Goal: Task Accomplishment & Management: Complete application form

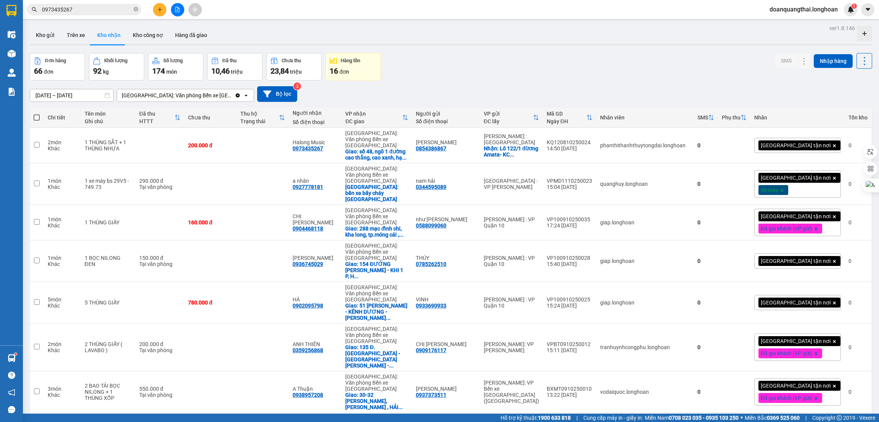
drag, startPoint x: 431, startPoint y: 58, endPoint x: 391, endPoint y: 80, distance: 45.8
click at [427, 60] on div "Đơn hàng 66 đơn Khối lượng 92 kg Số lượng 174 món Đã thu 10,46 triệu Chưa thu 2…" at bounding box center [451, 66] width 842 height 27
click at [49, 33] on button "Kho gửi" at bounding box center [45, 35] width 31 height 18
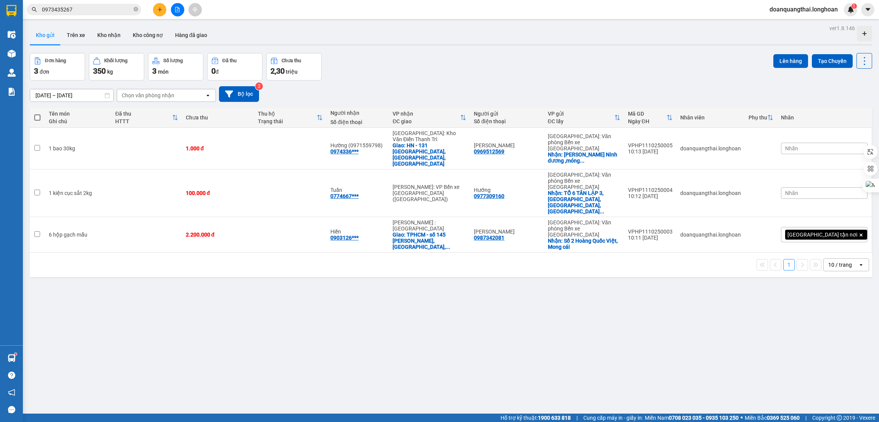
click at [156, 11] on button at bounding box center [159, 9] width 13 height 13
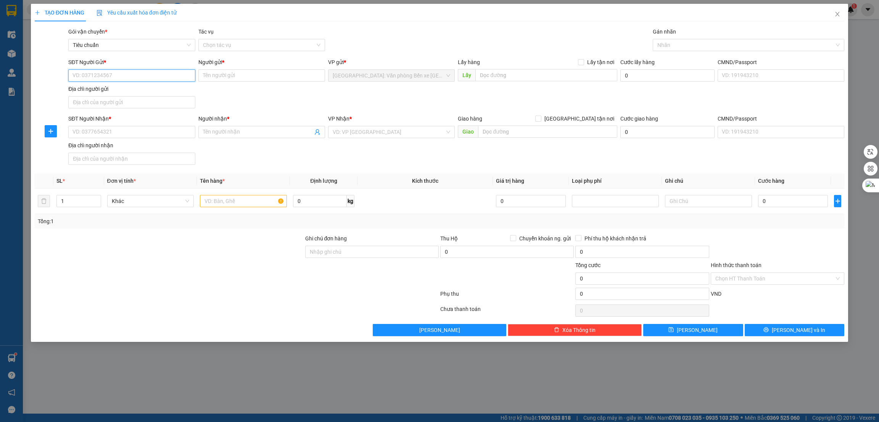
click at [117, 74] on input "SĐT Người Gửi *" at bounding box center [131, 75] width 127 height 12
click at [233, 207] on input "text" at bounding box center [243, 201] width 87 height 12
type input "1 kiện loa bọc PE"
click at [335, 199] on input "0" at bounding box center [320, 201] width 54 height 12
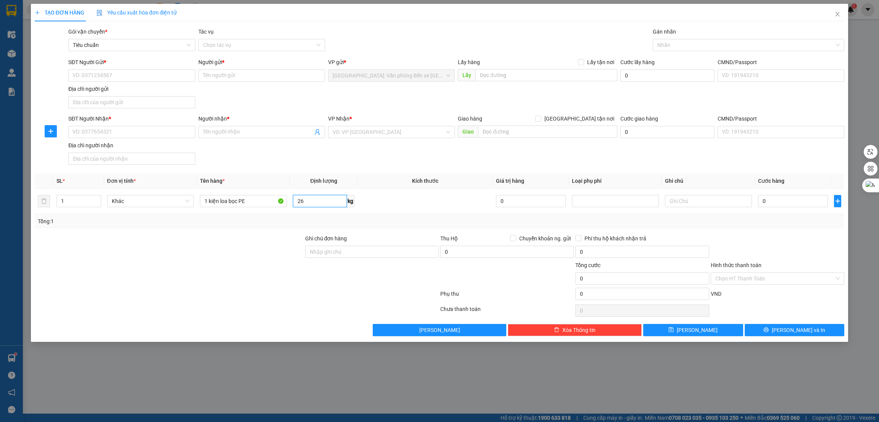
type input "26"
click at [224, 259] on div at bounding box center [169, 247] width 270 height 27
click at [127, 129] on input "SĐT Người Nhận *" at bounding box center [131, 132] width 127 height 12
click at [116, 80] on input "SĐT Người Gửi *" at bounding box center [131, 75] width 127 height 12
click at [118, 138] on div "SĐT Người Nhận * VD: 0377654321" at bounding box center [131, 127] width 127 height 27
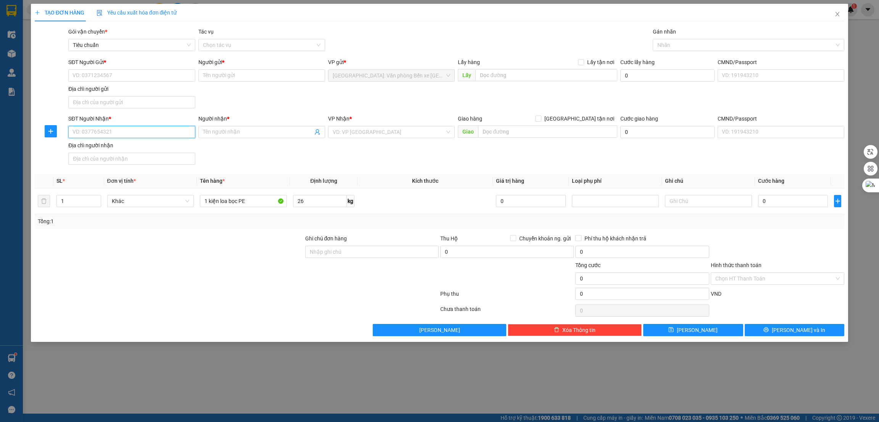
click at [117, 133] on input "SĐT Người Nhận *" at bounding box center [131, 132] width 127 height 12
paste input "0938546006"
type input "0938546006"
click at [209, 136] on input "Người nhận *" at bounding box center [258, 132] width 110 height 8
click at [135, 133] on input "0938546006" at bounding box center [131, 132] width 127 height 12
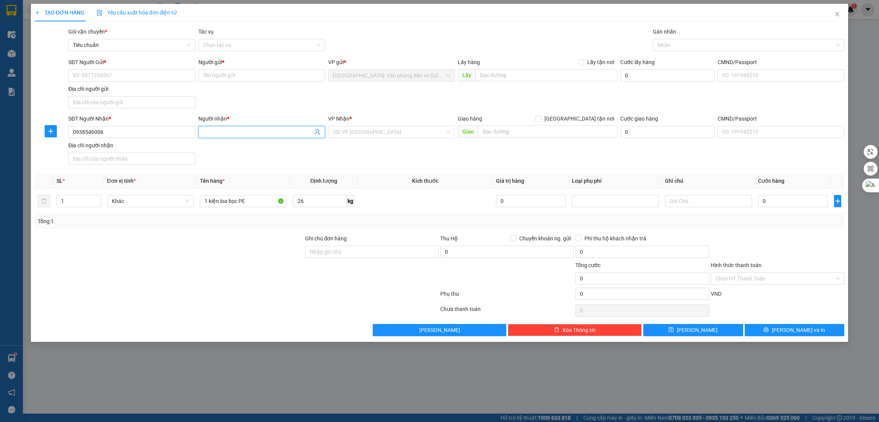
paste input "[PERSON_NAME]"
click at [223, 128] on input "[PERSON_NAME]" at bounding box center [258, 132] width 110 height 8
type input "[PERSON_NAME]"
click at [108, 71] on input "SĐT Người Gửi *" at bounding box center [131, 75] width 127 height 12
paste input "0354354898"
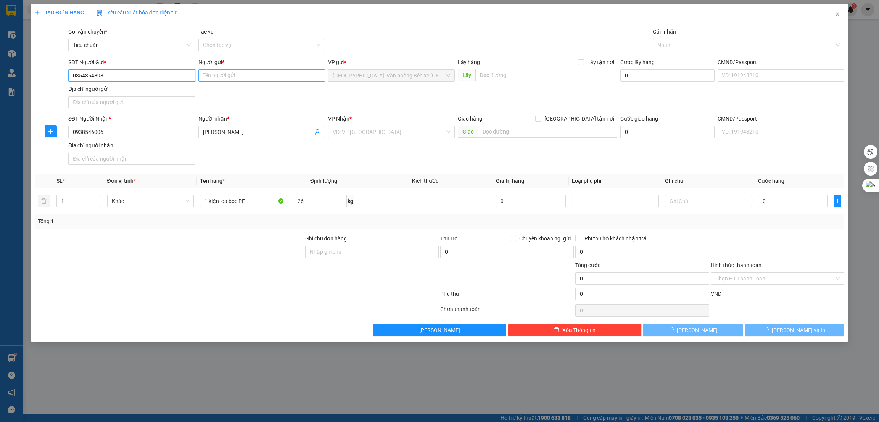
type input "0354354898"
click at [221, 75] on input "Người gửi *" at bounding box center [261, 75] width 127 height 12
paste input "Nguyễn Văn Tùng ( cu bi )"
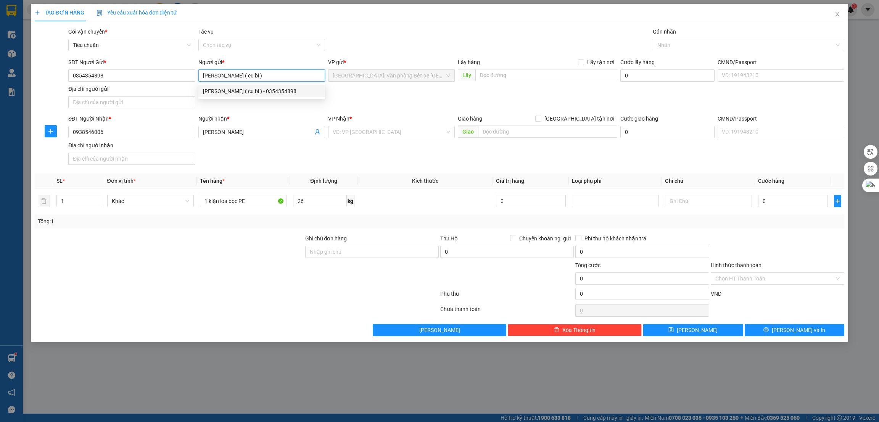
type input "Nguyễn Văn Tùng ( cu bi )"
click at [366, 139] on div "VP Nhận * VD: VP Sài Gòn" at bounding box center [391, 127] width 127 height 27
click at [366, 131] on input "search" at bounding box center [389, 131] width 112 height 11
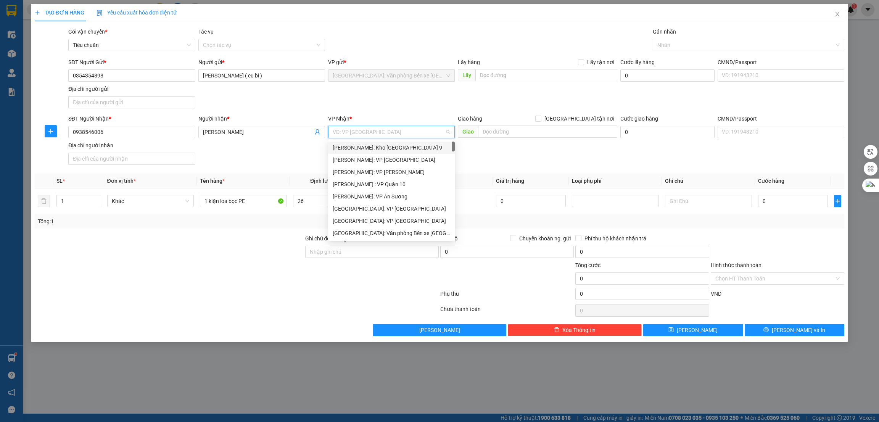
click at [345, 133] on input "search" at bounding box center [389, 131] width 112 height 11
type input "10"
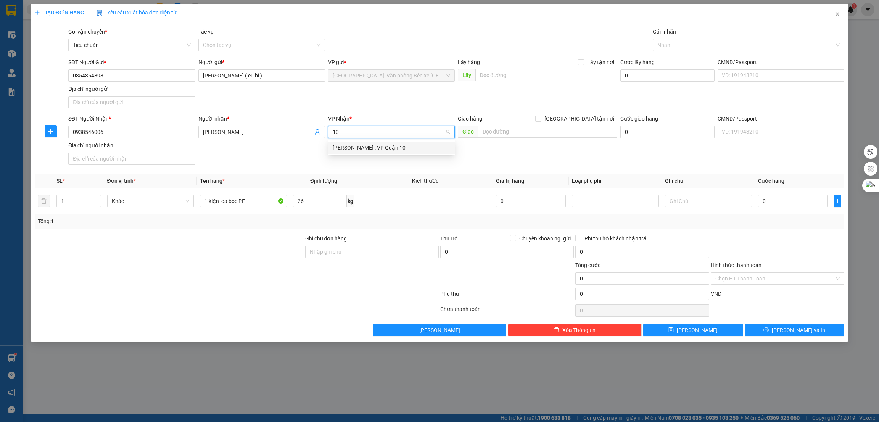
click at [362, 145] on div "[PERSON_NAME] : VP Quận 10" at bounding box center [391, 147] width 117 height 8
click at [553, 161] on div "SĐT Người Nhận * 0938546006 Người nhận * Huỳnh Tấn Lực VP Nhận * Hồ Chí Minh : …" at bounding box center [456, 140] width 779 height 53
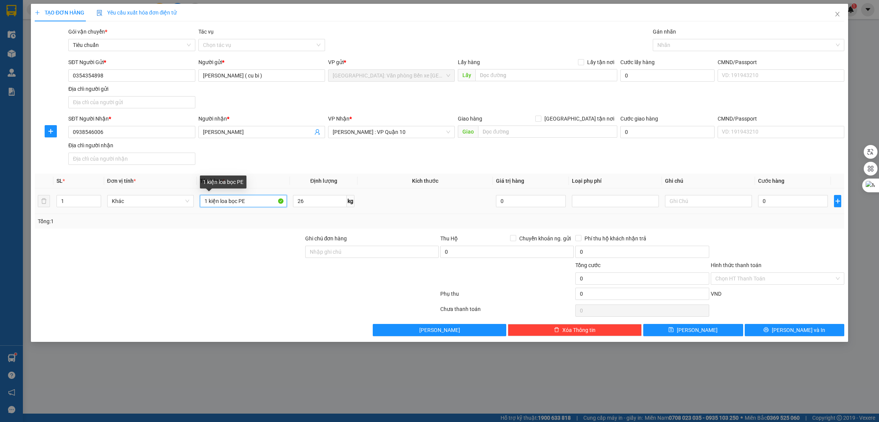
click at [244, 204] on input "1 kiện loa bọc PE" at bounding box center [243, 201] width 87 height 12
click at [244, 204] on input "1 bao tải đỏ" at bounding box center [243, 201] width 87 height 12
type input "1 bao tải đỏ"
click at [306, 201] on input "26" at bounding box center [320, 201] width 54 height 12
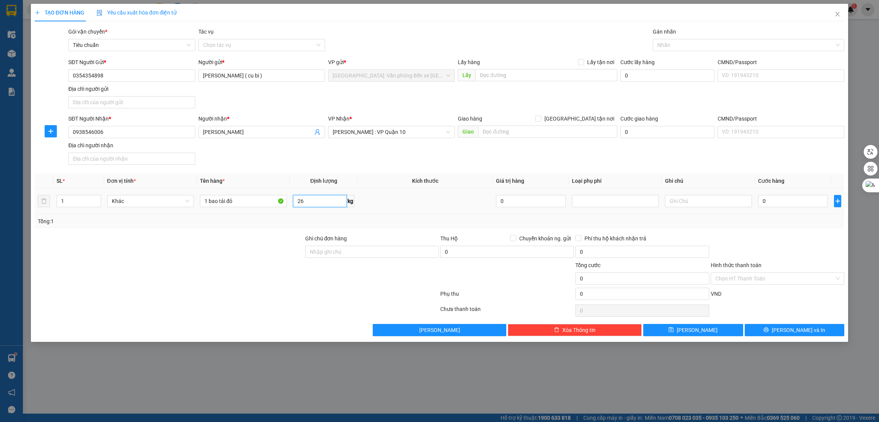
click at [306, 201] on input "26" at bounding box center [320, 201] width 54 height 12
type input "29"
click at [240, 250] on div at bounding box center [169, 247] width 270 height 27
click at [774, 204] on input "0" at bounding box center [793, 201] width 70 height 12
type input "2"
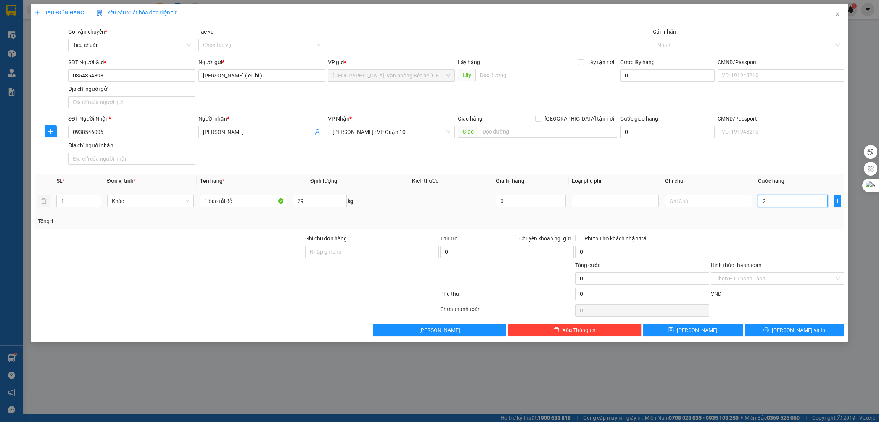
type input "2"
type input "22"
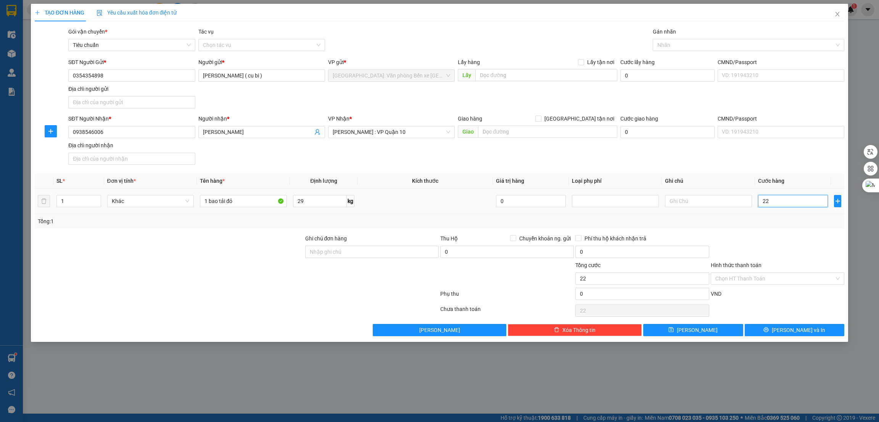
type input "220"
type input "2.200"
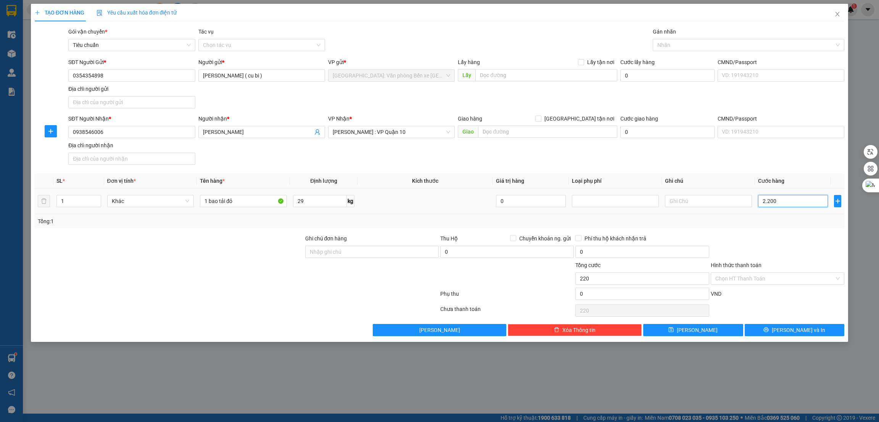
type input "2.200"
type input "22.000"
type input "220.000"
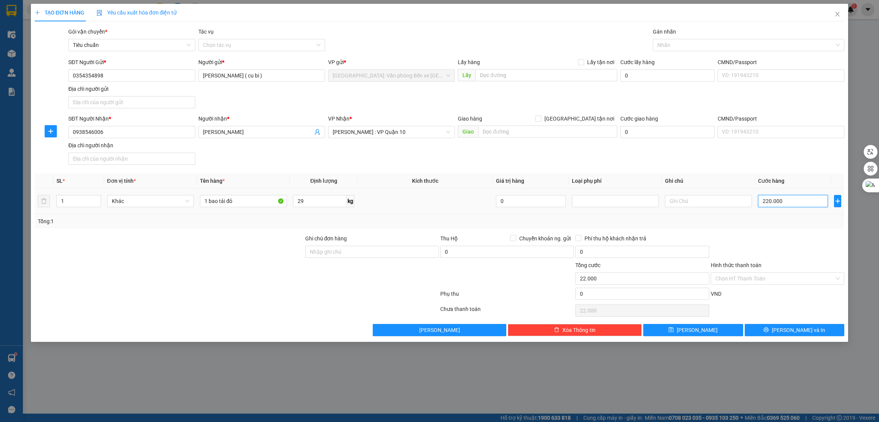
type input "220.000"
click at [795, 275] on input "Hình thức thanh toán" at bounding box center [774, 278] width 119 height 11
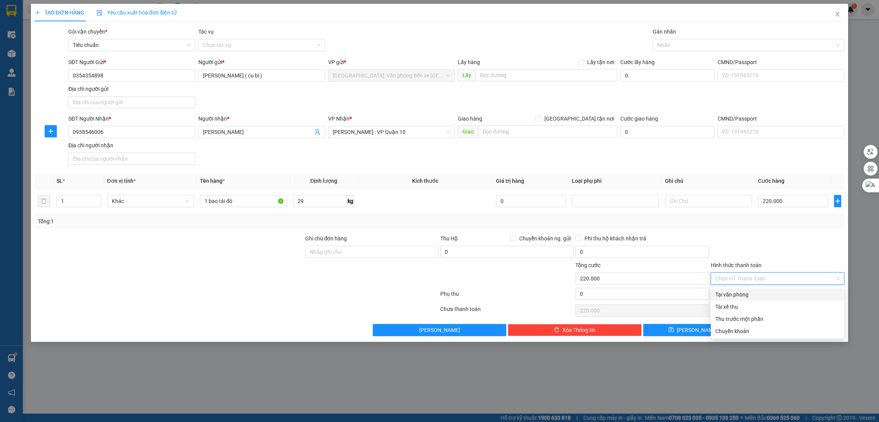
click at [760, 293] on div "Tại văn phòng" at bounding box center [777, 294] width 124 height 8
type input "0"
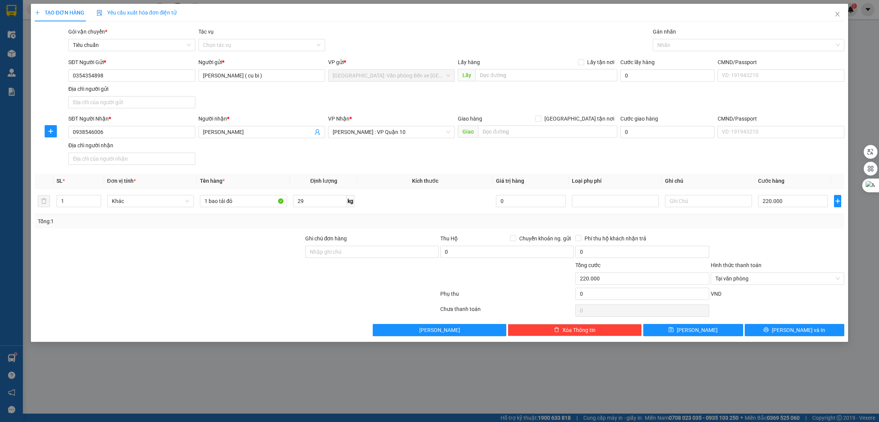
click at [773, 236] on div at bounding box center [777, 247] width 135 height 27
click at [782, 336] on button "[PERSON_NAME] và In" at bounding box center [794, 330] width 100 height 12
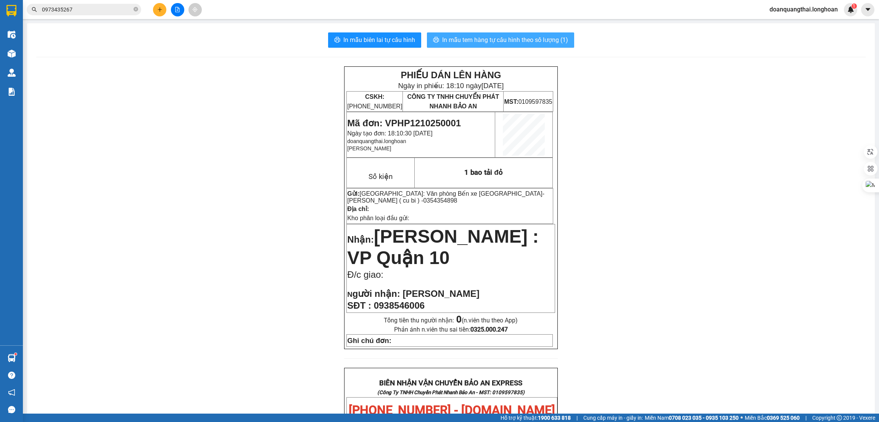
click at [459, 41] on span "In mẫu tem hàng tự cấu hình theo số lượng (1)" at bounding box center [505, 40] width 126 height 10
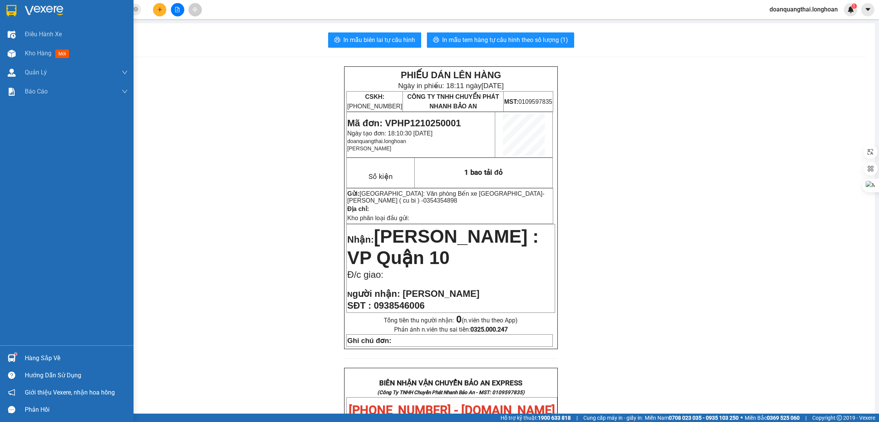
click at [12, 14] on img at bounding box center [11, 10] width 10 height 11
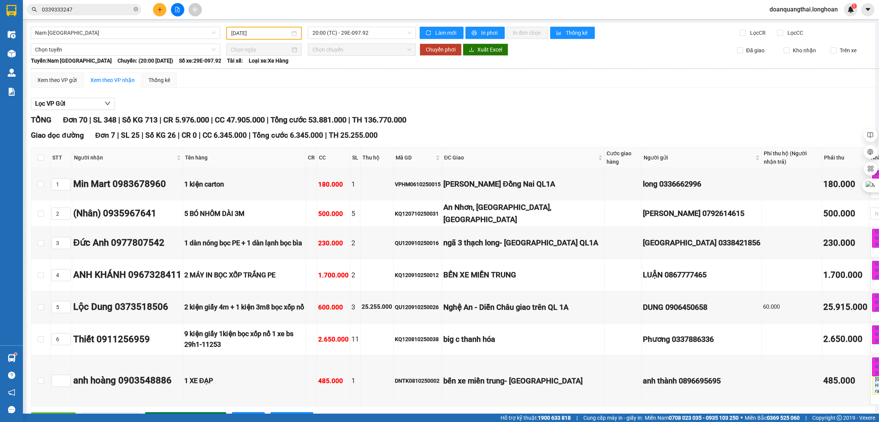
click at [6, 8] on img at bounding box center [11, 10] width 10 height 11
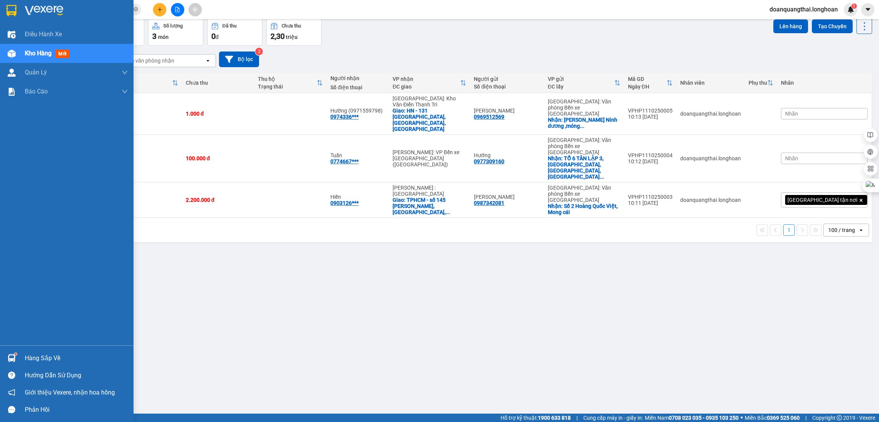
click at [20, 6] on div at bounding box center [66, 12] width 133 height 25
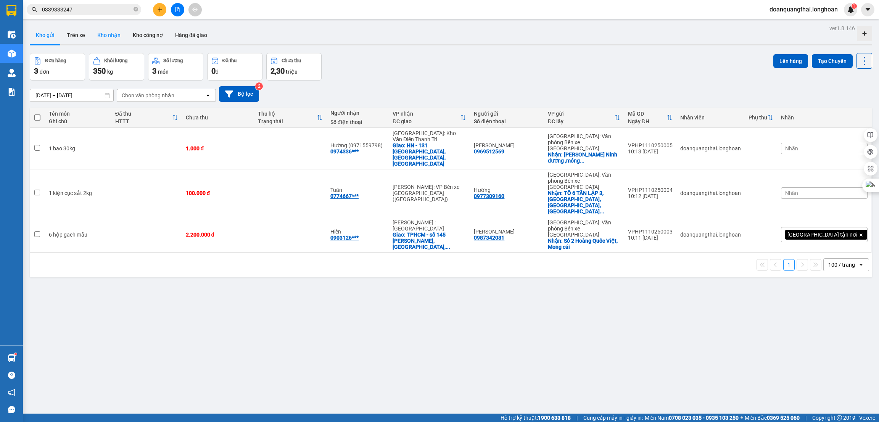
click at [99, 37] on button "Kho nhận" at bounding box center [108, 35] width 35 height 18
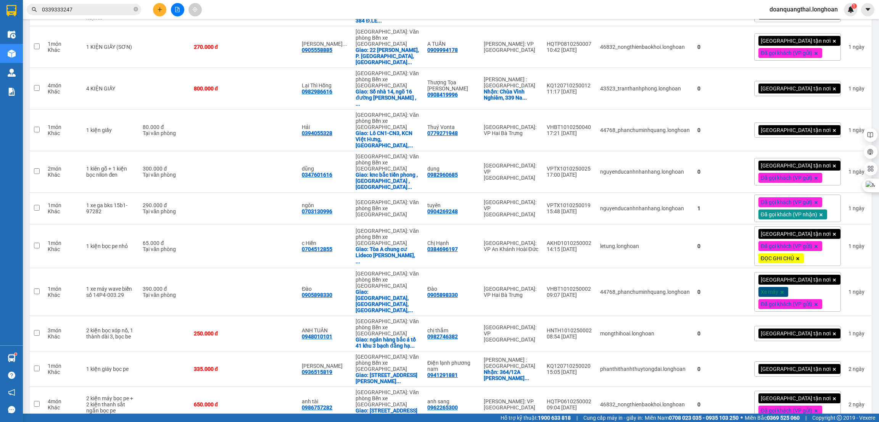
scroll to position [1582, 0]
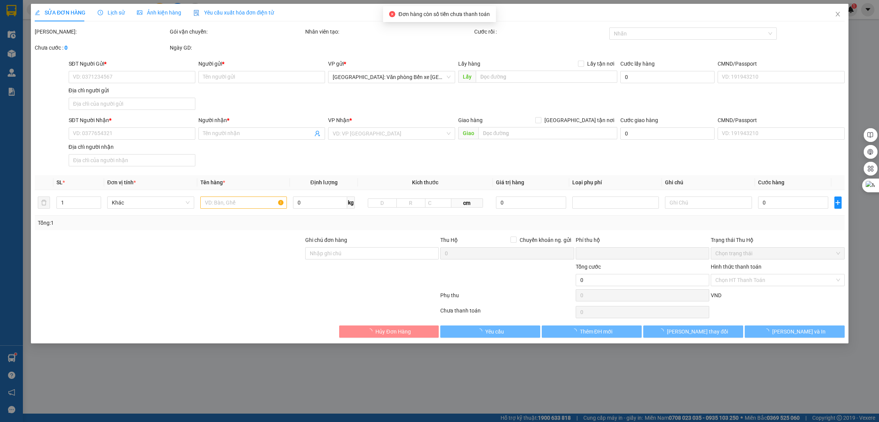
type input "0938546006"
type input "Huỳnh Tấn Lực"
type input "0354354898"
type input "Nguyễn Văn Tùng ( cu bi )"
type input "hàng k bao bể vỡ hư hỏng"
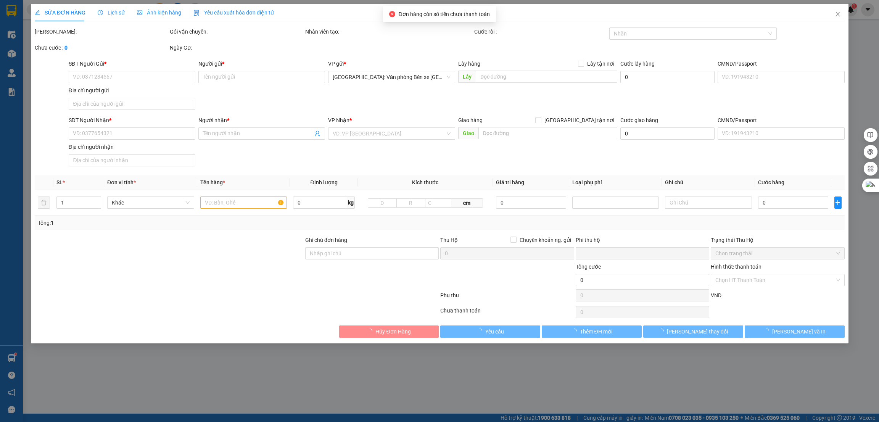
type input "0"
type input "200.000"
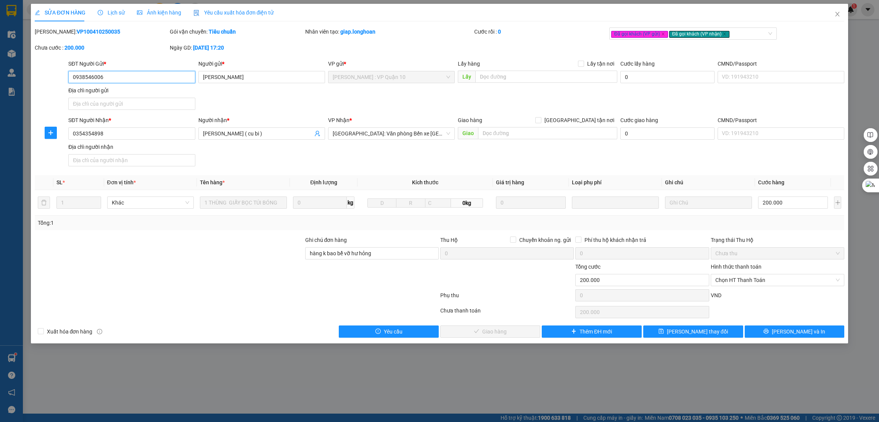
click at [97, 74] on input "0938546006" at bounding box center [131, 77] width 127 height 12
click at [216, 72] on input "Huỳnh Tấn Lực" at bounding box center [261, 77] width 127 height 12
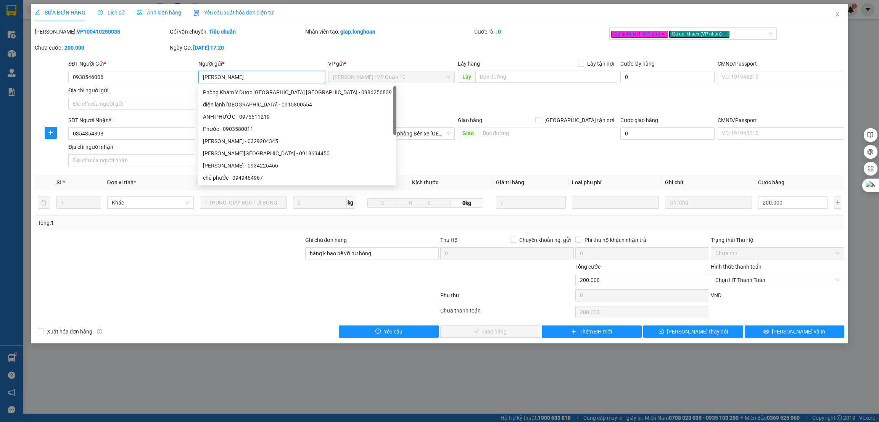
click at [216, 72] on input "Huỳnh Tấn Lực" at bounding box center [261, 77] width 127 height 12
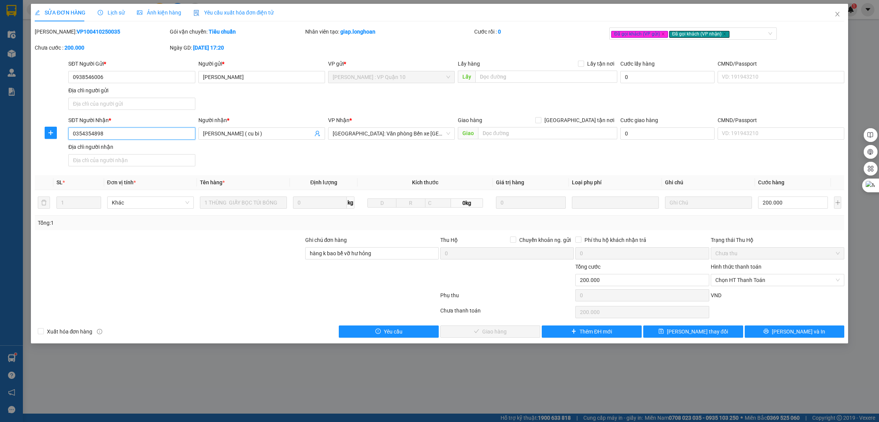
click at [102, 131] on input "0354354898" at bounding box center [131, 133] width 127 height 12
click at [219, 135] on input "Nguyễn Văn Tùng ( cu bi )" at bounding box center [258, 133] width 110 height 8
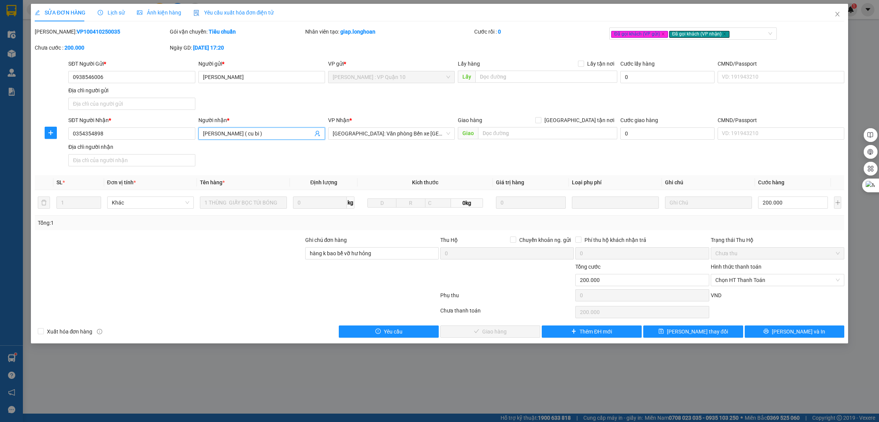
click at [219, 135] on input "[PERSON_NAME] ( cu bi )" at bounding box center [258, 133] width 110 height 8
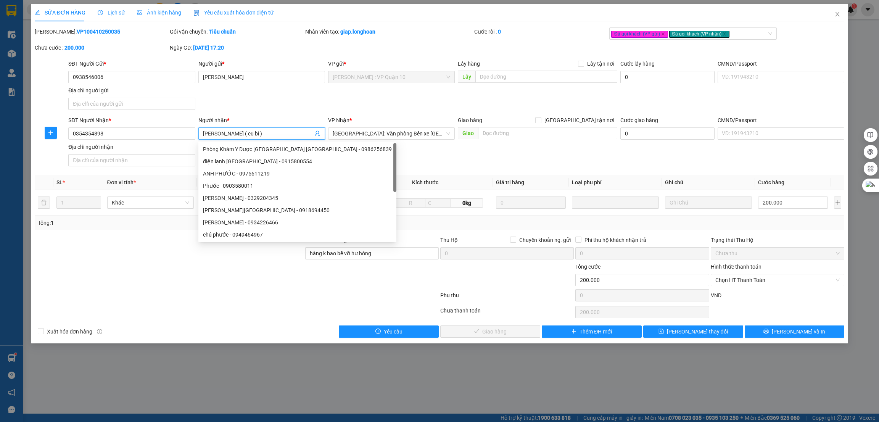
paste input "0354354898"
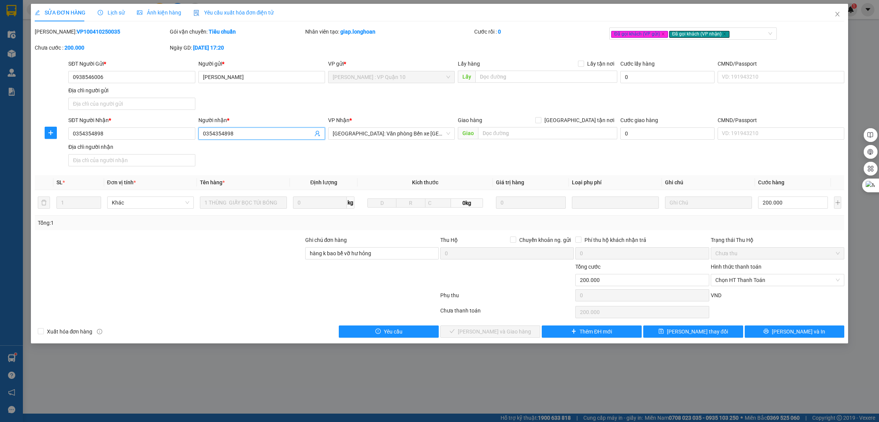
type input "[PERSON_NAME] ( cu bi )"
click at [408, 105] on div "SĐT Người Gửi * 0938546006 Người gửi * Huỳnh Tấn Lực VP gửi * Hồ Chí Minh : VP …" at bounding box center [456, 85] width 779 height 53
click at [752, 281] on span "Chọn HT Thanh Toán" at bounding box center [777, 279] width 124 height 11
click at [749, 294] on div "Tại văn phòng" at bounding box center [777, 295] width 124 height 8
type input "0"
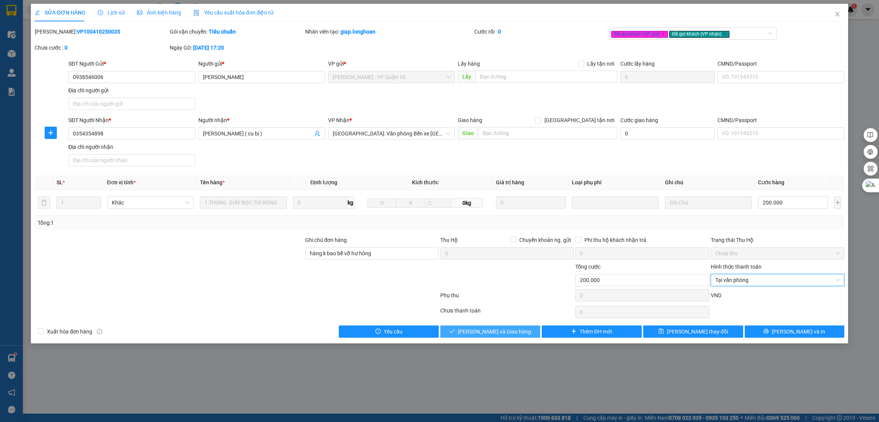
click at [504, 332] on span "Lưu và Giao hàng" at bounding box center [494, 331] width 73 height 8
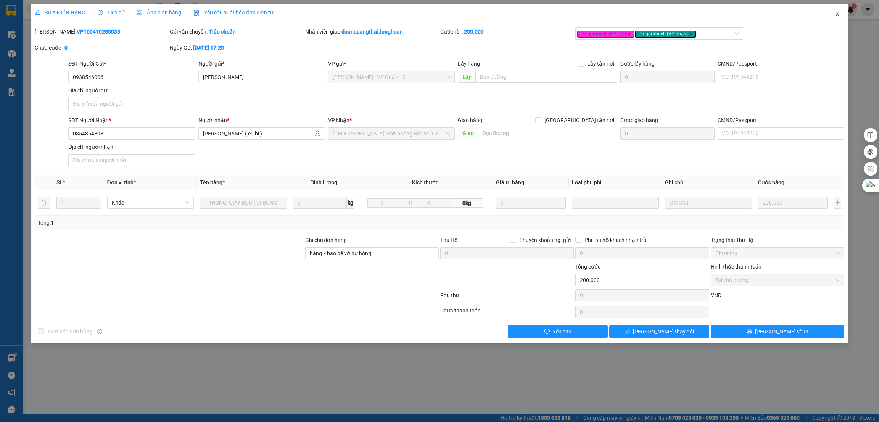
click at [838, 16] on icon "close" at bounding box center [837, 14] width 4 height 5
click at [837, 11] on span "doanquangthai.longhoan" at bounding box center [803, 10] width 80 height 10
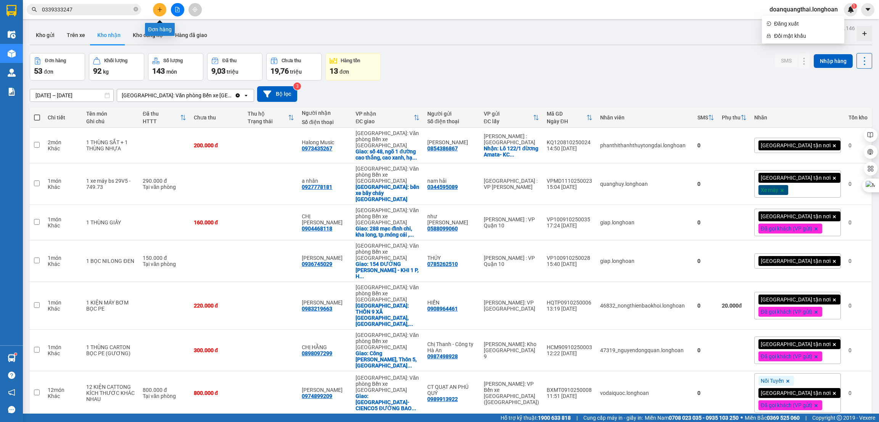
click at [157, 10] on icon "plus" at bounding box center [159, 9] width 5 height 5
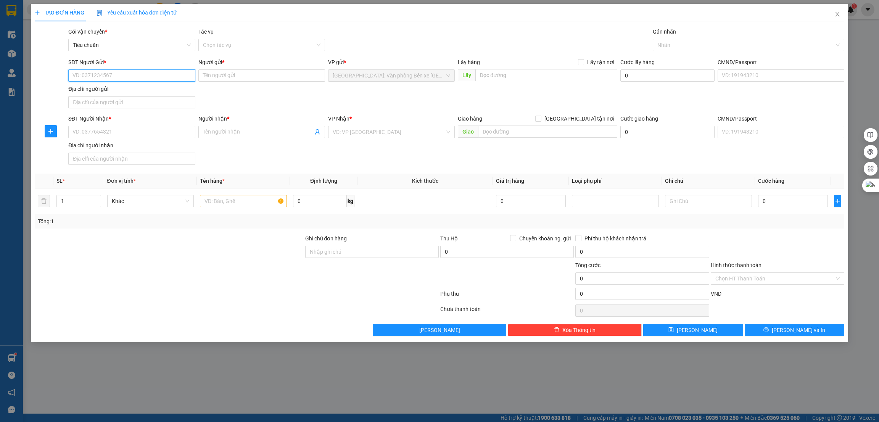
click at [129, 78] on input "SĐT Người Gửi *" at bounding box center [131, 75] width 127 height 12
click at [128, 73] on input "SĐT Người Gửi *" at bounding box center [131, 75] width 127 height 12
type input "0"
type input "0899067386"
click at [237, 77] on input "Người gửi *" at bounding box center [261, 75] width 127 height 12
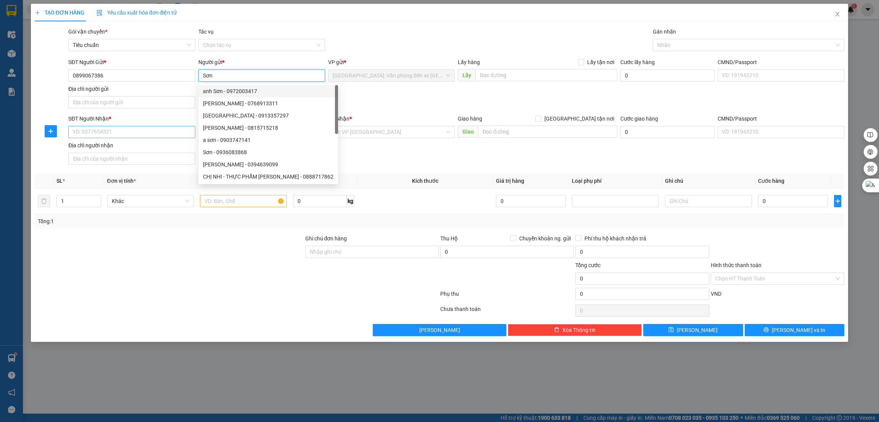
type input "Sơn"
click at [137, 131] on input "SĐT Người Nhận *" at bounding box center [131, 132] width 127 height 12
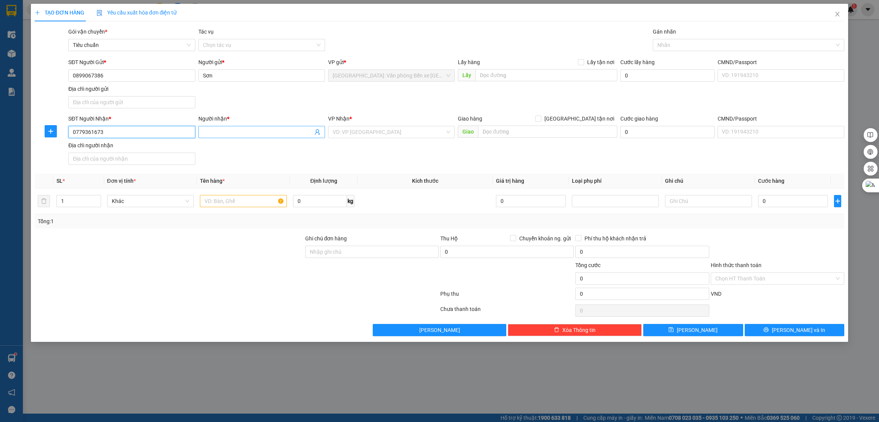
type input "0779361673"
click at [237, 133] on input "Người nhận *" at bounding box center [258, 132] width 110 height 8
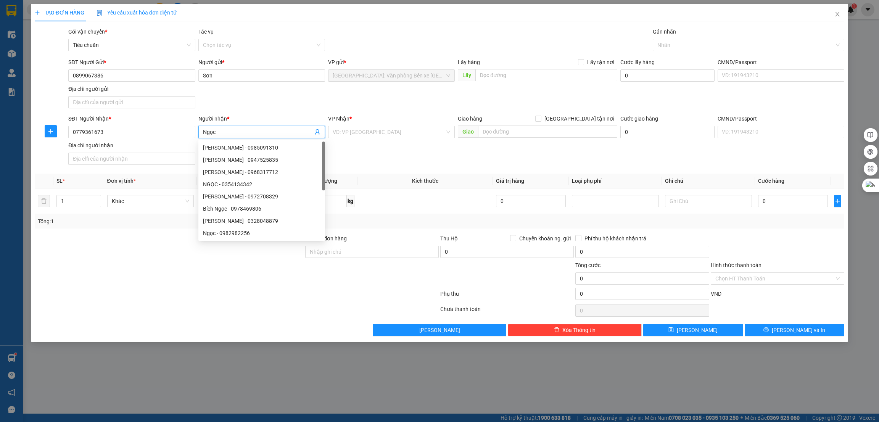
type input "Ngọc"
click at [406, 153] on div "SĐT Người Nhận * 0779361673 Người nhận * Ngọc VP Nhận * VD: VP Sài Gòn Giao hàn…" at bounding box center [456, 140] width 779 height 53
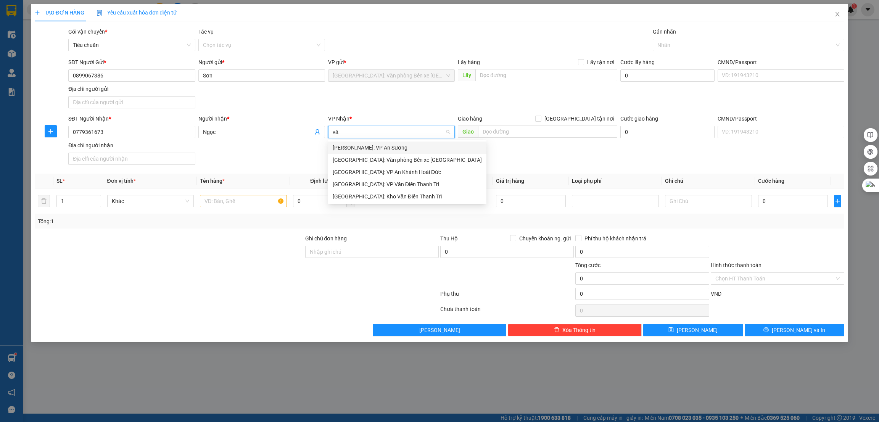
type input "văn"
click at [401, 136] on input "văn" at bounding box center [389, 131] width 112 height 11
click at [399, 172] on div "[GEOGRAPHIC_DATA]: Kho Văn Điển Thanh Trì" at bounding box center [407, 172] width 149 height 8
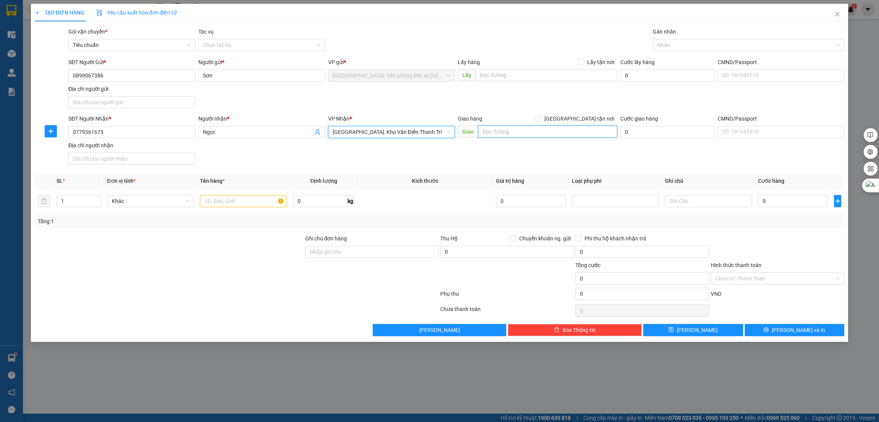
click at [510, 132] on input "text" at bounding box center [547, 131] width 139 height 12
type input "PHÚ THỌ -"
click at [609, 116] on span "[GEOGRAPHIC_DATA] tận nơi" at bounding box center [579, 118] width 76 height 8
click at [540, 116] on input "[GEOGRAPHIC_DATA] tận nơi" at bounding box center [537, 118] width 5 height 5
checkbox input "true"
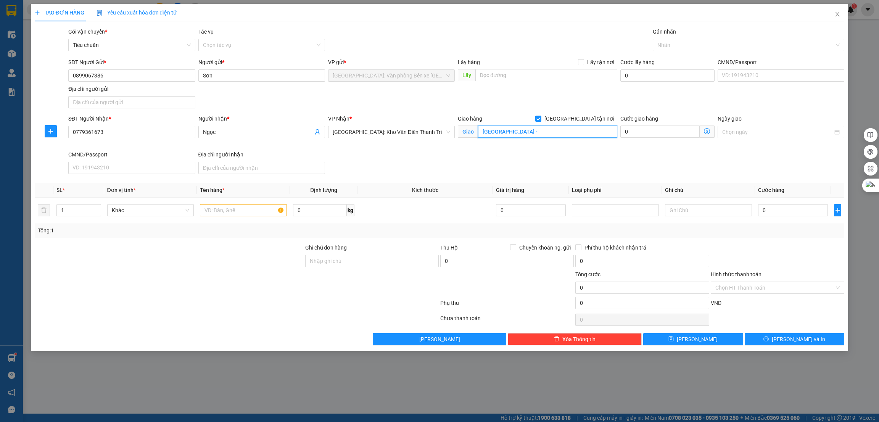
click at [559, 132] on input "PHÚ THỌ -" at bounding box center [547, 131] width 139 height 12
click at [564, 132] on input "PHÚ THỌ -" at bounding box center [547, 131] width 139 height 12
drag, startPoint x: 559, startPoint y: 132, endPoint x: 587, endPoint y: 121, distance: 29.3
click at [564, 132] on input "PHÚ THỌ - 399 TR" at bounding box center [547, 131] width 139 height 12
click at [693, 44] on div at bounding box center [744, 44] width 180 height 9
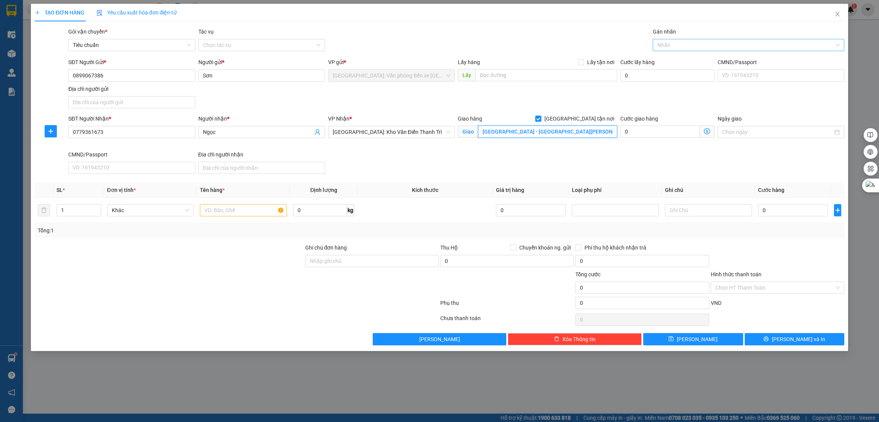
type input "PHÚ THỌ - 399 trần phú, phường dữu lâu, tp việt trì"
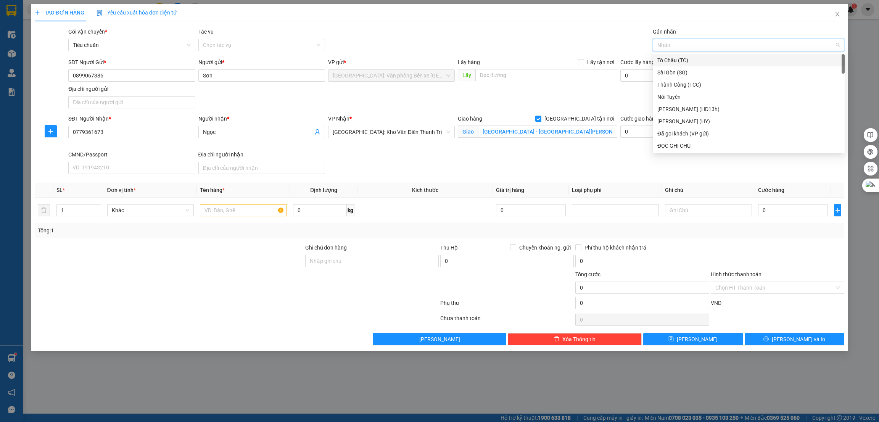
type input "g"
click at [675, 143] on div "[GEOGRAPHIC_DATA] tận nơi" at bounding box center [748, 145] width 183 height 8
click at [676, 176] on div "SĐT Người Nhận * 0779361673 Người nhận * Ngọc VP Nhận * Hà Nội: Kho Văn Điển Th…" at bounding box center [456, 145] width 779 height 63
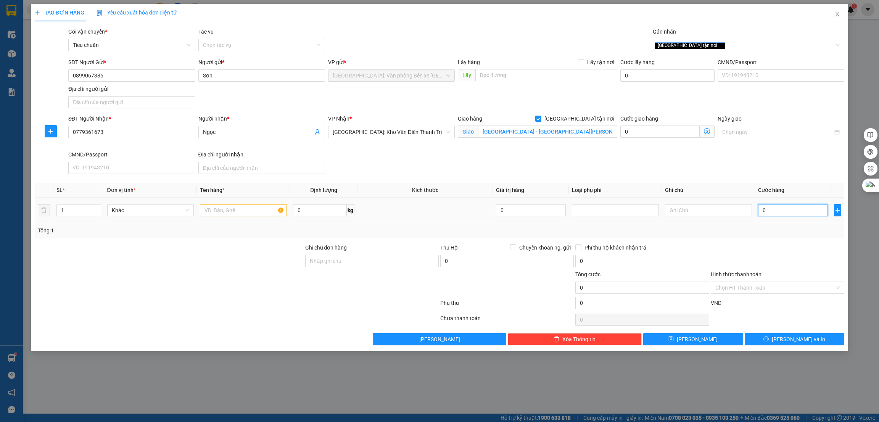
click at [784, 216] on input "0" at bounding box center [793, 210] width 70 height 12
type input "6"
type input "65"
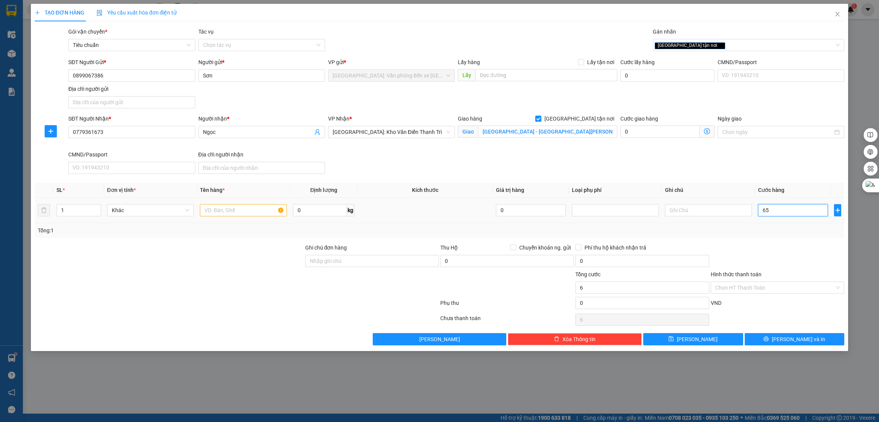
type input "65"
type input "650"
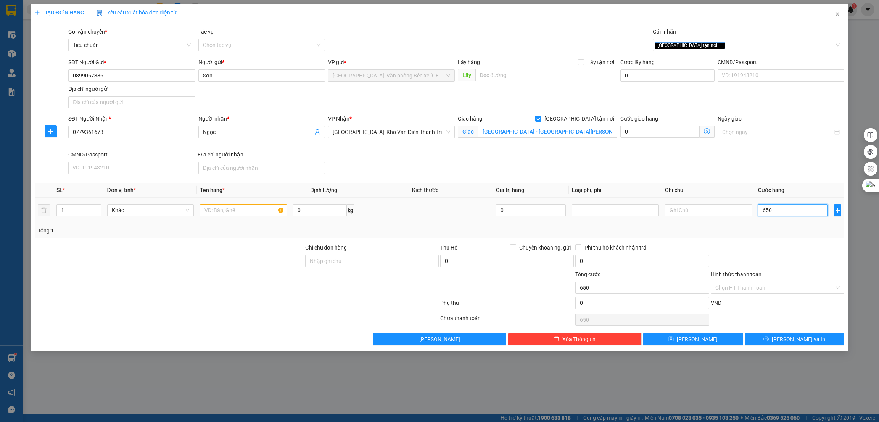
type input "6.500"
type input "65.000"
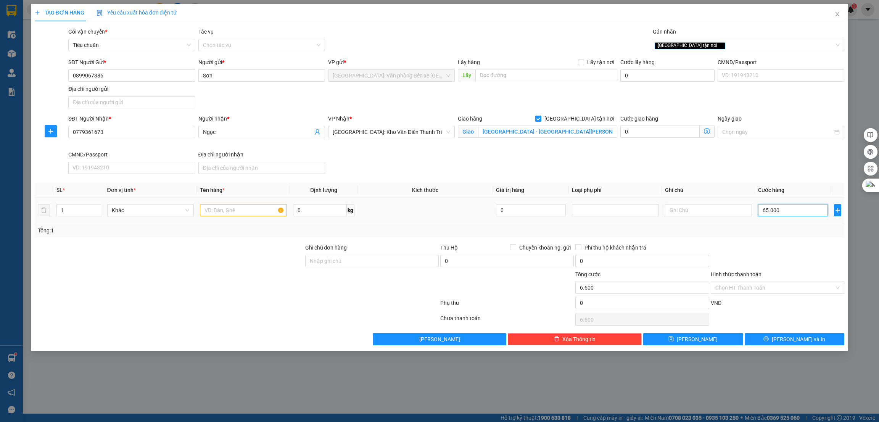
type input "65.000"
click at [236, 214] on input "text" at bounding box center [243, 210] width 87 height 12
type input "1 kiện xanh nhỏ bọc xốp nổ"
click at [219, 277] on div at bounding box center [169, 283] width 270 height 27
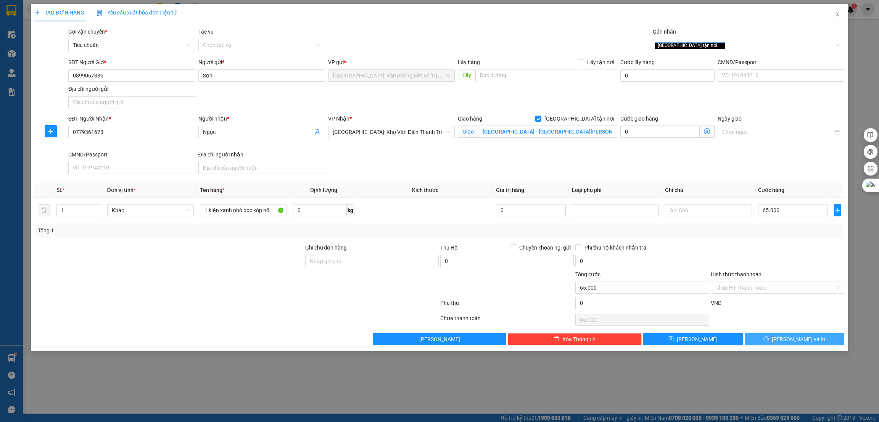
click at [825, 338] on button "[PERSON_NAME] và In" at bounding box center [794, 339] width 100 height 12
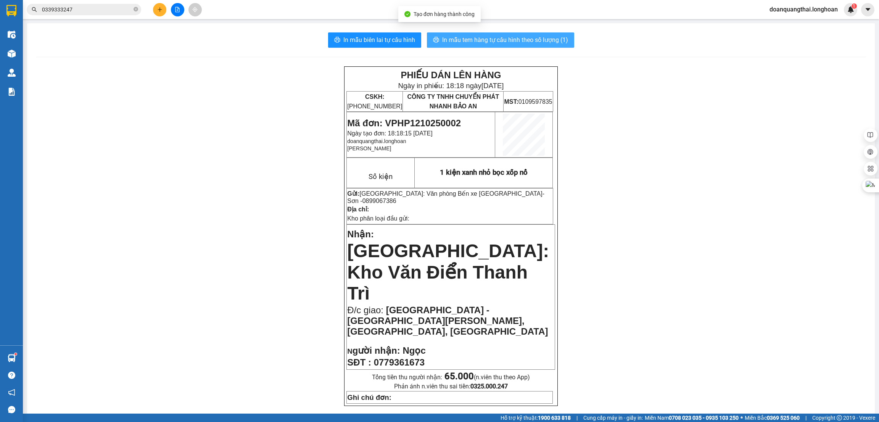
click at [493, 39] on span "In mẫu tem hàng tự cấu hình theo số lượng (1)" at bounding box center [505, 40] width 126 height 10
drag, startPoint x: 652, startPoint y: 281, endPoint x: 154, endPoint y: 6, distance: 568.4
click at [154, 6] on button at bounding box center [159, 9] width 13 height 13
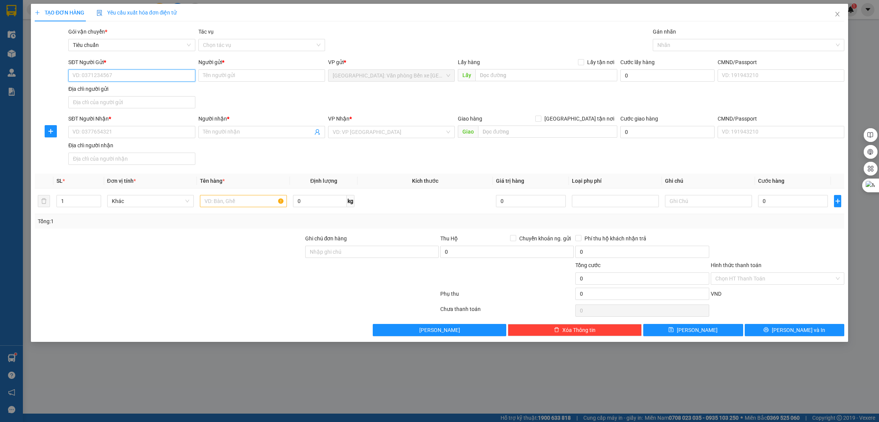
click at [117, 77] on input "SĐT Người Gửi *" at bounding box center [131, 75] width 127 height 12
type input "0968535969"
click at [117, 98] on div "0968535969 0968535969 - huy nam" at bounding box center [131, 91] width 127 height 15
click at [119, 94] on div "Địa chỉ người gửi" at bounding box center [131, 90] width 127 height 11
click at [117, 74] on input "0968535969" at bounding box center [131, 75] width 127 height 12
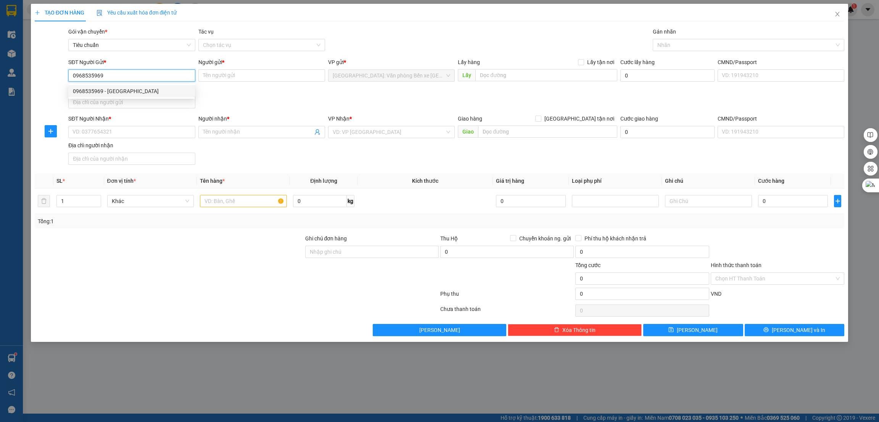
click at [119, 90] on div "0968535969 - huy nam" at bounding box center [131, 91] width 117 height 8
type input "huy nam"
type input "hải phòng"
click at [138, 135] on input "SĐT Người Nhận *" at bounding box center [131, 132] width 127 height 12
click at [138, 135] on input "0924761150" at bounding box center [131, 132] width 127 height 12
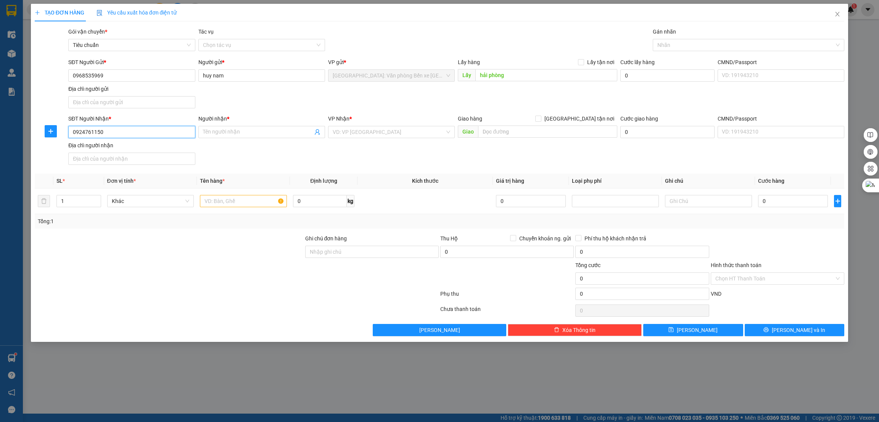
click at [114, 126] on input "0924761150" at bounding box center [131, 132] width 127 height 12
type input "0924761150"
click at [221, 134] on input "Người nhận *" at bounding box center [258, 132] width 110 height 8
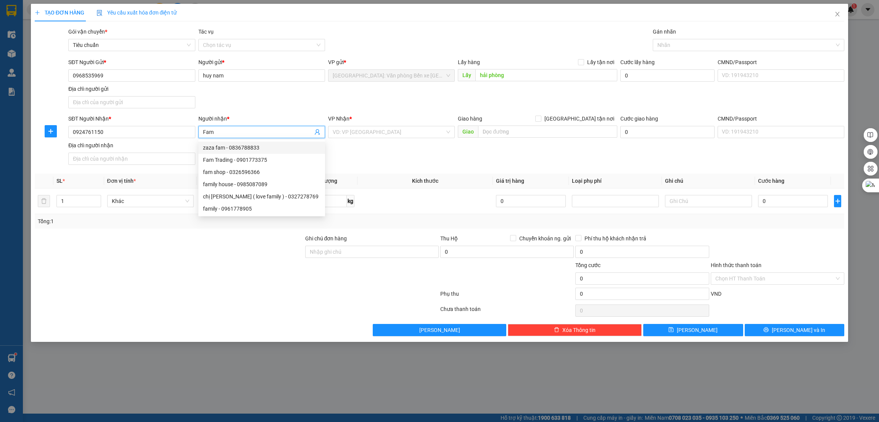
type input "Fam"
click at [143, 228] on div "Tổng: 1" at bounding box center [440, 221] width 810 height 14
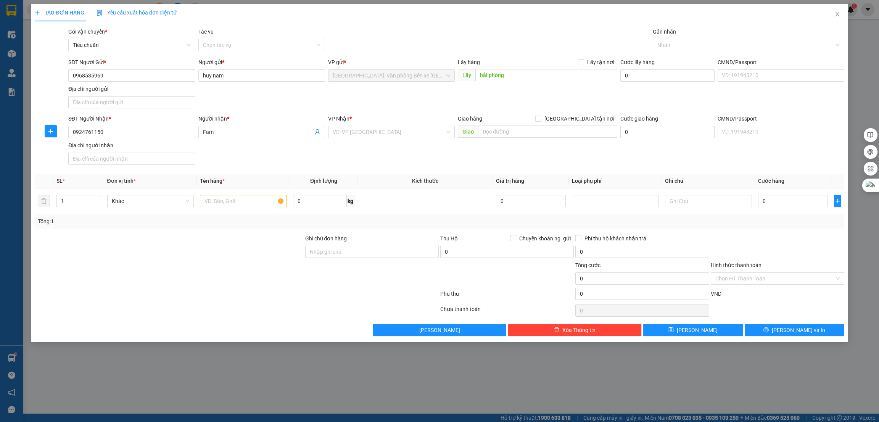
click at [399, 140] on div "VP Nhận * VD: VP Sài Gòn" at bounding box center [391, 127] width 127 height 27
click at [402, 130] on input "search" at bounding box center [389, 131] width 112 height 11
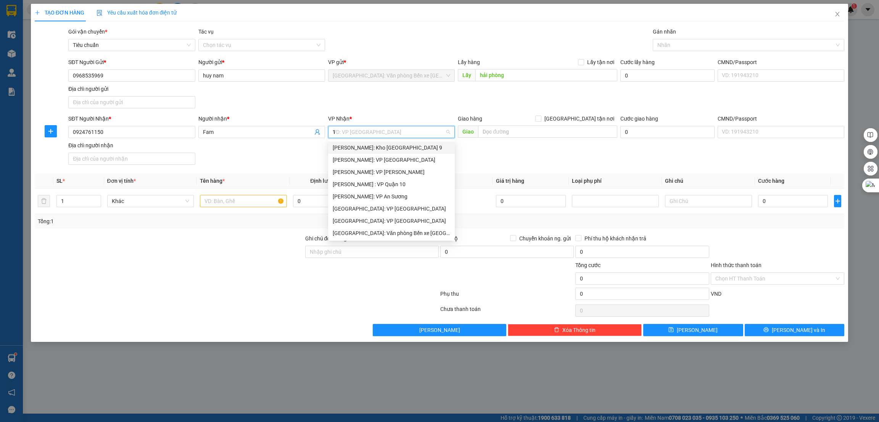
type input "12"
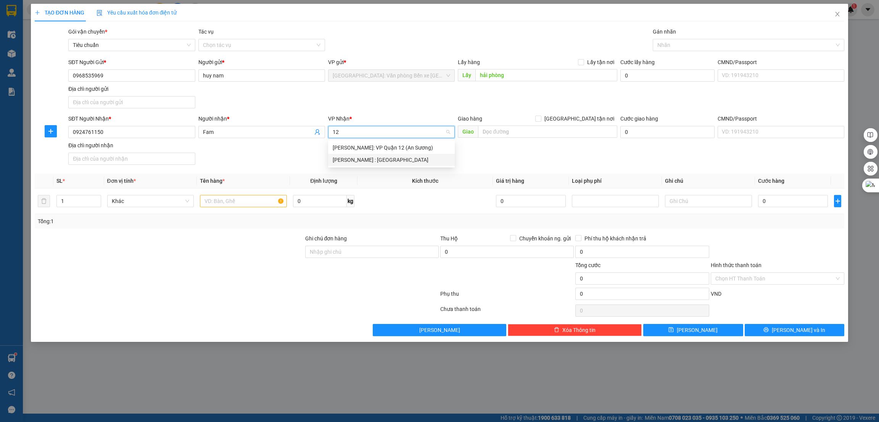
click at [394, 159] on div "[PERSON_NAME] : [GEOGRAPHIC_DATA]" at bounding box center [391, 160] width 117 height 8
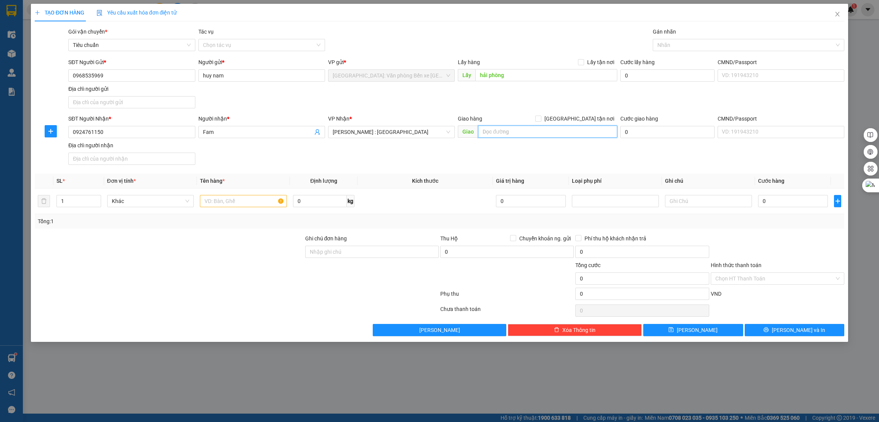
click at [510, 136] on input "text" at bounding box center [547, 131] width 139 height 12
type input "TPHCM - B52 kp bình phước"
click at [583, 117] on span "[GEOGRAPHIC_DATA] tận nơi" at bounding box center [579, 118] width 76 height 8
click at [540, 117] on input "[GEOGRAPHIC_DATA] tận nơi" at bounding box center [537, 118] width 5 height 5
checkbox input "true"
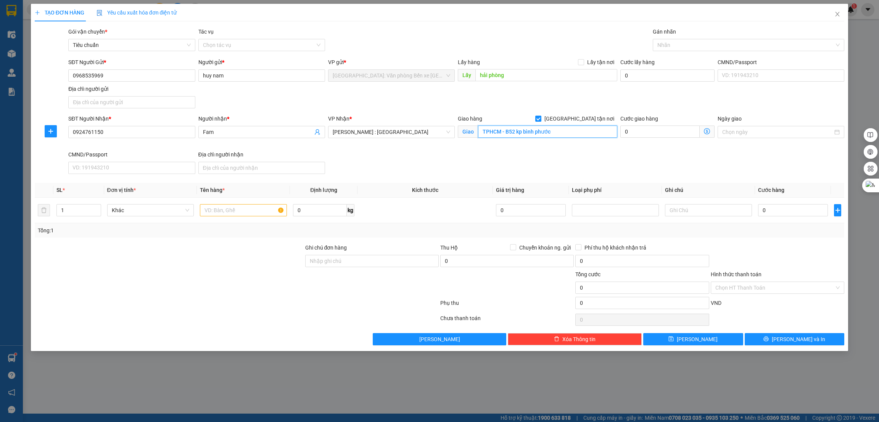
click at [572, 129] on input "TPHCM - B52 kp bình phước" at bounding box center [547, 131] width 139 height 12
click at [574, 129] on input "TPHCM - B52 kp bình phước" at bounding box center [547, 131] width 139 height 12
click at [486, 133] on input "TPHCM - B52 kp bình phước, phường bình nhâm, thuận an" at bounding box center [547, 131] width 139 height 12
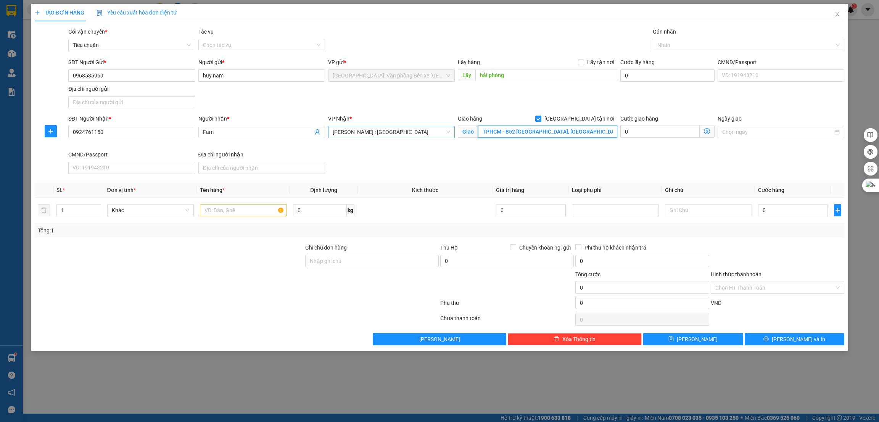
drag, startPoint x: 488, startPoint y: 133, endPoint x: 443, endPoint y: 133, distance: 45.4
click at [443, 133] on div "SĐT Người Nhận * 0924761150 Người nhận * Fam VP Nhận * Hồ Chí Minh : Kho Quận 1…" at bounding box center [456, 145] width 779 height 63
click at [671, 48] on div at bounding box center [744, 44] width 180 height 9
type input "BÌNH DƯƠNG- B52 kp bình phước, phường bình nhâm, thuận an"
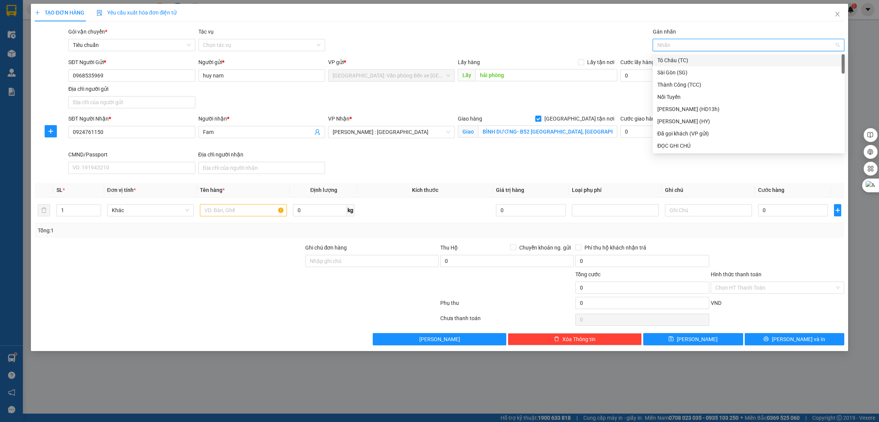
type input "g"
click at [670, 145] on div "[GEOGRAPHIC_DATA] tận nơi" at bounding box center [748, 145] width 183 height 8
click at [198, 216] on td at bounding box center [243, 211] width 93 height 26
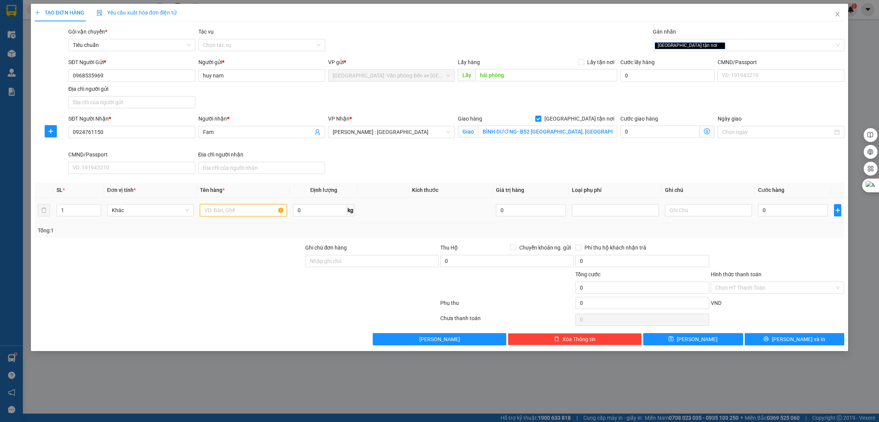
click at [233, 209] on input "text" at bounding box center [243, 210] width 87 height 12
type input "1 bô xe bọc bìa"
click at [239, 265] on div at bounding box center [169, 256] width 270 height 27
click at [784, 210] on input "0" at bounding box center [793, 210] width 70 height 12
type input "1"
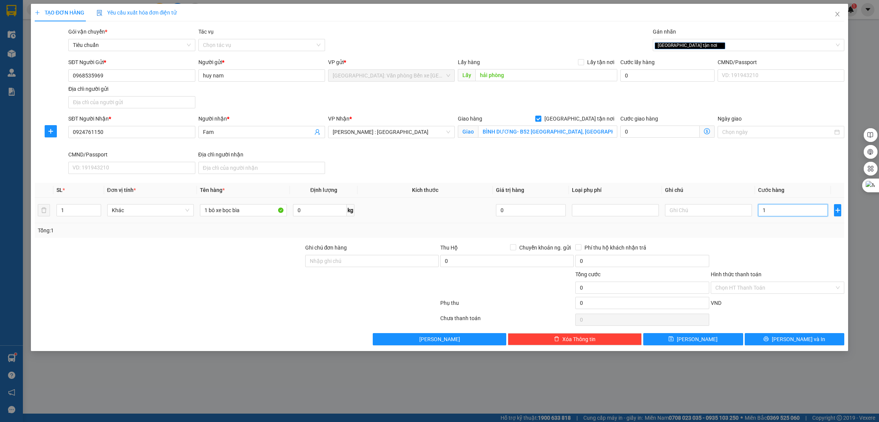
type input "1"
type input "12"
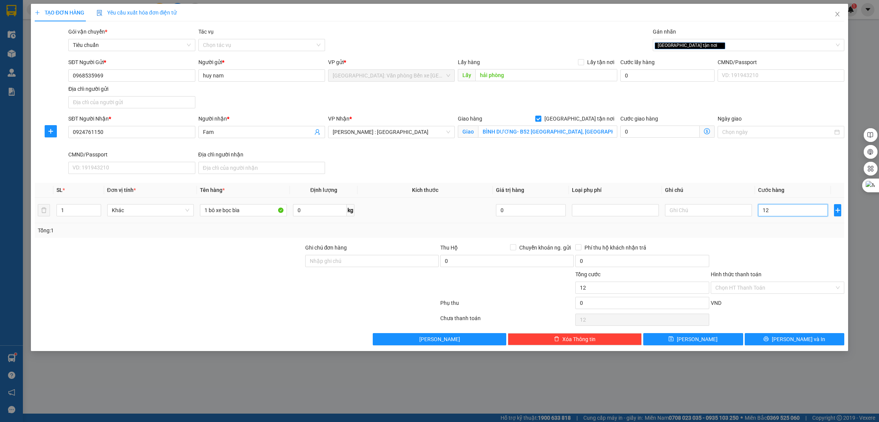
type input "120"
type input "1.200"
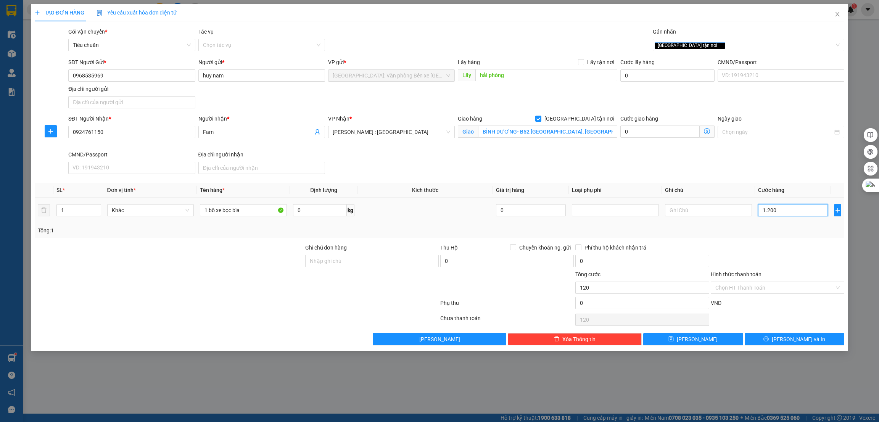
type input "1.200"
type input "12.000"
type input "120.000"
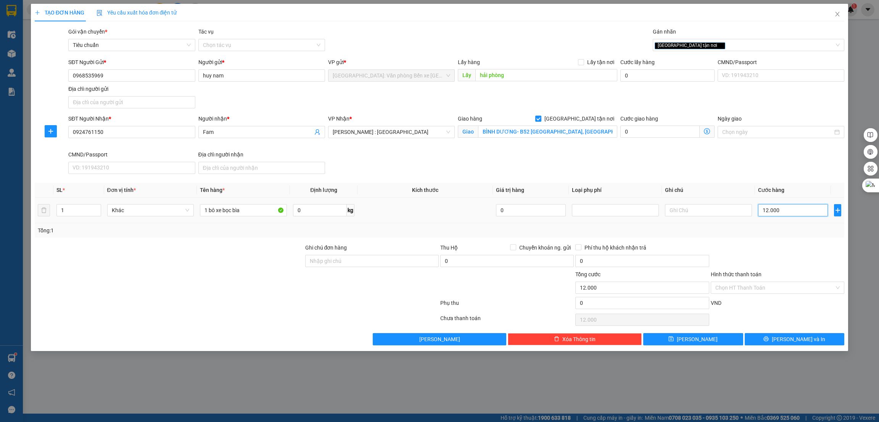
type input "120.000"
click at [768, 341] on button "Lưu và In" at bounding box center [794, 339] width 100 height 12
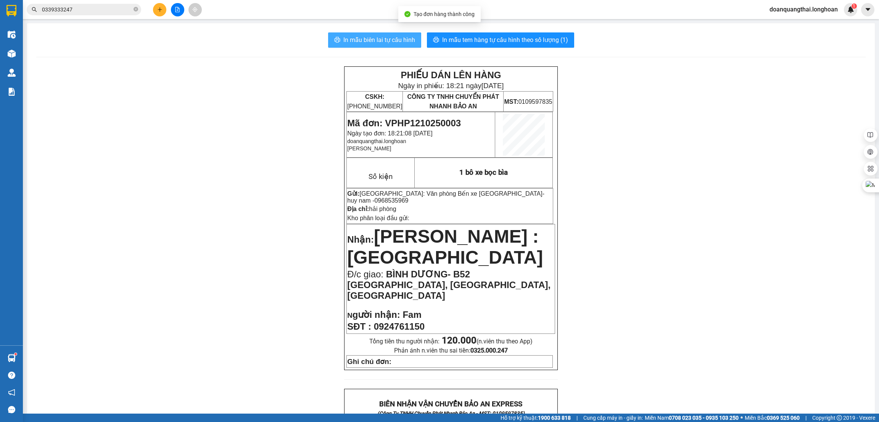
click at [385, 42] on span "In mẫu biên lai tự cấu hình" at bounding box center [379, 40] width 72 height 10
click at [408, 197] on span "0968535969" at bounding box center [391, 200] width 34 height 6
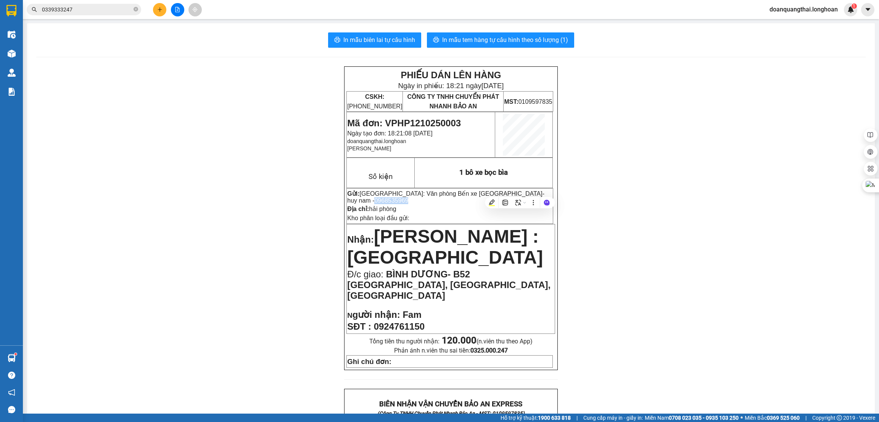
copy span "0968535969"
click at [106, 14] on span "0339333247" at bounding box center [84, 9] width 114 height 11
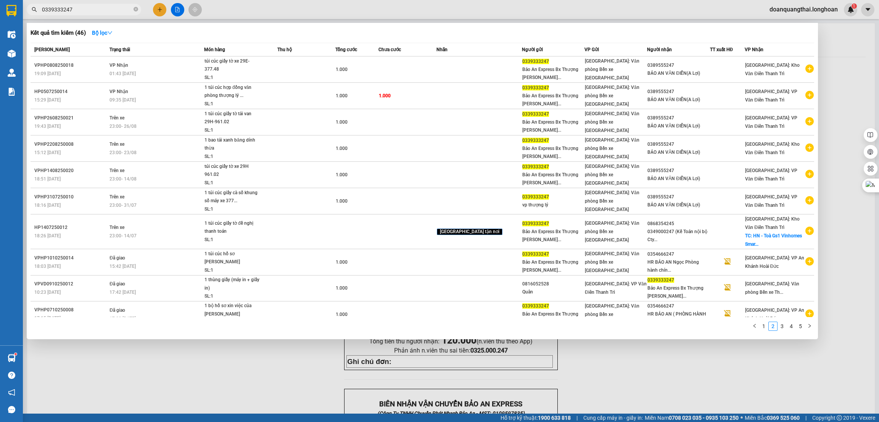
click at [104, 5] on input "0339333247" at bounding box center [87, 9] width 90 height 8
paste input "968535969"
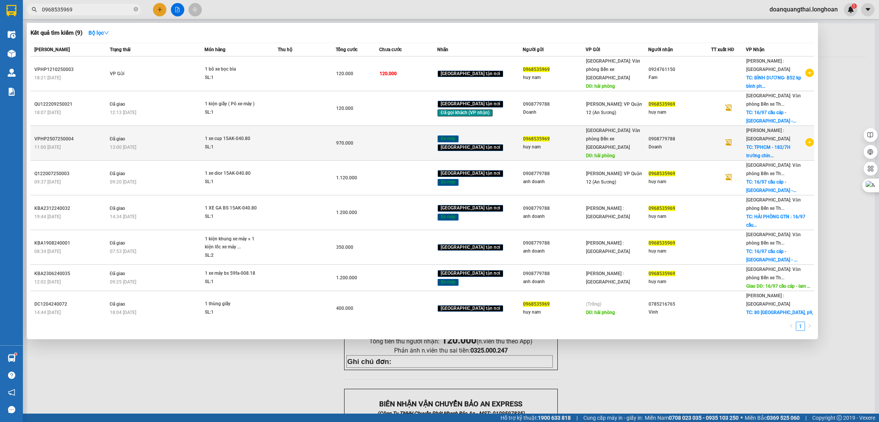
type input "0968535969"
click at [806, 142] on icon "plus-circle" at bounding box center [809, 142] width 8 height 8
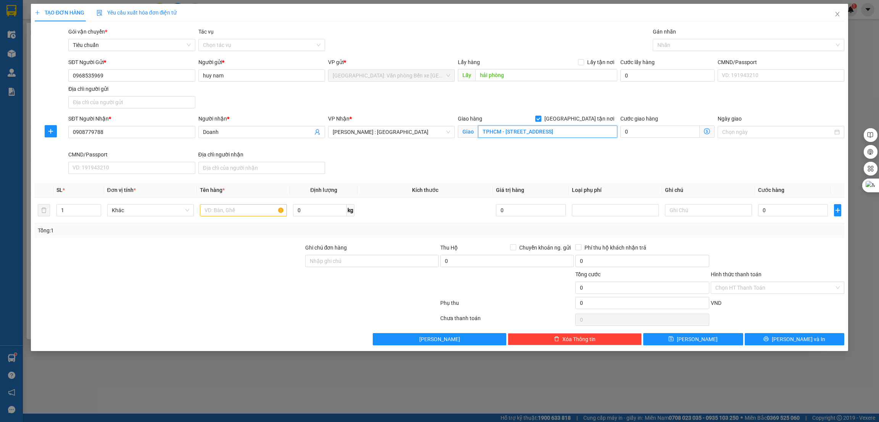
click at [587, 135] on input "TPHCM - 182/7H trường chinh, phường tân hưng thuận, quận 12" at bounding box center [547, 131] width 139 height 12
drag, startPoint x: 506, startPoint y: 128, endPoint x: 555, endPoint y: 124, distance: 49.4
click at [555, 124] on div "Giao hàng Giao tận nơi Giao TPHCM - 182/7H trường chinh, phường tân hưng thuận,…" at bounding box center [537, 127] width 159 height 27
type input "TPHCM - 29/68 song hành, phường tân hưng thuận, quận 12"
click at [249, 215] on input "text" at bounding box center [243, 210] width 87 height 12
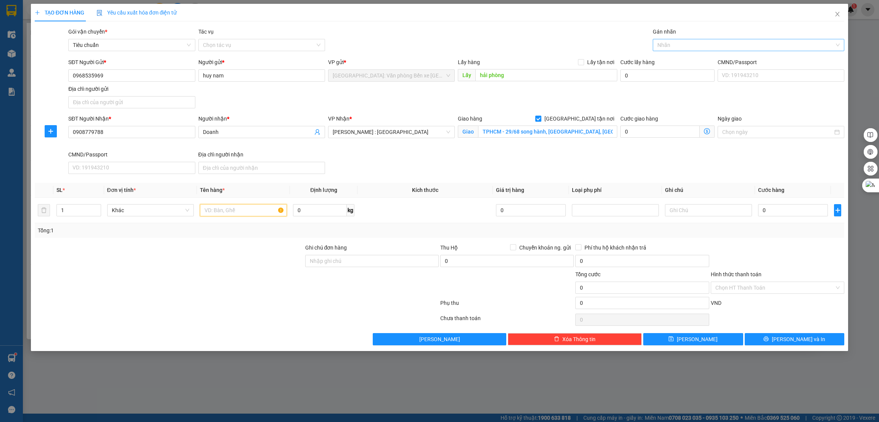
click at [669, 44] on div at bounding box center [744, 44] width 180 height 9
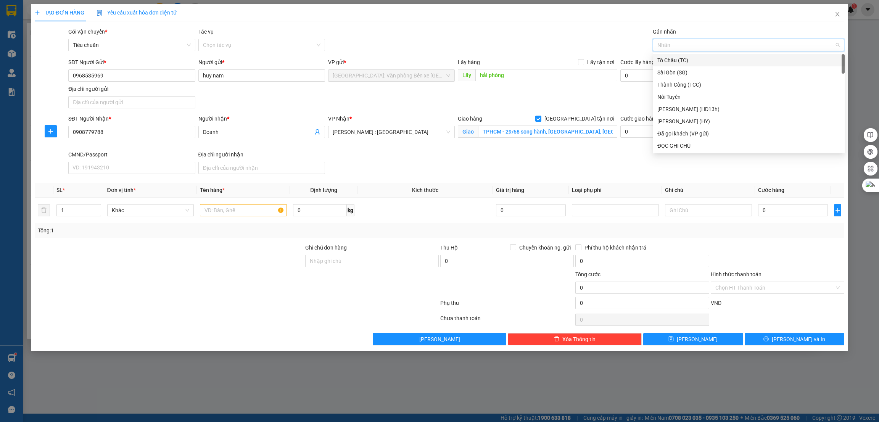
type input "g"
click at [692, 148] on div "[GEOGRAPHIC_DATA] tận nơi" at bounding box center [748, 145] width 183 height 8
click at [242, 209] on input "text" at bounding box center [243, 210] width 87 height 12
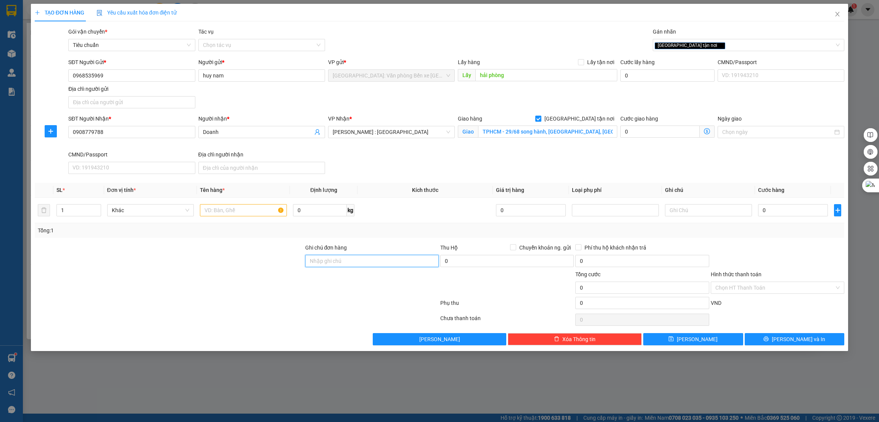
click at [347, 264] on input "Ghi chú đơn hàng" at bounding box center [371, 261] width 133 height 12
type input "1 CHÌA KHÓA +1 GIẤY TỜ XE BỎ CỐP XE"
click at [234, 212] on input "text" at bounding box center [243, 210] width 87 height 12
type input "15-AK 040.80"
click at [427, 151] on div "SĐT Người Nhận * 0908779788 Người nhận * Doanh VP Nhận * Hồ Chí Minh : Kho Quận…" at bounding box center [456, 145] width 779 height 63
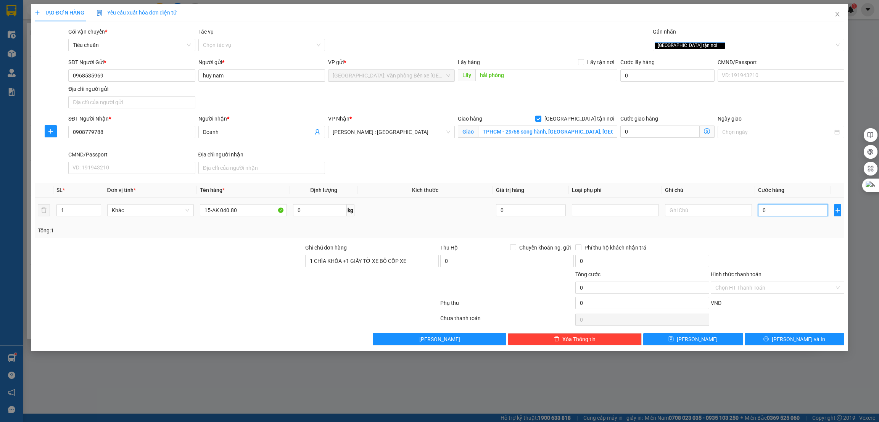
click at [776, 214] on input "0" at bounding box center [793, 210] width 70 height 12
type input "1"
type input "11"
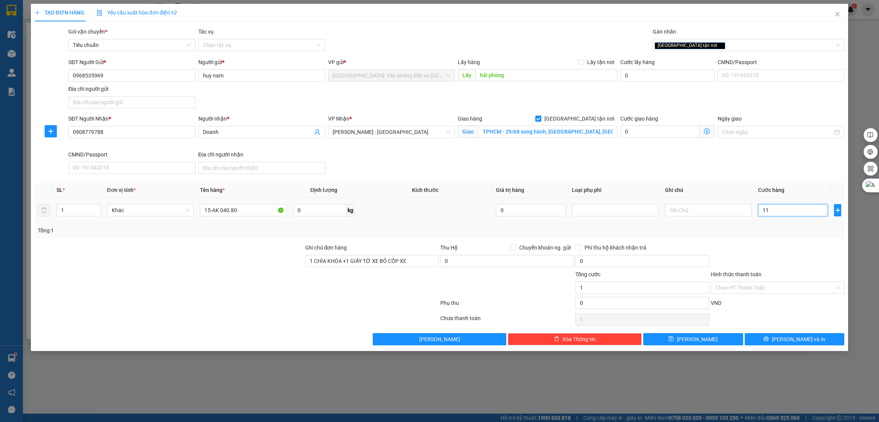
type input "11"
type input "112"
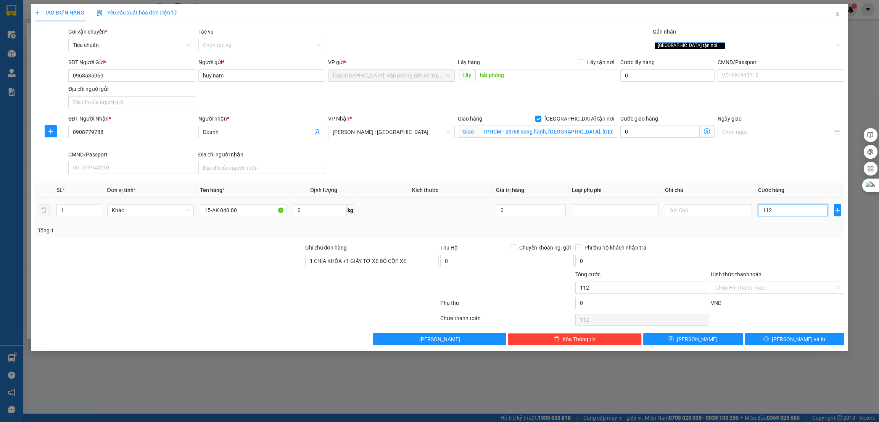
type input "1.120"
type input "11.200"
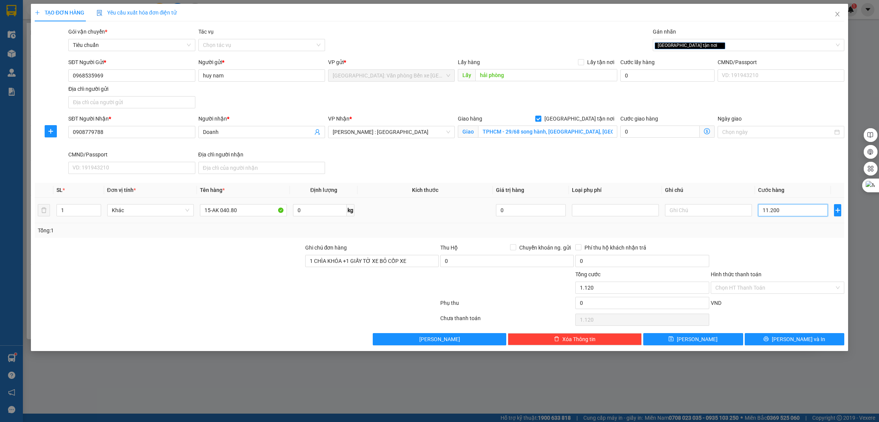
type input "11.200"
type input "112.000"
type input "1.120.000"
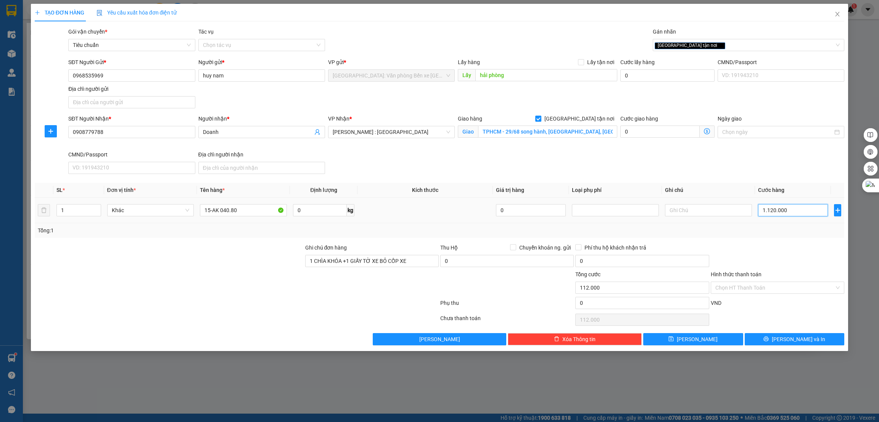
type input "1.120.000"
type input "1"
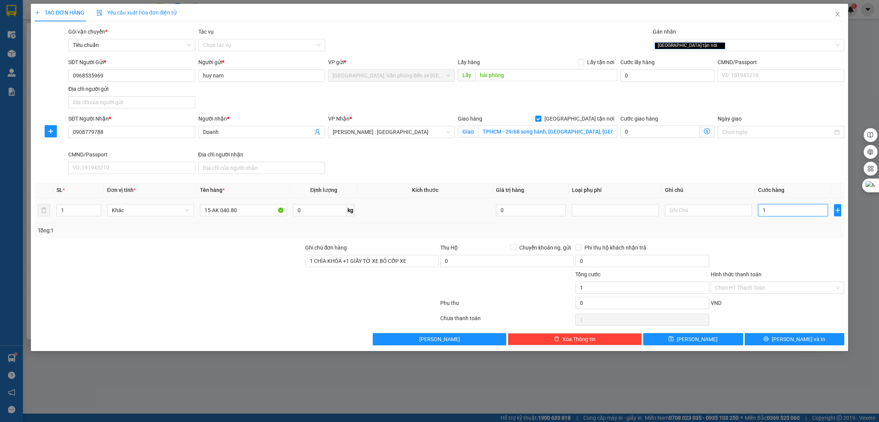
type input "12"
type input "122"
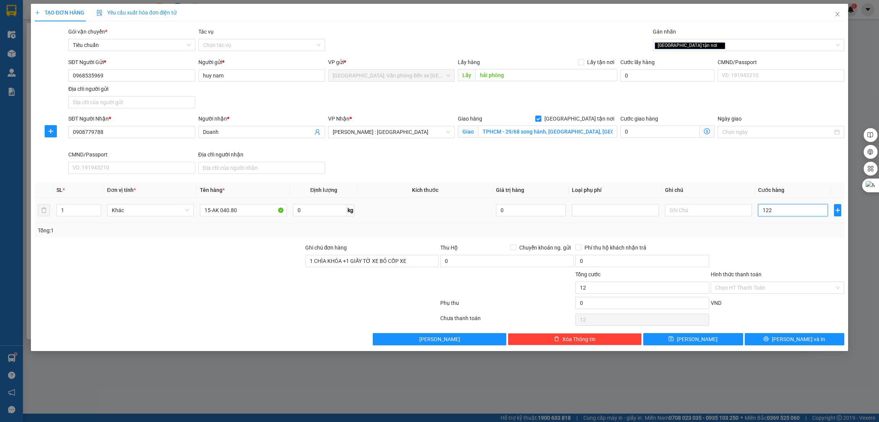
type input "122"
type input "1.220"
type input "12.200"
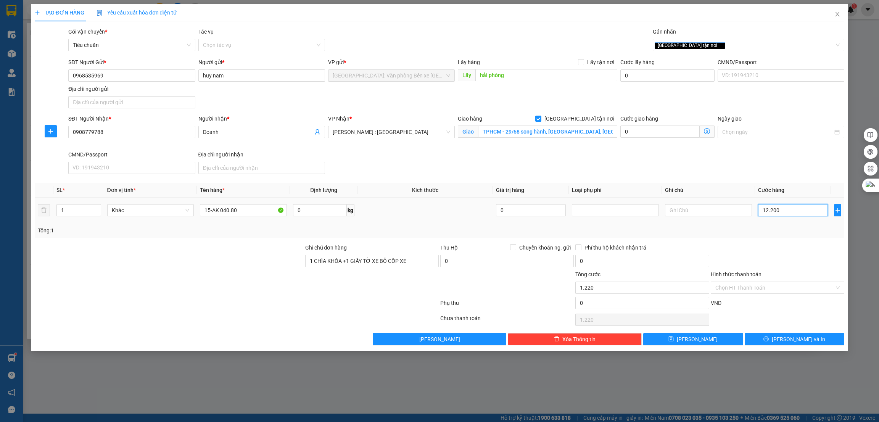
type input "12.200"
type input "122.000"
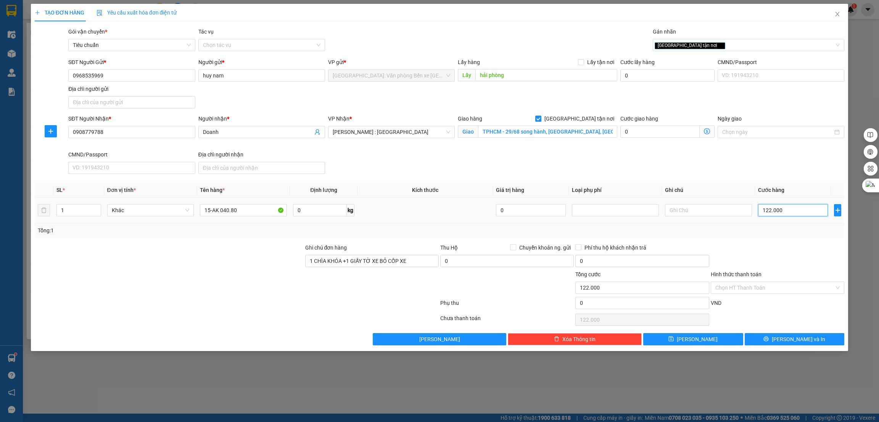
type input "1.220.000"
click at [585, 167] on div "SĐT Người Nhận * 0908779788 Người nhận * Doanh VP Nhận * Hồ Chí Minh : Kho Quận…" at bounding box center [456, 145] width 779 height 63
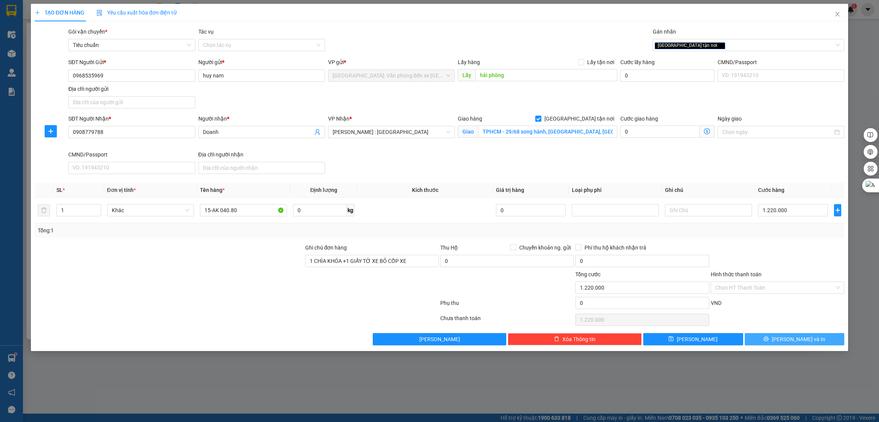
click at [768, 340] on icon "printer" at bounding box center [765, 338] width 5 height 5
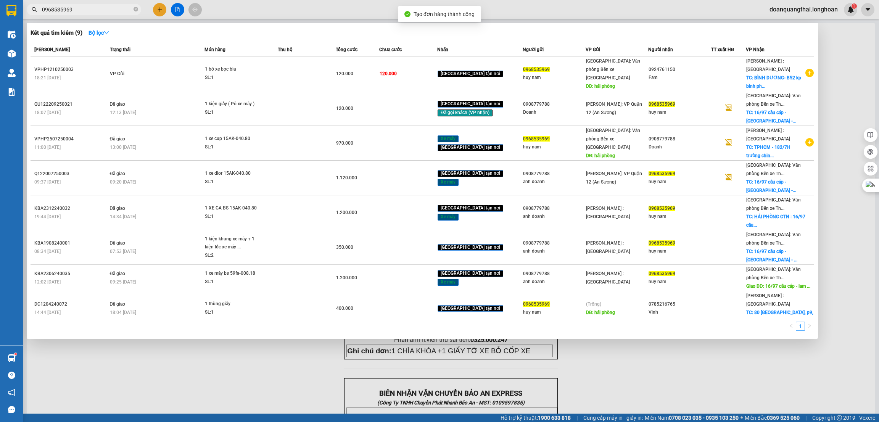
click at [609, 353] on div at bounding box center [439, 211] width 879 height 422
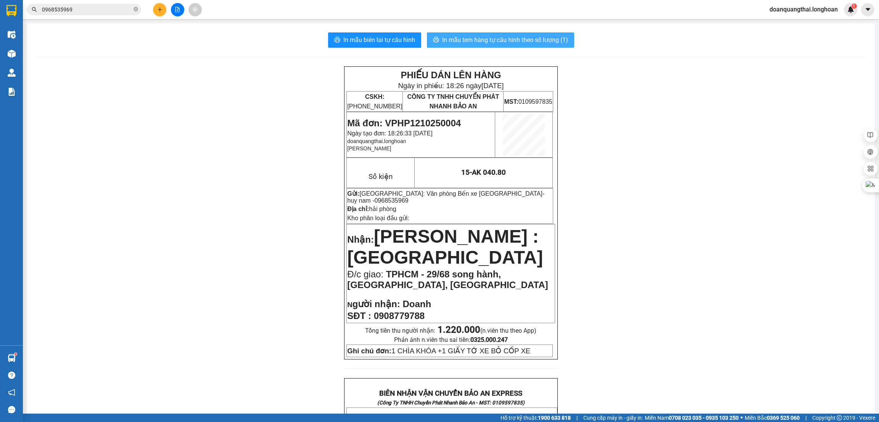
click at [483, 39] on span "In mẫu tem hàng tự cấu hình theo số lượng (1)" at bounding box center [505, 40] width 126 height 10
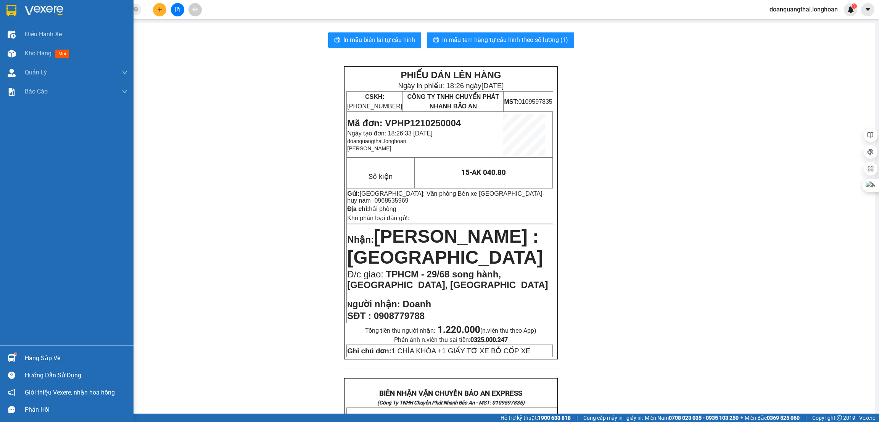
click at [8, 6] on img at bounding box center [11, 10] width 10 height 11
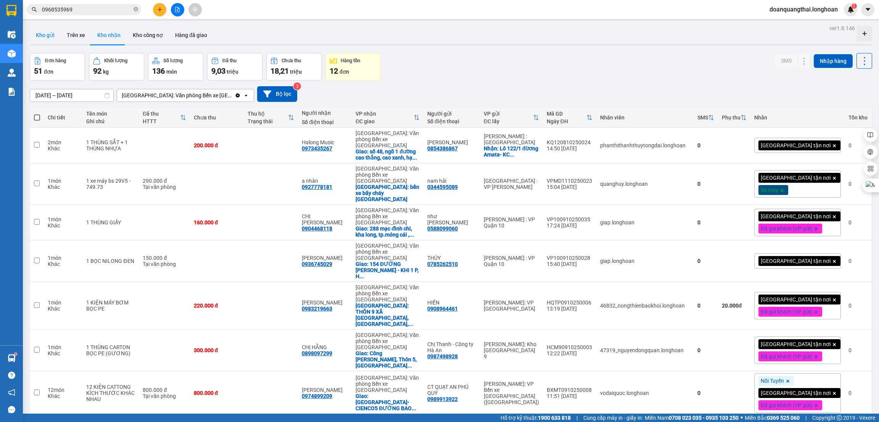
click at [47, 29] on button "Kho gửi" at bounding box center [45, 35] width 31 height 18
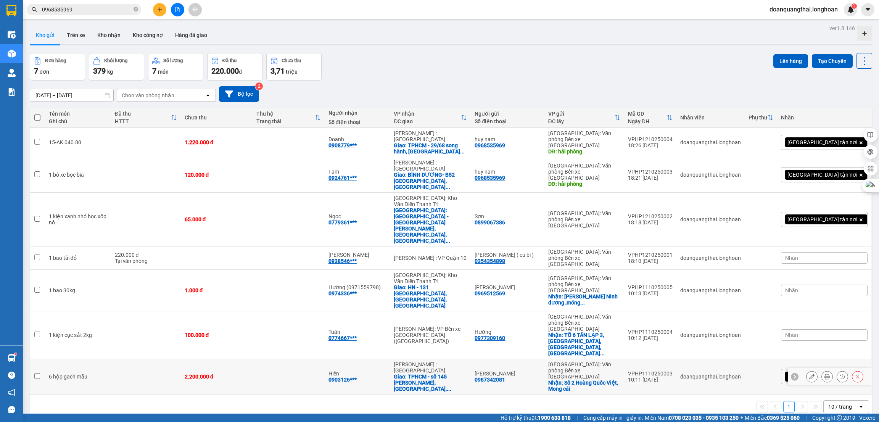
click at [809, 374] on icon at bounding box center [811, 376] width 5 height 5
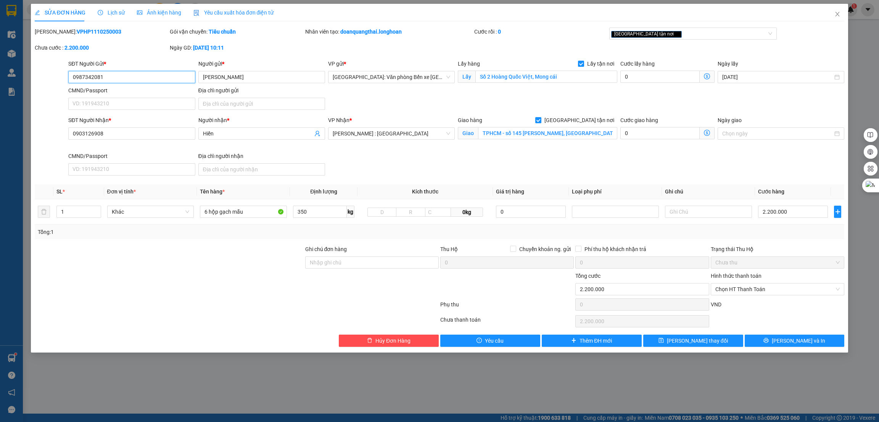
type input "0987342081"
type input "[PERSON_NAME]"
checkbox input "true"
type input "Số 2 Hoàng Quốc Việt, Mong cái"
type input "0903126908"
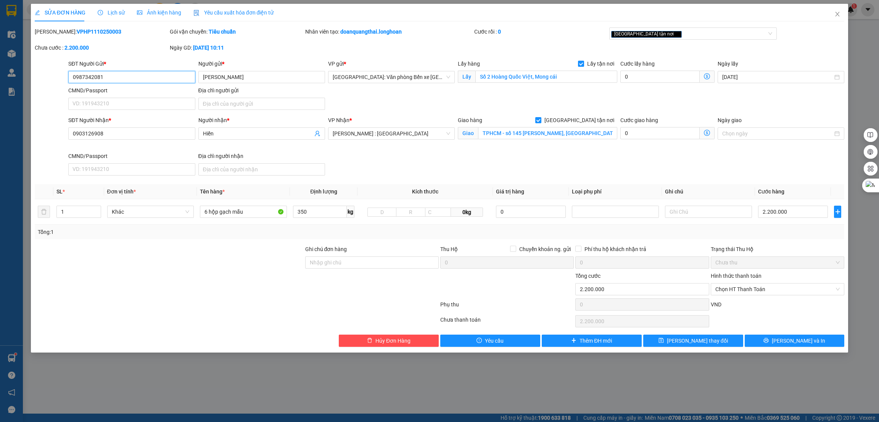
type input "Hiền"
checkbox input "true"
type input "TPHCM - số 145 [PERSON_NAME], [GEOGRAPHIC_DATA], q.12"
type input "0"
type input "2.200.000"
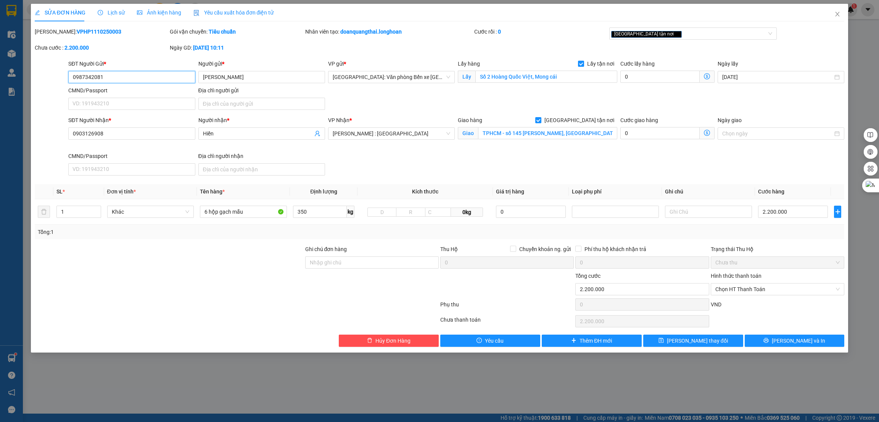
type input "2.200.000"
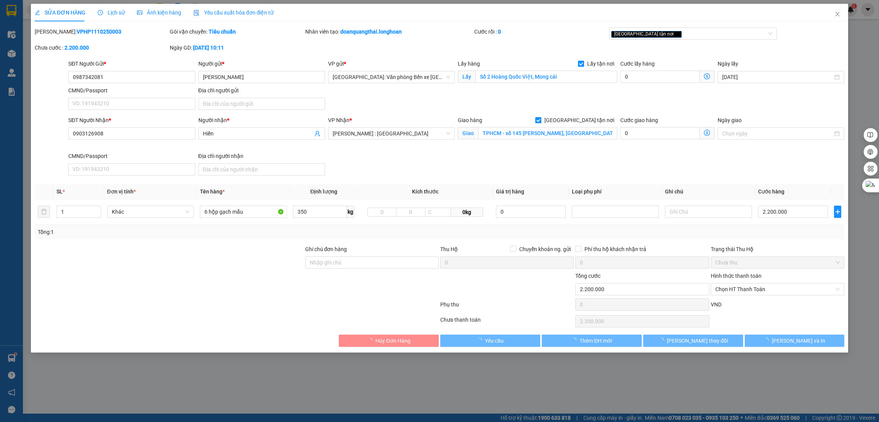
click at [153, 13] on span "Ảnh kiện hàng" at bounding box center [159, 13] width 44 height 6
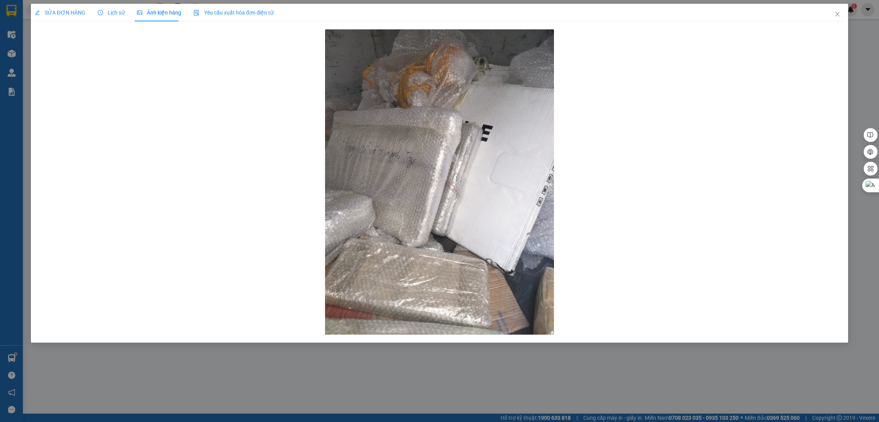
click at [53, 15] on span "SỬA ĐƠN HÀNG" at bounding box center [60, 13] width 51 height 6
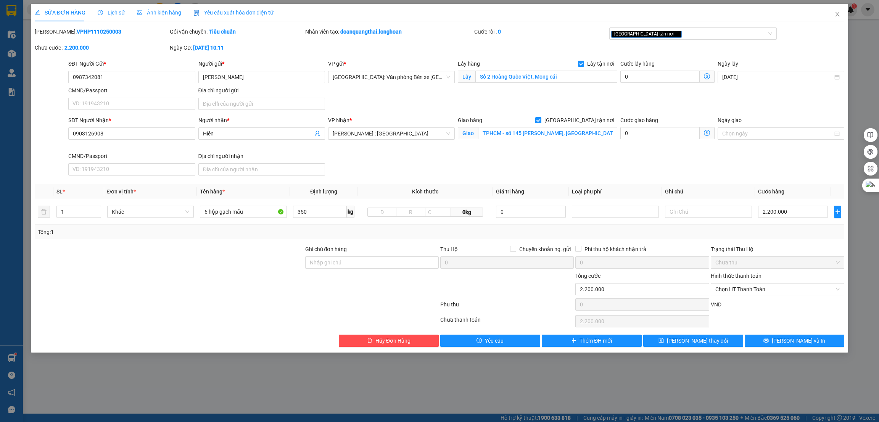
click at [366, 165] on div "SĐT Người Nhận * 0903126908 Người nhận * Hiền VP Nhận * [GEOGRAPHIC_DATA] : [GE…" at bounding box center [456, 147] width 779 height 63
click at [314, 298] on div at bounding box center [236, 305] width 405 height 15
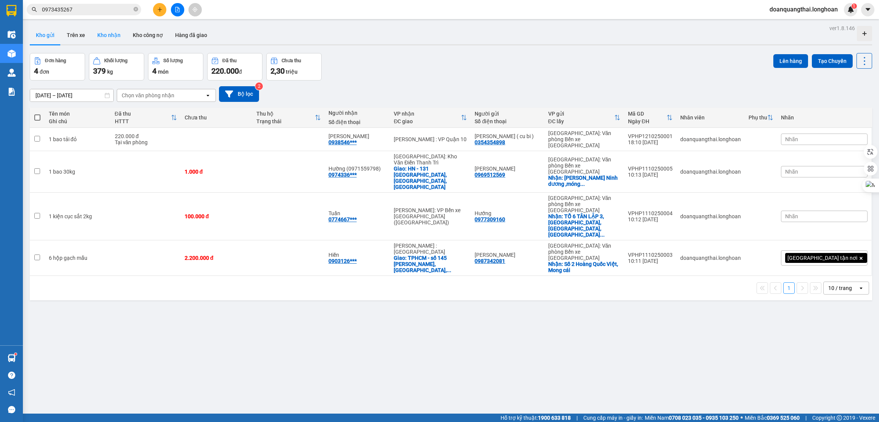
click at [111, 31] on button "Kho nhận" at bounding box center [108, 35] width 35 height 18
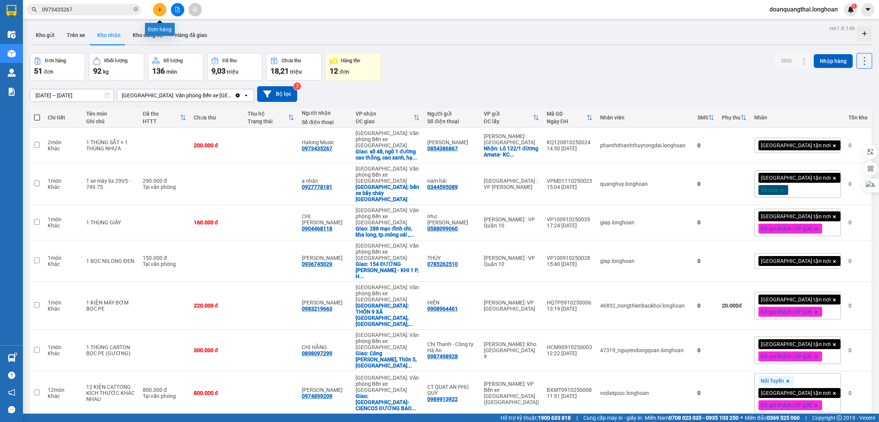
click at [159, 10] on icon "plus" at bounding box center [159, 9] width 5 height 5
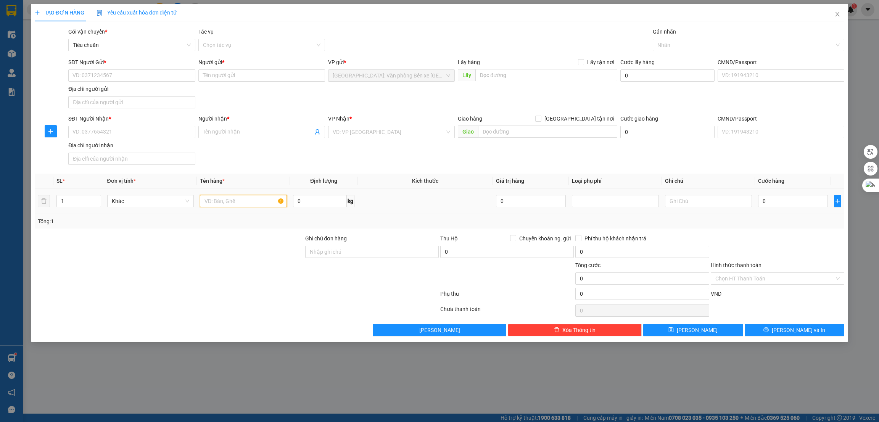
click at [246, 205] on input "text" at bounding box center [243, 201] width 87 height 12
type input "1 xe 15-AH 020.31"
click at [328, 252] on input "Ghi chú đơn hàng" at bounding box center [371, 252] width 133 height 12
type input "1 CHÌA KHÓA"
click at [214, 202] on input "1 xe 15-AH 020.31" at bounding box center [243, 201] width 87 height 12
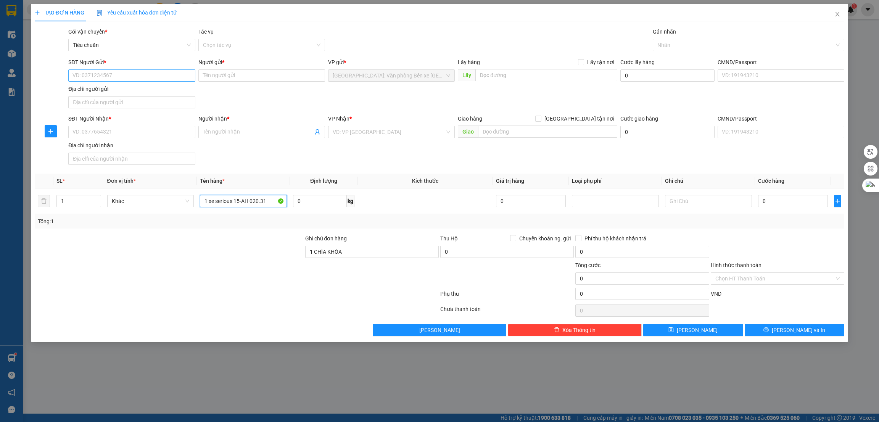
type input "1 xe serious 15-AH 020.31"
click at [130, 73] on input "SĐT Người Gửi *" at bounding box center [131, 75] width 127 height 12
paste input "0773288945"
type input "0773288945"
click at [134, 136] on input "SĐT Người Nhận *" at bounding box center [131, 132] width 127 height 12
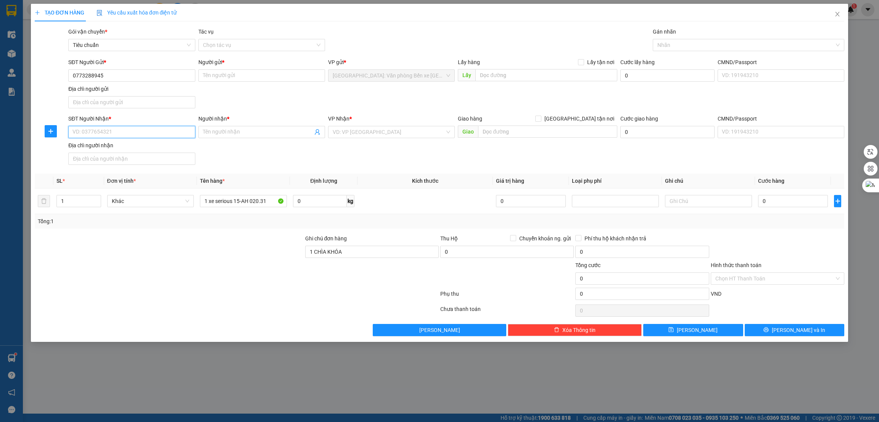
paste input "0866907950"
type input "0866907950"
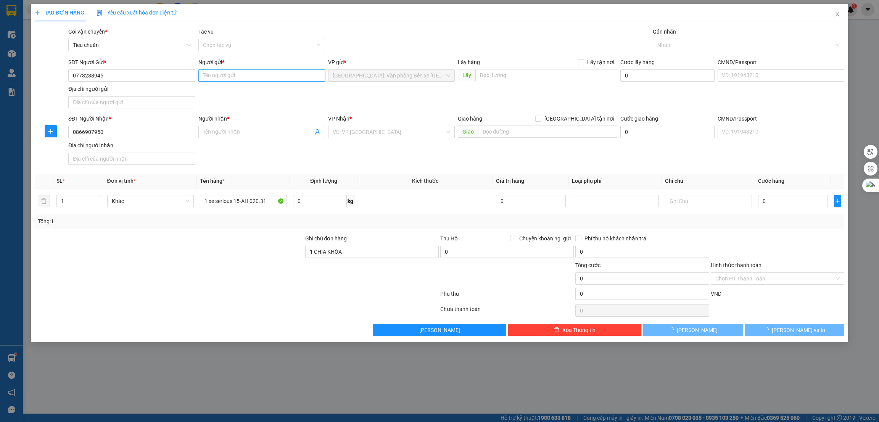
click at [241, 80] on input "Người gửi *" at bounding box center [261, 75] width 127 height 12
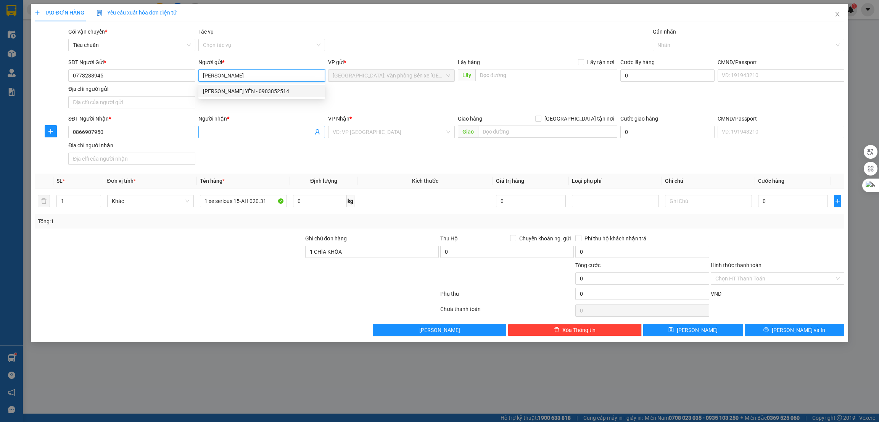
type input "Bùi thị yến"
click at [229, 135] on input "Người nhận *" at bounding box center [258, 132] width 110 height 8
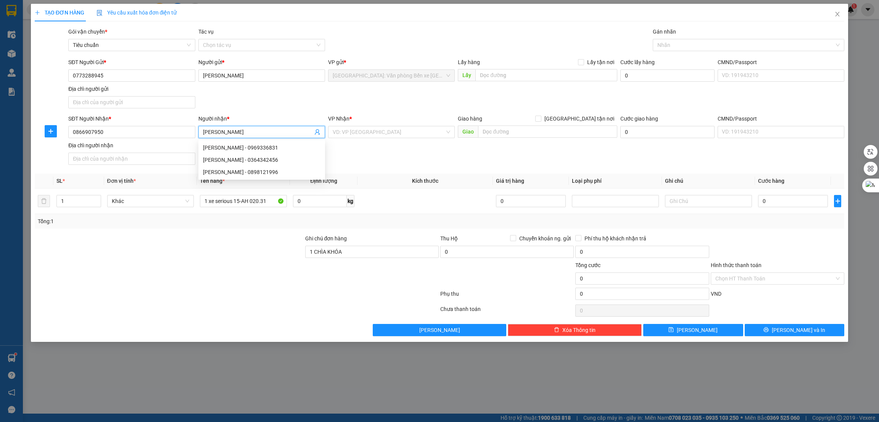
type input "nguyễn đức anh"
click at [454, 159] on div "SĐT Người Nhận * 0866907950 Người nhận * nguyễn đức anh VP Nhận * VD: VP Sài Gò…" at bounding box center [456, 140] width 779 height 53
click at [407, 135] on input "search" at bounding box center [389, 131] width 112 height 11
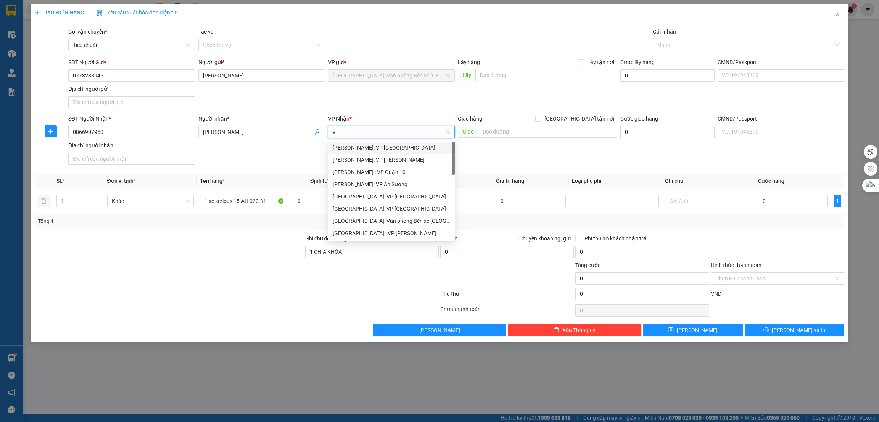
type input "vă"
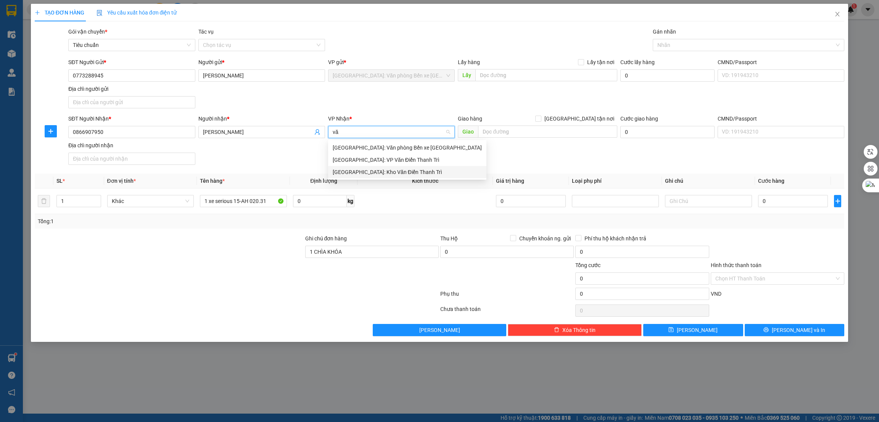
click at [387, 174] on div "[GEOGRAPHIC_DATA]: Kho Văn Điển Thanh Trì" at bounding box center [407, 172] width 149 height 8
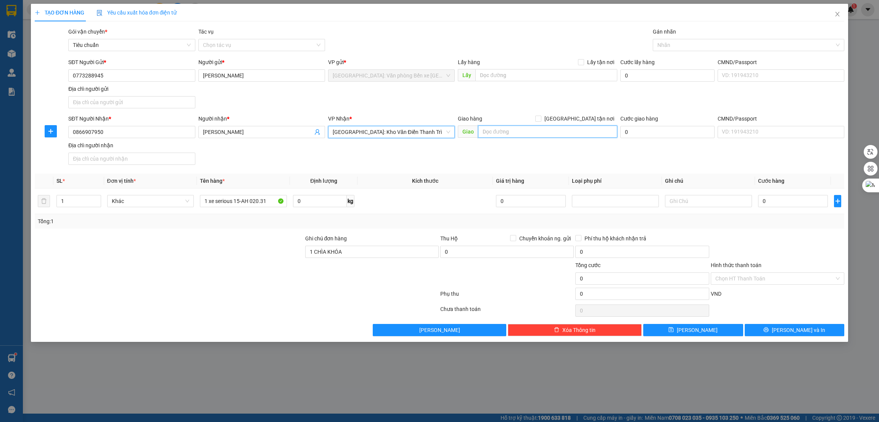
click at [519, 135] on input "text" at bounding box center [547, 131] width 139 height 12
paste input "252 Tây Sơn- Trung Liệt- Đóng Đa"
type input "HN - 252 Tây Sơn- Trung Liệt- Đóng Đa"
click at [598, 116] on span "[GEOGRAPHIC_DATA] tận nơi" at bounding box center [579, 118] width 76 height 8
click at [540, 116] on input "[GEOGRAPHIC_DATA] tận nơi" at bounding box center [537, 118] width 5 height 5
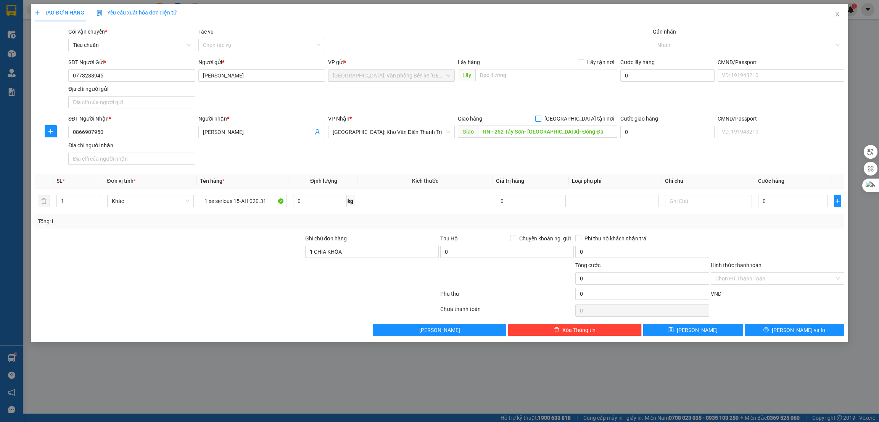
checkbox input "true"
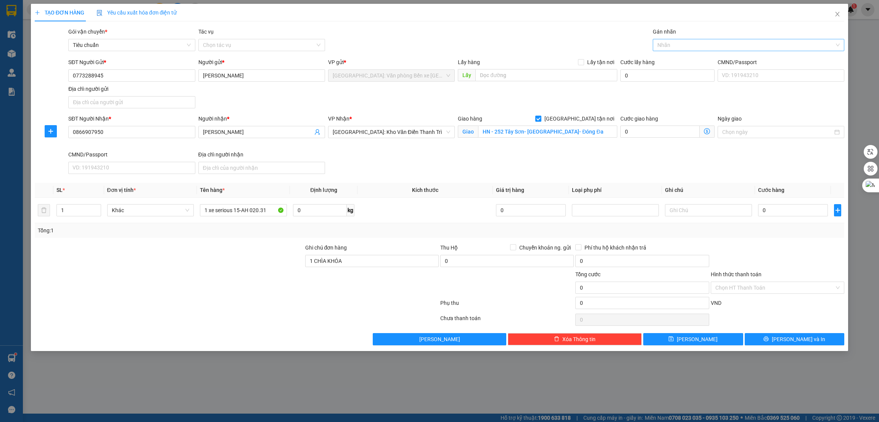
click at [671, 50] on div "Nhãn" at bounding box center [748, 45] width 192 height 12
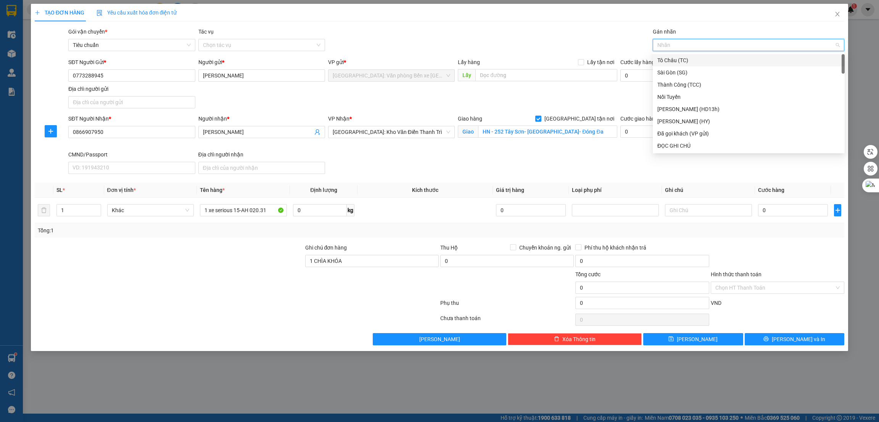
click at [673, 45] on div at bounding box center [744, 44] width 180 height 9
type input "g"
click at [668, 144] on div "[GEOGRAPHIC_DATA] tận nơi" at bounding box center [748, 145] width 183 height 8
click at [632, 77] on input "0" at bounding box center [667, 75] width 94 height 12
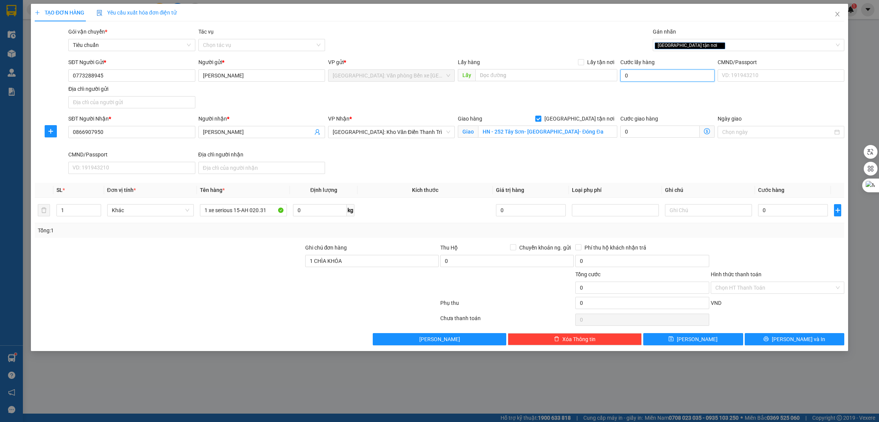
type input "6"
type input "65"
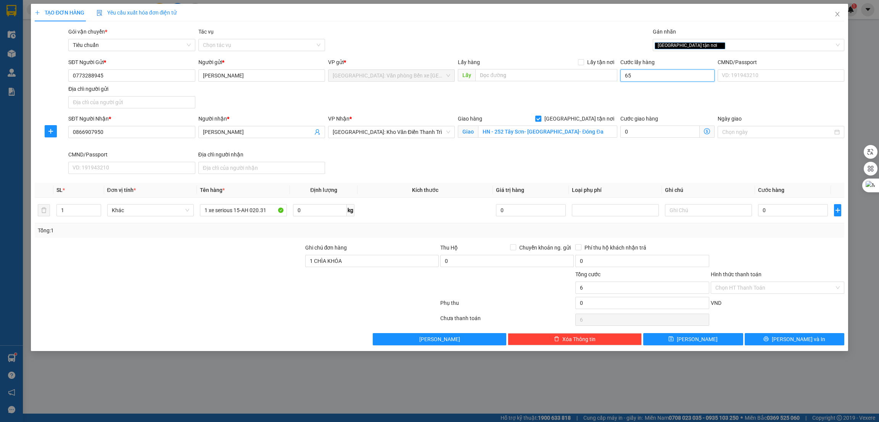
type input "65"
type input "650"
type input "6.500"
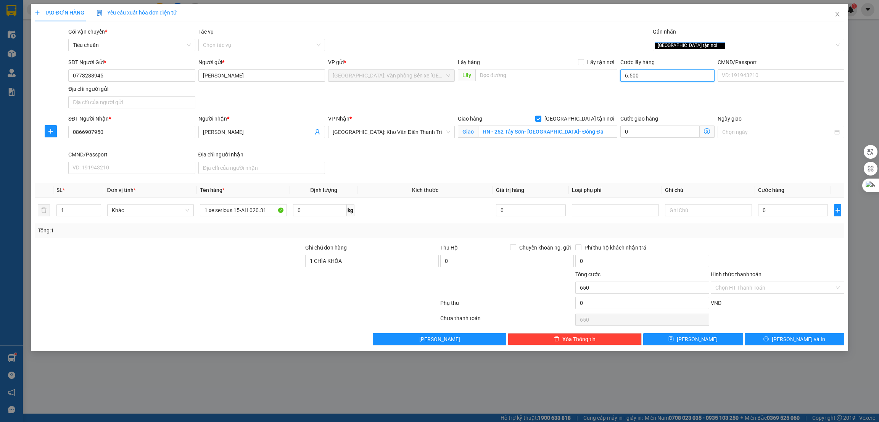
type input "6.500"
type input "65.000"
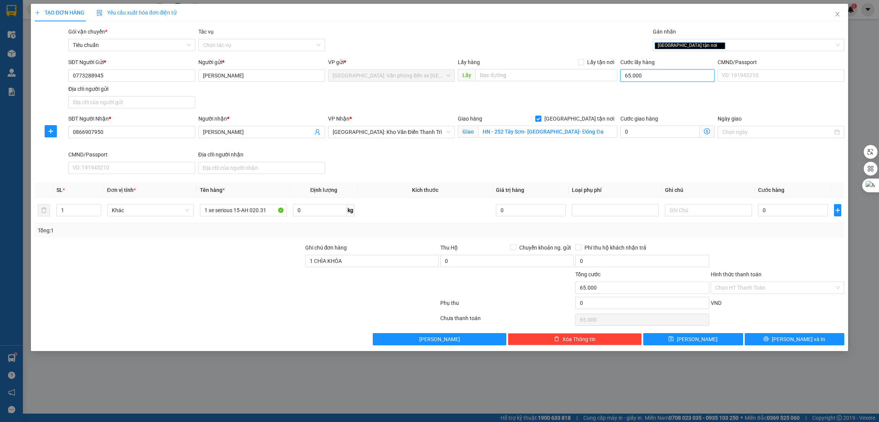
type input "65.000"
click at [524, 77] on input "text" at bounding box center [545, 75] width 141 height 12
paste input "Xóm 4- Đào Yêu- An Hải"
type input "Xóm 4- Đào Yêu- An Hải"
click at [596, 65] on span "Lấy tận nơi" at bounding box center [600, 62] width 33 height 8
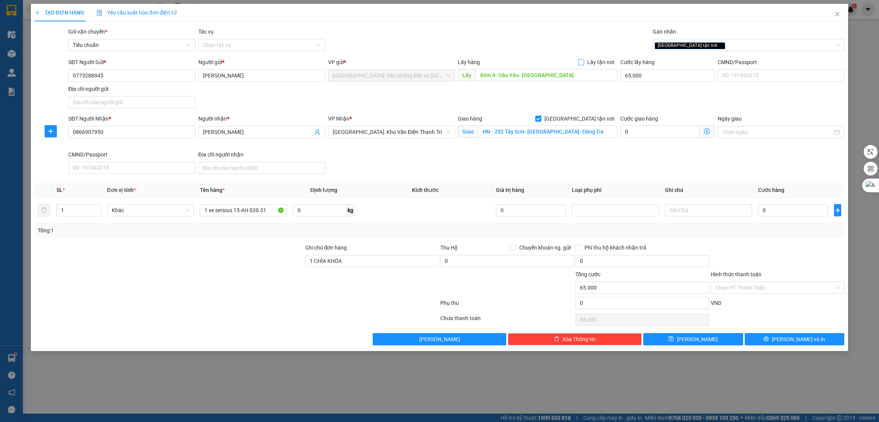
click at [583, 64] on input "Lấy tận nơi" at bounding box center [580, 61] width 5 height 5
checkbox input "true"
click at [798, 207] on input "0" at bounding box center [793, 210] width 70 height 12
type input "2"
type input "65.002"
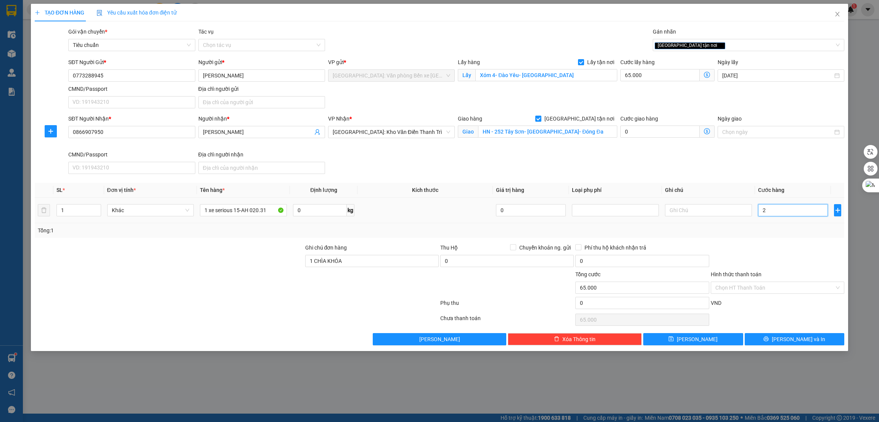
type input "65.002"
type input "29"
type input "65.029"
type input "290"
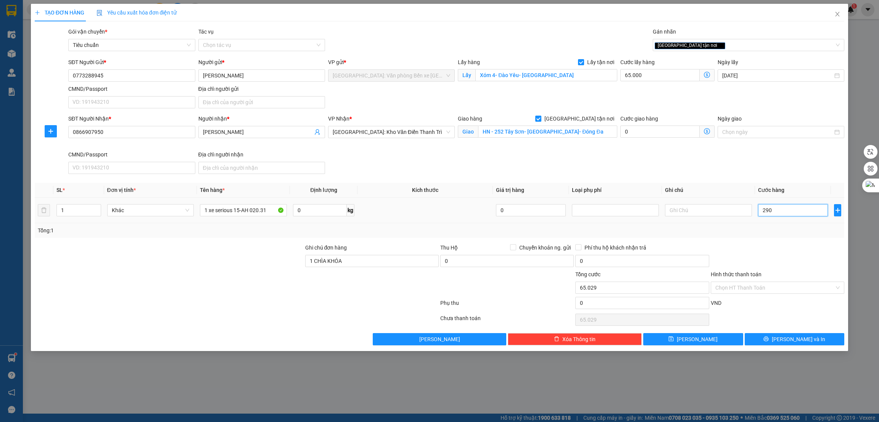
type input "65.290"
type input "2.900"
type input "67.900"
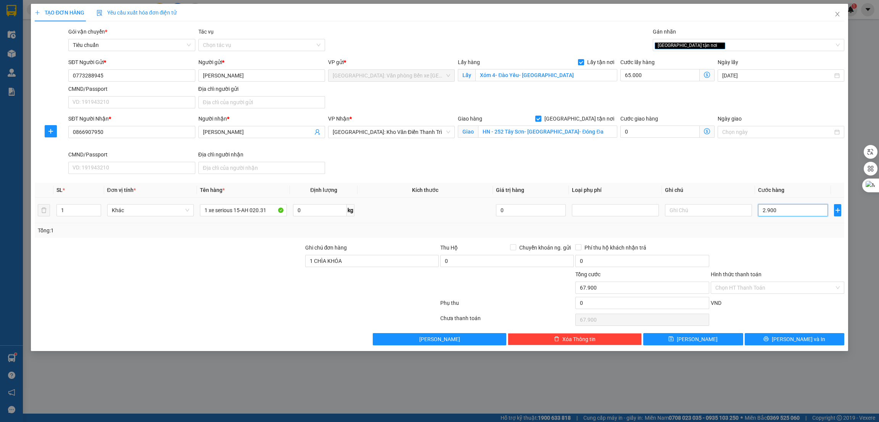
type input "29.000"
type input "94.000"
type input "290.000"
type input "355.000"
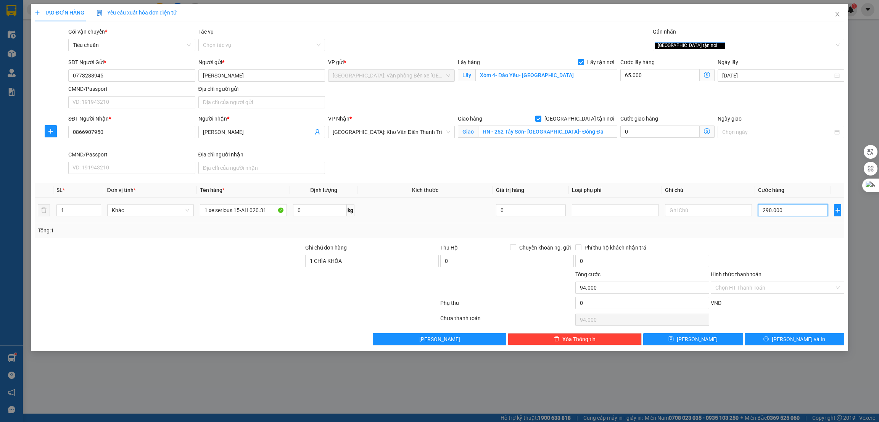
type input "355.000"
type input "290.000"
click at [771, 336] on button "[PERSON_NAME] và In" at bounding box center [794, 339] width 100 height 12
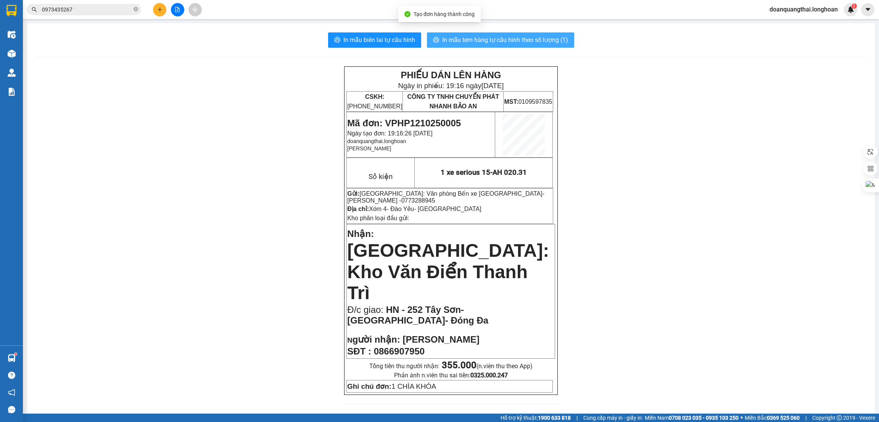
click at [489, 35] on button "In mẫu tem hàng tự cấu hình theo số lượng (1)" at bounding box center [500, 39] width 147 height 15
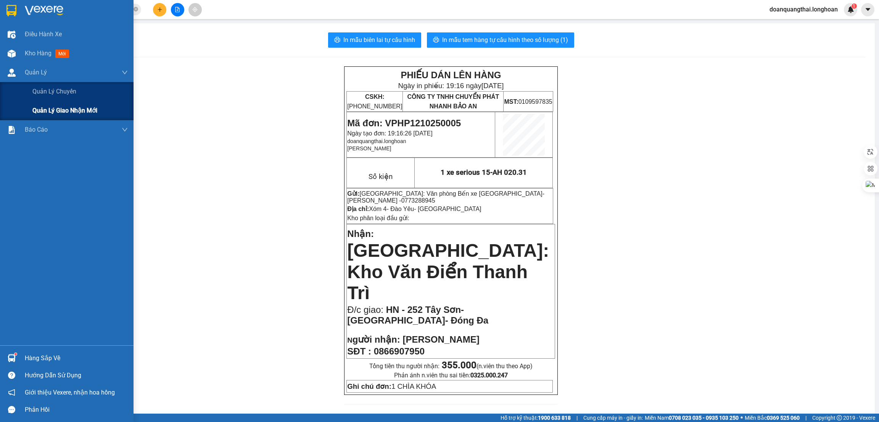
click at [36, 111] on span "Quản lý giao nhận mới" at bounding box center [64, 111] width 65 height 10
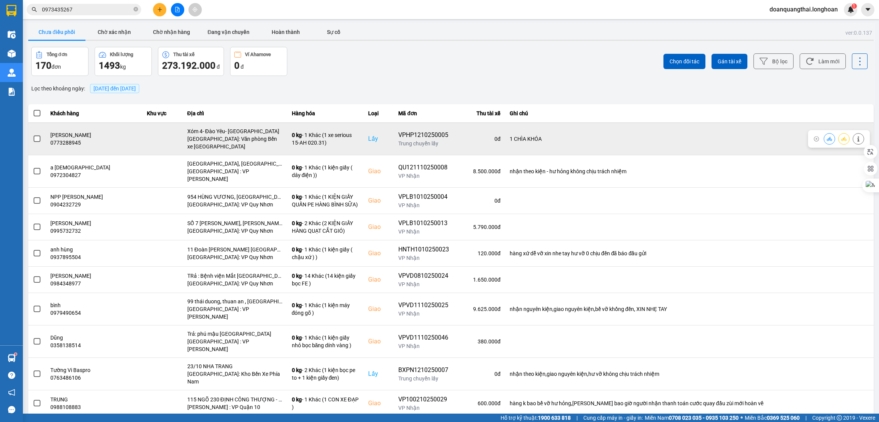
click at [38, 139] on span at bounding box center [37, 138] width 7 height 7
click at [33, 135] on input "checkbox" at bounding box center [33, 135] width 0 height 0
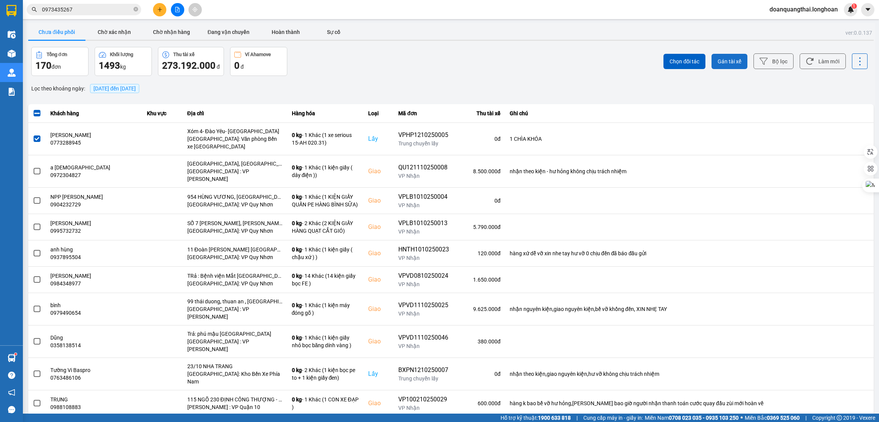
click at [732, 58] on span "Gán tài xế" at bounding box center [729, 62] width 24 height 8
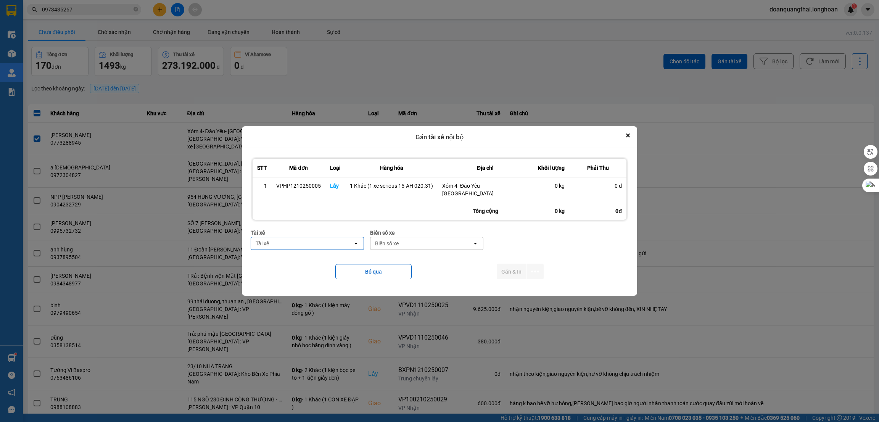
click at [331, 246] on div "Tài xế open" at bounding box center [307, 243] width 113 height 13
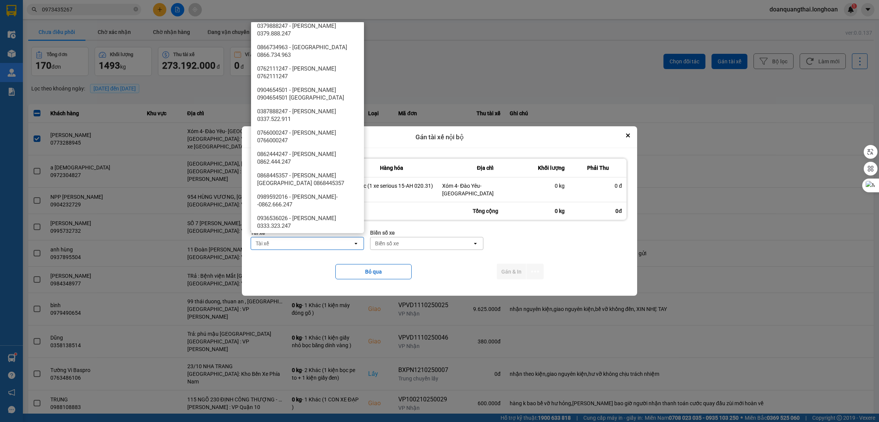
scroll to position [572, 0]
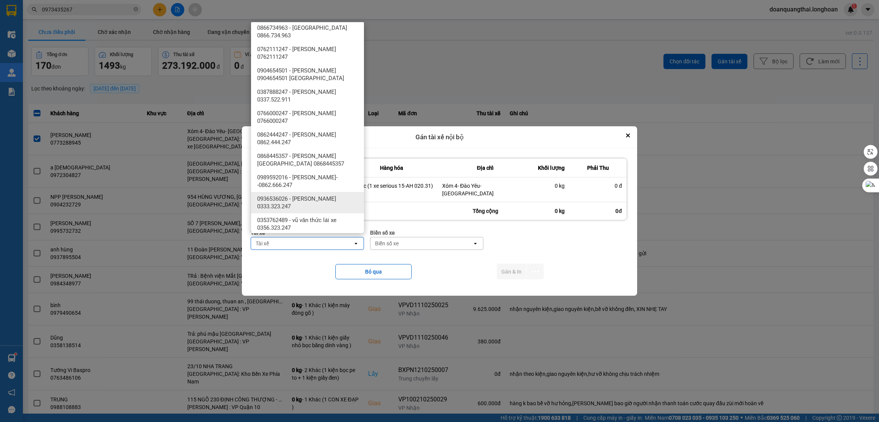
click at [324, 192] on div "0936536026 - nguyễn hoàng lưu 0333.323.247" at bounding box center [307, 202] width 113 height 21
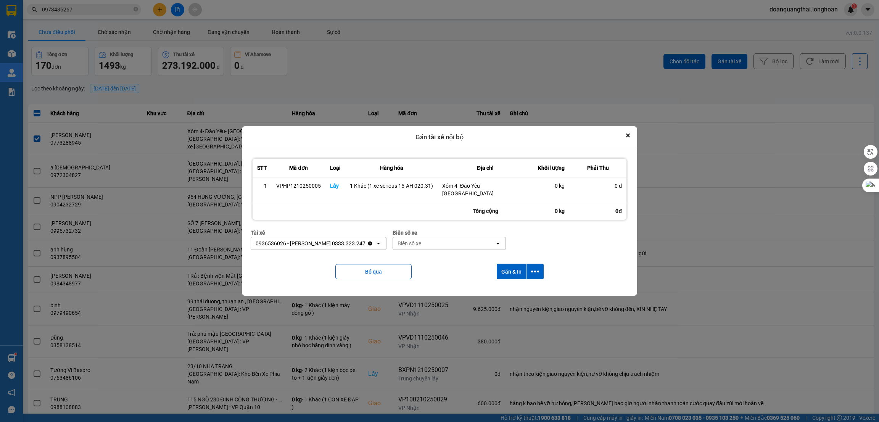
click at [431, 238] on div "Biển số xe" at bounding box center [444, 243] width 102 height 12
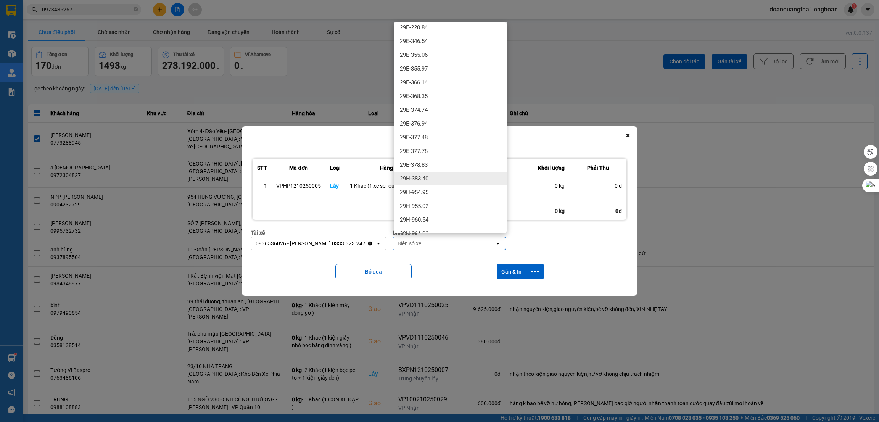
scroll to position [514, 0]
click at [439, 175] on div "29H-961.02" at bounding box center [450, 177] width 113 height 14
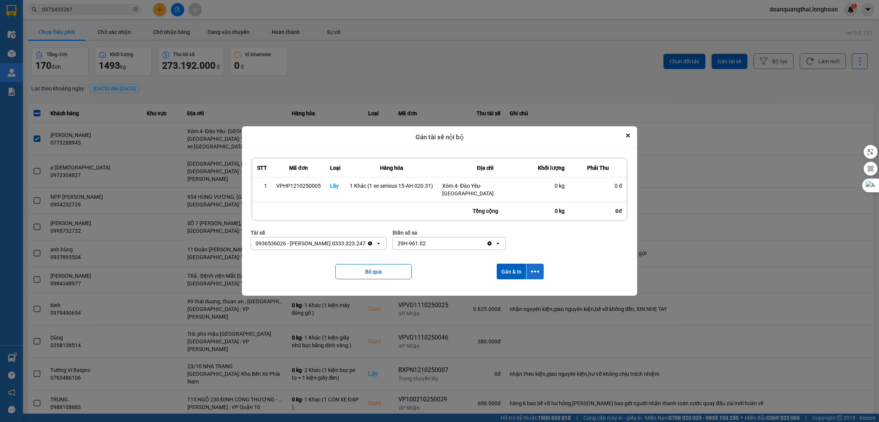
click at [540, 267] on button "dialog" at bounding box center [534, 271] width 17 height 16
click at [509, 288] on span "Chỉ gán tài" at bounding box center [504, 289] width 25 height 8
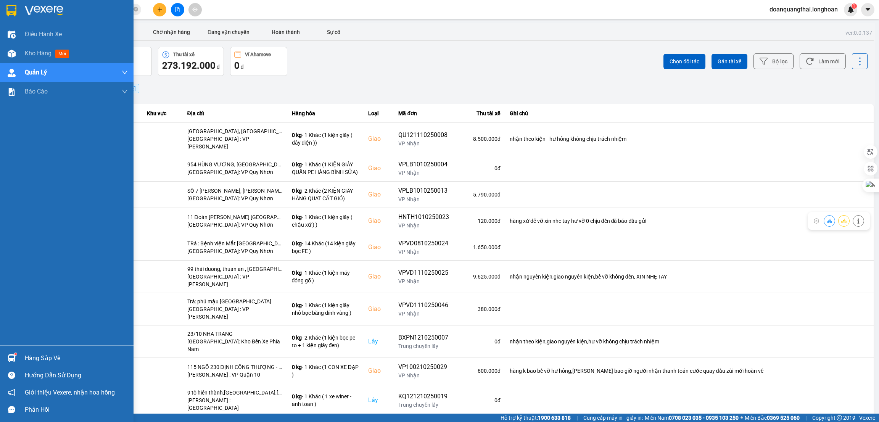
click at [11, 9] on img at bounding box center [11, 10] width 10 height 11
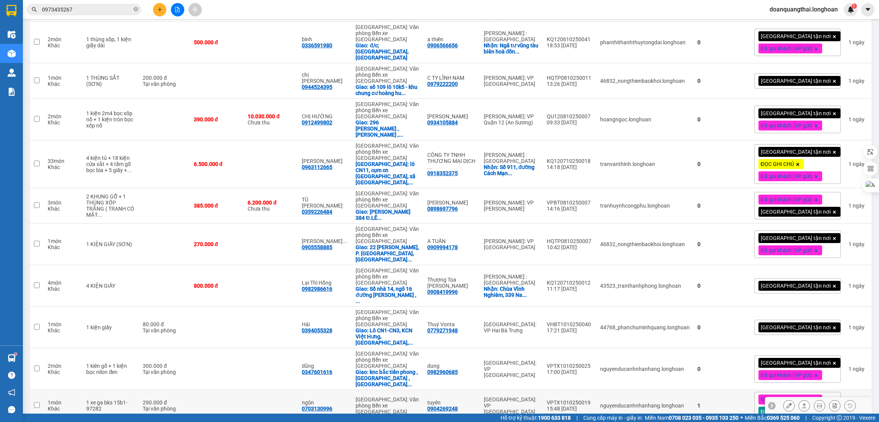
scroll to position [1315, 0]
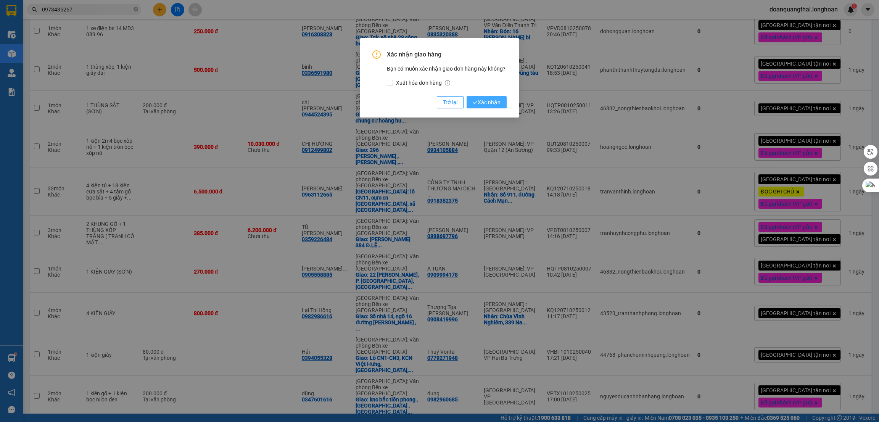
click at [477, 101] on span "Xác nhận" at bounding box center [486, 102] width 28 height 8
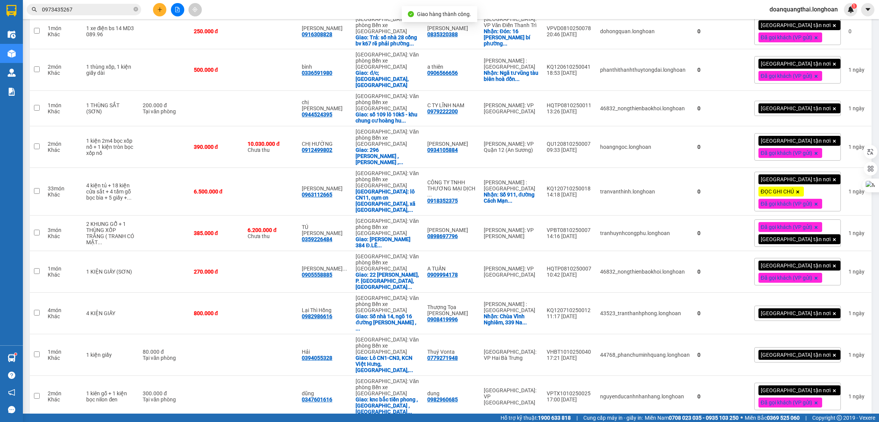
scroll to position [1309, 0]
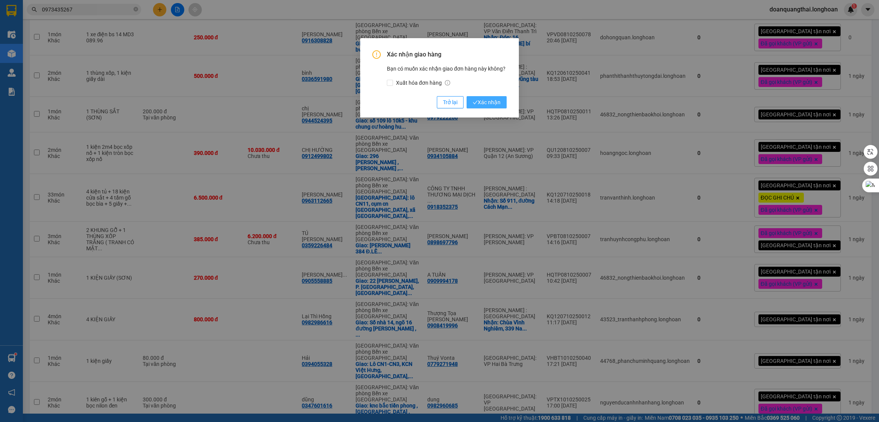
click at [487, 103] on span "Xác nhận" at bounding box center [486, 102] width 28 height 8
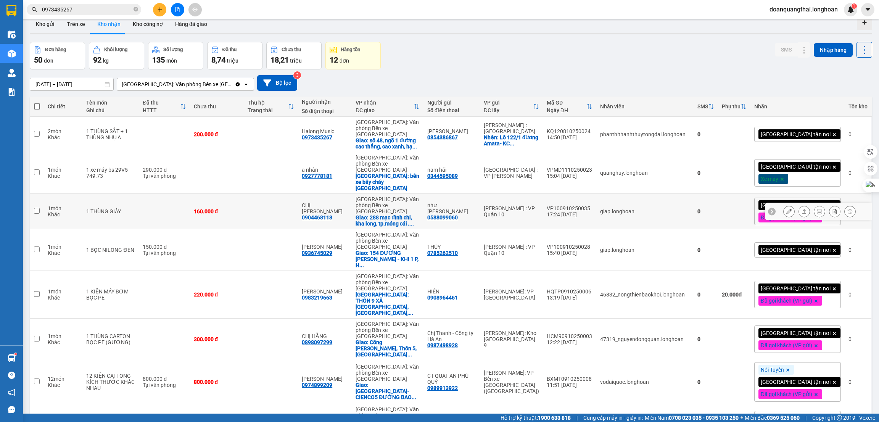
scroll to position [0, 0]
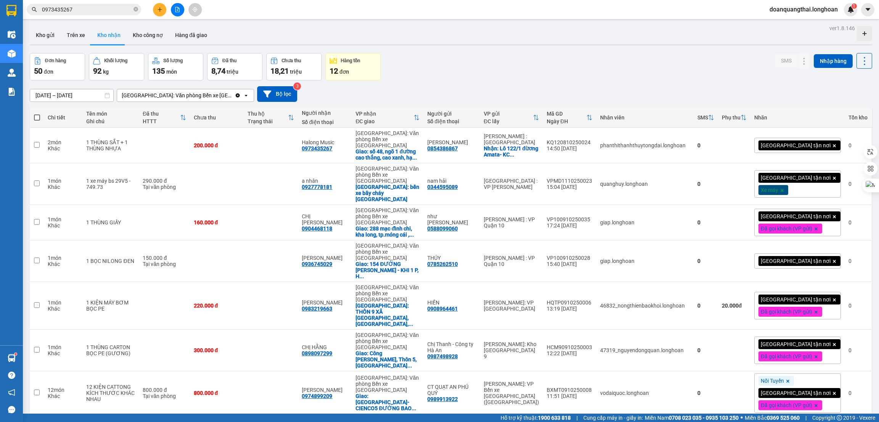
click at [76, 10] on input "0973435267" at bounding box center [87, 9] width 90 height 8
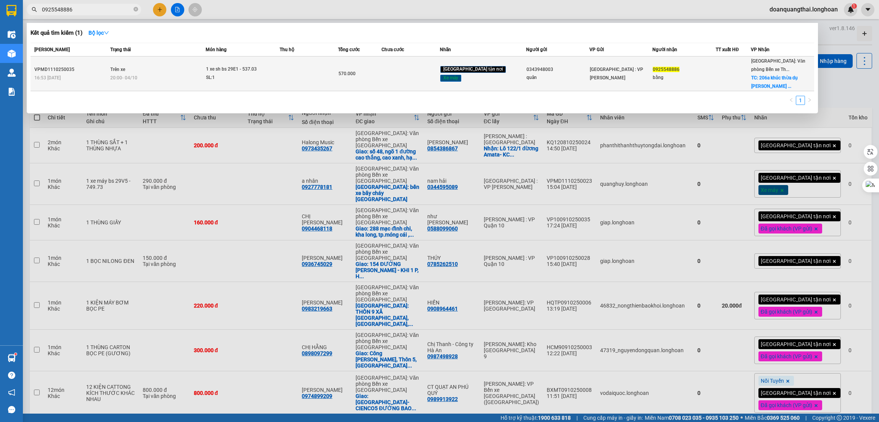
type input "0925548886"
click at [241, 77] on div "SL: 1" at bounding box center [234, 78] width 57 height 8
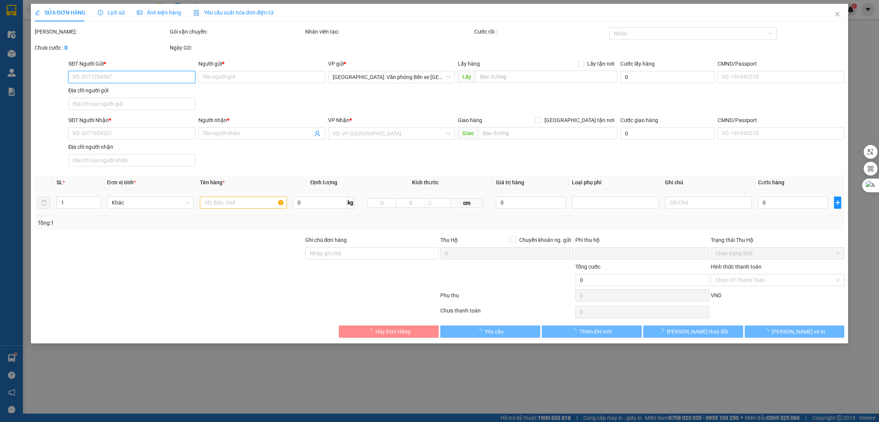
type input "0343948003"
type input "quân"
type input "0925548886"
type input "bằng"
checkbox input "true"
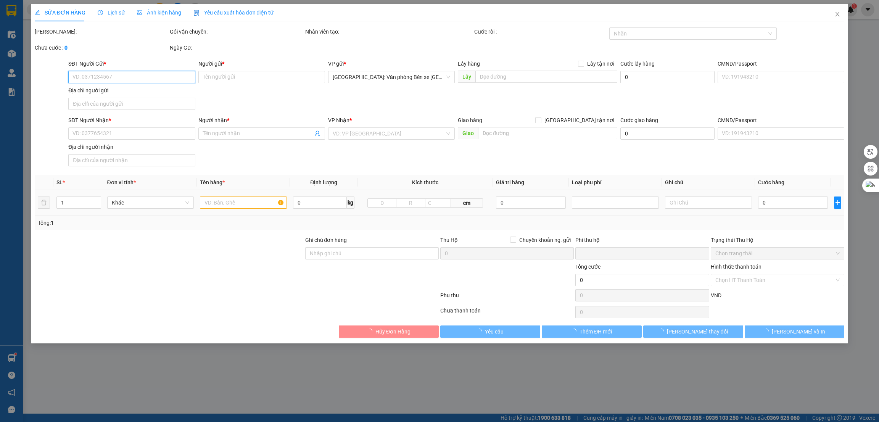
type input "206a khúc thừa dụ [PERSON_NAME] hải phòng"
type input "1 chìa khóa cuốn tay lái, giấy tờ khách cầm"
type input "0"
type input "570.000"
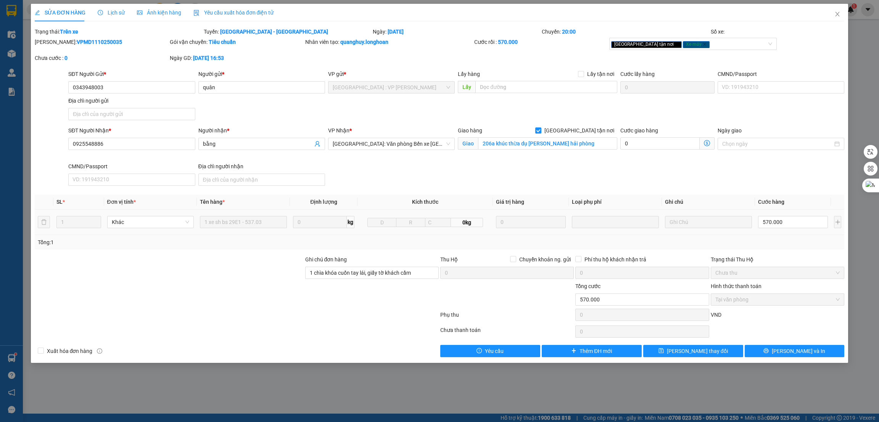
drag, startPoint x: 151, startPoint y: 367, endPoint x: 146, endPoint y: 399, distance: 32.0
click at [151, 367] on div "SỬA ĐƠN HÀNG Lịch sử Ảnh kiện hàng Yêu cầu xuất hóa đơn điện tử Total Paid Fee …" at bounding box center [439, 211] width 879 height 422
click at [838, 10] on span "Close" at bounding box center [836, 14] width 21 height 21
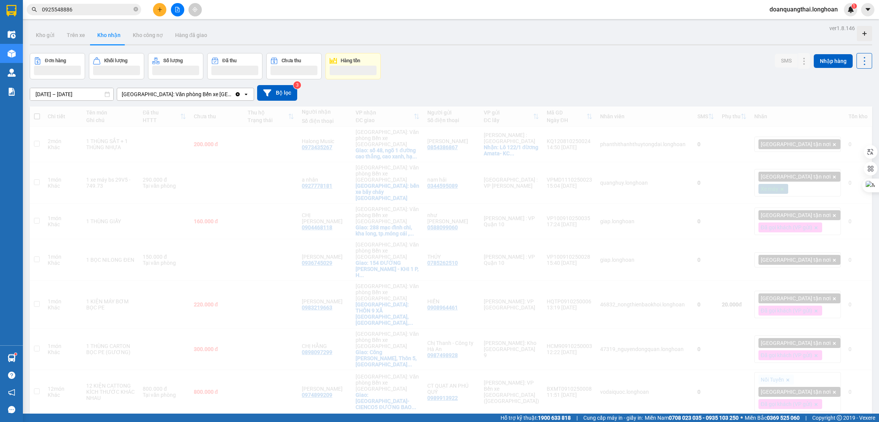
click at [839, 12] on span "doanquangthai.longhoan" at bounding box center [803, 10] width 80 height 10
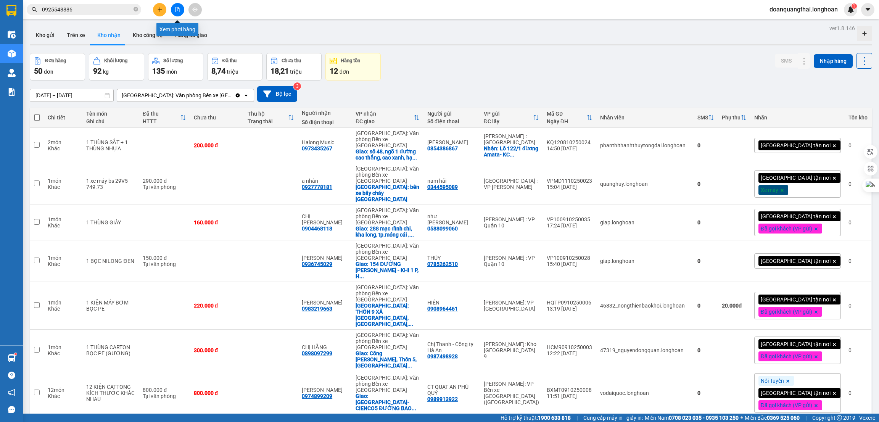
click at [182, 6] on button at bounding box center [177, 9] width 13 height 13
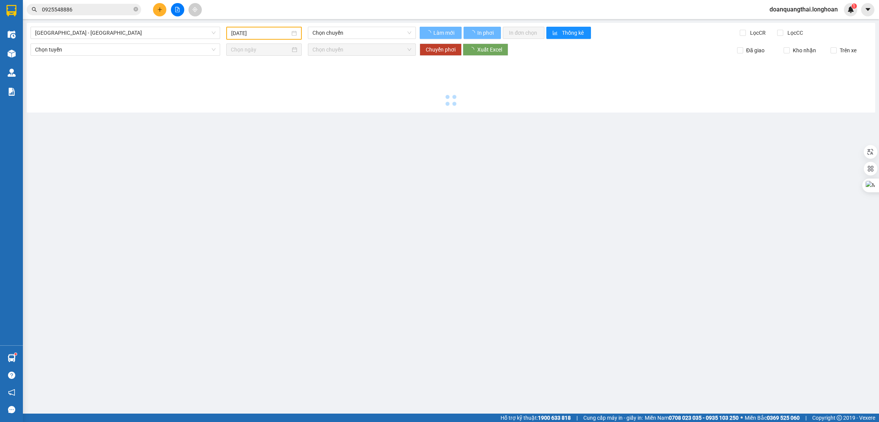
type input "[DATE]"
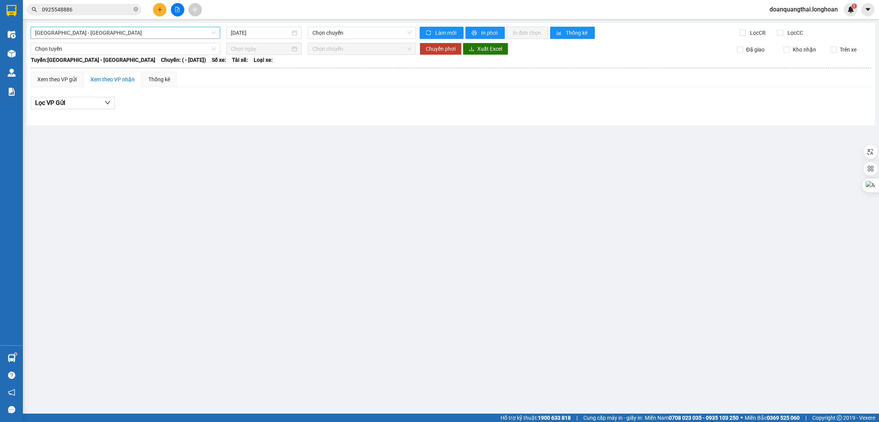
click at [100, 39] on input "search" at bounding box center [122, 32] width 175 height 11
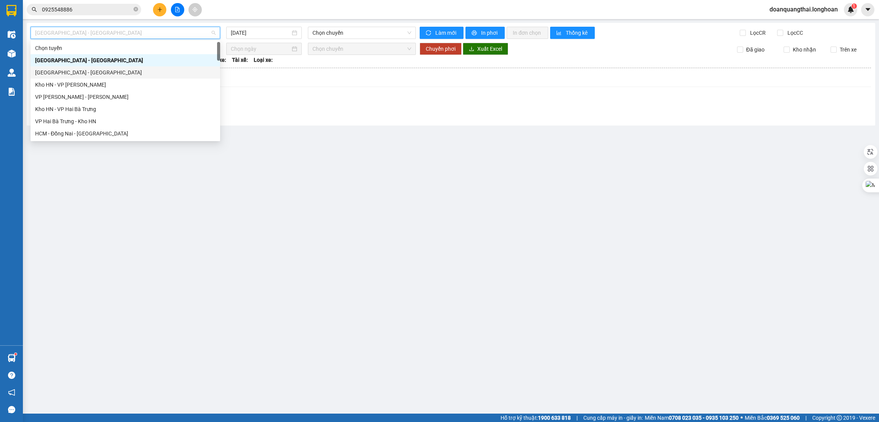
click at [88, 69] on div "[GEOGRAPHIC_DATA] - [GEOGRAPHIC_DATA]" at bounding box center [125, 72] width 180 height 8
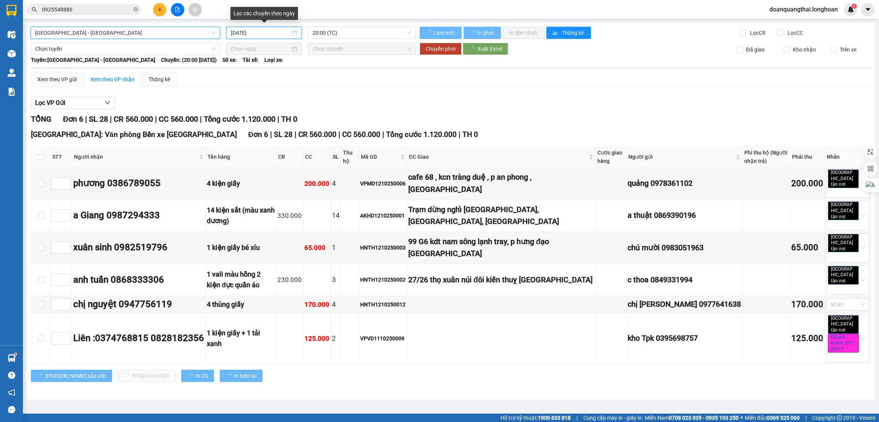
click at [273, 33] on input "[DATE]" at bounding box center [260, 33] width 59 height 8
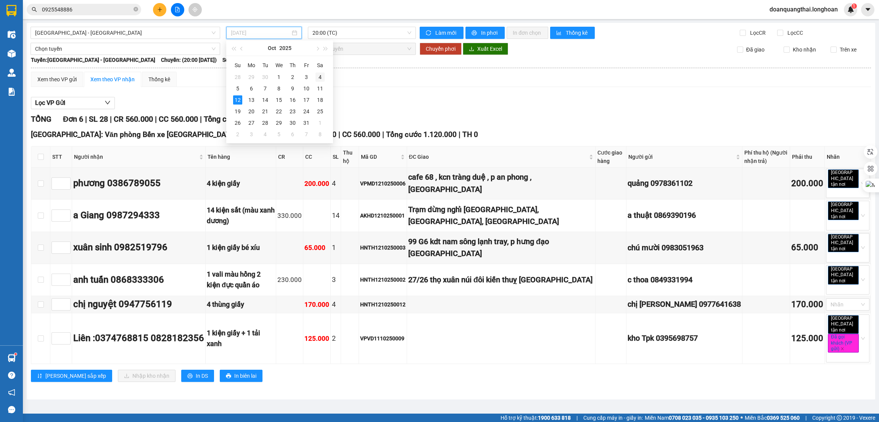
click at [317, 75] on div "4" at bounding box center [319, 76] width 9 height 9
type input "04/10/2025"
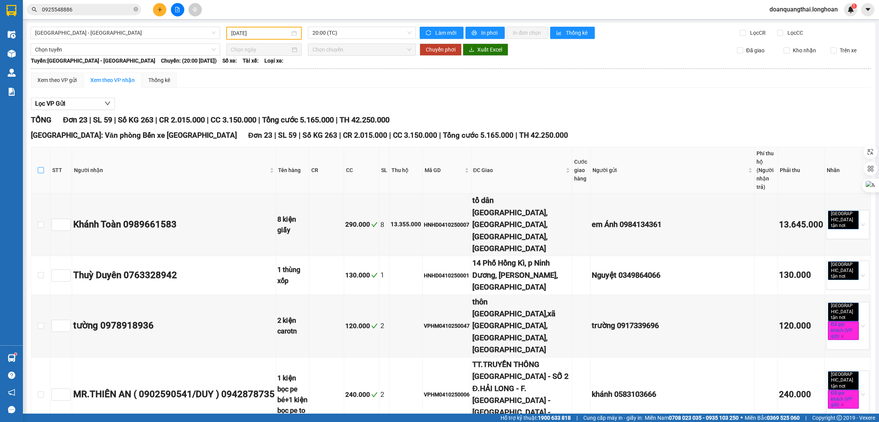
click at [40, 167] on input "checkbox" at bounding box center [41, 170] width 6 height 6
checkbox input "true"
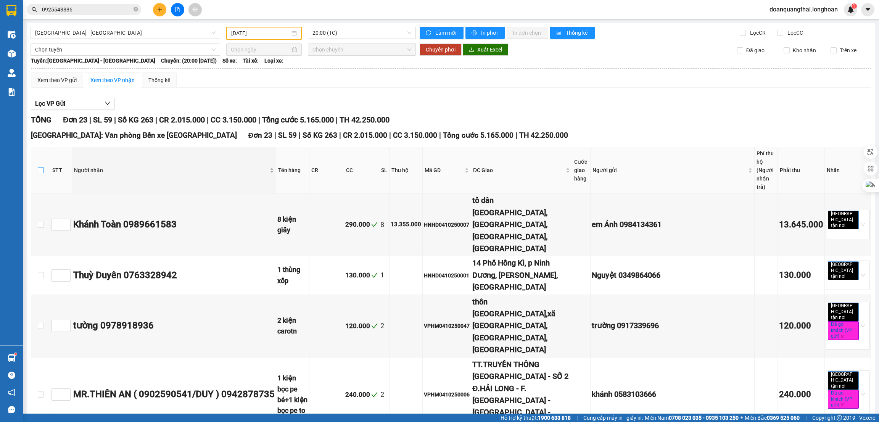
checkbox input "true"
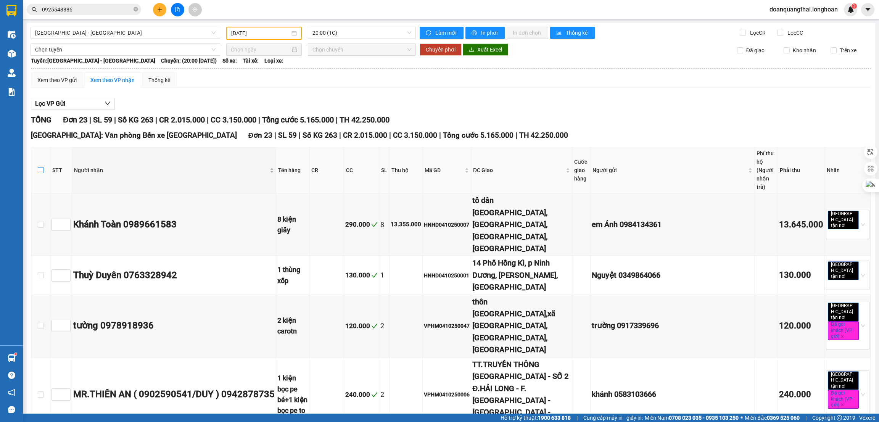
checkbox input "true"
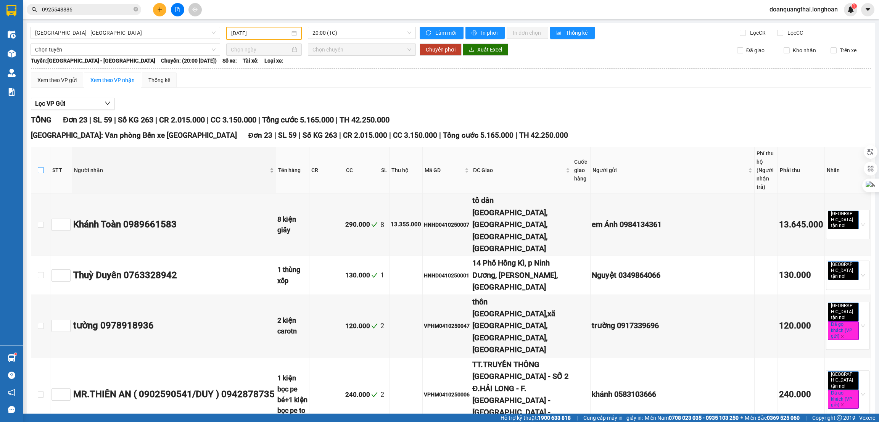
checkbox input "true"
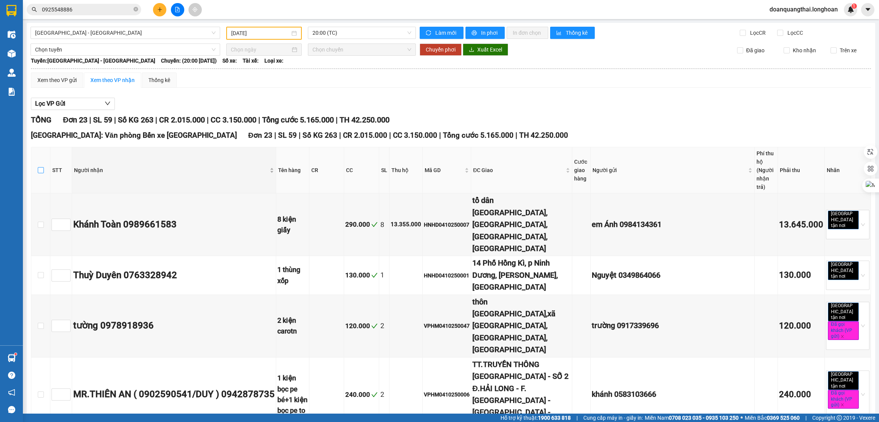
checkbox input "true"
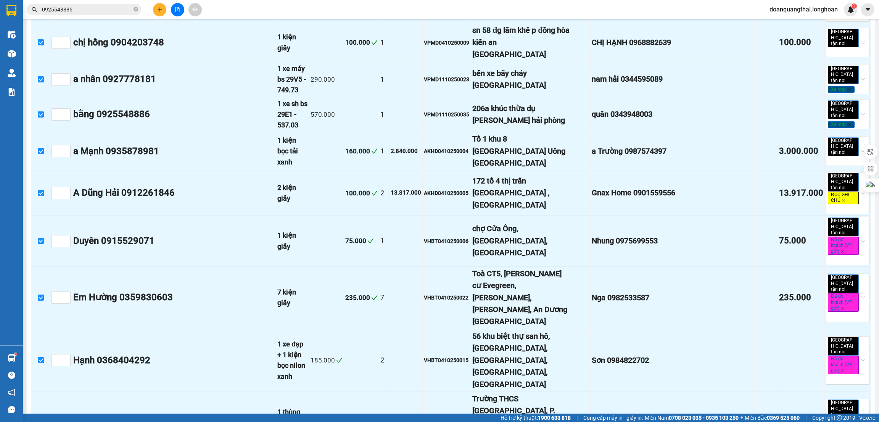
scroll to position [734, 0]
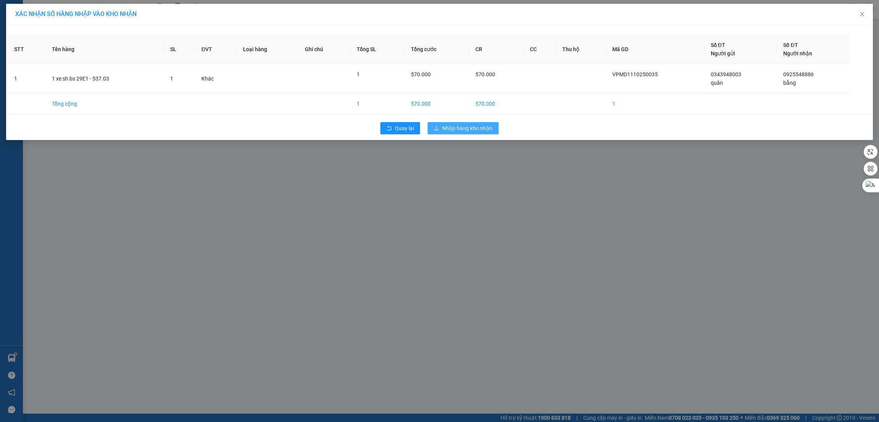
click at [457, 128] on span "Nhập hàng kho nhận" at bounding box center [467, 128] width 50 height 8
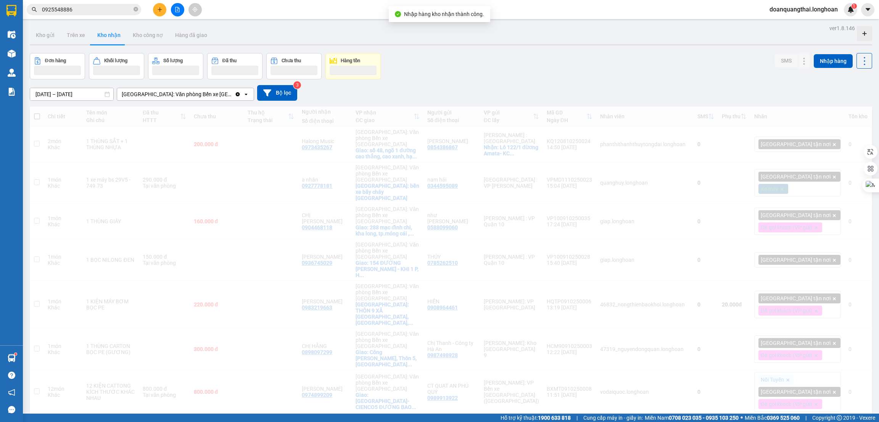
click at [22, 361] on main "ver 1.8.146 Kho gửi Trên xe Kho nhận Kho công nợ Hàng đã giao Đơn hàng Khối lượ…" at bounding box center [439, 206] width 879 height 413
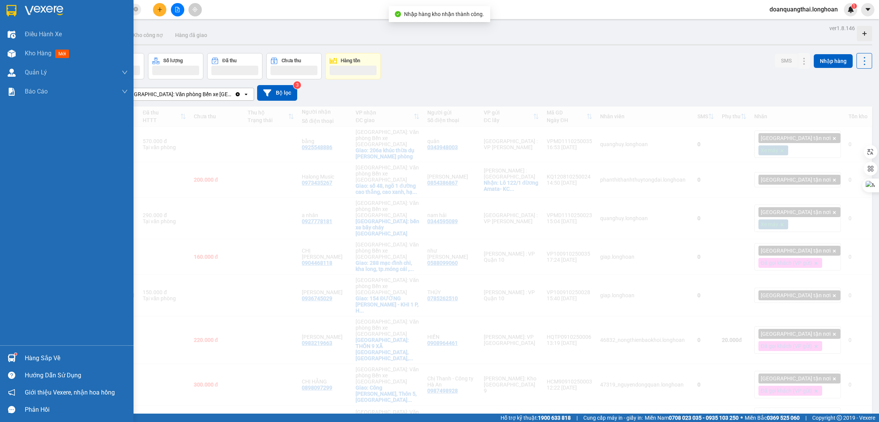
click at [15, 8] on img at bounding box center [11, 10] width 10 height 11
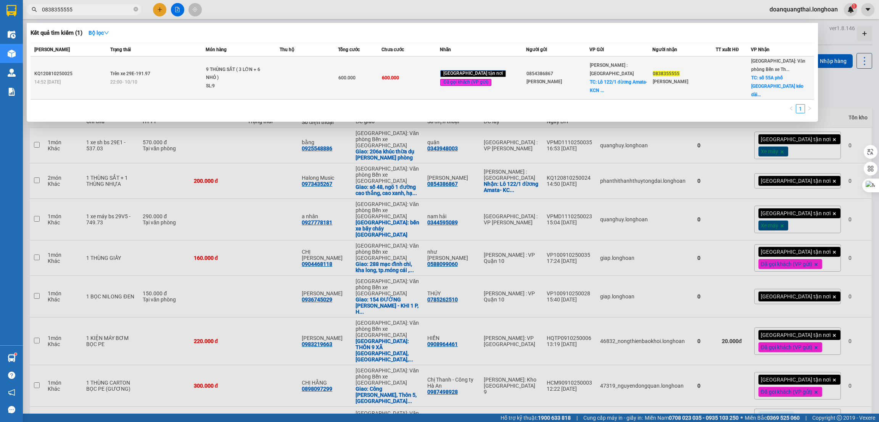
type input "0838355555"
click at [312, 71] on td at bounding box center [309, 77] width 58 height 43
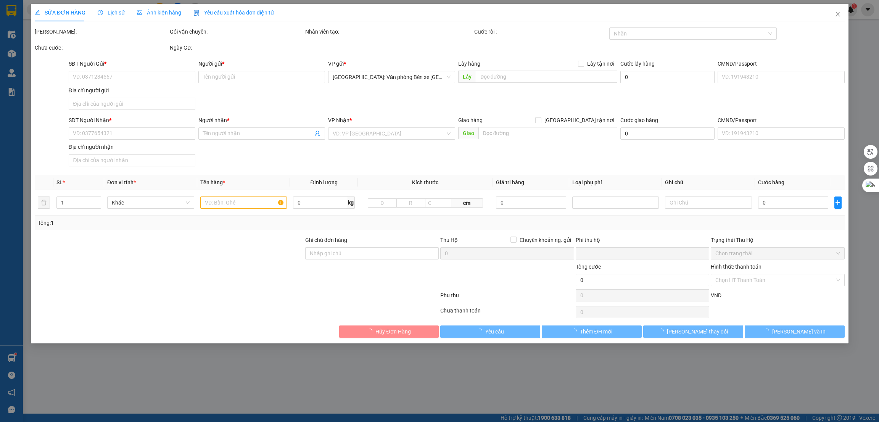
type input "0854386867"
type input "[PERSON_NAME]"
checkbox input "true"
type input "Lô 122/1 đừơng Amata- KCN Amata- phừong [GEOGRAPHIC_DATA]- [GEOGRAPHIC_DATA]"
type input "0838355555"
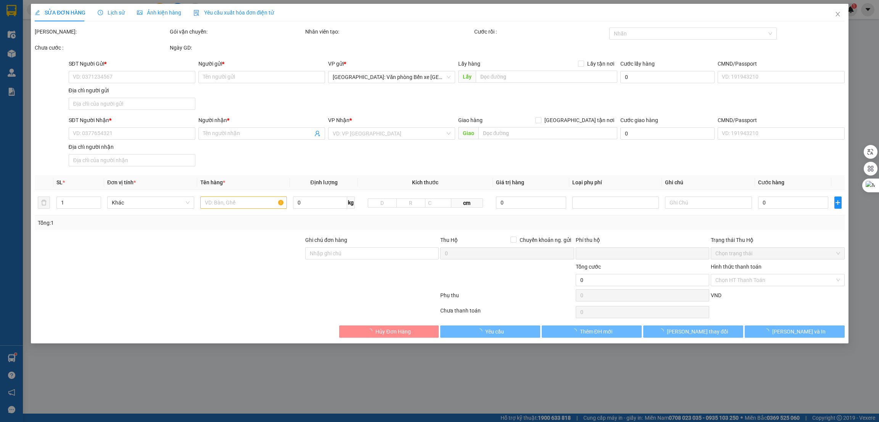
type input "[PERSON_NAME]"
checkbox input "true"
type input "số 55A phố [GEOGRAPHIC_DATA] kéo dài, [GEOGRAPHIC_DATA], [GEOGRAPHIC_DATA]"
type input "0"
type input "600.000"
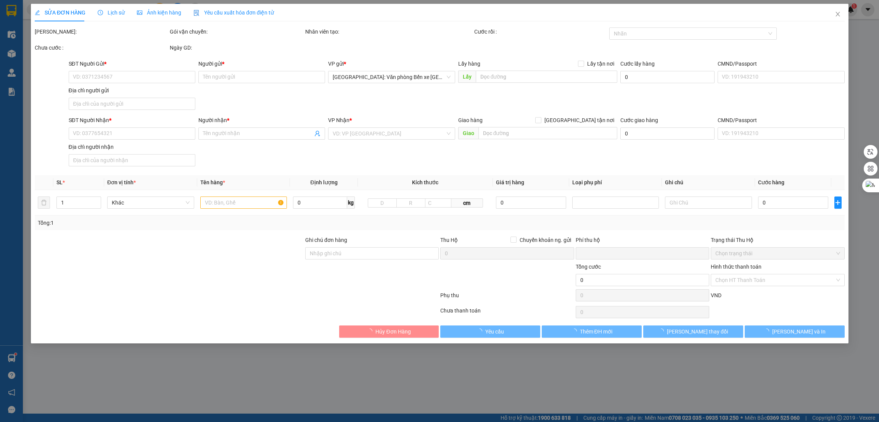
type input "600.000"
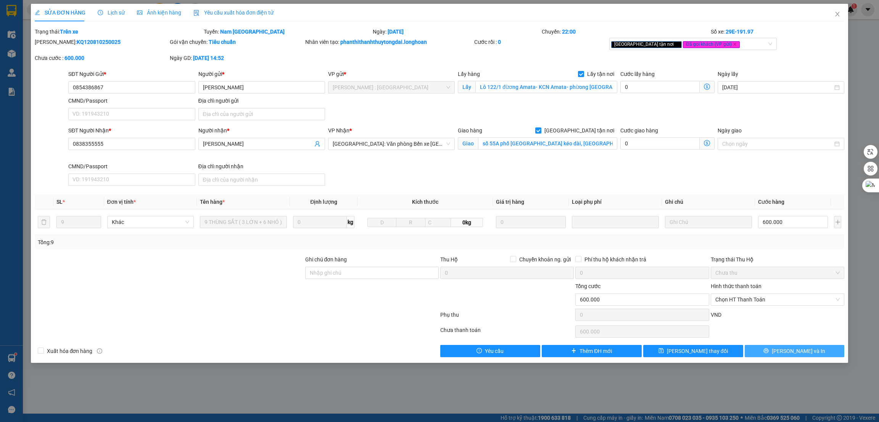
click at [775, 355] on button "[PERSON_NAME] và In" at bounding box center [794, 351] width 100 height 12
type input "0854386867"
type input "[PERSON_NAME]"
checkbox input "true"
type input "Lô 122/1 đừơng Amata- KCN Amata- phừong [GEOGRAPHIC_DATA]- [GEOGRAPHIC_DATA]"
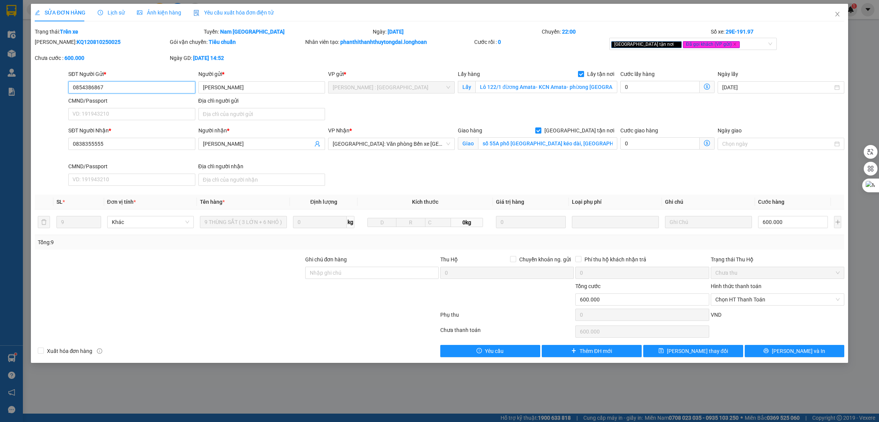
type input "0838355555"
type input "[PERSON_NAME]"
checkbox input "true"
type input "số 55A phố [GEOGRAPHIC_DATA] kéo dài, [GEOGRAPHIC_DATA], [GEOGRAPHIC_DATA]"
type input "0"
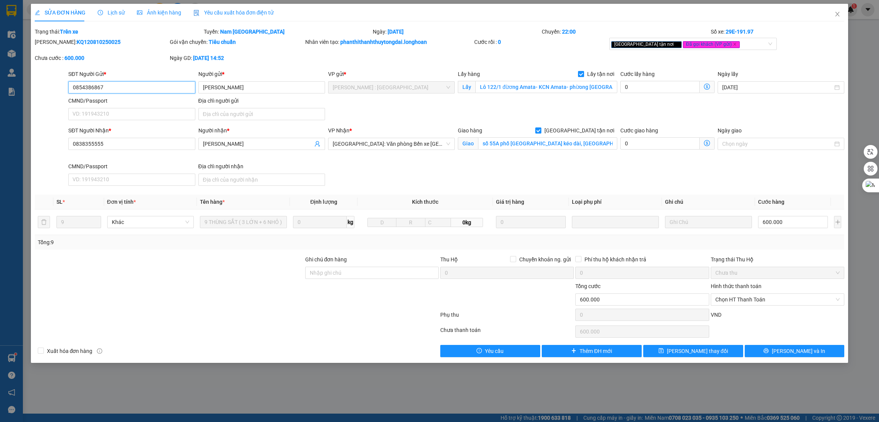
type input "600.000"
click at [132, 396] on div "SỬA ĐƠN HÀNG Lịch sử Ảnh kiện hàng Yêu cầu xuất hóa đơn điện tử Total Paid Fee …" at bounding box center [439, 211] width 879 height 422
click at [836, 12] on icon "close" at bounding box center [837, 14] width 6 height 6
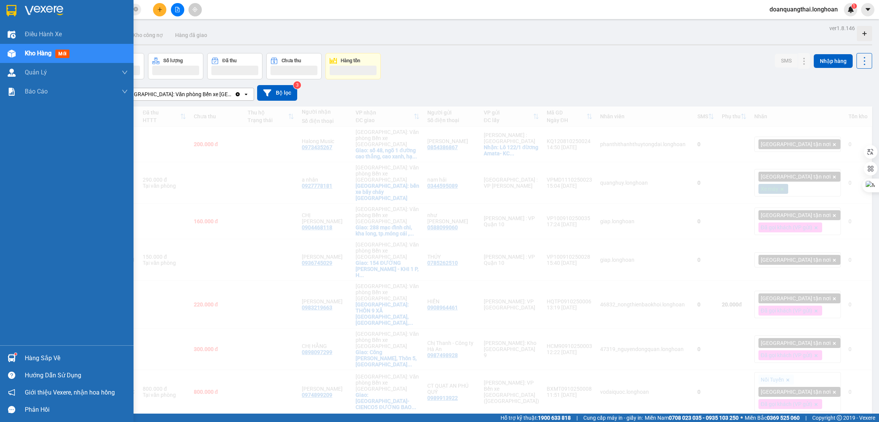
click at [11, 357] on img at bounding box center [12, 358] width 8 height 8
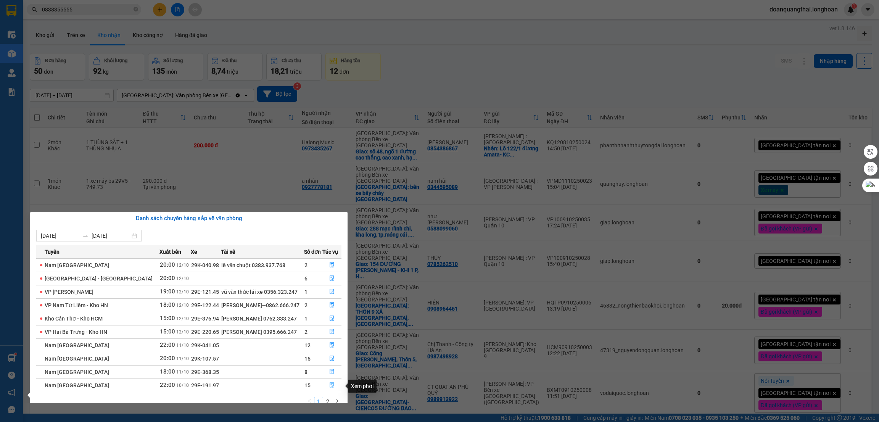
click at [331, 383] on icon "file-done" at bounding box center [331, 384] width 5 height 5
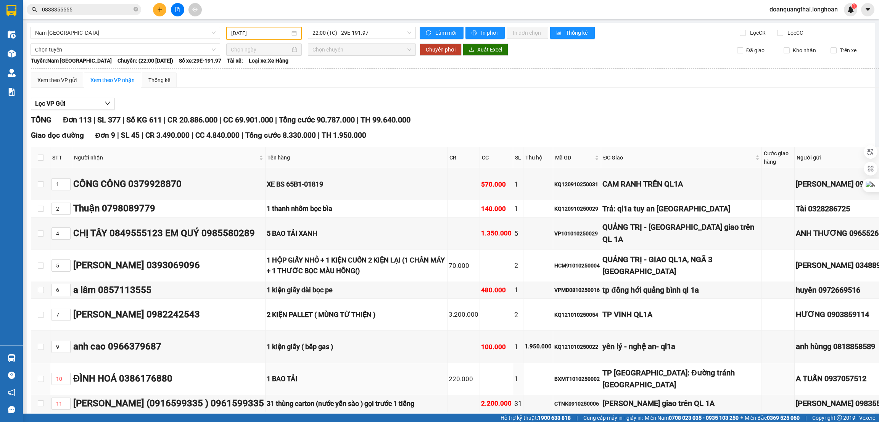
type input "[DATE]"
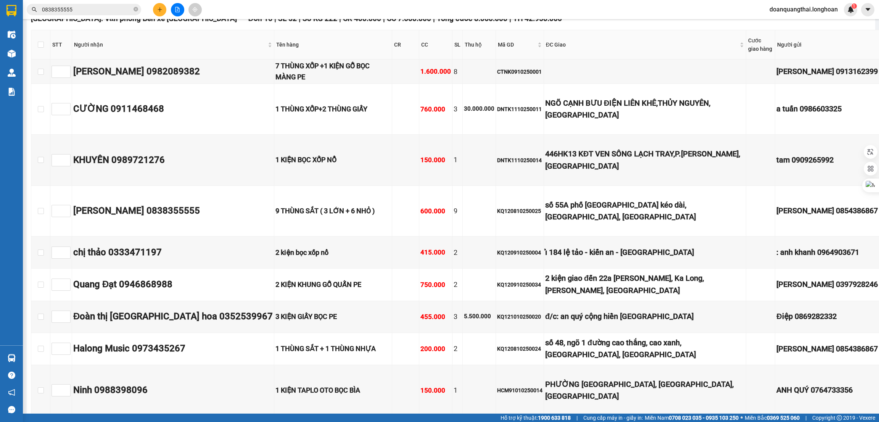
scroll to position [715, 0]
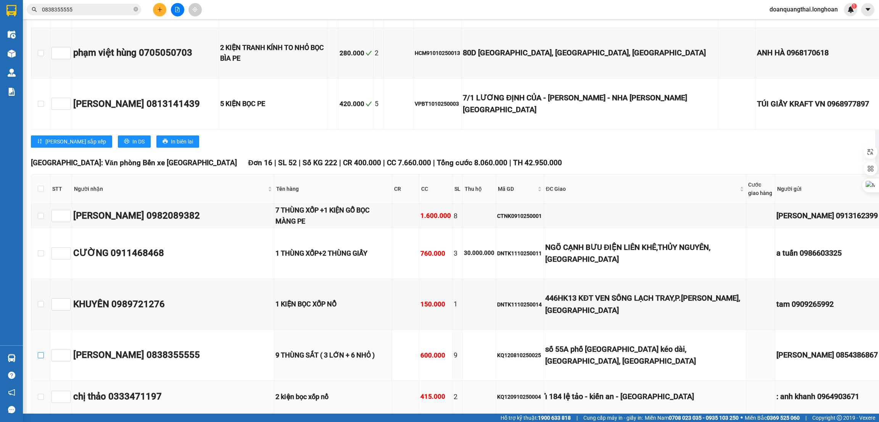
drag, startPoint x: 42, startPoint y: 273, endPoint x: 137, endPoint y: 296, distance: 96.8
click at [42, 352] on input "checkbox" at bounding box center [41, 355] width 6 height 6
checkbox input "true"
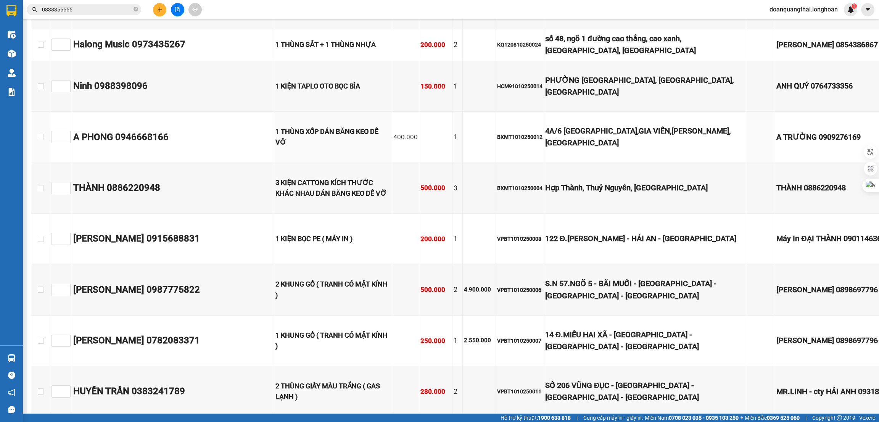
scroll to position [1287, 0]
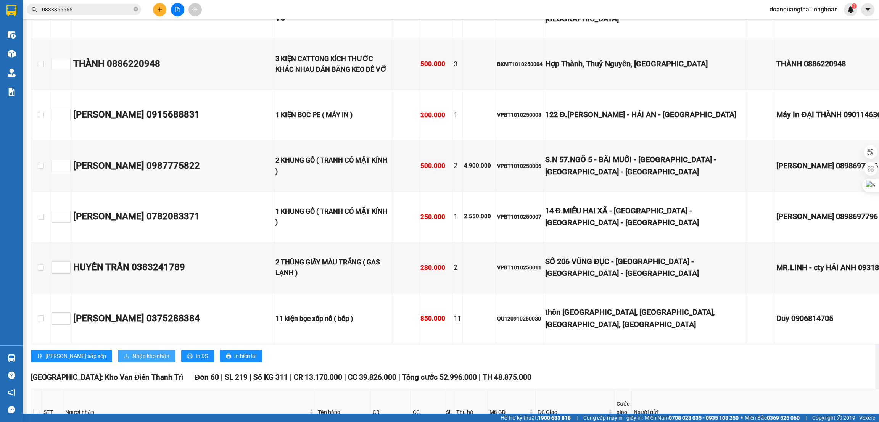
click at [132, 352] on span "Nhập kho nhận" at bounding box center [150, 356] width 37 height 8
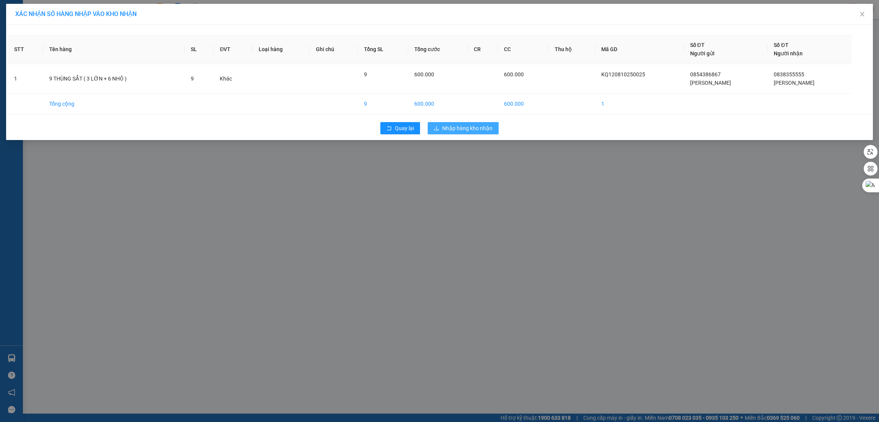
click at [448, 129] on span "Nhập hàng kho nhận" at bounding box center [467, 128] width 50 height 8
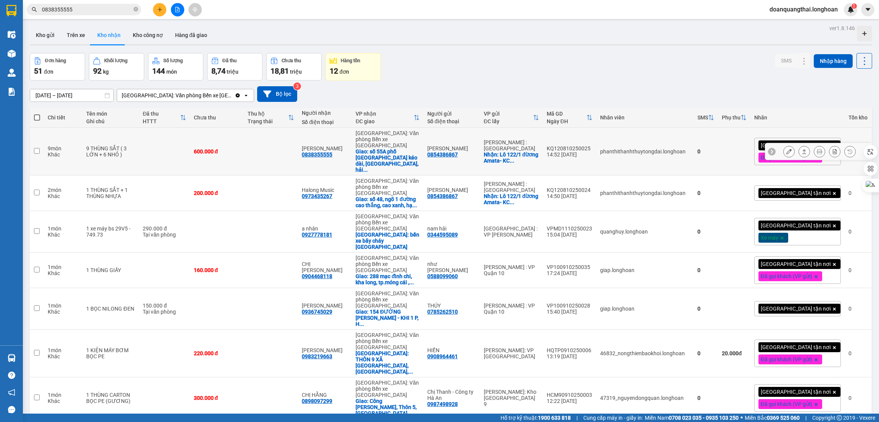
click at [814, 145] on button at bounding box center [819, 151] width 11 height 13
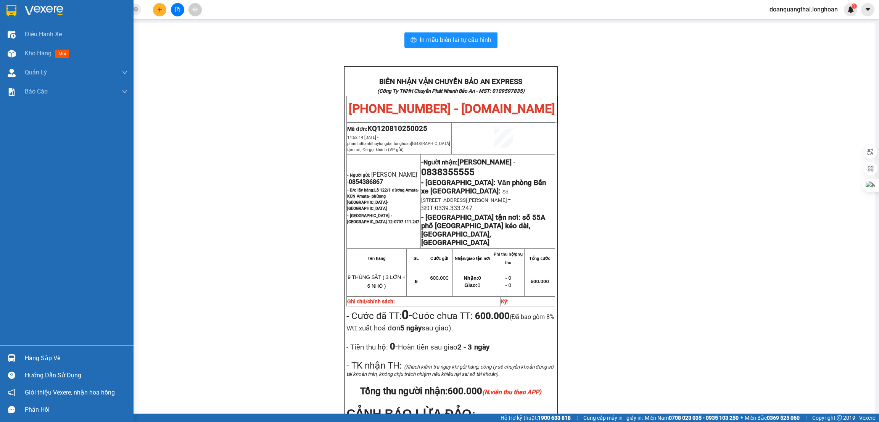
click at [14, 7] on img at bounding box center [11, 10] width 10 height 11
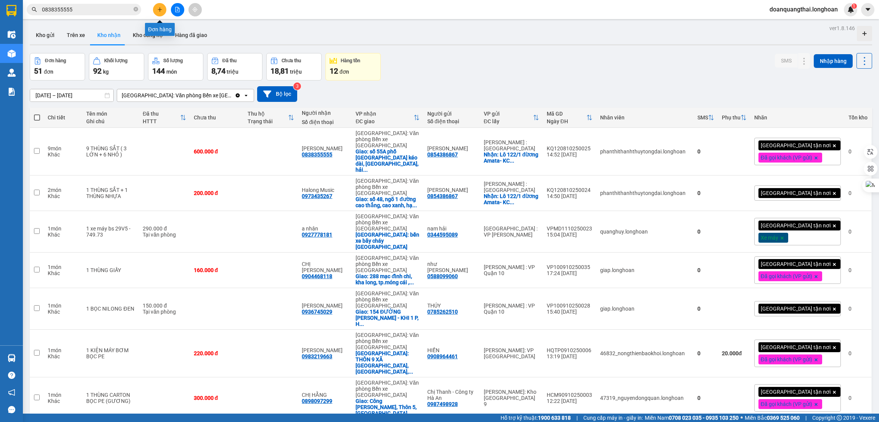
click at [159, 8] on icon "plus" at bounding box center [159, 9] width 0 height 4
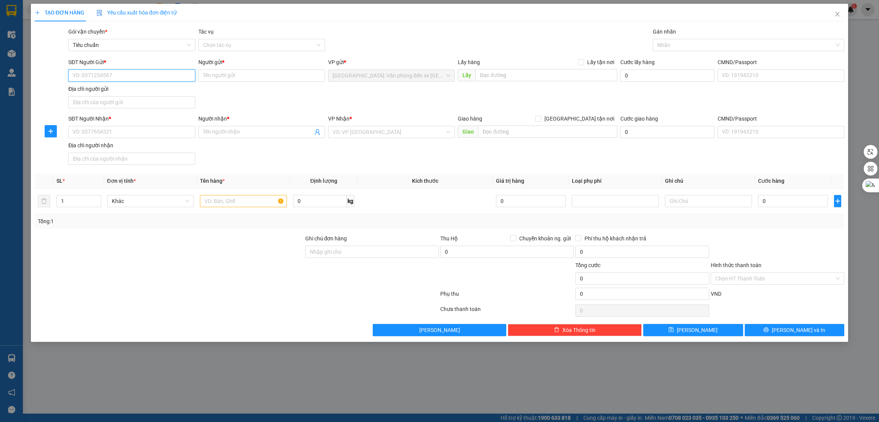
click at [130, 74] on input "SĐT Người Gửi *" at bounding box center [131, 75] width 127 height 12
click at [230, 204] on input "text" at bounding box center [243, 201] width 87 height 12
type input "1 xe 15-AA 929.80"
click at [137, 72] on input "SĐT Người Gửi *" at bounding box center [131, 75] width 127 height 12
type input "0343058406"
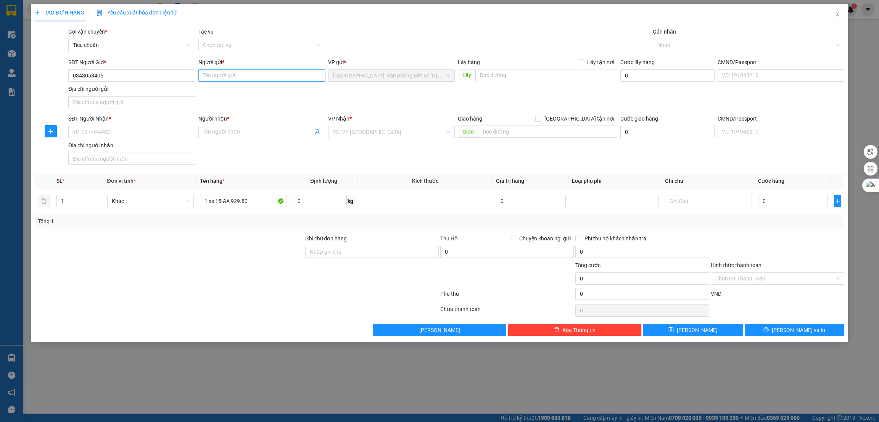
click at [226, 72] on input "Người gửi *" at bounding box center [261, 75] width 127 height 12
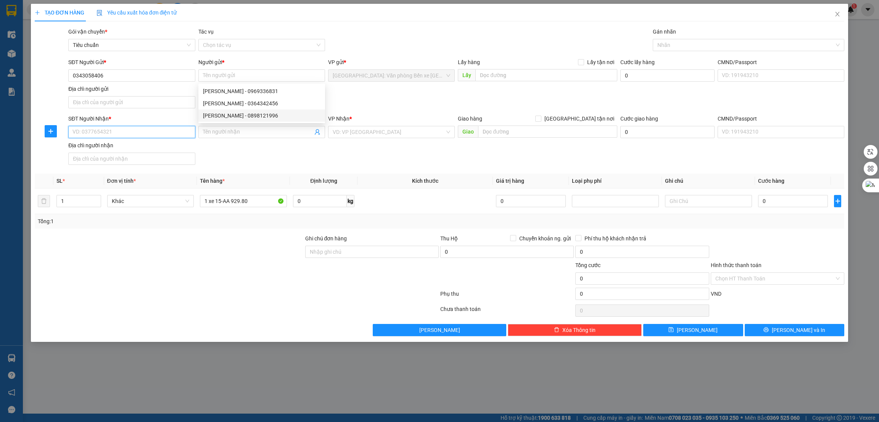
click at [101, 134] on input "SĐT Người Nhận *" at bounding box center [131, 132] width 127 height 12
type input "0334199812"
click at [214, 135] on input "Người nhận *" at bounding box center [258, 132] width 110 height 8
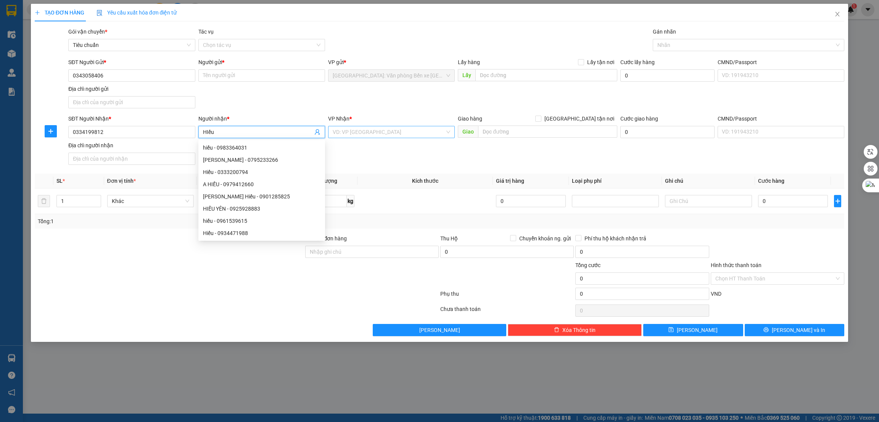
type input "HIếu"
click at [365, 134] on input "search" at bounding box center [389, 131] width 112 height 11
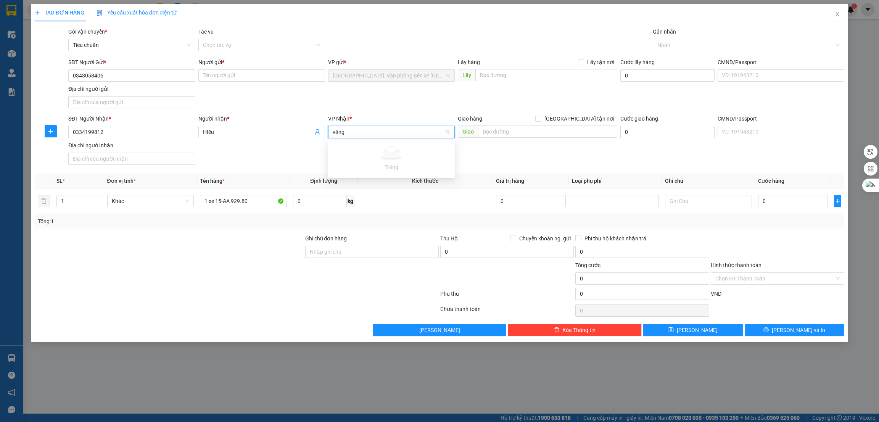
type input "văn"
click at [392, 172] on div "[GEOGRAPHIC_DATA]: Kho Văn Điển Thanh Trì" at bounding box center [407, 172] width 149 height 8
click at [529, 130] on input "text" at bounding box center [547, 131] width 139 height 12
click at [661, 42] on div at bounding box center [744, 44] width 180 height 9
type input "Hn - 191 khương thượng, đống đa"
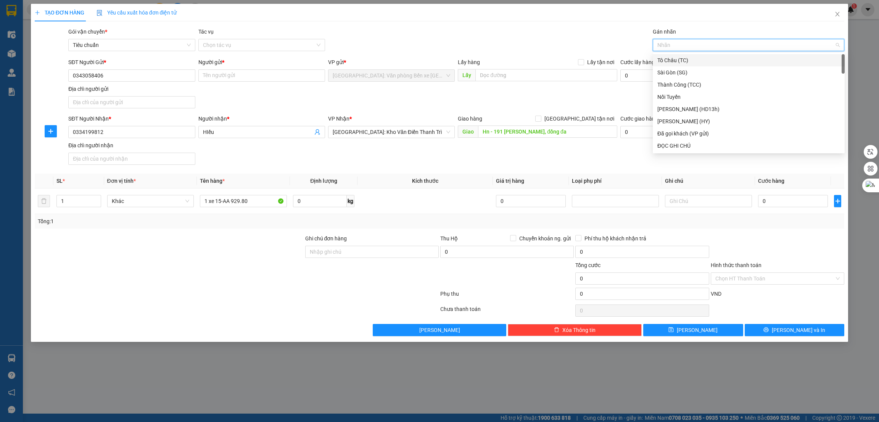
type input "g"
click at [678, 147] on div "[GEOGRAPHIC_DATA] tận nơi" at bounding box center [748, 145] width 183 height 8
click at [598, 125] on div "Giao hàng Giao tận nơi" at bounding box center [537, 119] width 159 height 11
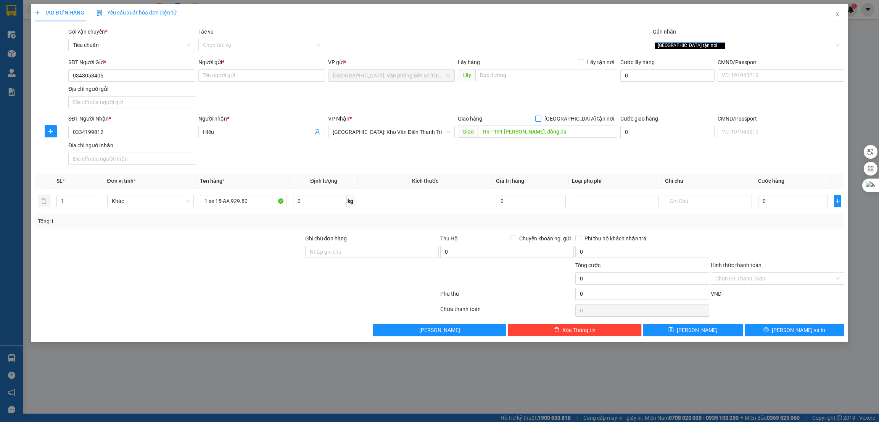
click at [594, 120] on span "[GEOGRAPHIC_DATA] tận nơi" at bounding box center [579, 118] width 76 height 8
click at [540, 120] on input "[GEOGRAPHIC_DATA] tận nơi" at bounding box center [537, 118] width 5 height 5
checkbox input "true"
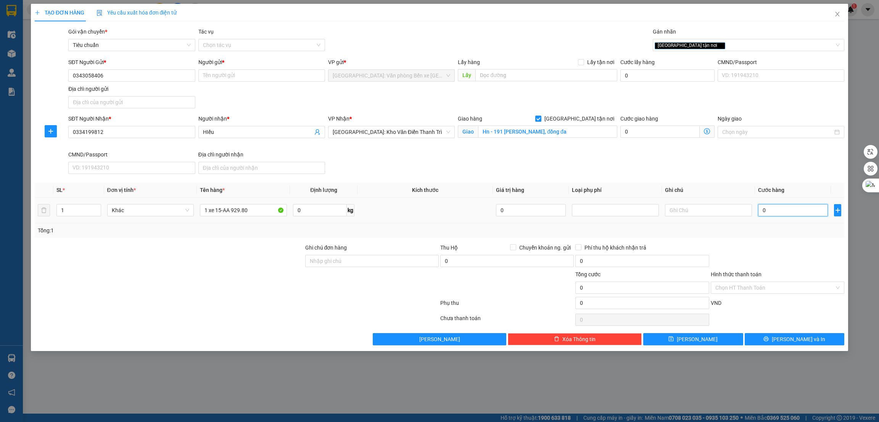
click at [771, 214] on input "0" at bounding box center [793, 210] width 70 height 12
type input "3"
type input "32"
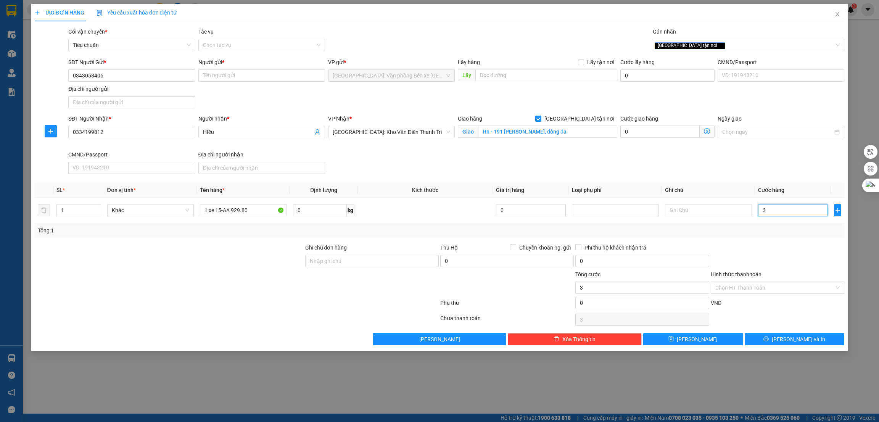
type input "32"
type input "320"
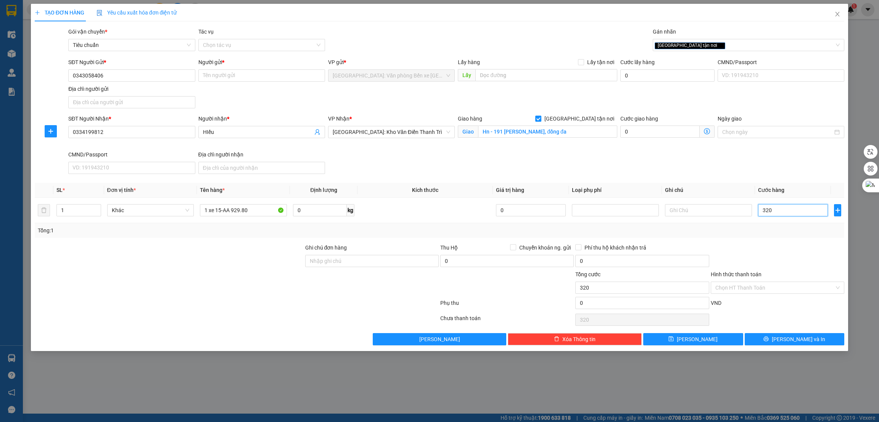
type input "3.200"
type input "32.000"
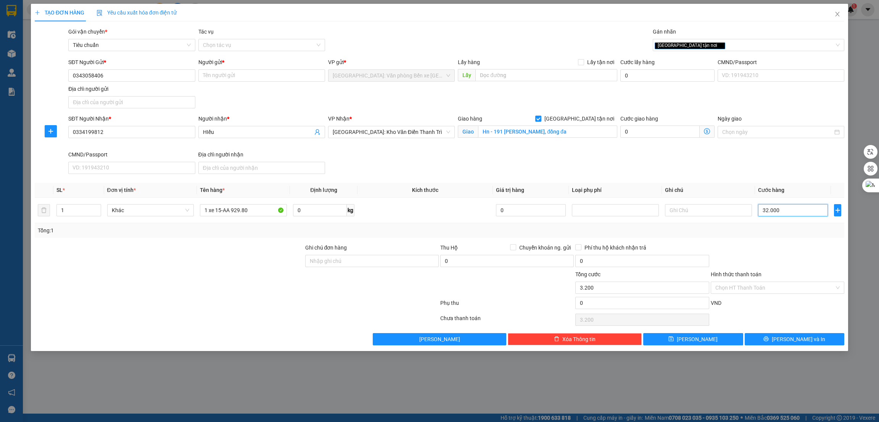
type input "32.000"
type input "320.000"
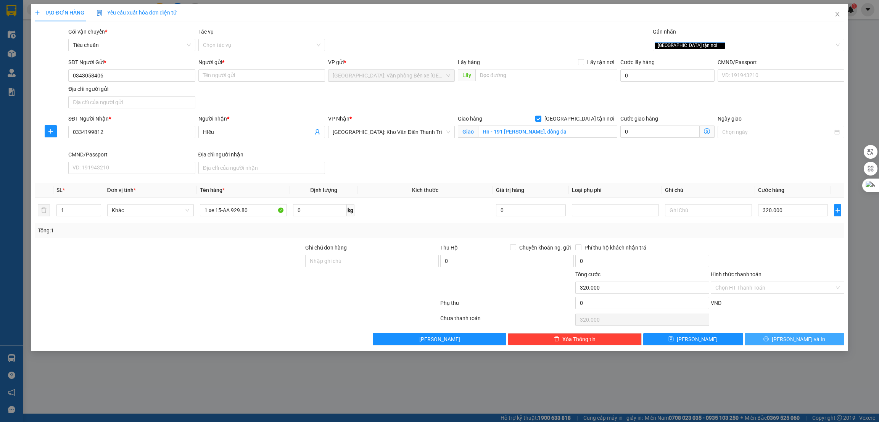
click at [786, 343] on button "[PERSON_NAME] và In" at bounding box center [794, 339] width 100 height 12
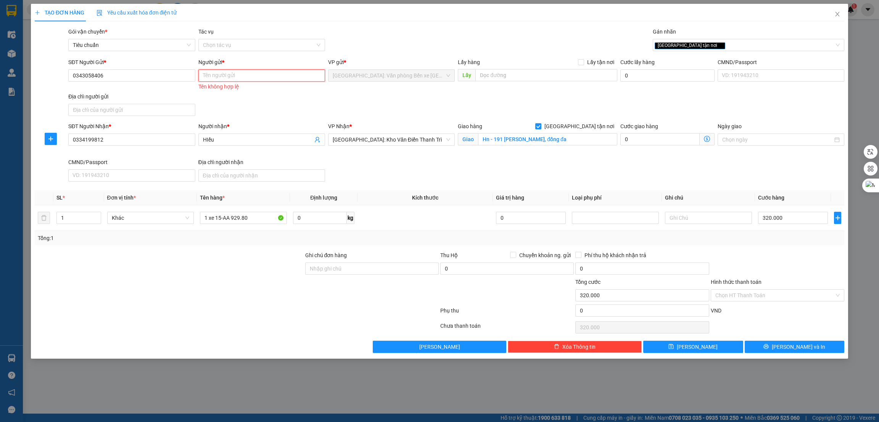
click at [236, 77] on input "Người gửi *" at bounding box center [261, 75] width 127 height 12
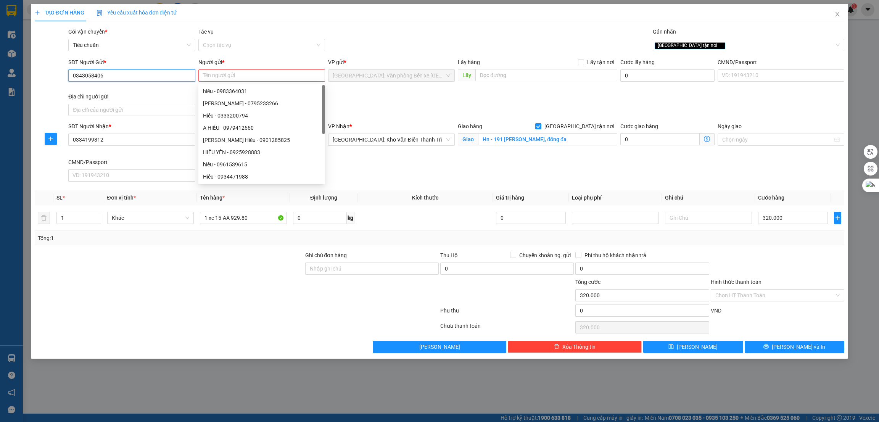
click at [91, 73] on input "0343058406" at bounding box center [131, 75] width 127 height 12
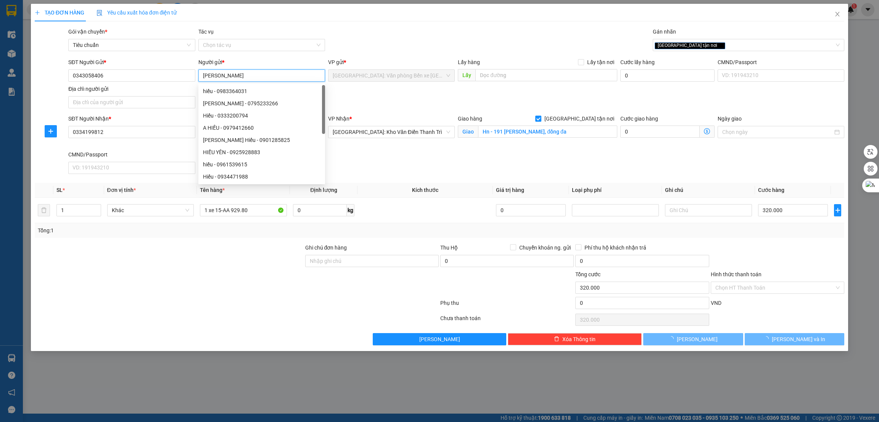
click at [258, 78] on input "[PERSON_NAME]" at bounding box center [261, 75] width 127 height 12
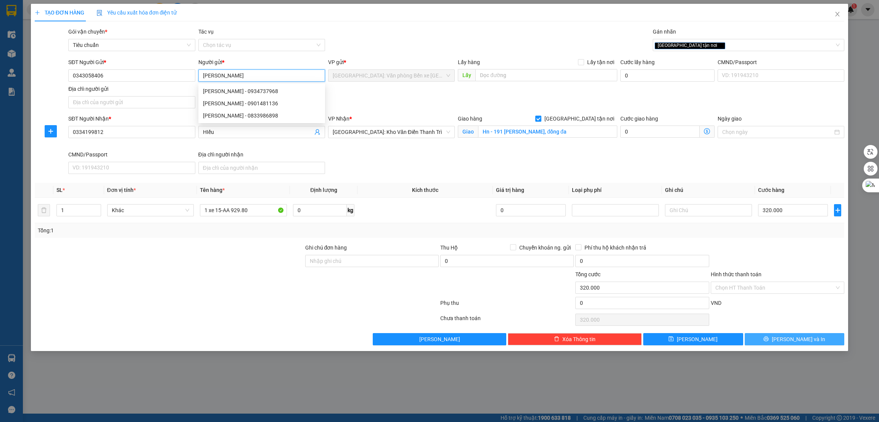
type input "[PERSON_NAME]"
click at [770, 340] on button "[PERSON_NAME] và In" at bounding box center [794, 339] width 100 height 12
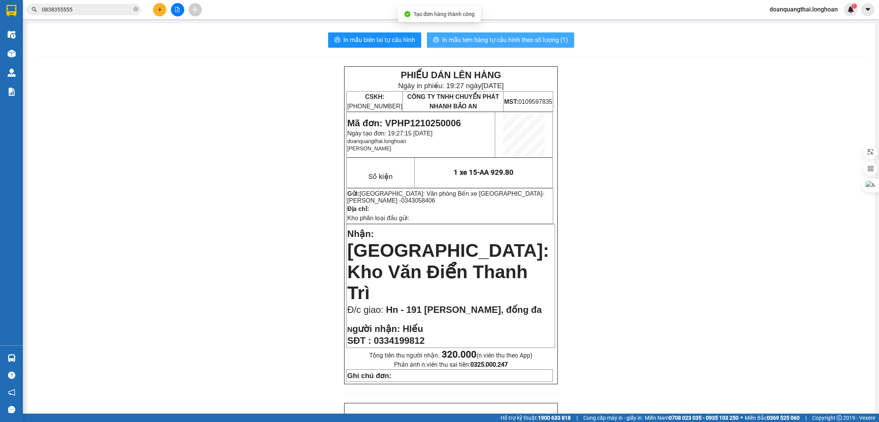
click at [504, 34] on button "In mẫu tem hàng tự cấu hình theo số lượng (1)" at bounding box center [500, 39] width 147 height 15
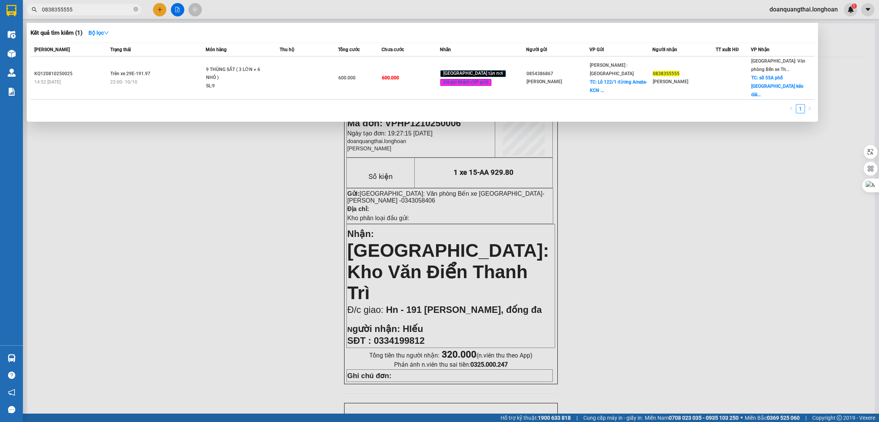
click at [112, 11] on input "0838355555" at bounding box center [87, 9] width 90 height 8
click at [155, 10] on div at bounding box center [439, 211] width 879 height 422
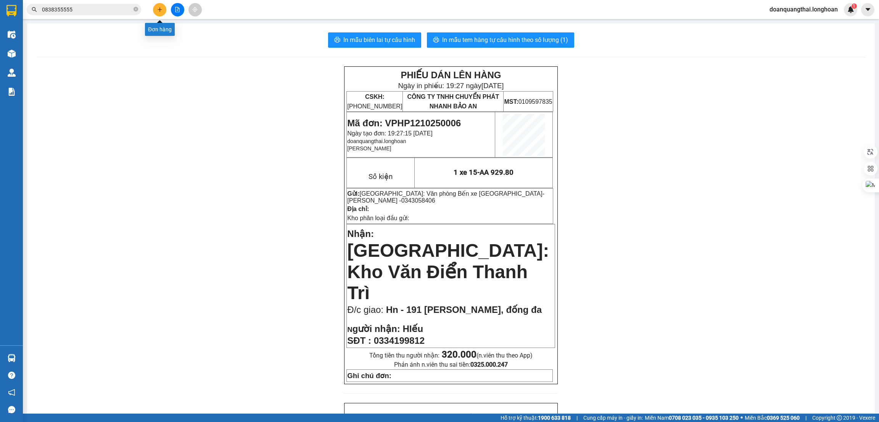
click at [159, 10] on icon "plus" at bounding box center [159, 9] width 5 height 5
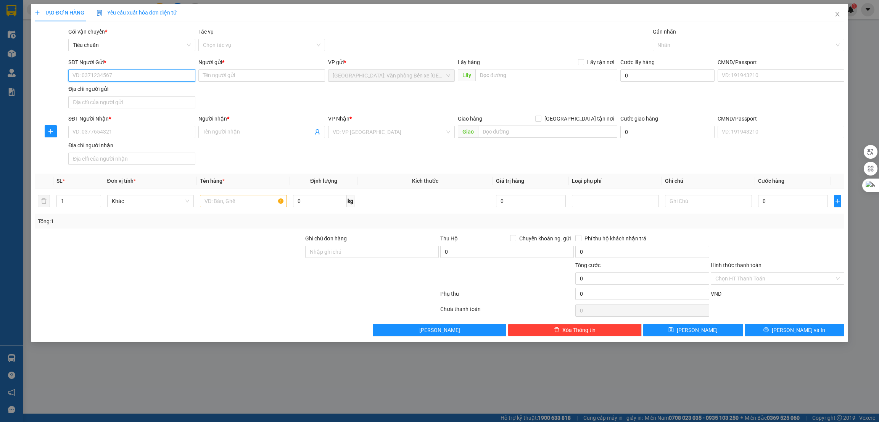
click at [118, 80] on input "SĐT Người Gửi *" at bounding box center [131, 75] width 127 height 12
type input "0931570138"
click at [235, 75] on input "Người gửi *" at bounding box center [261, 75] width 127 height 12
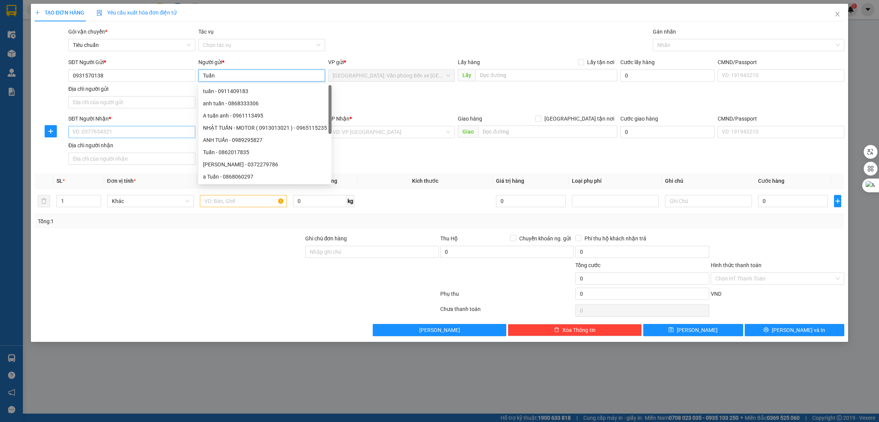
type input "Tuấn"
click at [106, 130] on input "SĐT Người Nhận *" at bounding box center [131, 132] width 127 height 12
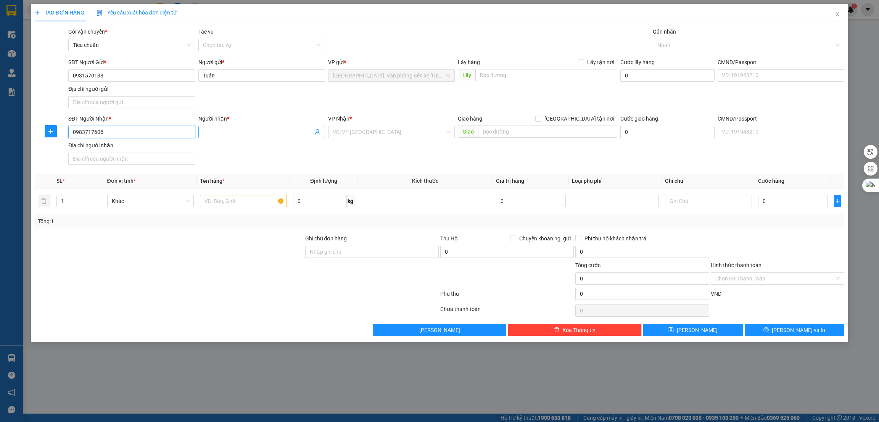
type input "0983717606"
click at [241, 133] on input "Người nhận *" at bounding box center [258, 132] width 110 height 8
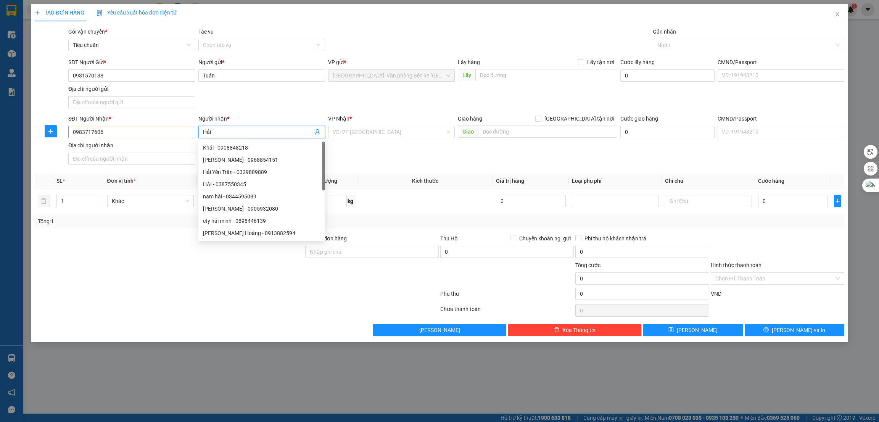
type input "Hải"
click at [156, 137] on input "0983717606" at bounding box center [131, 132] width 127 height 12
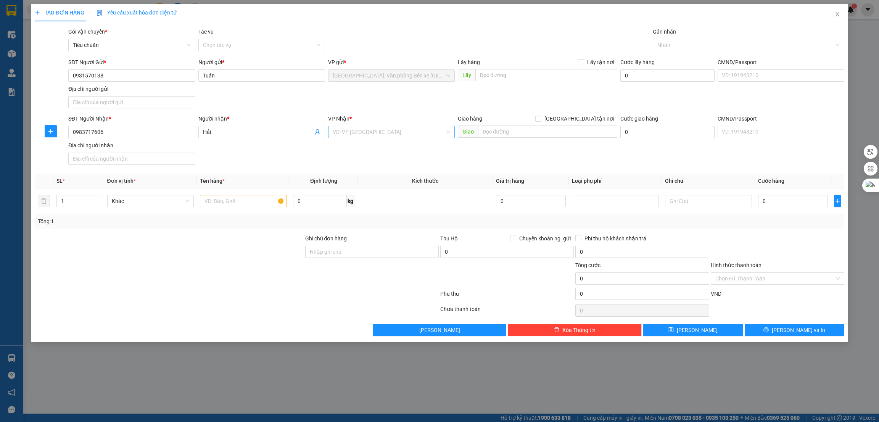
click at [378, 128] on input "search" at bounding box center [389, 131] width 112 height 11
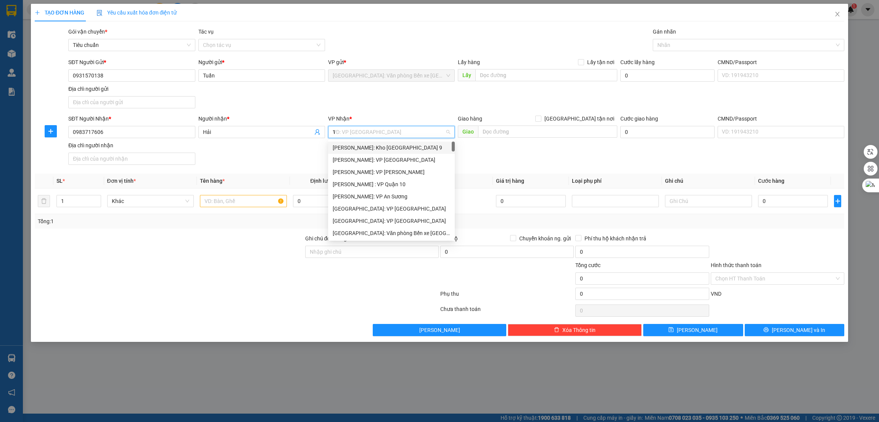
type input "12"
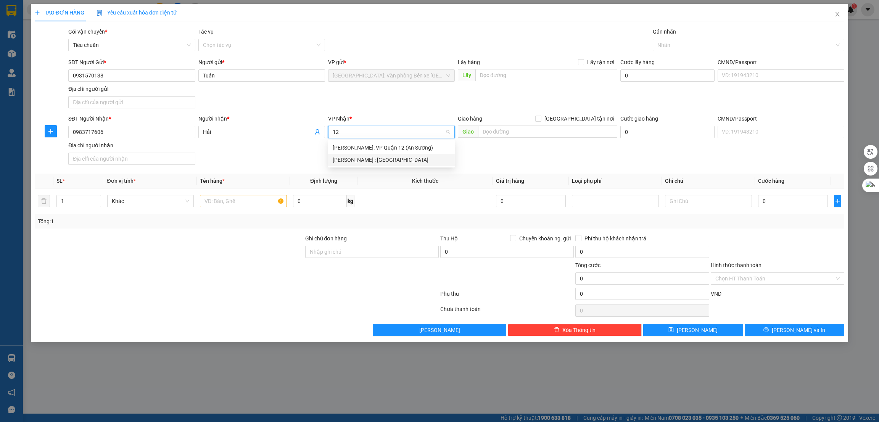
click at [378, 161] on div "[PERSON_NAME] : [GEOGRAPHIC_DATA]" at bounding box center [391, 160] width 117 height 8
click at [523, 134] on input "text" at bounding box center [547, 131] width 139 height 12
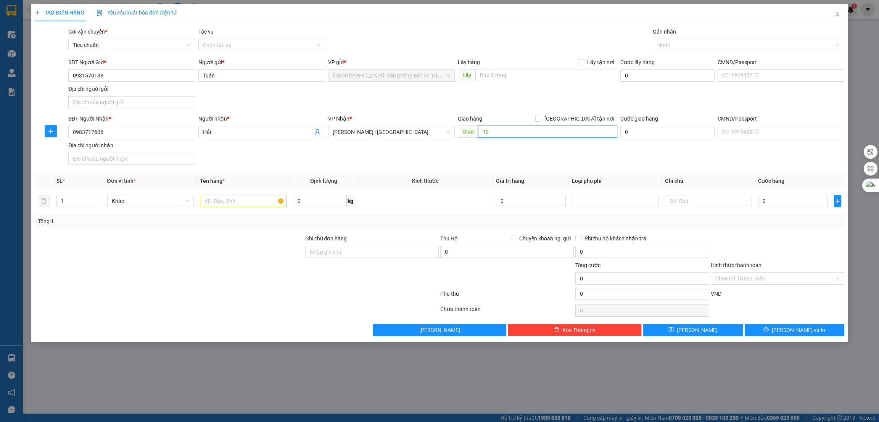
type input "1"
type input "TPHCM -"
click at [540, 117] on input "[GEOGRAPHIC_DATA] tận nơi" at bounding box center [537, 118] width 5 height 5
checkbox input "true"
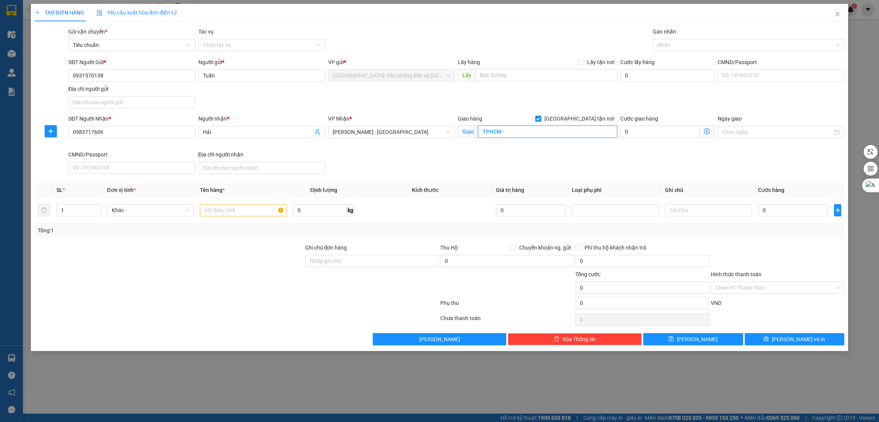
click at [559, 126] on input "TPHCM -" at bounding box center [547, 131] width 139 height 12
click at [551, 137] on input "TPHCM -" at bounding box center [547, 131] width 139 height 12
click at [775, 209] on input "0" at bounding box center [793, 210] width 70 height 12
type input "1"
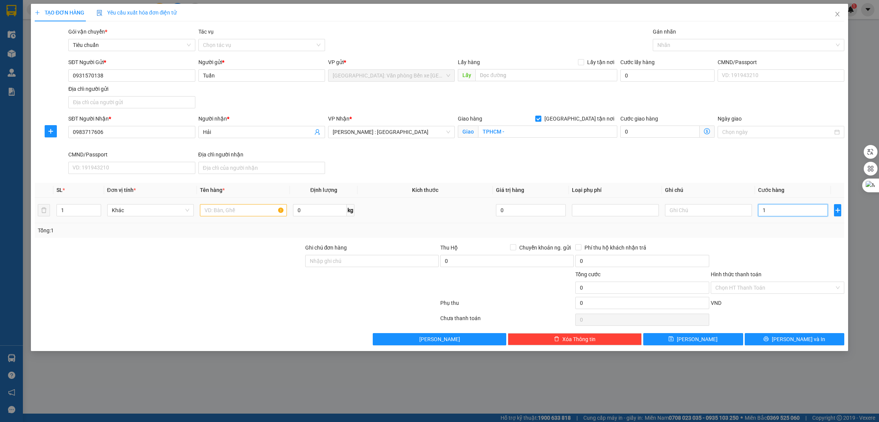
type input "1"
type input "12"
click at [563, 132] on input "TPHCM -" at bounding box center [547, 131] width 139 height 12
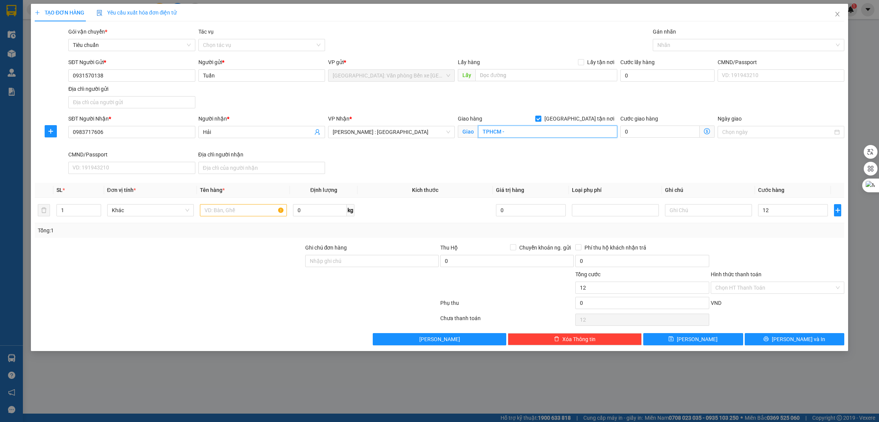
type input "12.000"
click at [555, 128] on input "TPHCM - 12/5A hồ bá kiến" at bounding box center [547, 131] width 139 height 12
click at [569, 130] on input "TPHCM - 12/5A hồ bá kiến" at bounding box center [547, 131] width 139 height 12
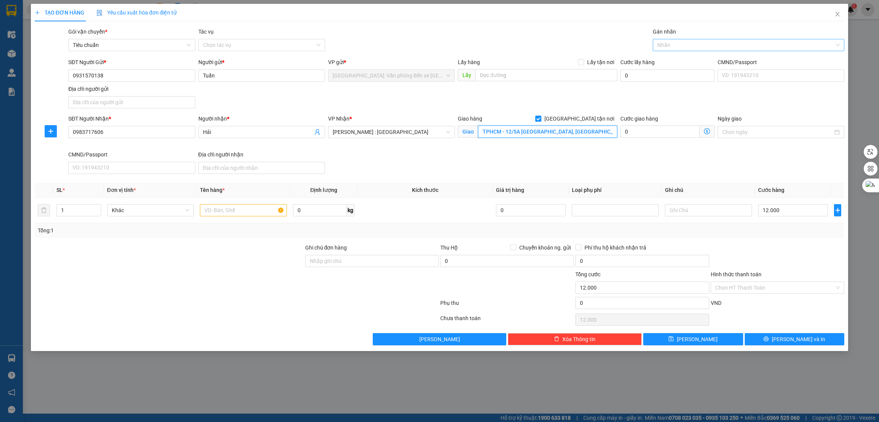
click at [701, 42] on div at bounding box center [744, 44] width 180 height 9
type input "TPHCM - 12/5A [GEOGRAPHIC_DATA], [GEOGRAPHIC_DATA],"
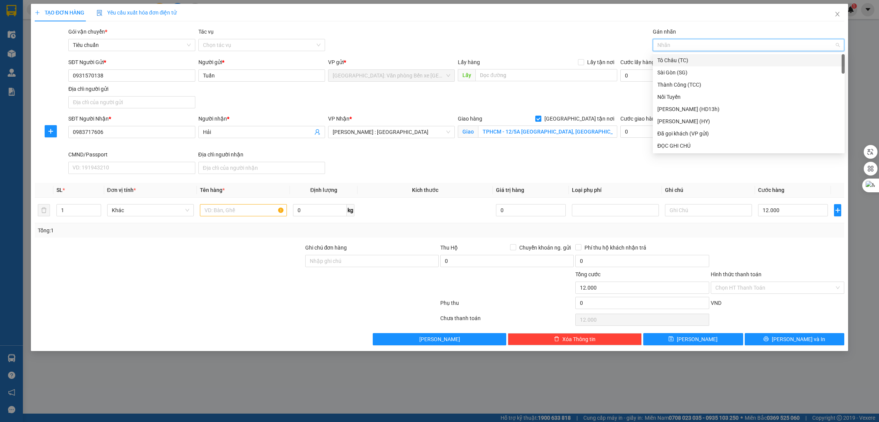
type input "g"
click at [695, 143] on div "[GEOGRAPHIC_DATA] tận nơi" at bounding box center [748, 145] width 183 height 8
click at [787, 212] on input "12.000" at bounding box center [793, 210] width 70 height 12
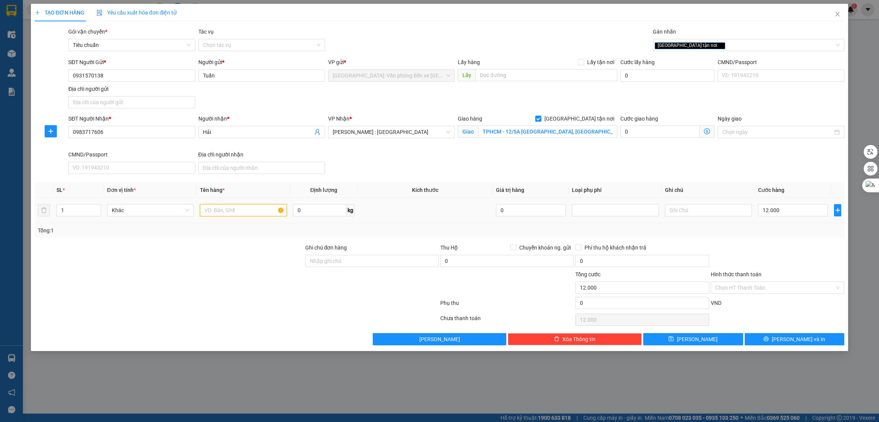
click at [230, 213] on input "text" at bounding box center [243, 210] width 87 height 12
type input "1 xe đạp"
click at [794, 209] on input "12.000" at bounding box center [793, 210] width 70 height 12
type input "3"
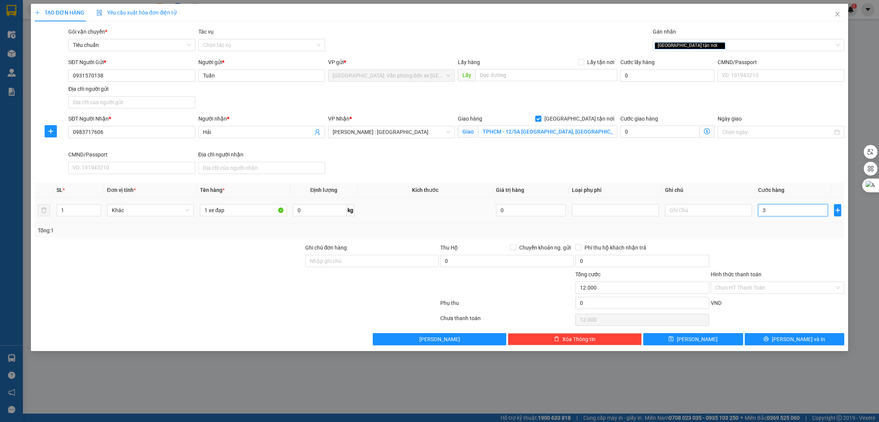
type input "3"
type input "35"
type input "350"
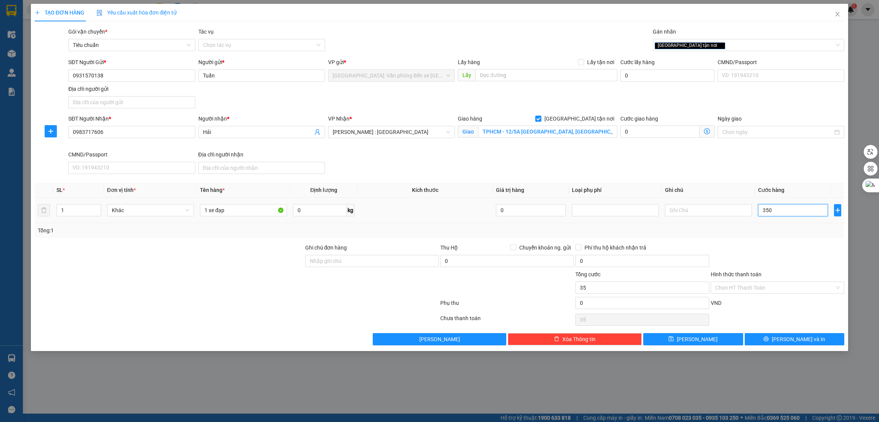
type input "350"
type input "3.500"
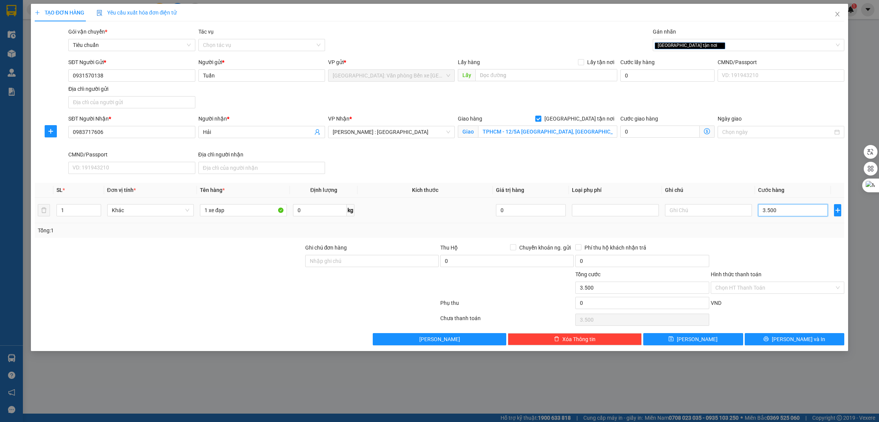
type input "35.000"
type input "350.000"
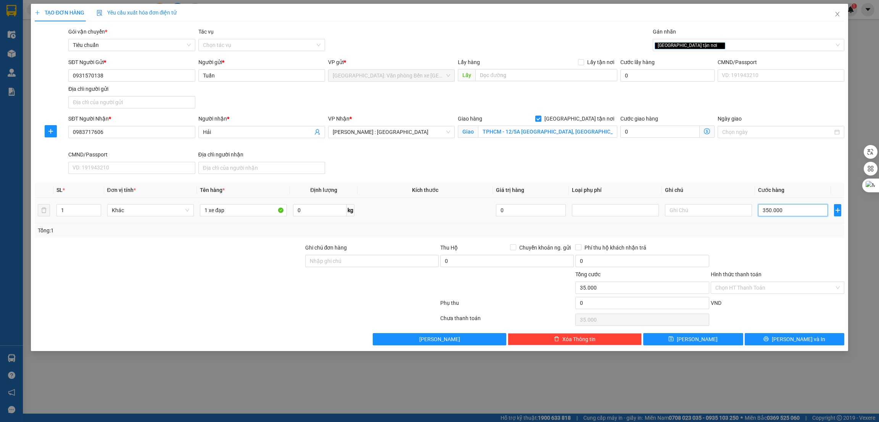
type input "350.000"
click at [769, 339] on button "[PERSON_NAME] và In" at bounding box center [794, 339] width 100 height 12
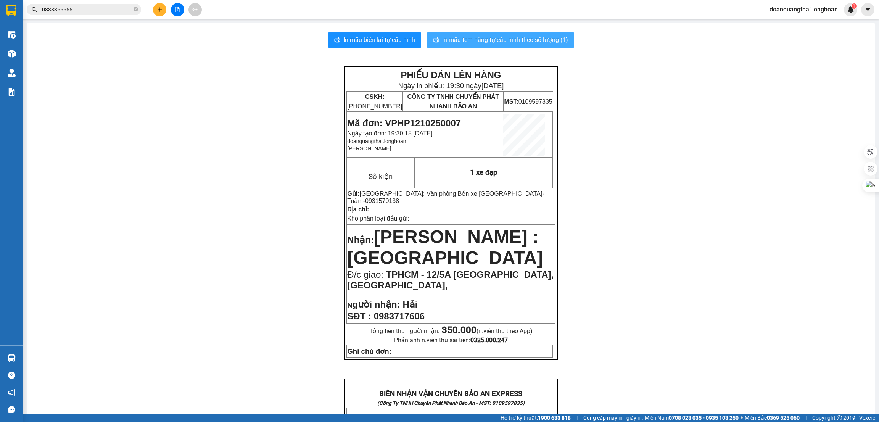
click at [480, 45] on span "In mẫu tem hàng tự cấu hình theo số lượng (1)" at bounding box center [505, 40] width 126 height 10
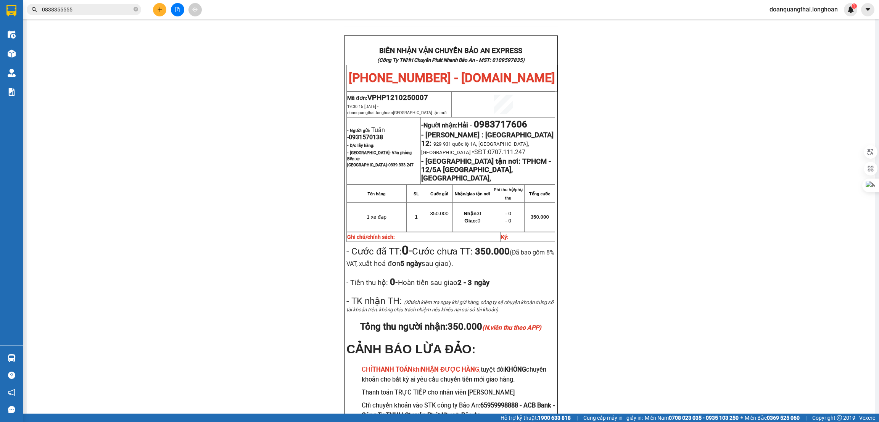
scroll to position [400, 0]
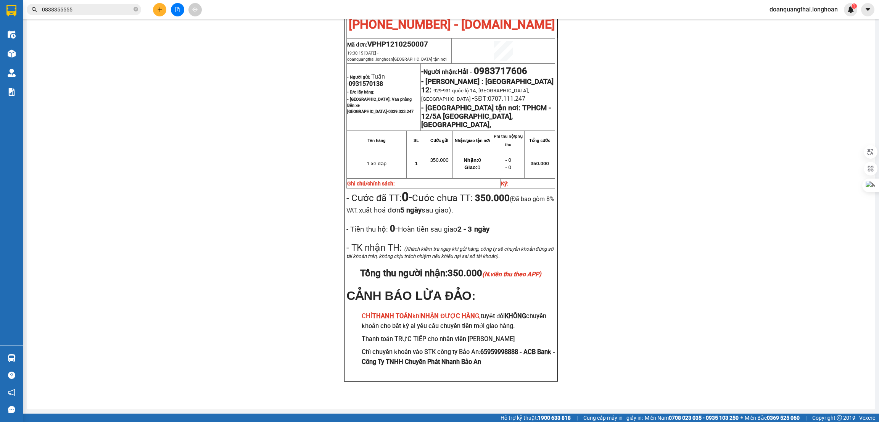
click at [366, 80] on span "0931570138" at bounding box center [366, 83] width 34 height 7
copy span "0931570138"
click at [206, 388] on div "PHIẾU DÁN LÊN HÀNG Ngày in phiếu: 19:30 ngày 12-10-2025 CSKH: 1900.06.88.33 CÔN…" at bounding box center [450, 35] width 829 height 730
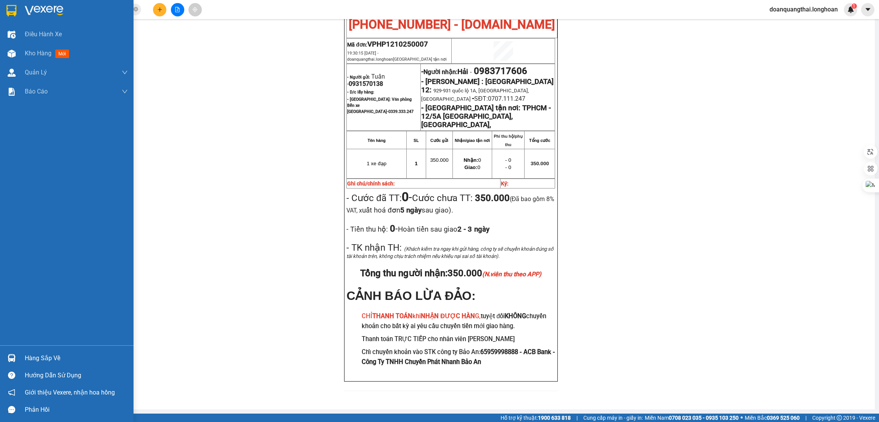
click at [11, 12] on img at bounding box center [11, 10] width 10 height 11
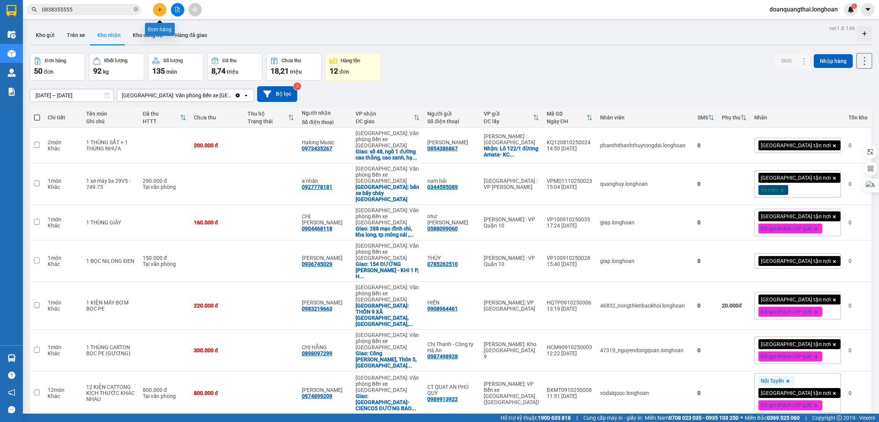
click at [160, 12] on icon "plus" at bounding box center [159, 9] width 5 height 5
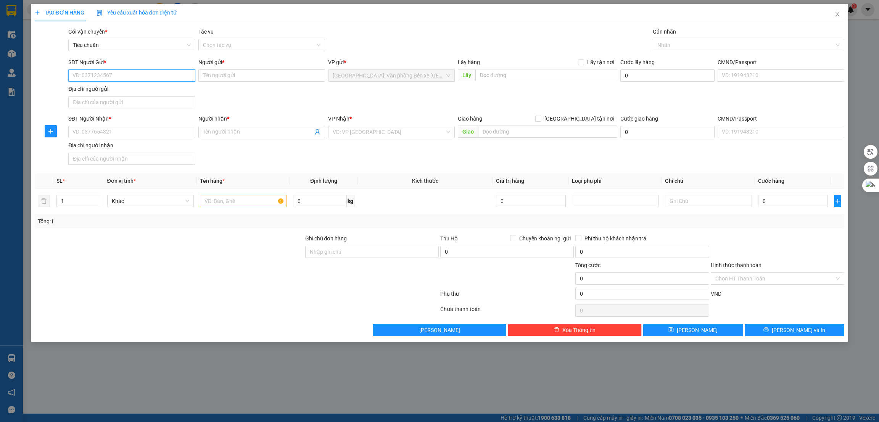
click at [109, 74] on input "SĐT Người Gửi *" at bounding box center [131, 75] width 127 height 12
click at [109, 74] on input "0789294489" at bounding box center [131, 75] width 127 height 12
type input "0789294489"
click at [118, 135] on input "SĐT Người Nhận *" at bounding box center [131, 132] width 127 height 12
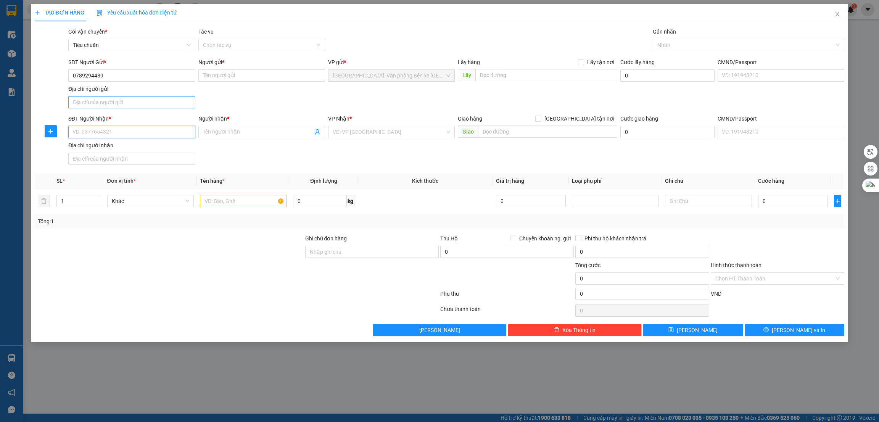
paste input "0789294489"
type input "0789294489"
click at [215, 74] on input "Người gửi *" at bounding box center [261, 75] width 127 height 12
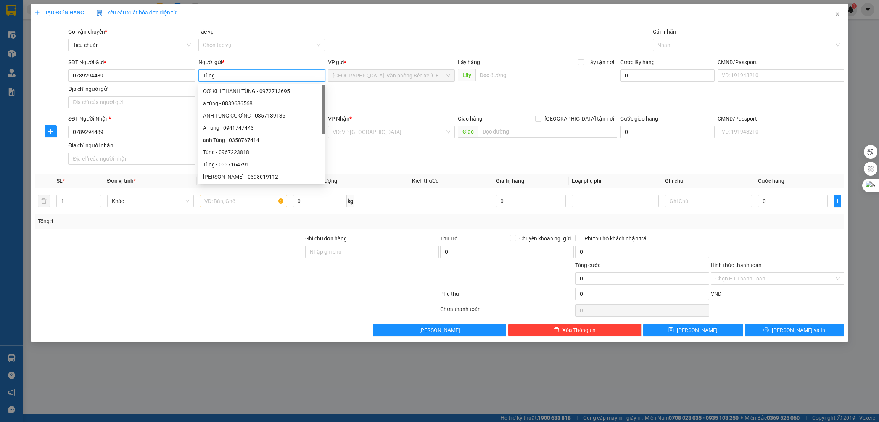
type input "Tùng"
click at [164, 119] on div "SĐT Người Nhận *" at bounding box center [131, 118] width 127 height 8
click at [164, 126] on input "0789294489" at bounding box center [131, 132] width 127 height 12
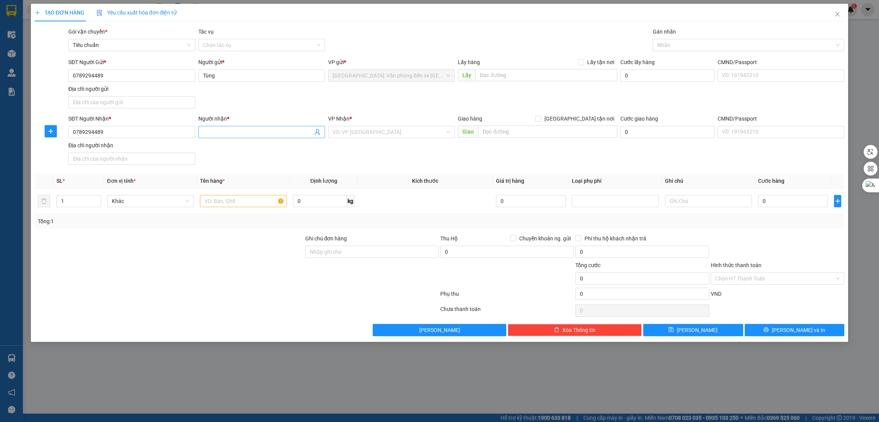
click at [212, 135] on input "Người nhận *" at bounding box center [258, 132] width 110 height 8
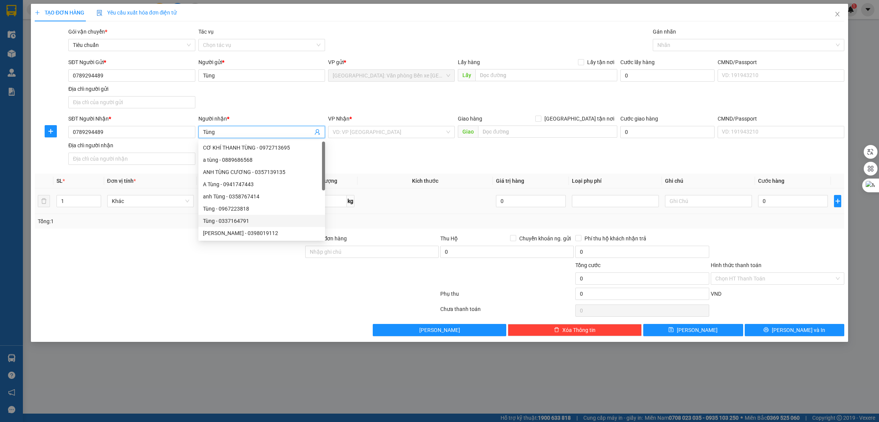
type input "Tùng"
click at [114, 239] on div at bounding box center [169, 247] width 270 height 27
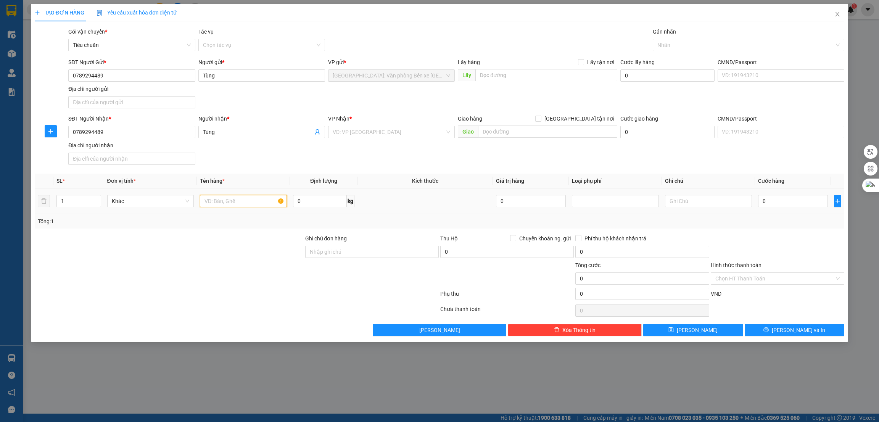
click at [223, 202] on input "text" at bounding box center [243, 201] width 87 height 12
click at [242, 198] on input "xe AB" at bounding box center [243, 201] width 87 height 12
type input "xe AB 15-B3 37003"
click at [364, 132] on input "search" at bounding box center [389, 131] width 112 height 11
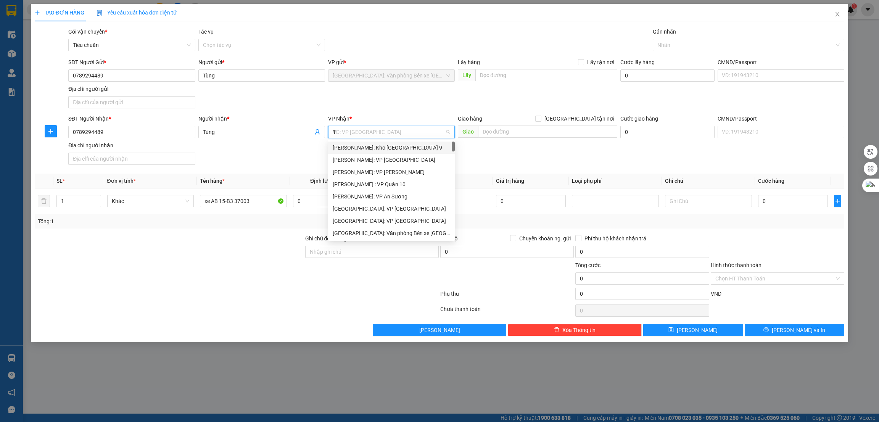
type input "12"
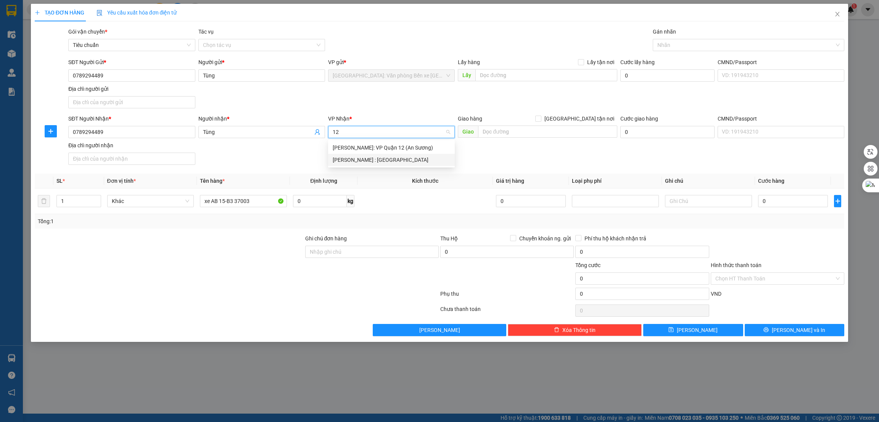
click at [370, 161] on div "[PERSON_NAME] : [GEOGRAPHIC_DATA]" at bounding box center [391, 160] width 117 height 8
click at [501, 135] on input "text" at bounding box center [547, 131] width 139 height 12
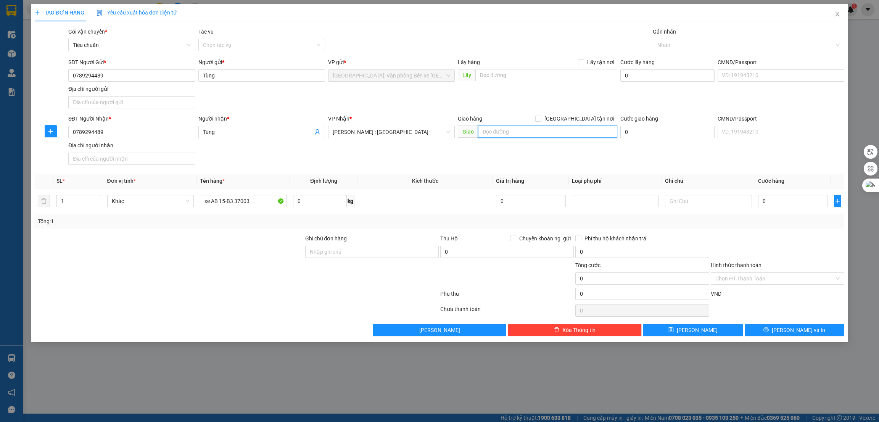
type input "T"
type input "BÌNH DƯƠNG -"
click at [596, 117] on span "[GEOGRAPHIC_DATA] tận nơi" at bounding box center [579, 118] width 76 height 8
click at [540, 117] on input "[GEOGRAPHIC_DATA] tận nơi" at bounding box center [537, 118] width 5 height 5
checkbox input "true"
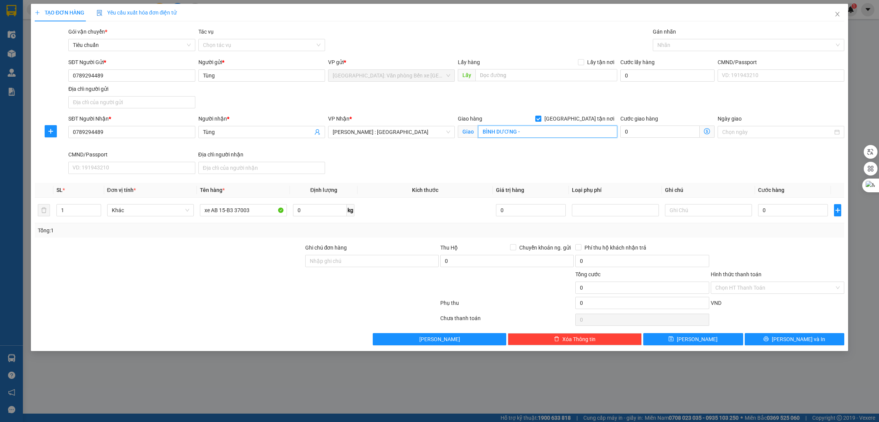
click at [540, 135] on input "BÌNH DƯƠNG -" at bounding box center [547, 131] width 139 height 12
click at [717, 43] on div at bounding box center [744, 44] width 180 height 9
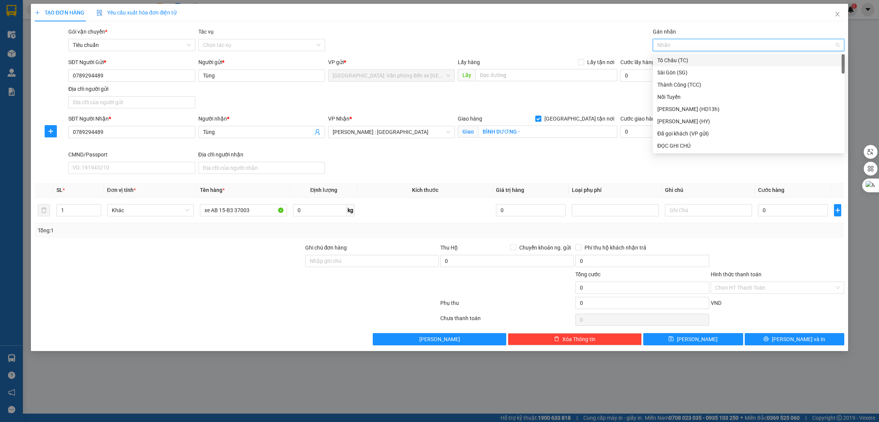
type input "g"
click at [685, 143] on div "[GEOGRAPHIC_DATA] tận nơi" at bounding box center [748, 145] width 183 height 8
click at [770, 212] on input "0" at bounding box center [793, 210] width 70 height 12
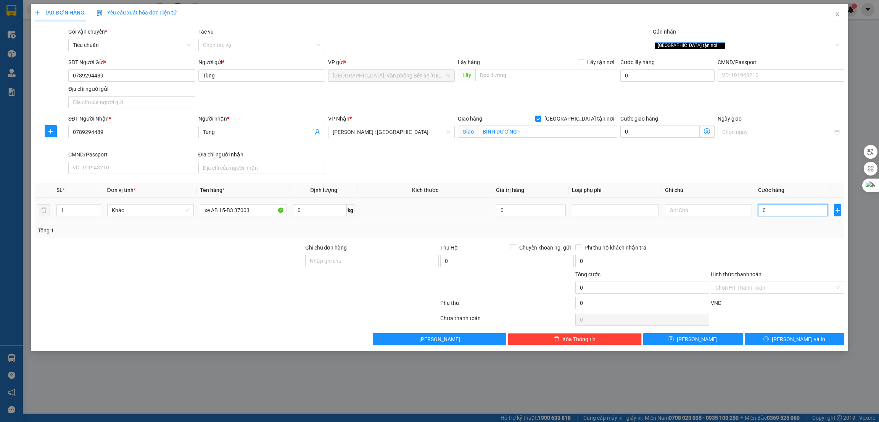
type input "1"
type input "14"
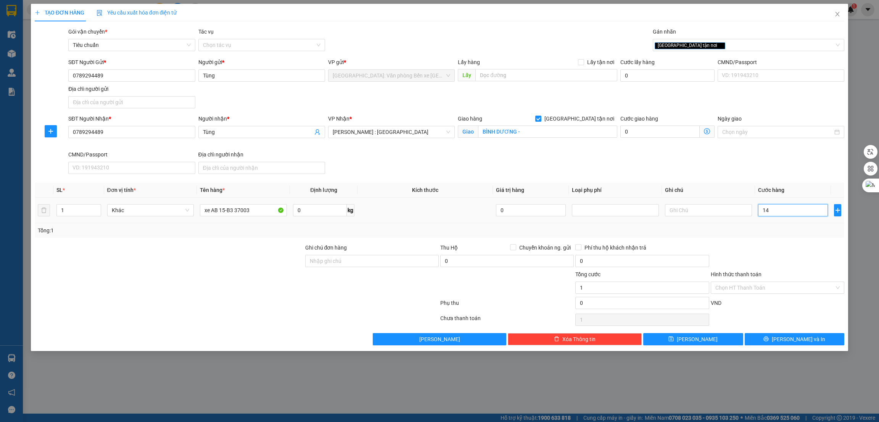
type input "14"
type input "148"
type input "1.480"
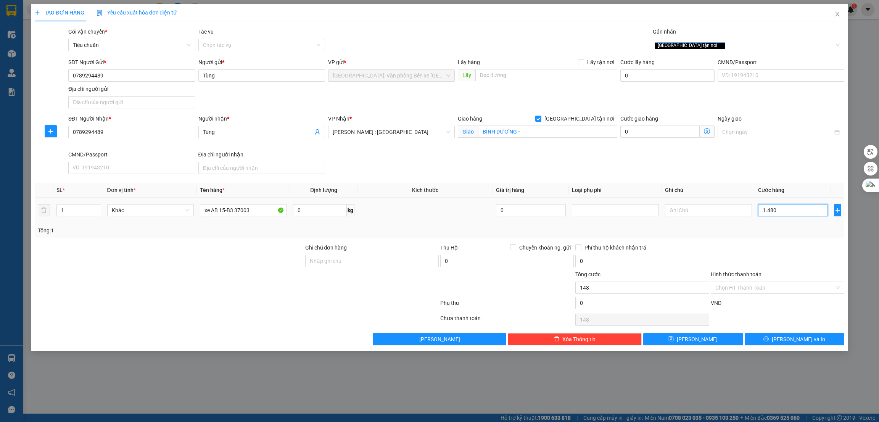
type input "1.480"
type input "14.800"
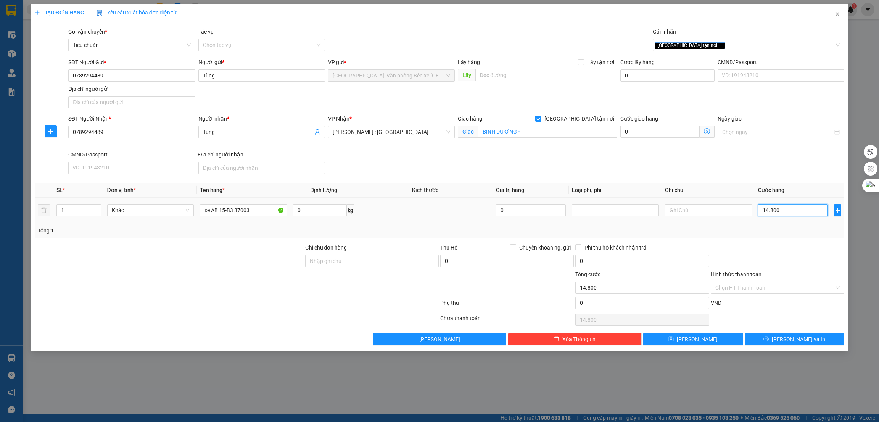
type input "148.000"
type input "1.480.000"
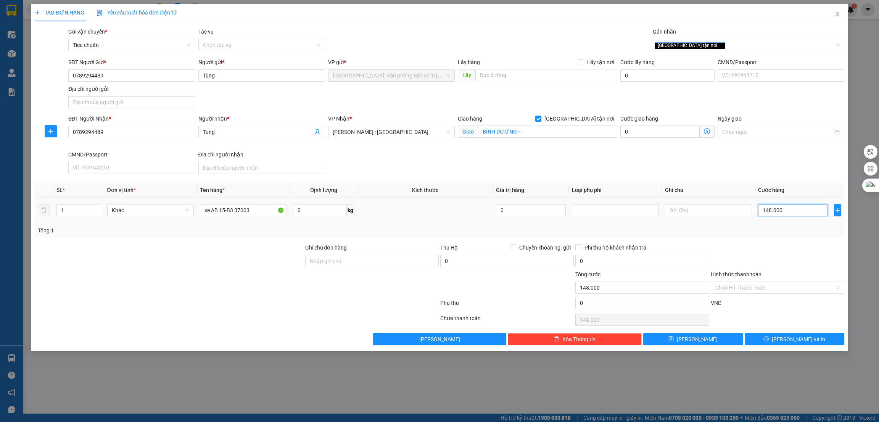
type input "1.480.000"
click at [797, 211] on input "1.480.000" at bounding box center [793, 210] width 70 height 12
click at [802, 208] on input "1.480.000" at bounding box center [793, 210] width 70 height 12
click at [560, 130] on input "BÌNH DƯƠNG -" at bounding box center [547, 131] width 139 height 12
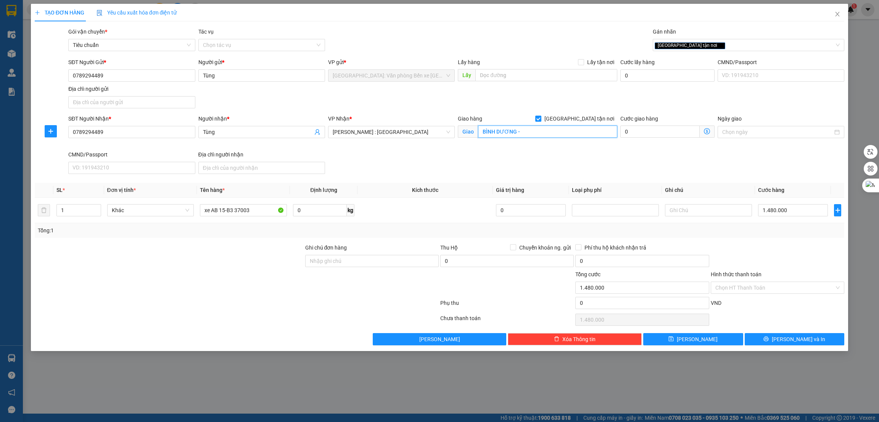
click at [570, 131] on input "BÌNH DƯƠNG -" at bounding box center [547, 131] width 139 height 12
click at [606, 132] on input "BÌNH DƯƠNG - văn phòng tư vấn du học hutaco" at bounding box center [547, 131] width 139 height 12
type input "BÌNH DƯƠNG - văn phòng tư vấn du học hutaco, [GEOGRAPHIC_DATA], [GEOGRAPHIC_DAT…"
click at [488, 156] on div "SĐT Người Nhận * 0789294489 Người nhận * Tùng VP Nhận * [GEOGRAPHIC_DATA] : [GE…" at bounding box center [456, 145] width 779 height 63
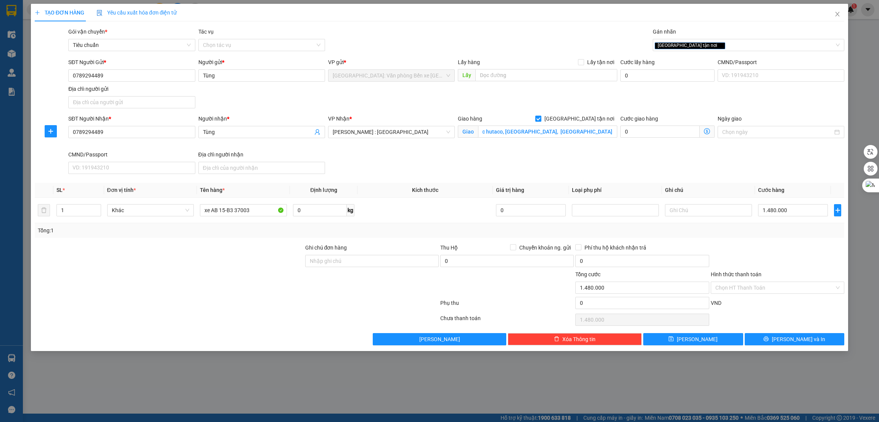
scroll to position [0, 0]
click at [601, 134] on input "BÌNH DƯƠNG - văn phòng tư vấn du học hutaco, [GEOGRAPHIC_DATA], [GEOGRAPHIC_DAT…" at bounding box center [547, 131] width 139 height 12
click at [768, 339] on icon "printer" at bounding box center [765, 338] width 5 height 5
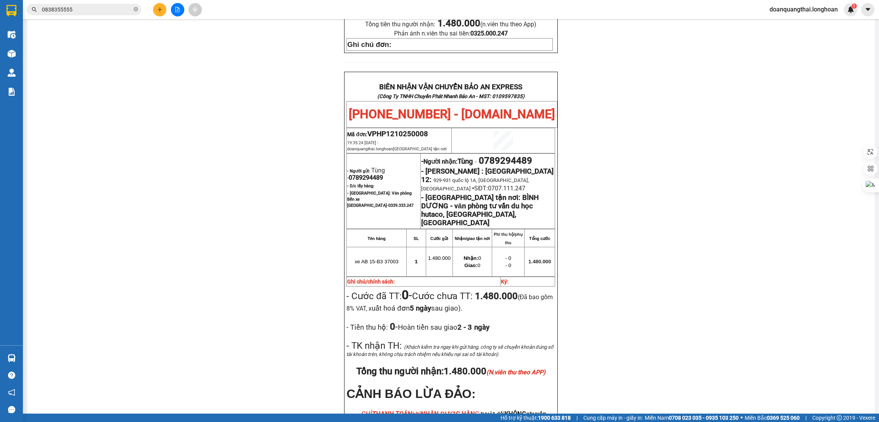
scroll to position [343, 0]
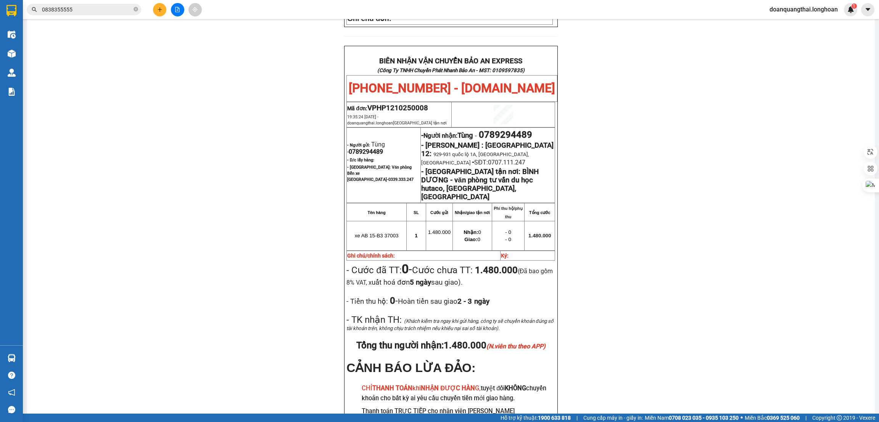
click at [350, 155] on span "0789294489" at bounding box center [366, 151] width 34 height 7
copy span "0789294489"
click at [384, 218] on td "Tên hàng" at bounding box center [377, 212] width 60 height 18
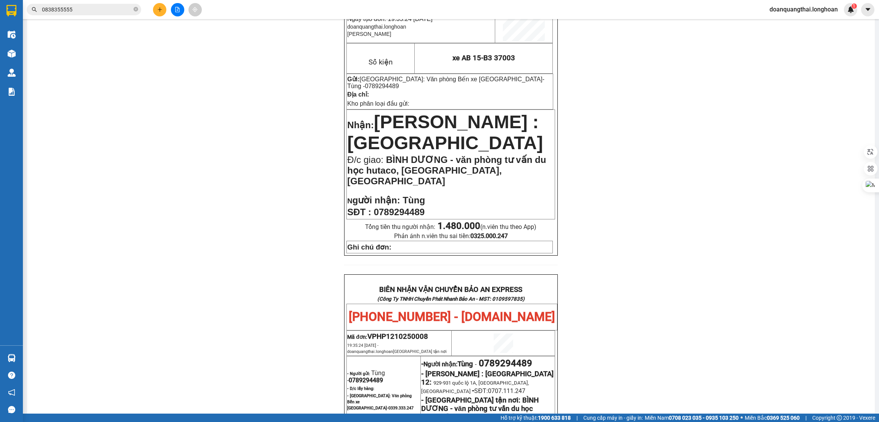
scroll to position [0, 0]
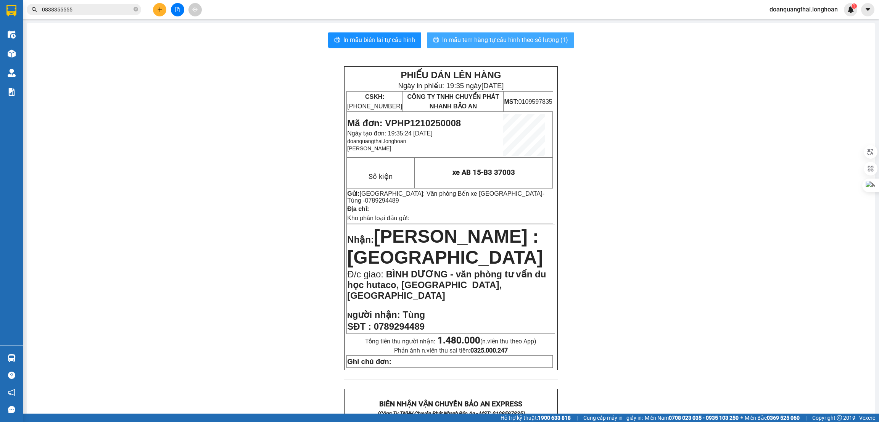
click at [491, 33] on button "In mẫu tem hàng tự cấu hình theo số lượng (1)" at bounding box center [500, 39] width 147 height 15
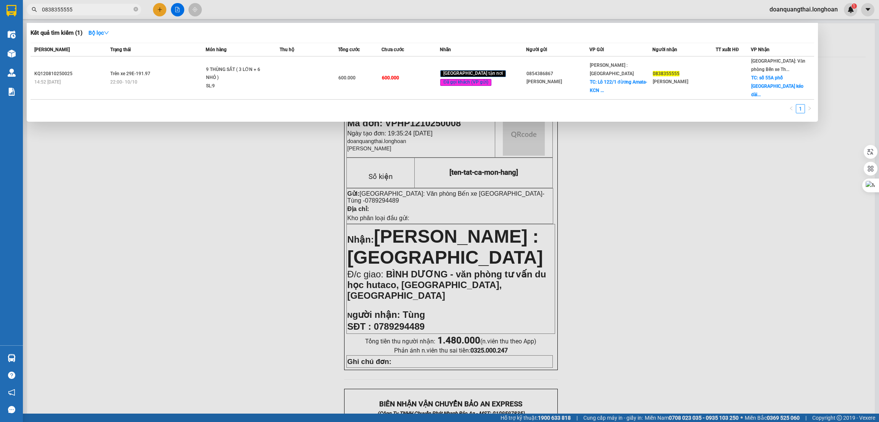
click at [90, 11] on input "0838355555" at bounding box center [87, 9] width 90 height 8
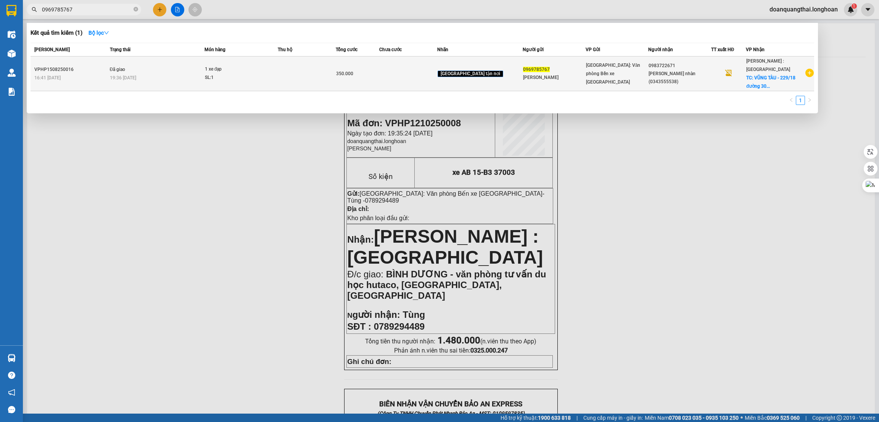
type input "0969785767"
click at [808, 73] on icon "plus-circle" at bounding box center [809, 73] width 8 height 8
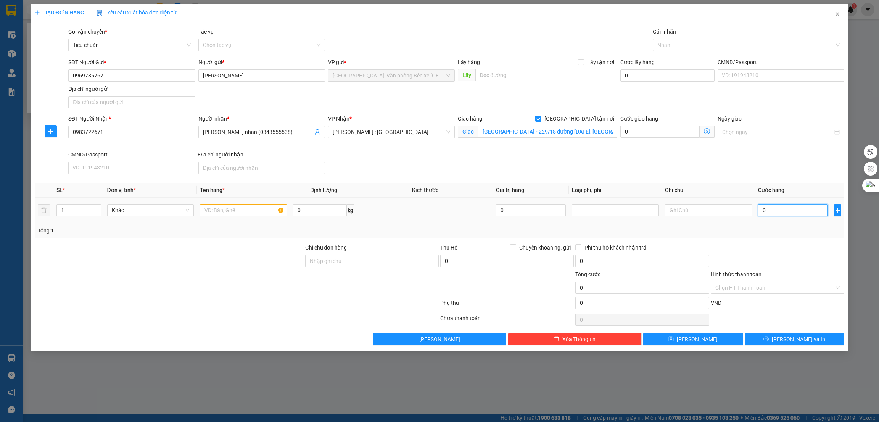
click at [775, 209] on input "0" at bounding box center [793, 210] width 70 height 12
type input "3"
type input "35"
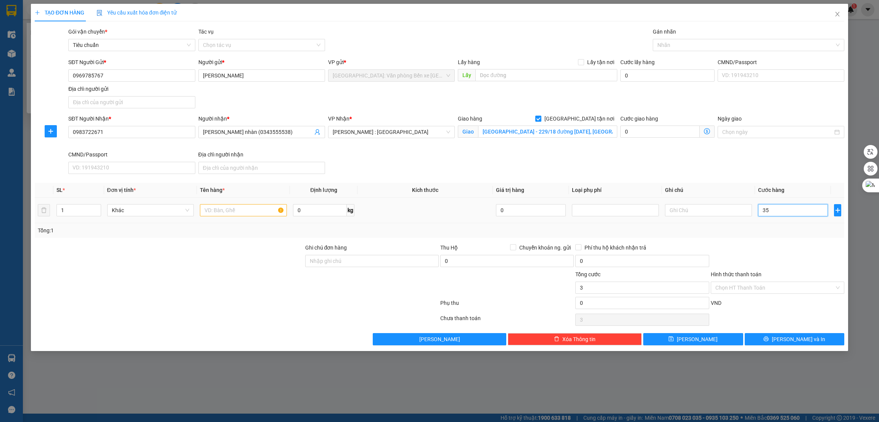
type input "35"
type input "350"
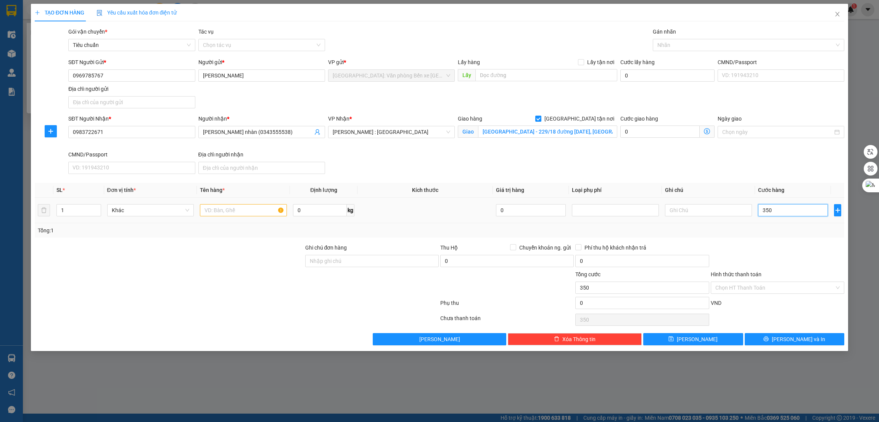
type input "3.500"
type input "35.000"
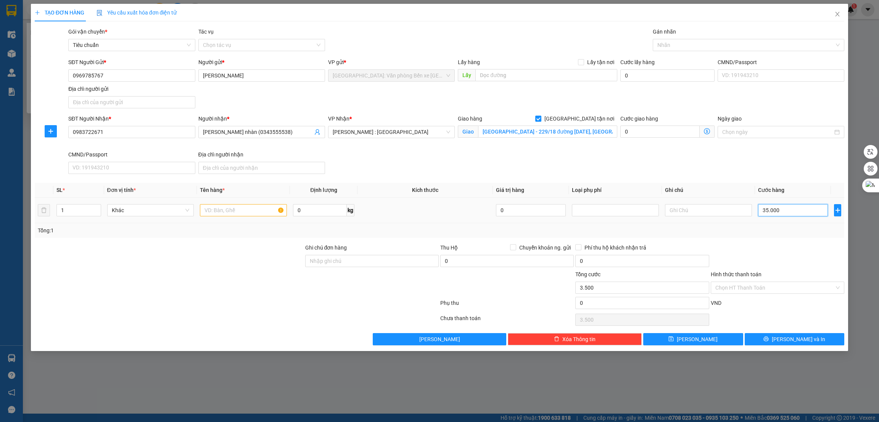
type input "35.000"
type input "350.000"
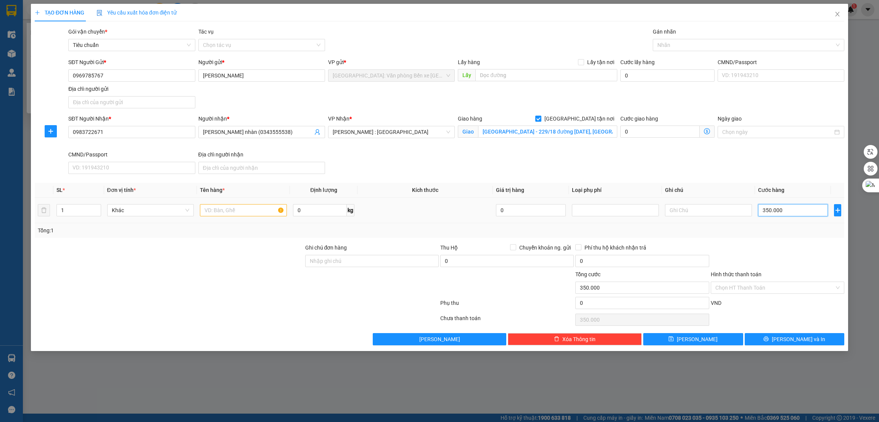
click at [792, 213] on input "350.000" at bounding box center [793, 210] width 70 height 12
click at [241, 215] on input "text" at bounding box center [243, 210] width 87 height 12
type input "1 xe đạp"
click at [259, 259] on div at bounding box center [169, 256] width 270 height 27
click at [674, 47] on div at bounding box center [744, 44] width 180 height 9
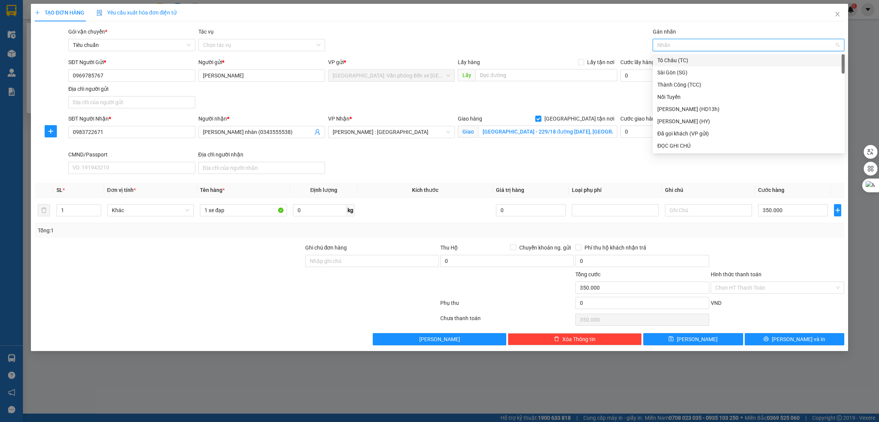
type input "g"
click at [686, 145] on div "[GEOGRAPHIC_DATA] tận nơi" at bounding box center [748, 145] width 183 height 8
click at [253, 261] on div at bounding box center [169, 256] width 270 height 27
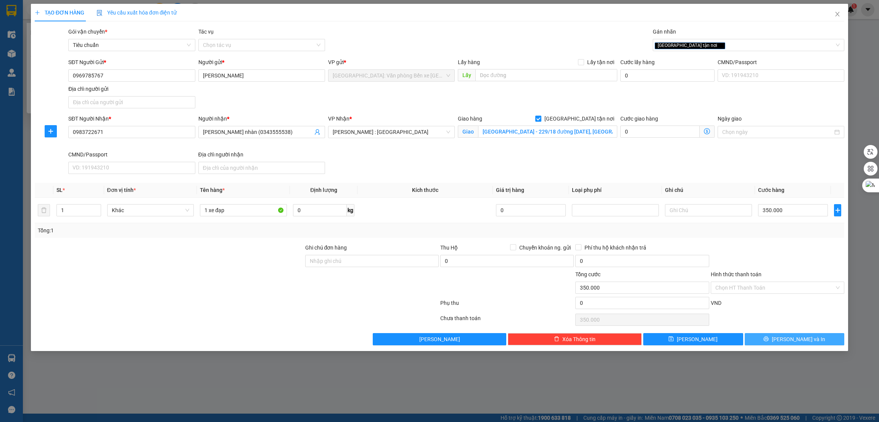
click at [790, 337] on span "[PERSON_NAME] và In" at bounding box center [797, 339] width 53 height 8
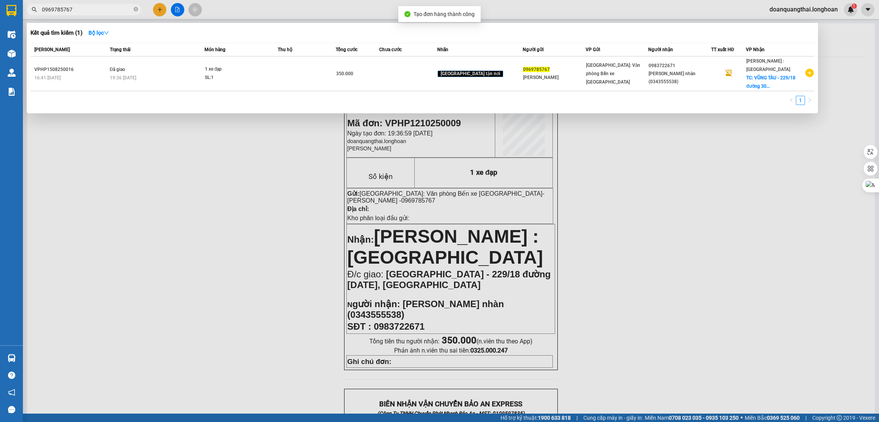
click at [673, 242] on div at bounding box center [439, 211] width 879 height 422
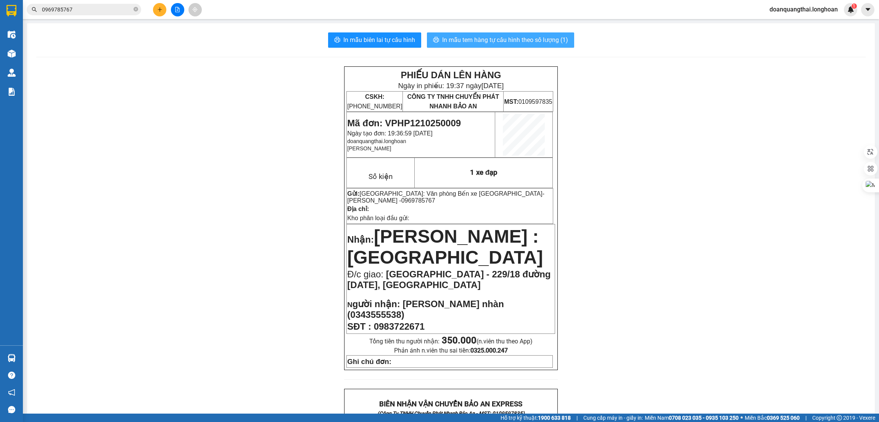
click at [466, 41] on span "In mẫu tem hàng tự cấu hình theo số lượng (1)" at bounding box center [505, 40] width 126 height 10
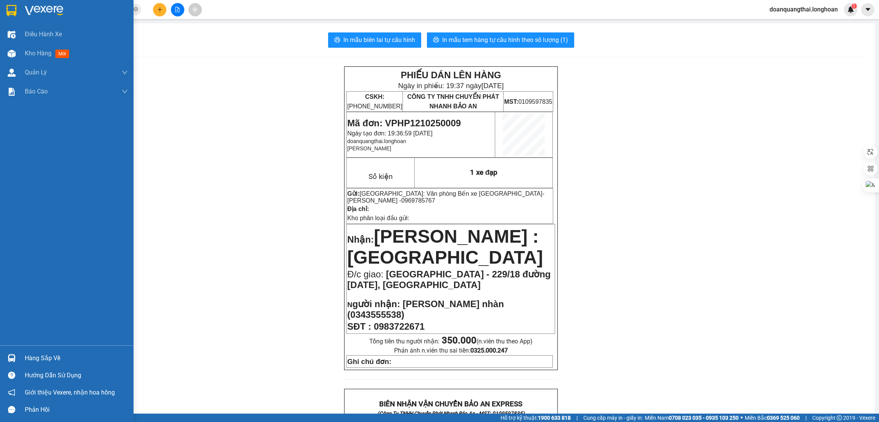
click at [8, 4] on div at bounding box center [11, 10] width 13 height 13
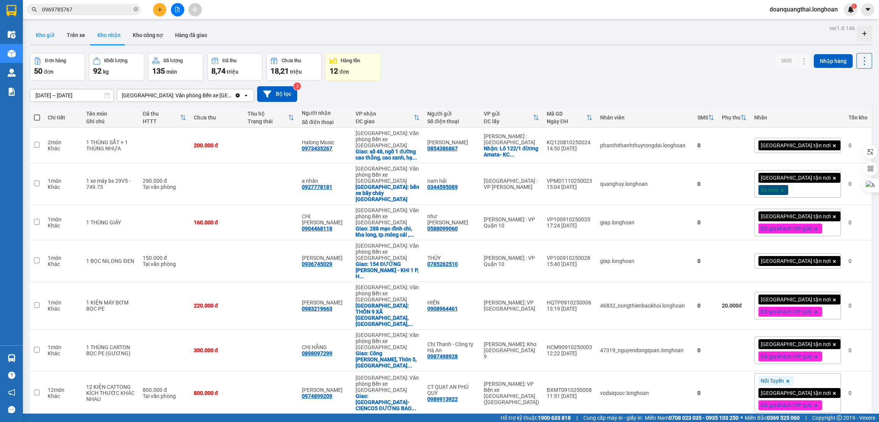
click at [44, 33] on button "Kho gửi" at bounding box center [45, 35] width 31 height 18
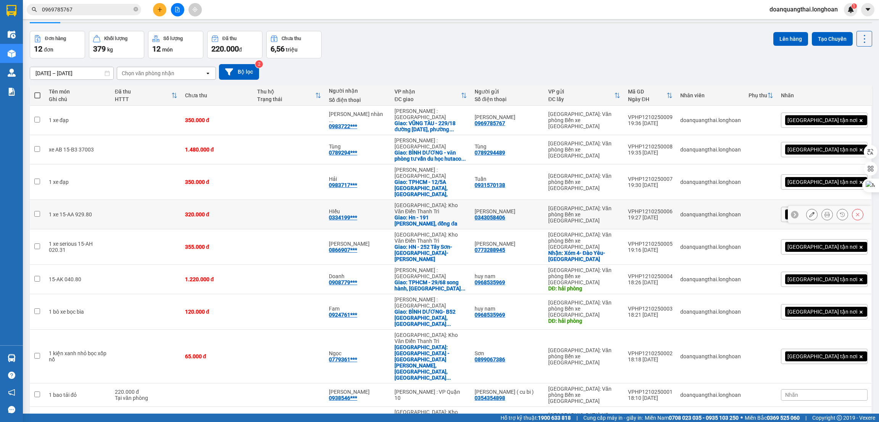
scroll to position [35, 0]
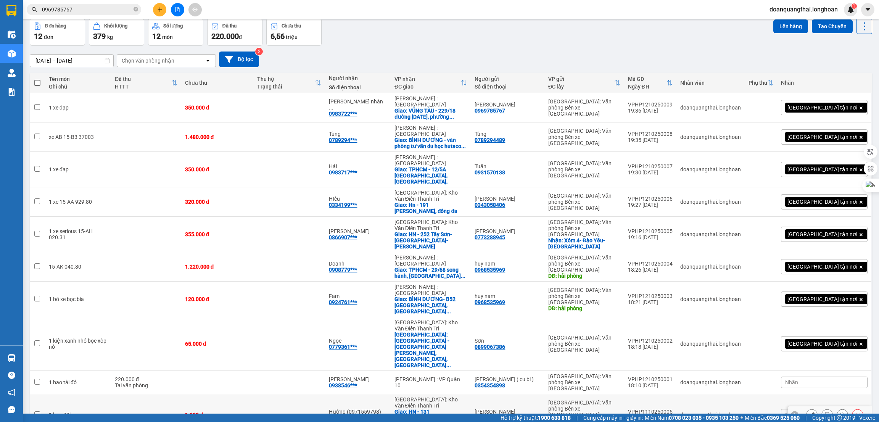
click at [809, 412] on icon at bounding box center [811, 414] width 5 height 5
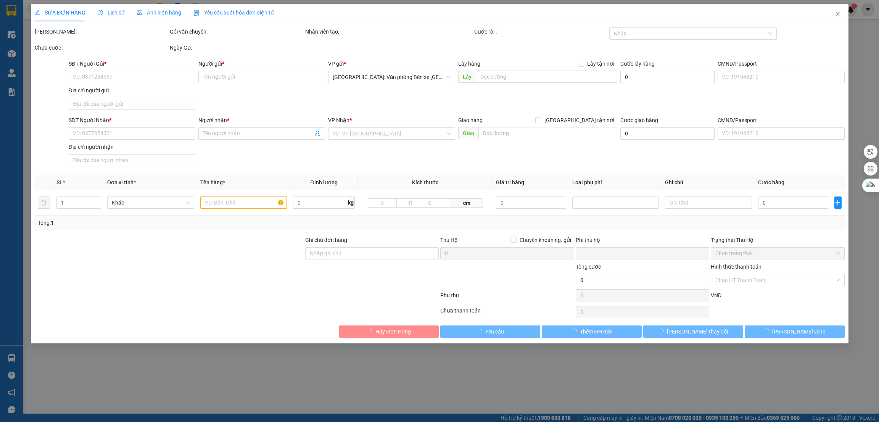
type input "0969512569"
type input "[PERSON_NAME]"
checkbox input "true"
type input "Cổng Chào Hồng Phong Ninh dương ,móng cái,quảng ninh"
type input "0974336811"
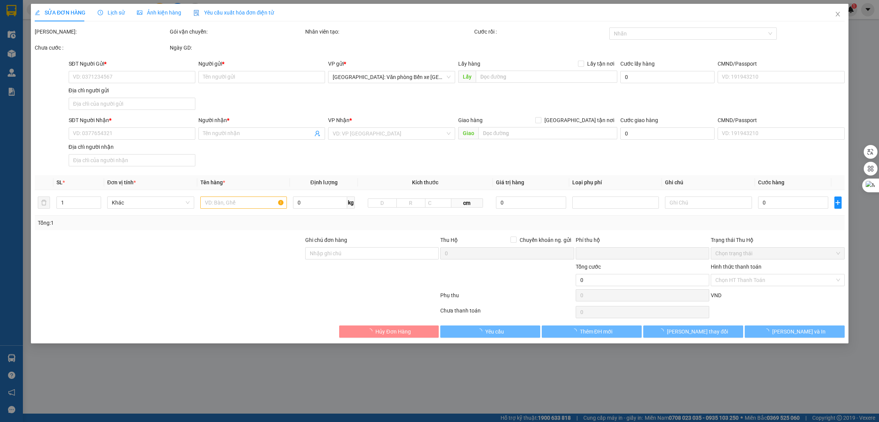
type input "Hường (0971559798)"
checkbox input "true"
type input "HN - 131 đường Thọ Am, Liên Ninh, Thanh Trì"
type input "0"
type input "1.000"
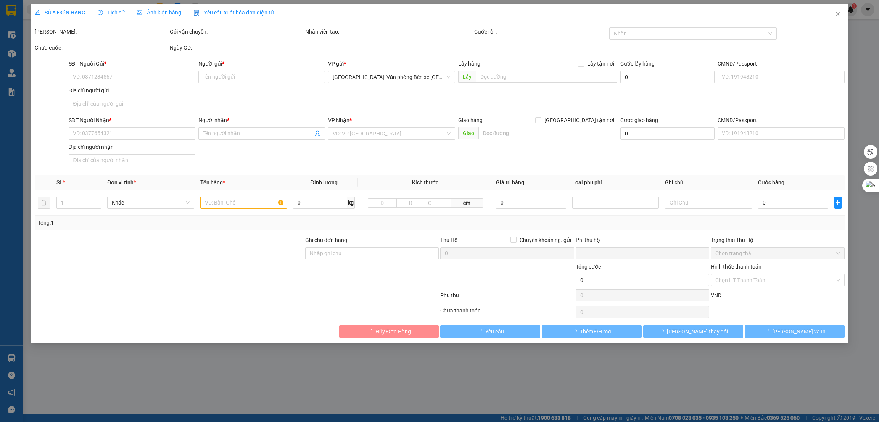
type input "1.000"
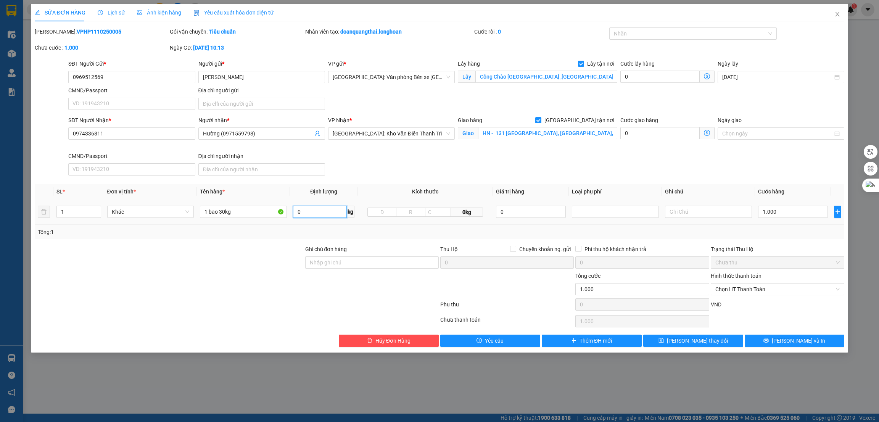
click at [313, 209] on input "0" at bounding box center [320, 212] width 54 height 12
type input "33"
click at [241, 211] on input "1 bao 30kg" at bounding box center [243, 212] width 87 height 12
drag, startPoint x: 220, startPoint y: 207, endPoint x: 249, endPoint y: 206, distance: 28.3
click at [249, 206] on input "1 bao 30kg" at bounding box center [243, 212] width 87 height 12
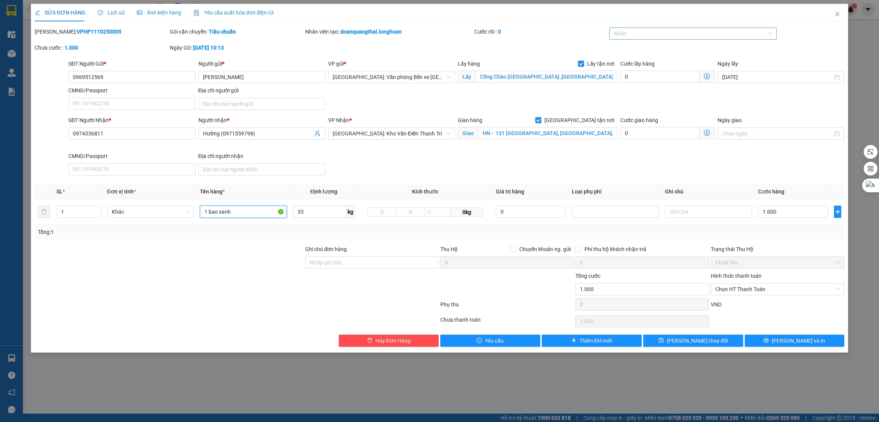
click at [639, 37] on div at bounding box center [689, 33] width 156 height 9
type input "1 bao xanh"
type input "g"
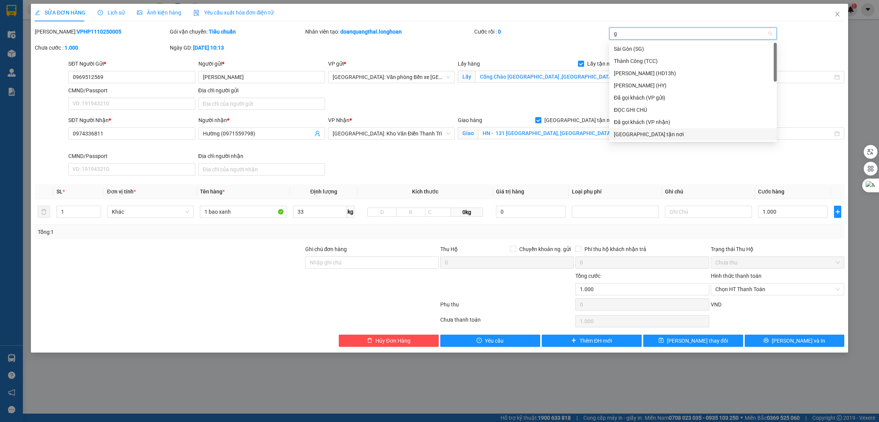
click at [626, 132] on div "[GEOGRAPHIC_DATA] tận nơi" at bounding box center [693, 134] width 158 height 8
click at [233, 270] on div at bounding box center [169, 258] width 270 height 27
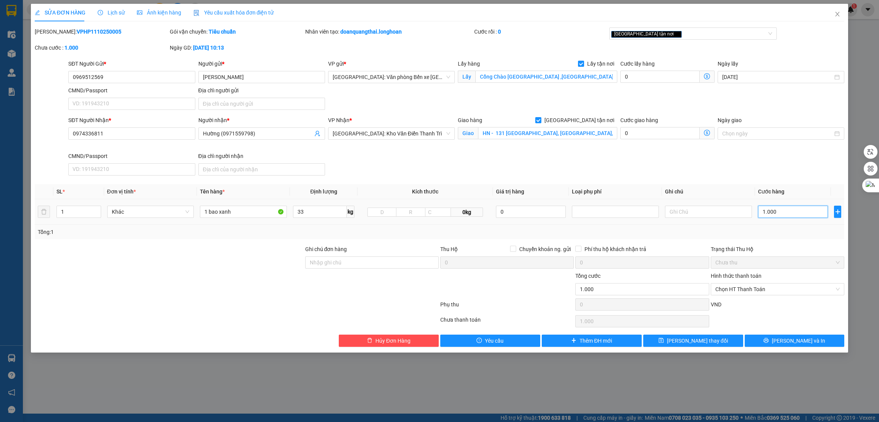
click at [780, 214] on input "1.000" at bounding box center [793, 212] width 70 height 12
type input "1"
type input "13"
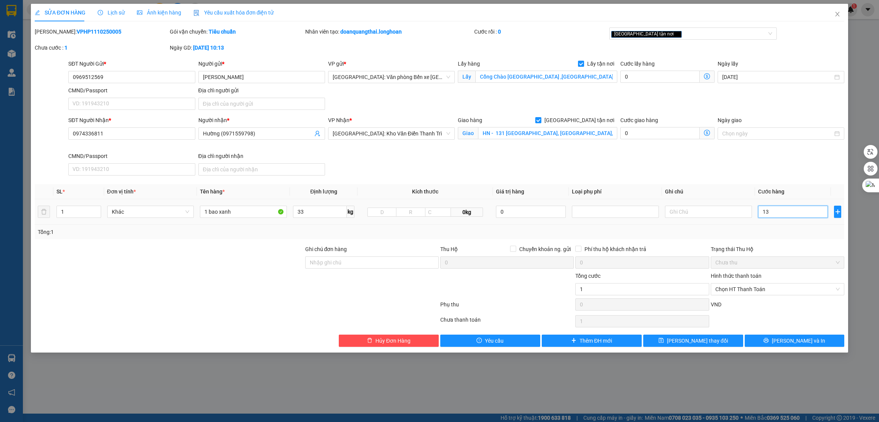
type input "13"
type input "130"
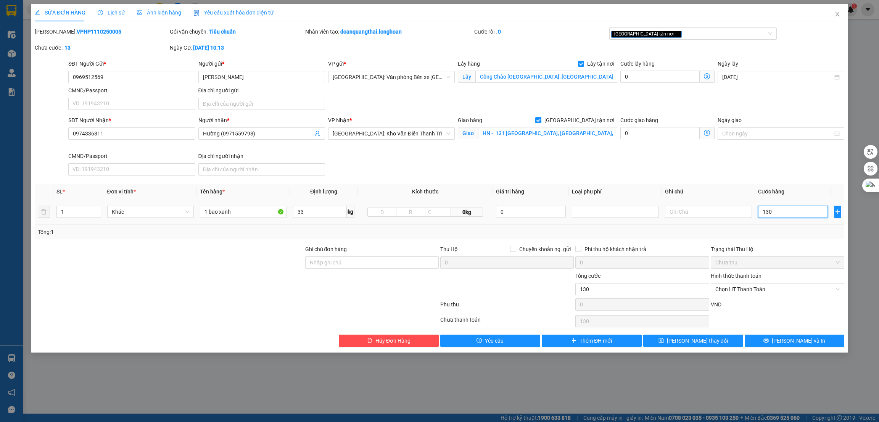
type input "1.300"
type input "13.000"
type input "130.000"
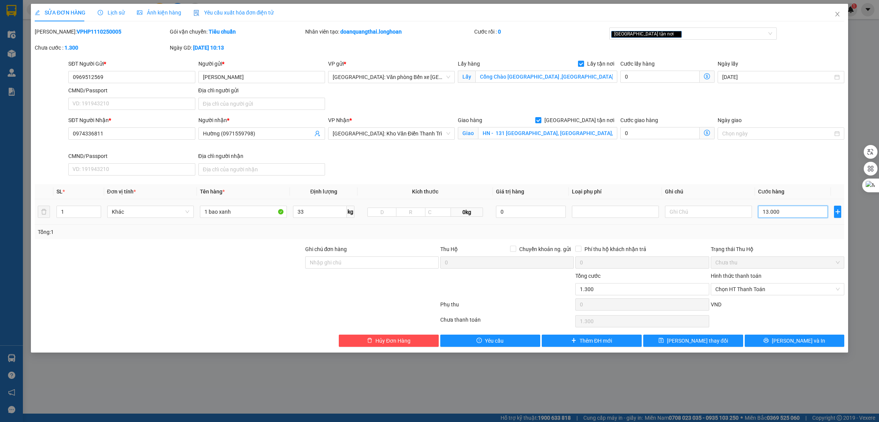
type input "130.000"
click at [774, 339] on button "[PERSON_NAME] và In" at bounding box center [794, 340] width 100 height 12
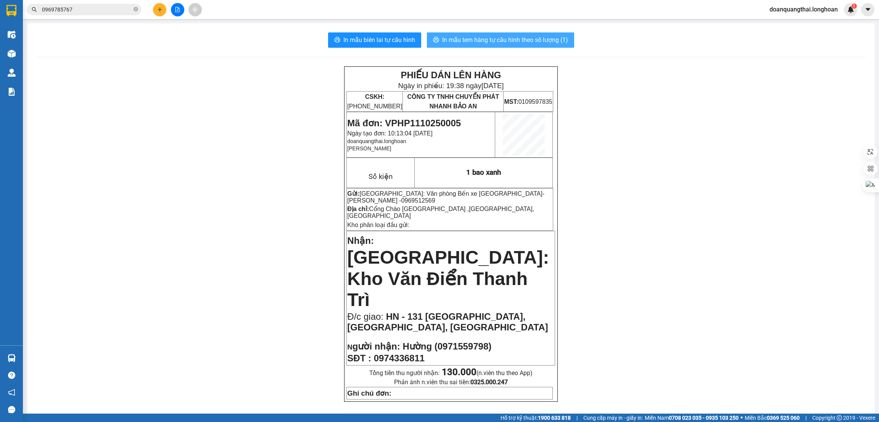
click at [482, 37] on span "In mẫu tem hàng tự cấu hình theo số lượng (1)" at bounding box center [505, 40] width 126 height 10
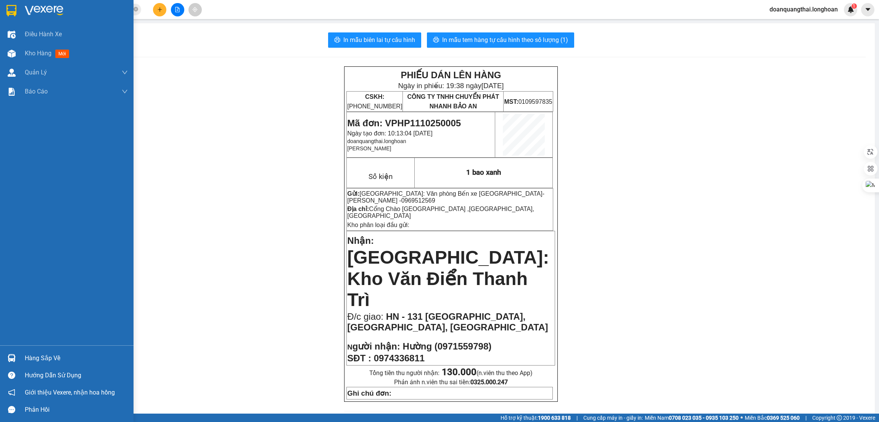
click at [5, 14] on div at bounding box center [11, 10] width 13 height 13
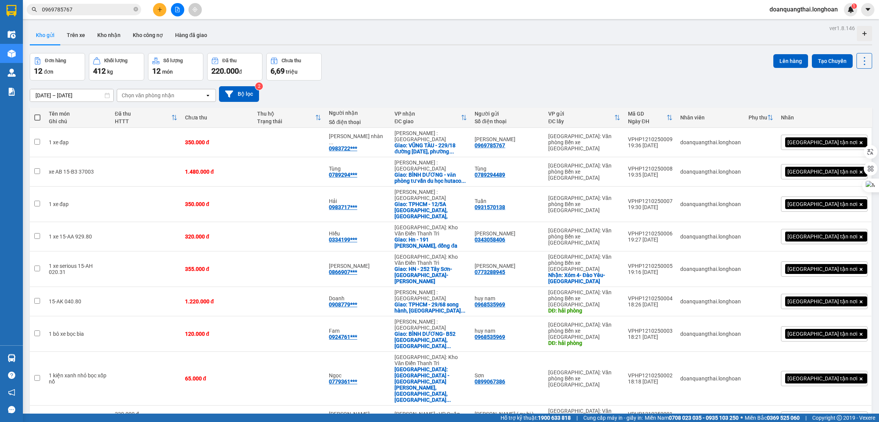
click at [823, 368] on span "100 / trang" at bounding box center [833, 369] width 27 height 8
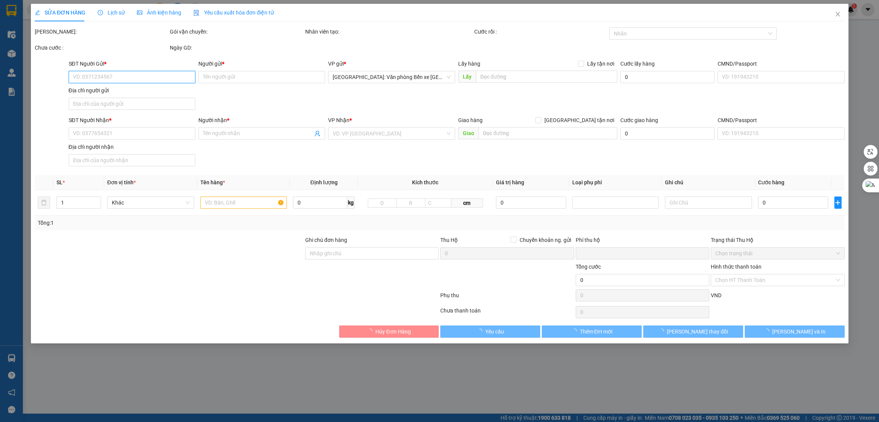
type input "0977309160"
type input "Hướng"
checkbox input "true"
type input "TỔ 6 TÂN LẬP 3,CẨM THUỶ,CẨM THUỶ,QUẢNG NINH"
type input "0774667764"
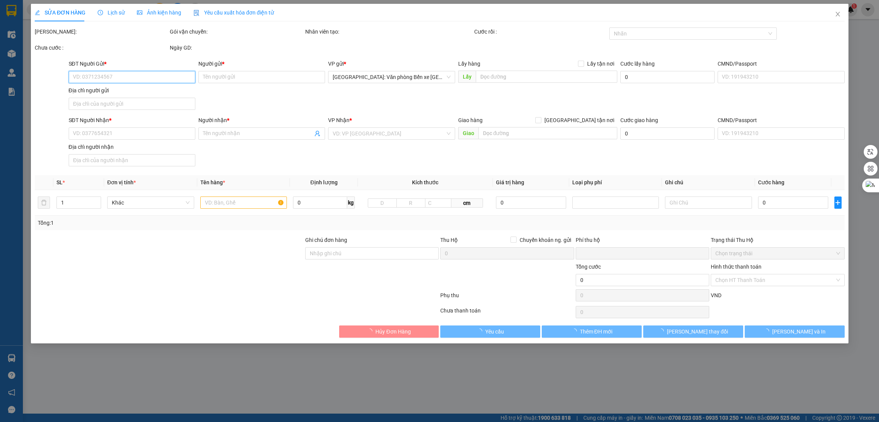
type input "Tuấn"
type input "0"
type input "100.000"
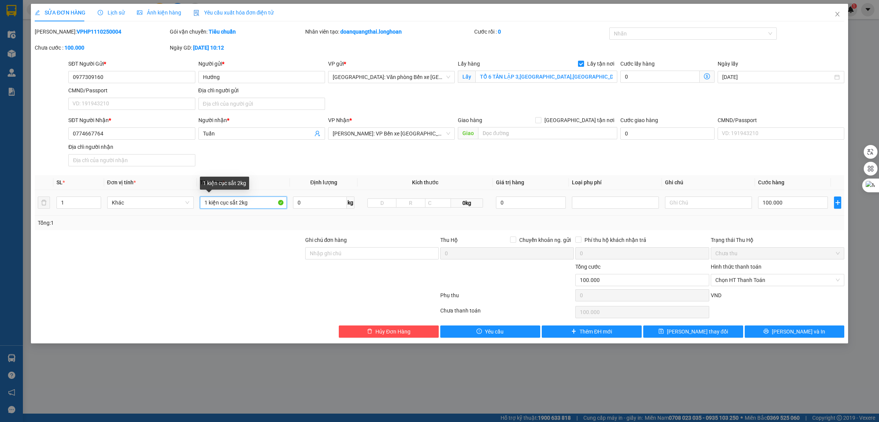
click at [253, 206] on input "1 kiện cục sắt 2kg" at bounding box center [243, 202] width 87 height 12
type input "1 trục sắt nhỏ bọc xốp nổ"
click at [247, 273] on div at bounding box center [169, 275] width 270 height 27
click at [775, 335] on button "Lưu và In" at bounding box center [794, 331] width 100 height 12
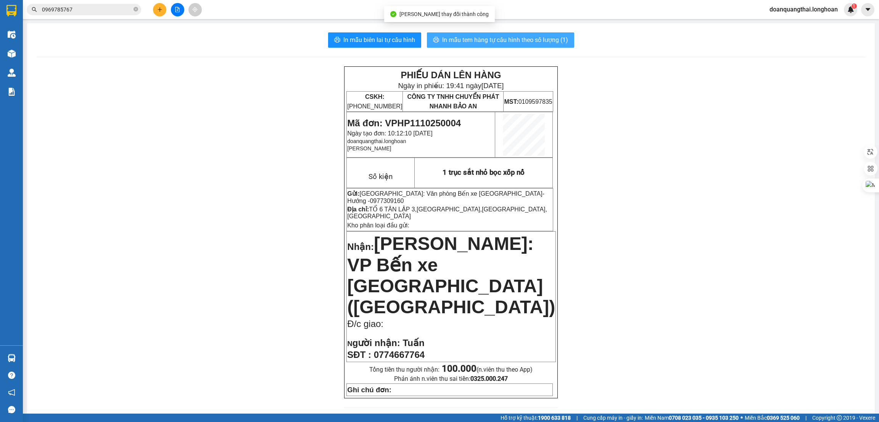
click at [476, 40] on span "In mẫu tem hàng tự cấu hình theo số lượng (1)" at bounding box center [505, 40] width 126 height 10
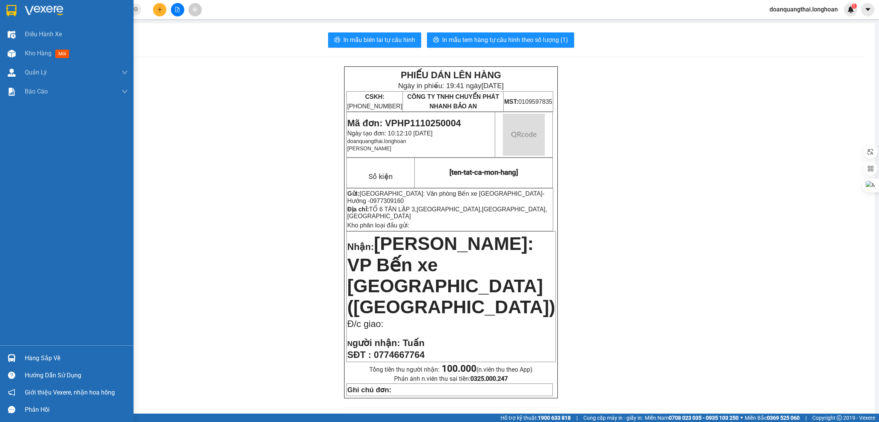
click at [14, 10] on img at bounding box center [11, 10] width 10 height 11
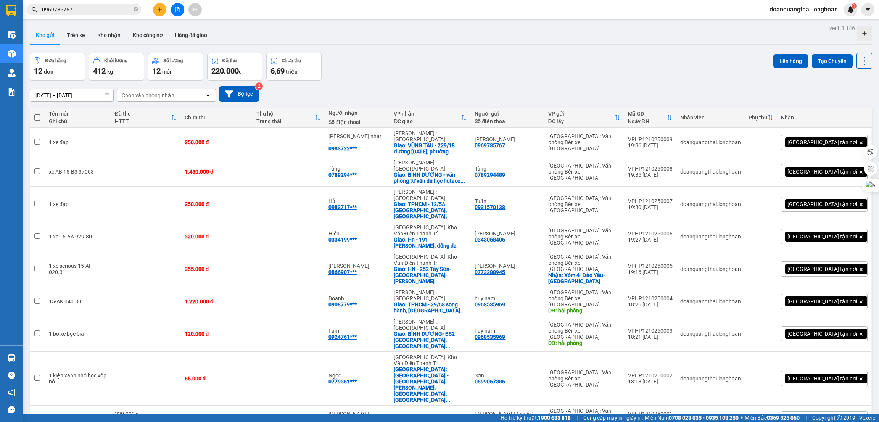
scroll to position [50, 0]
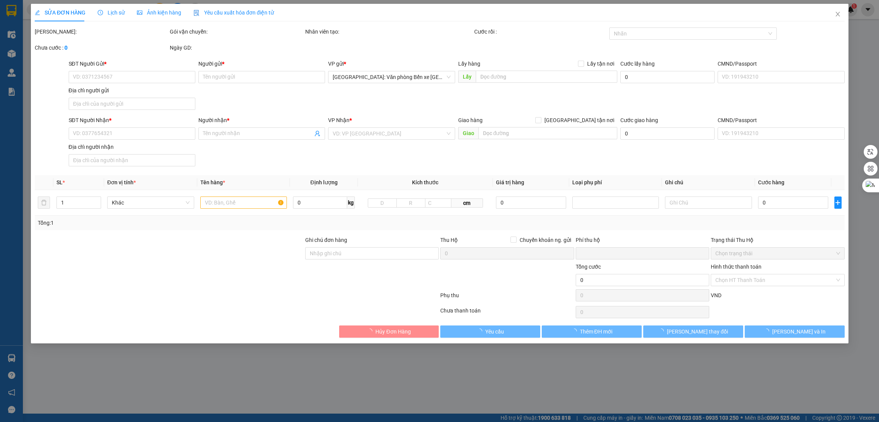
type input "0987342081"
type input "[PERSON_NAME]"
checkbox input "true"
type input "Số 2 Hoàng Quốc Việt, Mong cái"
type input "0903126908"
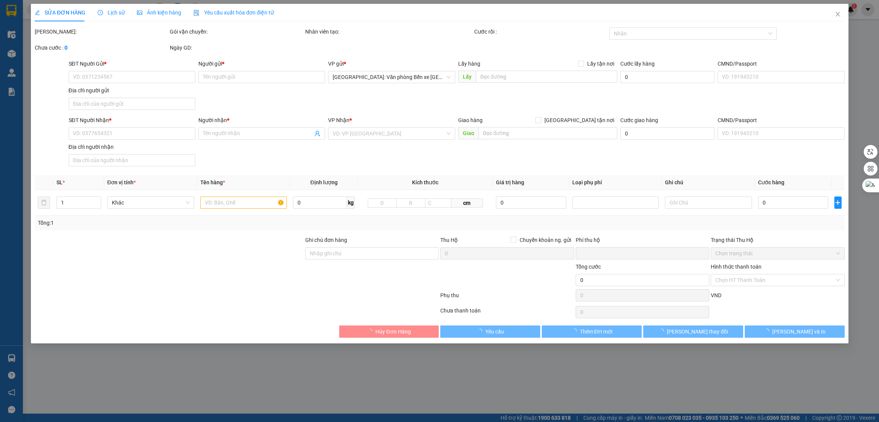
type input "Hiền"
checkbox input "true"
type input "TPHCM - số 145 phan văn hớn, đông hưng thuận, q.12"
type input "0"
type input "2.200.000"
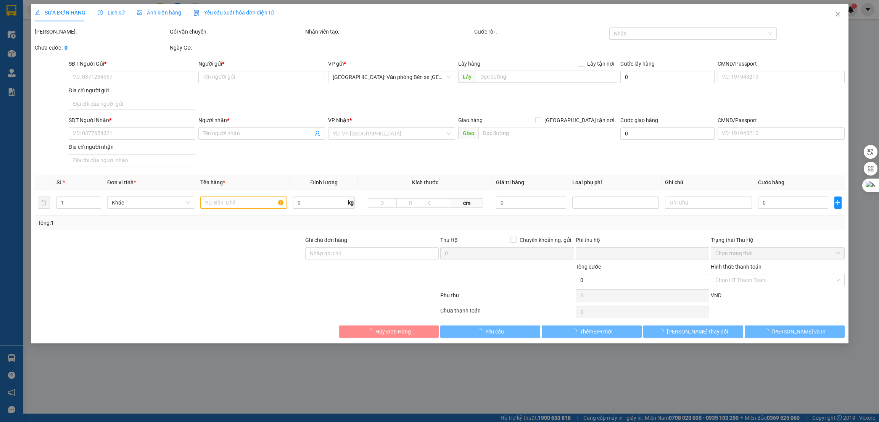
type input "2.200.000"
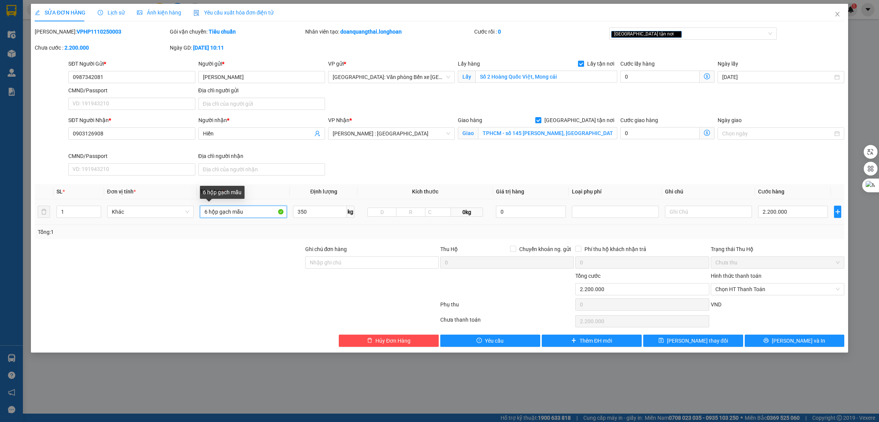
click at [219, 211] on input "6 hộp gạch mẫu" at bounding box center [243, 212] width 87 height 12
type input "6 kiện các tông dẹp + 8 kiện bọc xốp nổ++ 2 kiện các tông vuông nhỏ"
click at [74, 215] on input "1" at bounding box center [79, 211] width 44 height 11
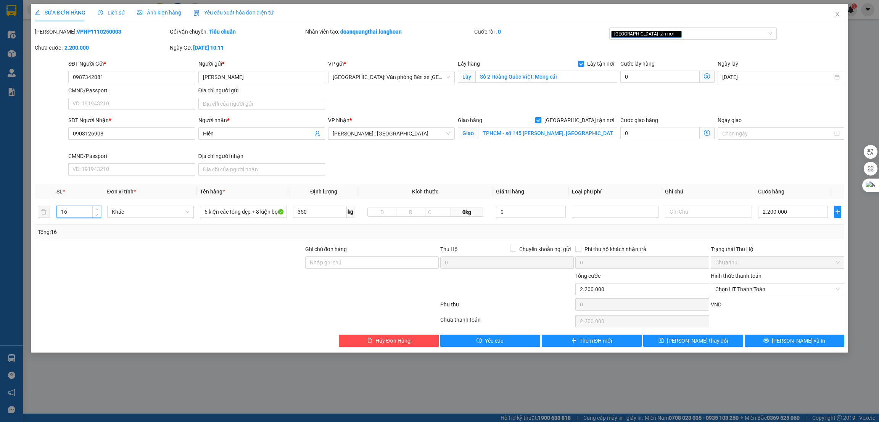
type input "16"
click at [125, 275] on div at bounding box center [169, 285] width 270 height 27
click at [775, 339] on button "Lưu và In" at bounding box center [794, 340] width 100 height 12
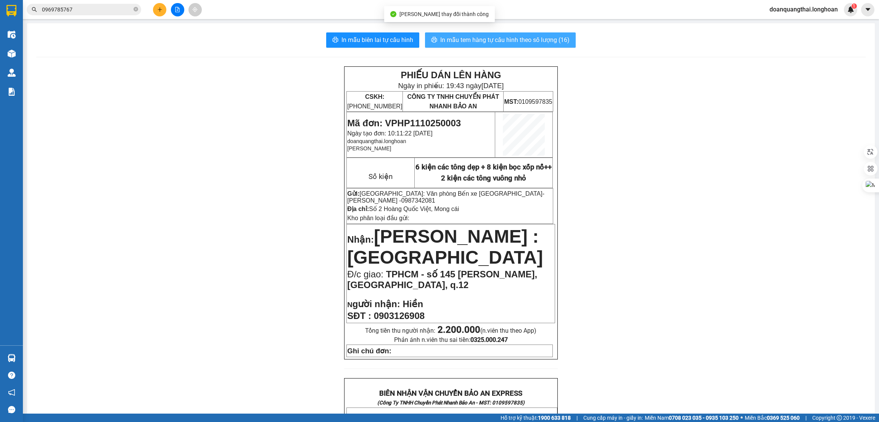
click at [488, 39] on span "In mẫu tem hàng tự cấu hình theo số lượng (16)" at bounding box center [504, 40] width 129 height 10
click at [80, 14] on span "0969785767" at bounding box center [84, 9] width 114 height 11
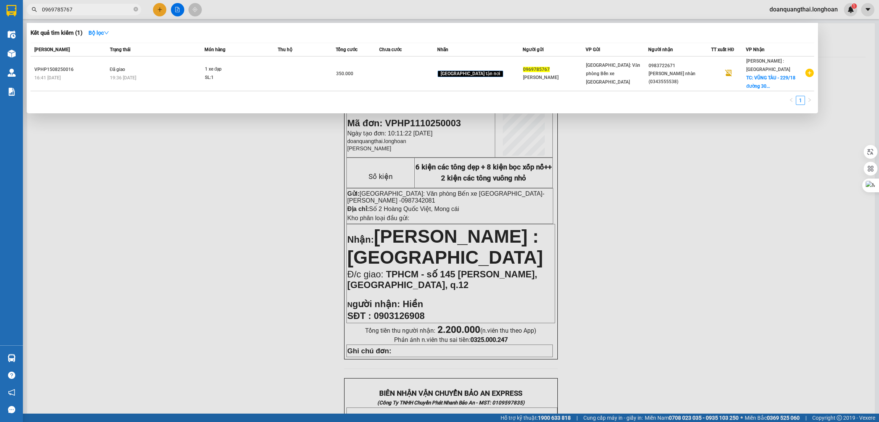
click at [82, 6] on input "0969785767" at bounding box center [87, 9] width 90 height 8
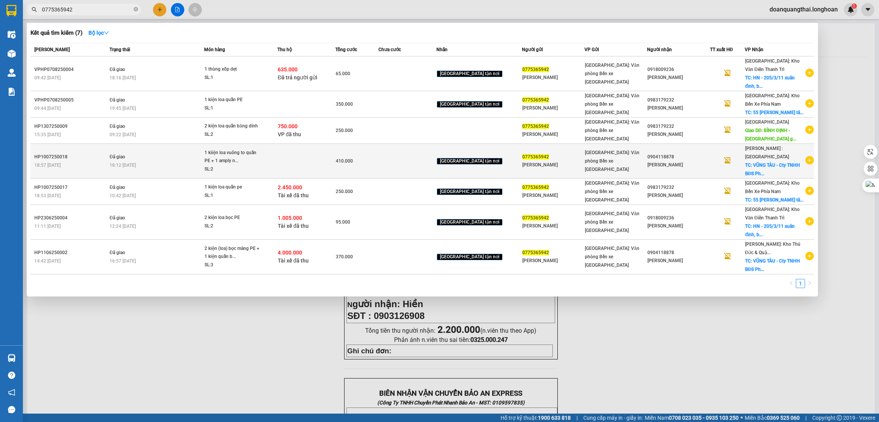
type input "0775365942"
click at [810, 164] on icon "plus-circle" at bounding box center [809, 160] width 8 height 8
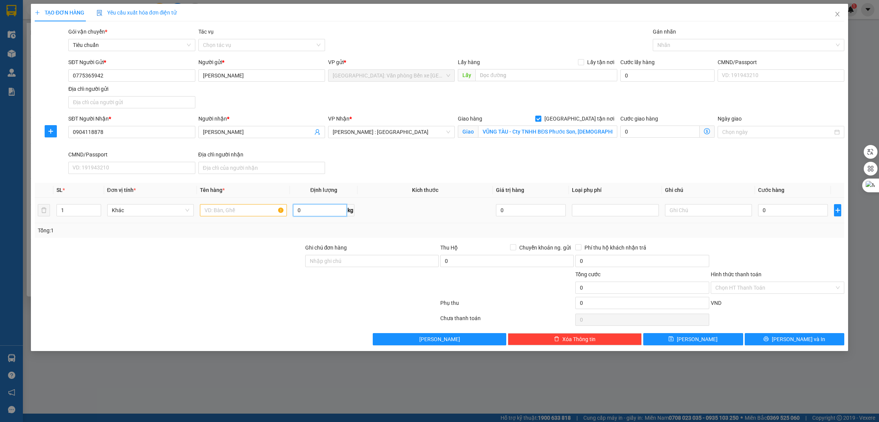
click at [317, 211] on input "0" at bounding box center [320, 210] width 54 height 12
type input "26"
click at [220, 213] on input "text" at bounding box center [243, 210] width 87 height 12
type input "1 kiện loa bọc PE"
click at [214, 255] on div at bounding box center [169, 256] width 270 height 27
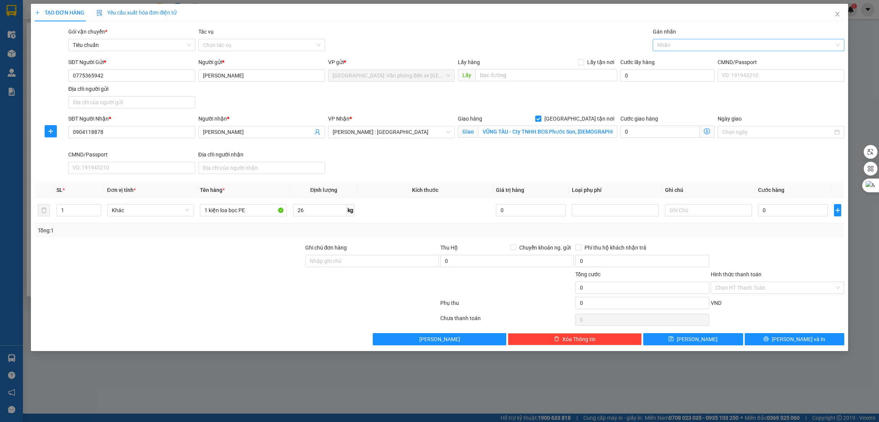
click at [685, 47] on div at bounding box center [744, 44] width 180 height 9
type input "g"
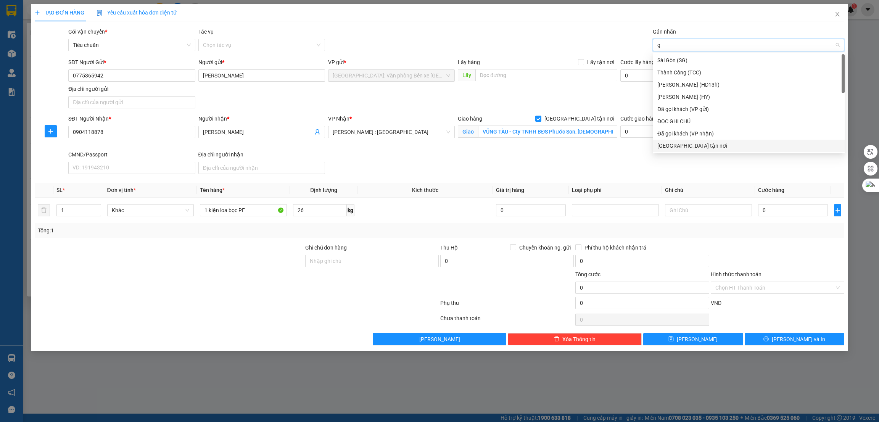
click at [689, 144] on div "[GEOGRAPHIC_DATA] tận nơi" at bounding box center [748, 145] width 183 height 8
click at [521, 246] on span "Chuyển khoản ng. gửi" at bounding box center [545, 247] width 58 height 8
click at [515, 246] on input "Chuyển khoản ng. gửi" at bounding box center [512, 246] width 5 height 5
checkbox input "true"
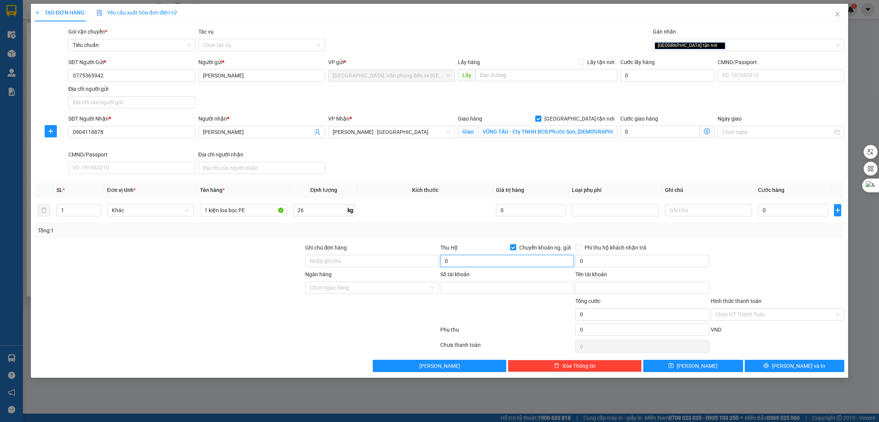
click at [488, 260] on input "0" at bounding box center [506, 261] width 133 height 12
paste input "19.029.497.459.019"
type input "19.029.497.459.019"
click at [472, 284] on input "Số tài khoản" at bounding box center [506, 287] width 133 height 12
paste input "19029497459019"
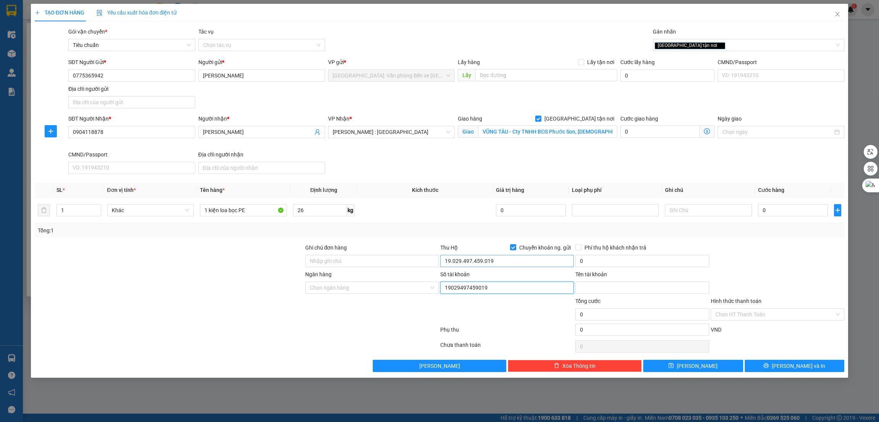
type input "19029497459019"
click at [494, 263] on input "19.029.497.459.019" at bounding box center [506, 261] width 133 height 12
type input "1.300.000"
click at [625, 262] on input "0" at bounding box center [641, 261] width 133 height 12
type input "10.000"
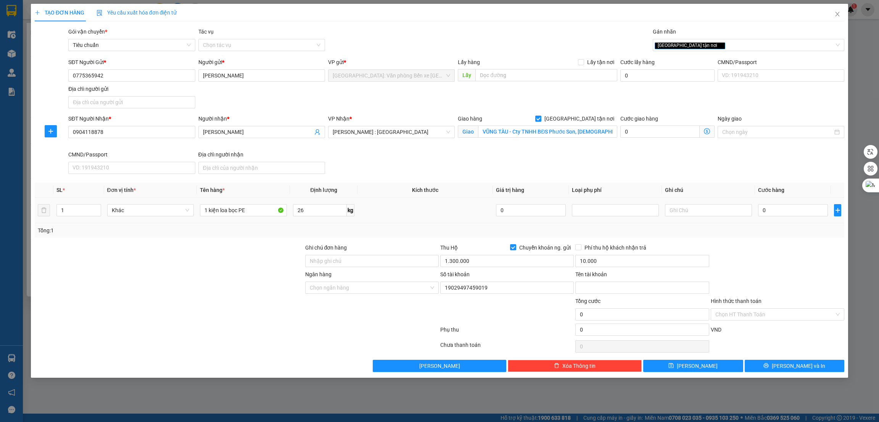
click at [792, 203] on div "0" at bounding box center [793, 209] width 70 height 15
click at [788, 221] on td "0" at bounding box center [793, 211] width 76 height 26
click at [787, 214] on input "0" at bounding box center [793, 210] width 70 height 12
type input "2"
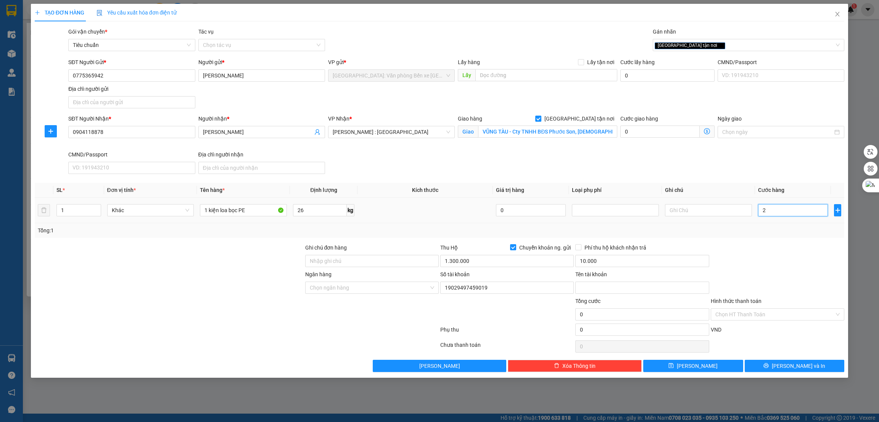
type input "2"
type input "20"
type input "200"
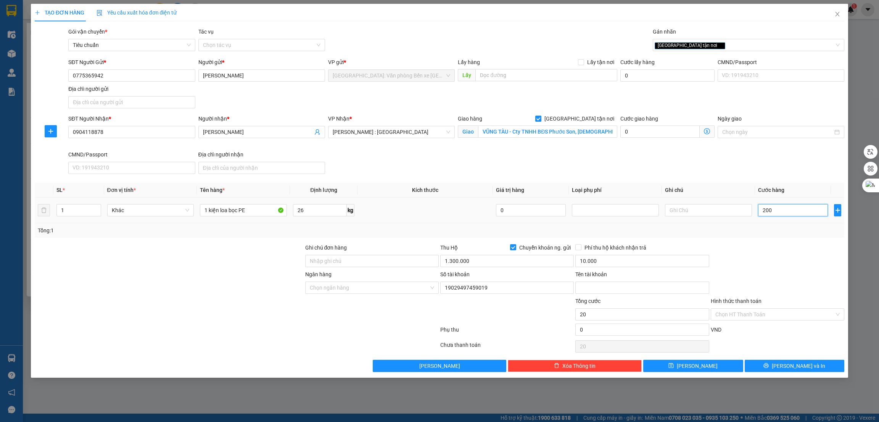
type input "200"
type input "2.000"
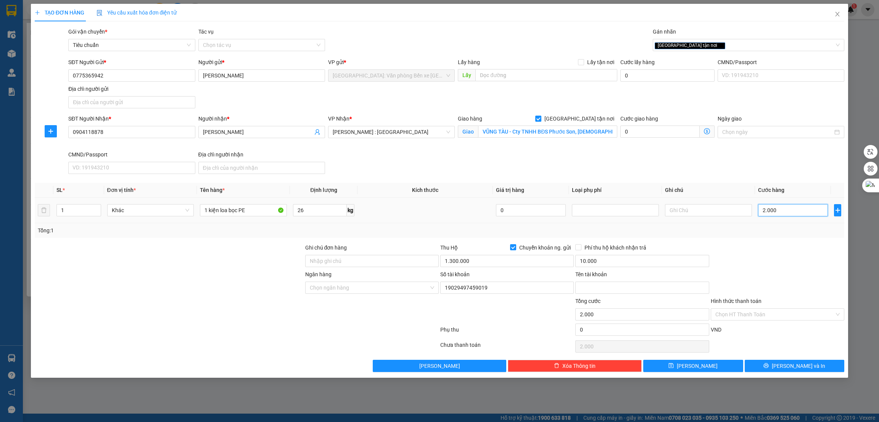
type input "20.000"
type input "200.000"
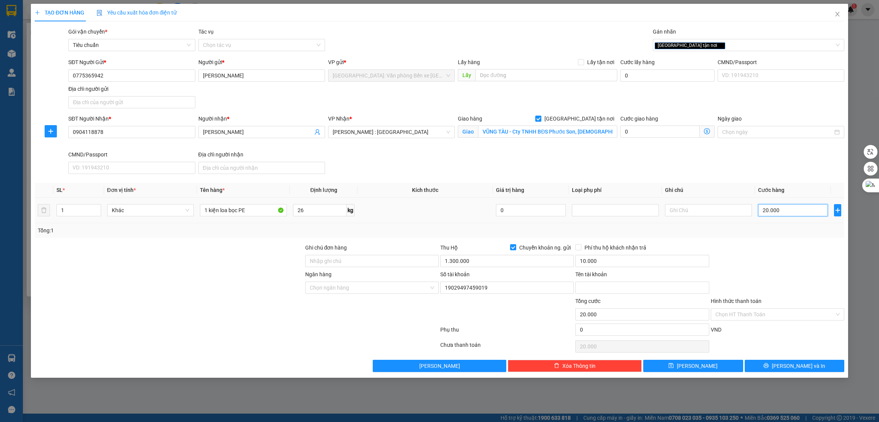
type input "200.000"
click at [223, 253] on div at bounding box center [169, 256] width 270 height 27
click at [597, 289] on input "Tên tài khoản" at bounding box center [641, 287] width 133 height 12
paste input "Trương thị thu thuy"
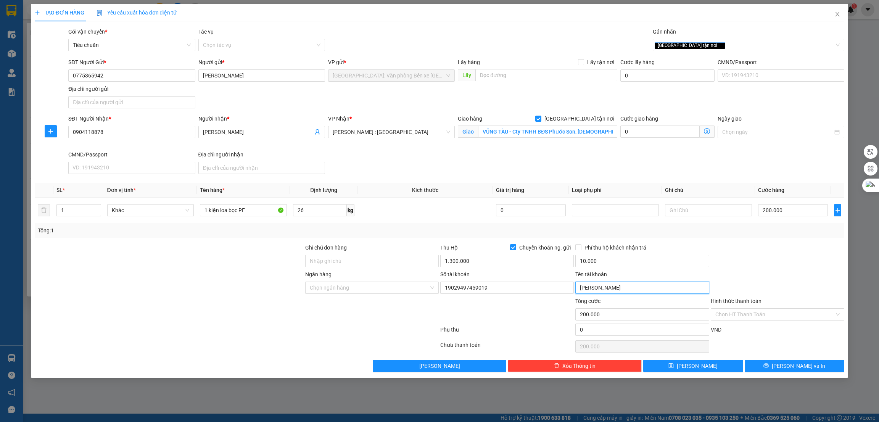
click at [580, 289] on input "Trương thị thu thuy" at bounding box center [641, 287] width 133 height 12
type input "Trương thị thu thuy"
click at [398, 289] on input "Ngân hàng" at bounding box center [369, 287] width 119 height 11
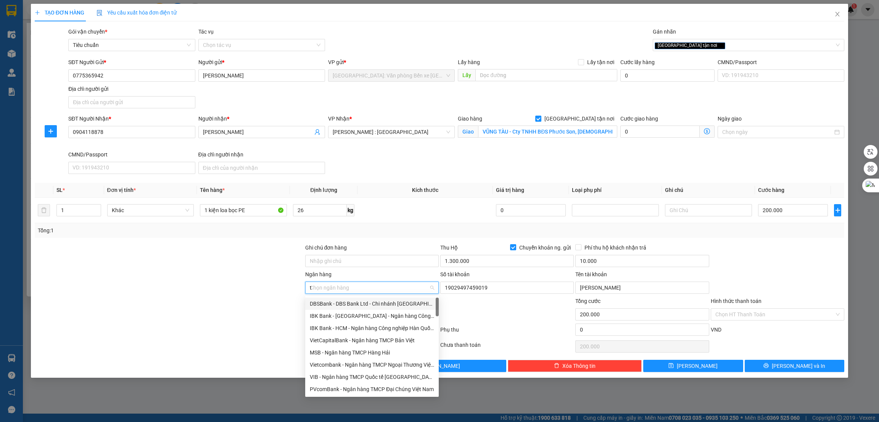
type input "te"
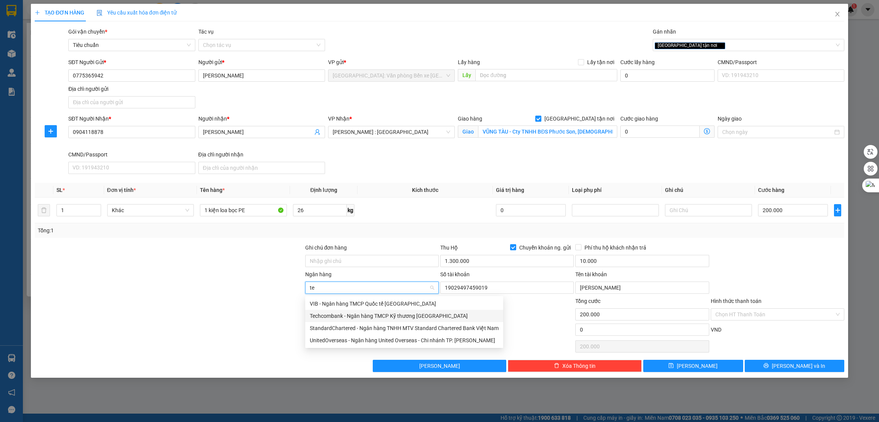
click at [394, 312] on div "Techcombank - Ngân hàng TMCP Kỹ thương Việt Nam" at bounding box center [404, 316] width 189 height 8
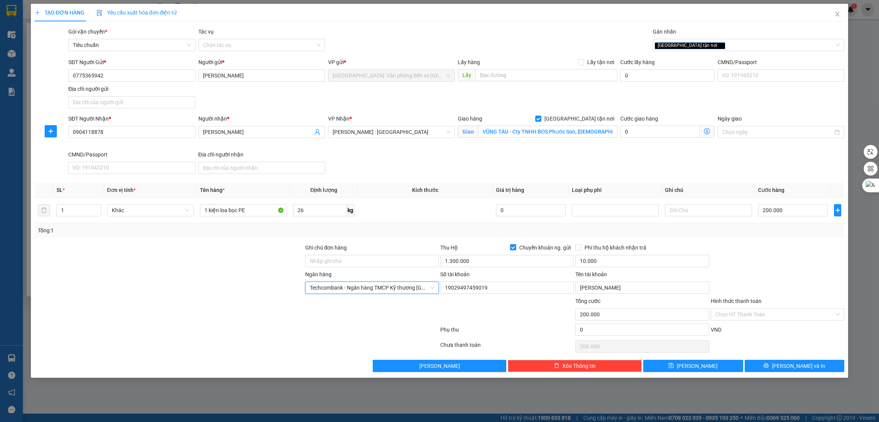
click at [202, 276] on div at bounding box center [169, 283] width 270 height 27
click at [770, 365] on button "Lưu và In" at bounding box center [794, 366] width 100 height 12
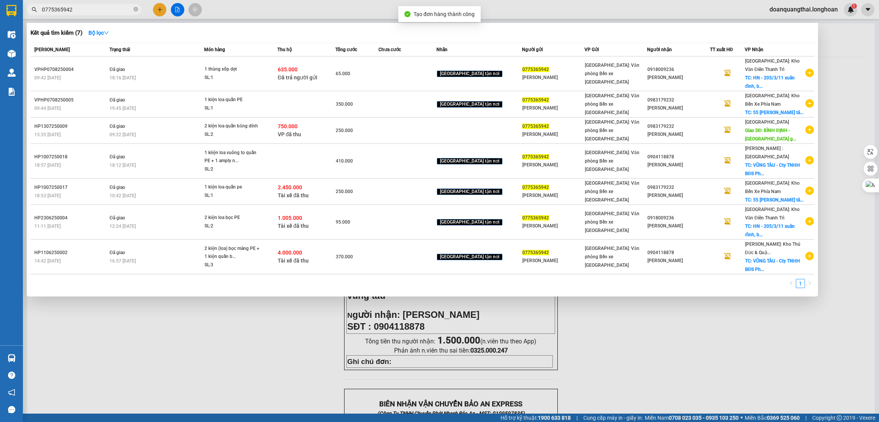
click at [620, 326] on div at bounding box center [439, 211] width 879 height 422
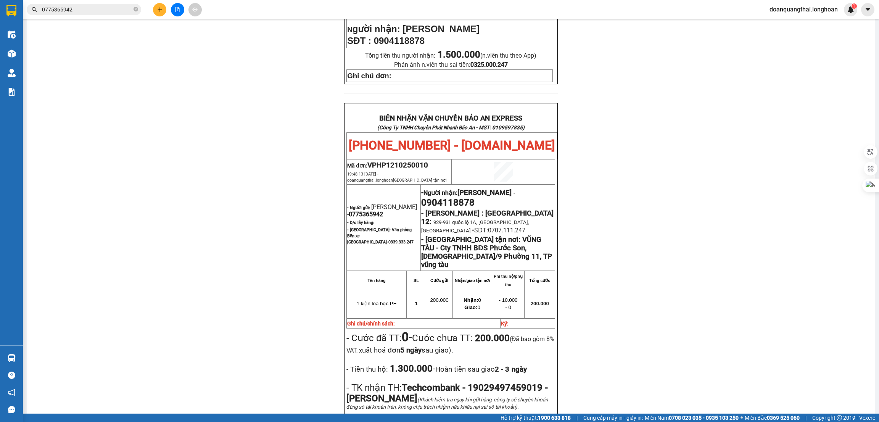
scroll to position [343, 0]
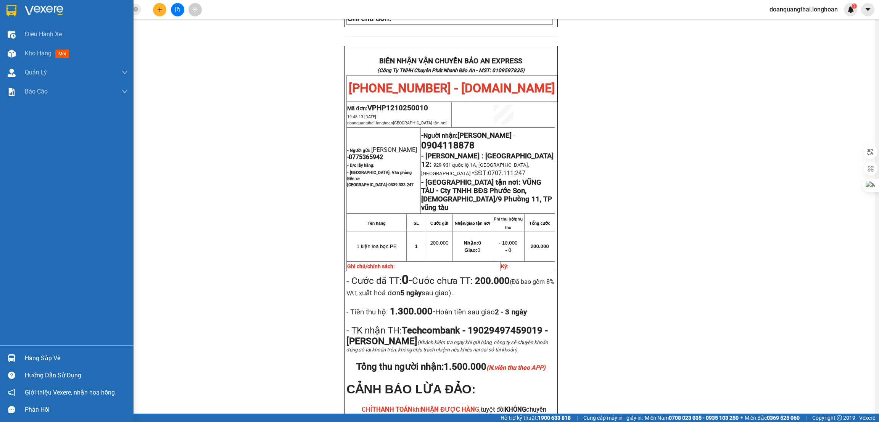
click at [10, 7] on img at bounding box center [11, 10] width 10 height 11
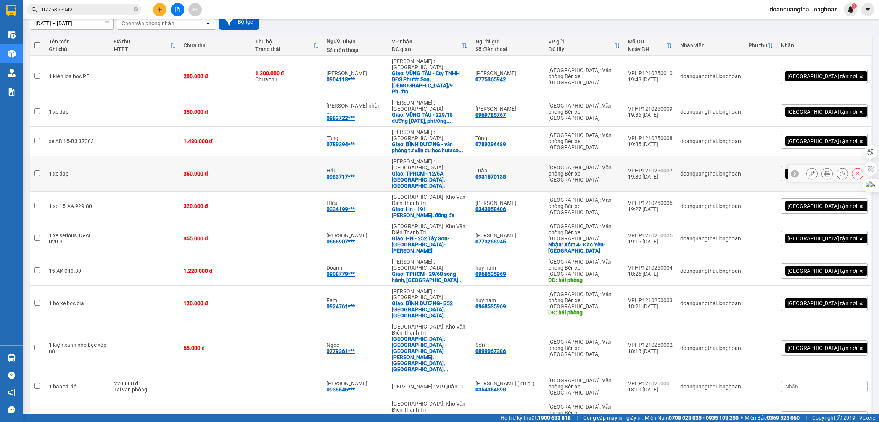
scroll to position [74, 0]
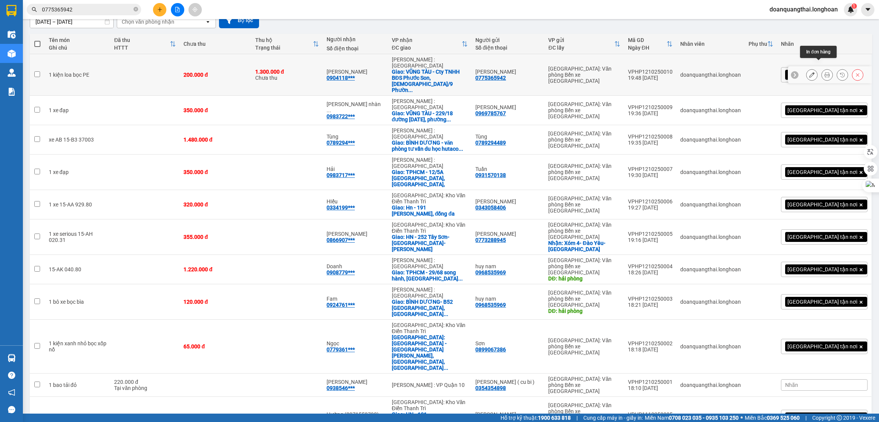
click at [824, 72] on icon at bounding box center [826, 74] width 5 height 5
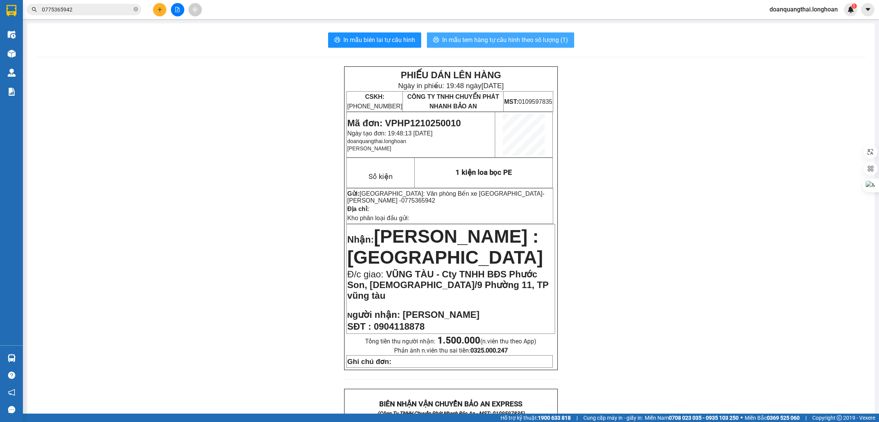
click at [527, 45] on button "In mẫu tem hàng tự cấu hình theo số lượng (1)" at bounding box center [500, 39] width 147 height 15
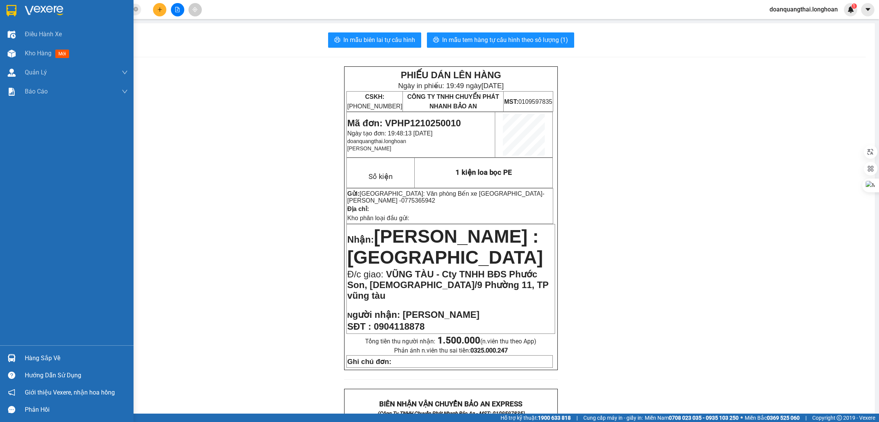
click at [14, 12] on img at bounding box center [11, 10] width 10 height 11
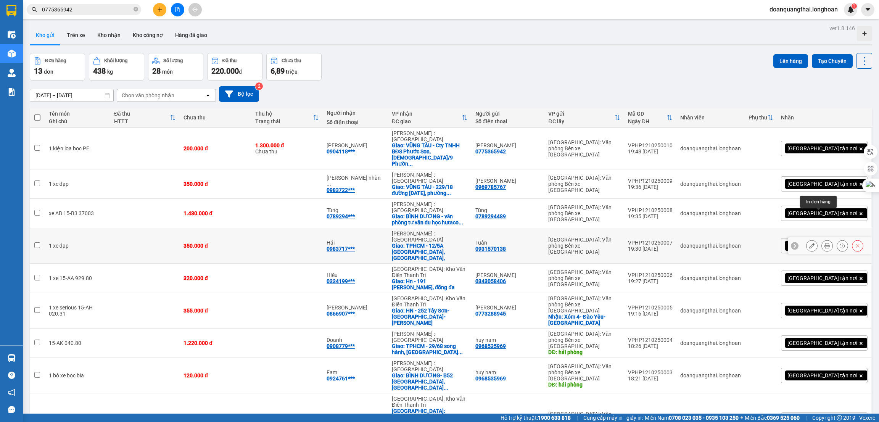
click at [809, 243] on icon at bounding box center [811, 245] width 5 height 5
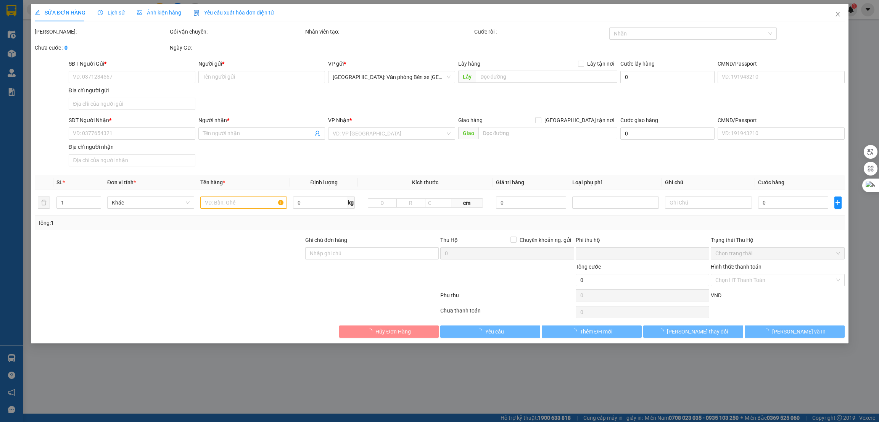
type input "0931570138"
type input "Tuấn"
type input "0983717606"
type input "Hải"
checkbox input "true"
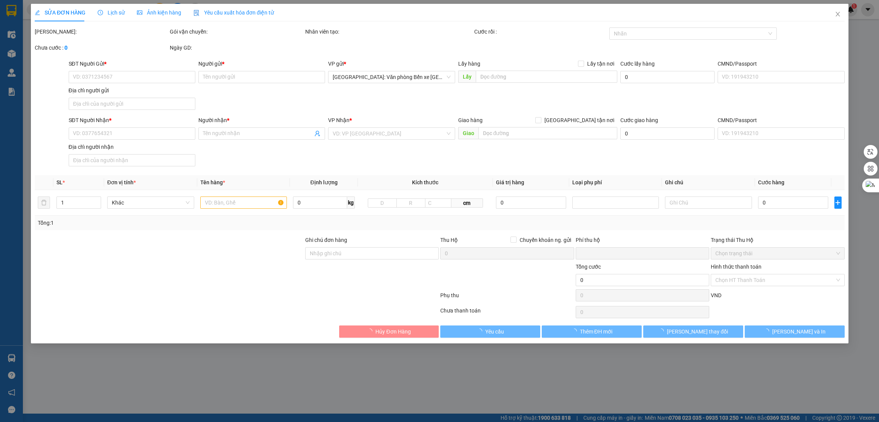
type input "TPHCM - 12/5A hồ bá phấn, phường phước long,"
type input "0"
type input "350.000"
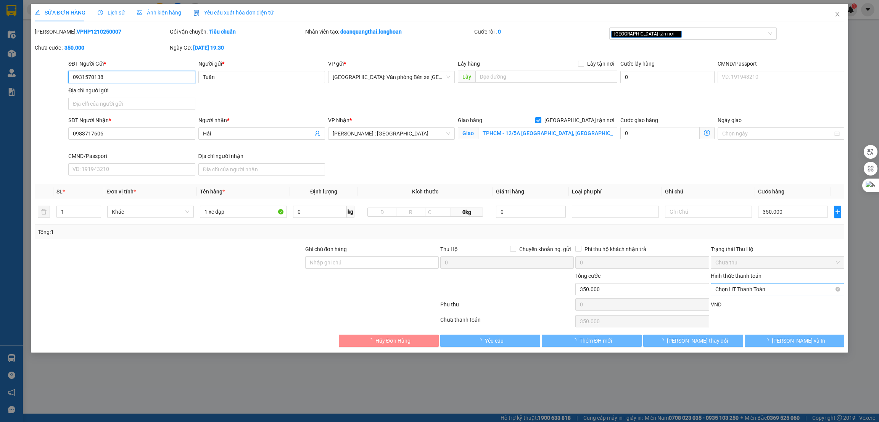
click at [766, 288] on span "Chọn HT Thanh Toán" at bounding box center [777, 288] width 124 height 11
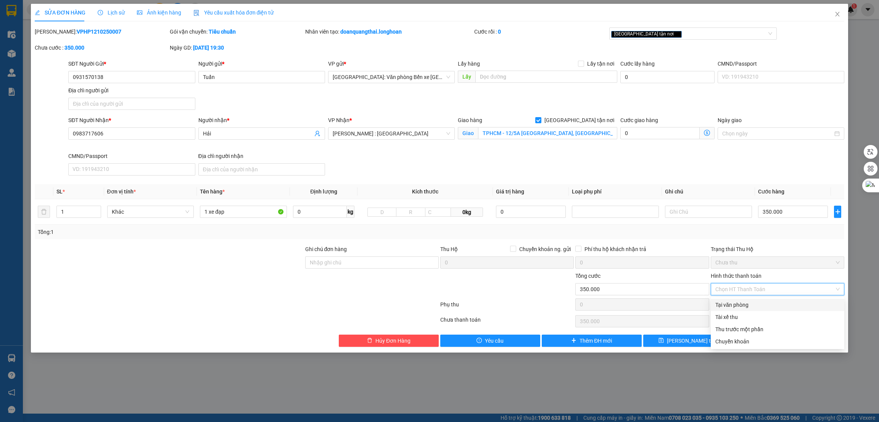
click at [743, 302] on div "Tại văn phòng" at bounding box center [777, 304] width 124 height 8
type input "0"
click at [768, 341] on icon "printer" at bounding box center [765, 339] width 5 height 5
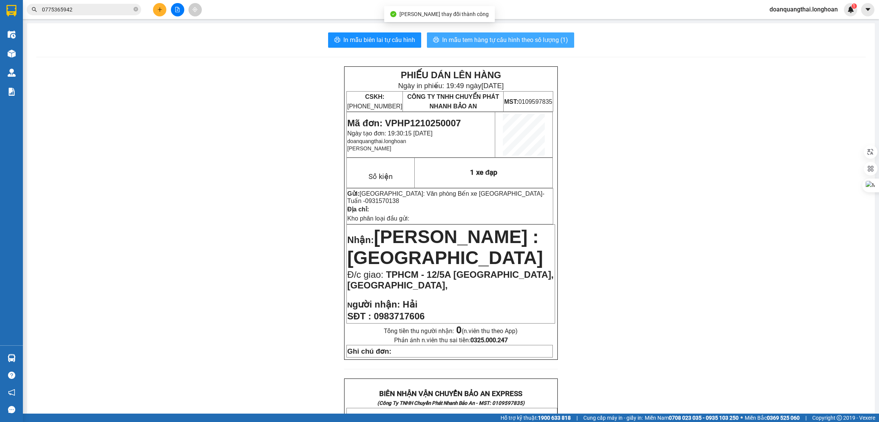
click at [459, 41] on span "In mẫu tem hàng tự cấu hình theo số lượng (1)" at bounding box center [505, 40] width 126 height 10
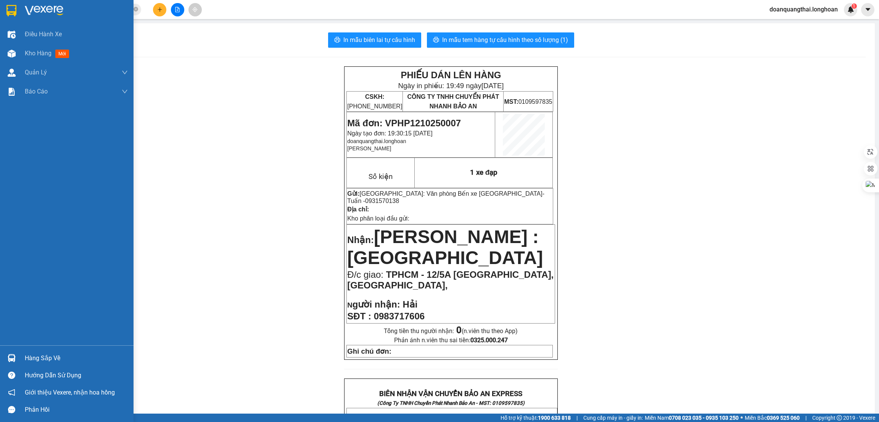
click at [16, 10] on div at bounding box center [11, 10] width 13 height 13
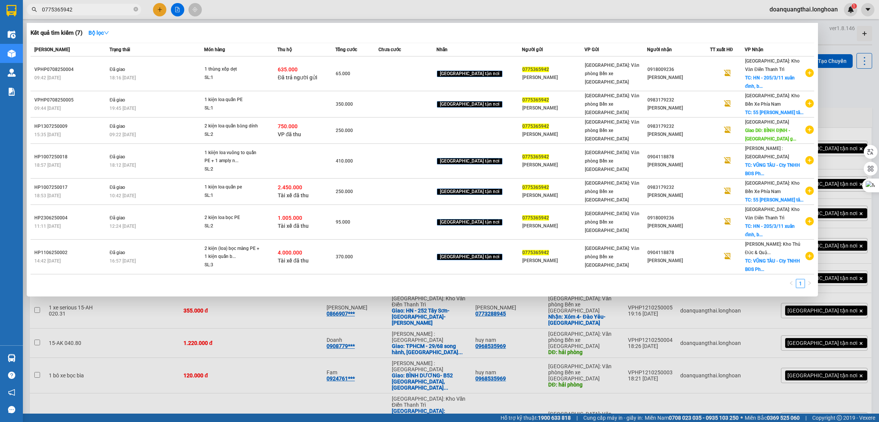
click at [96, 10] on input "0775365942" at bounding box center [87, 9] width 90 height 8
click at [95, 10] on input "0775365942" at bounding box center [87, 9] width 90 height 8
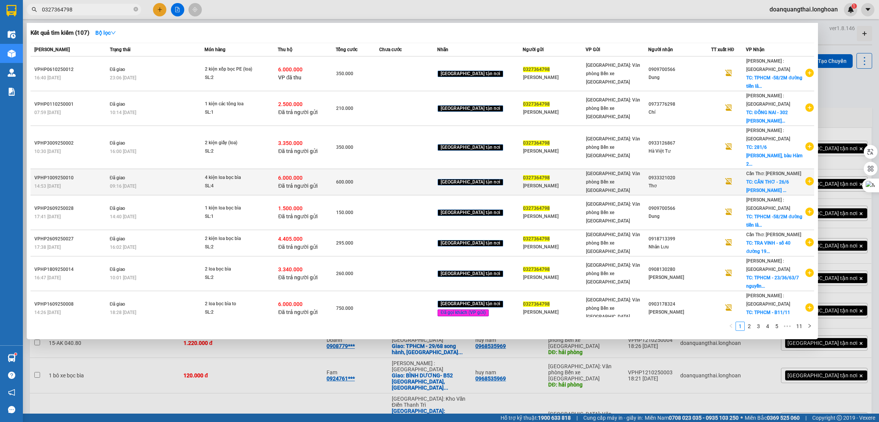
type input "0327364798"
click at [806, 177] on icon "plus-circle" at bounding box center [809, 181] width 8 height 8
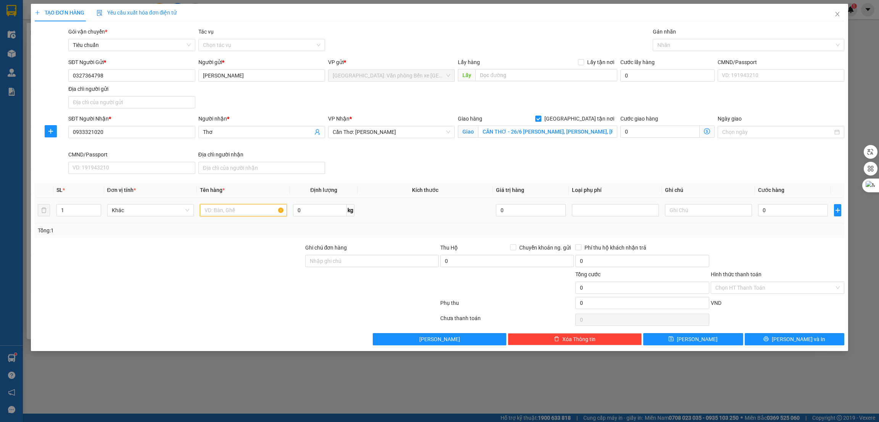
click at [233, 210] on input "text" at bounding box center [243, 210] width 87 height 12
type input "2 kiện loa bọc bìa"
click at [72, 209] on input "1" at bounding box center [79, 209] width 44 height 11
type input "2"
click at [93, 209] on span "Increase Value" at bounding box center [96, 207] width 8 height 7
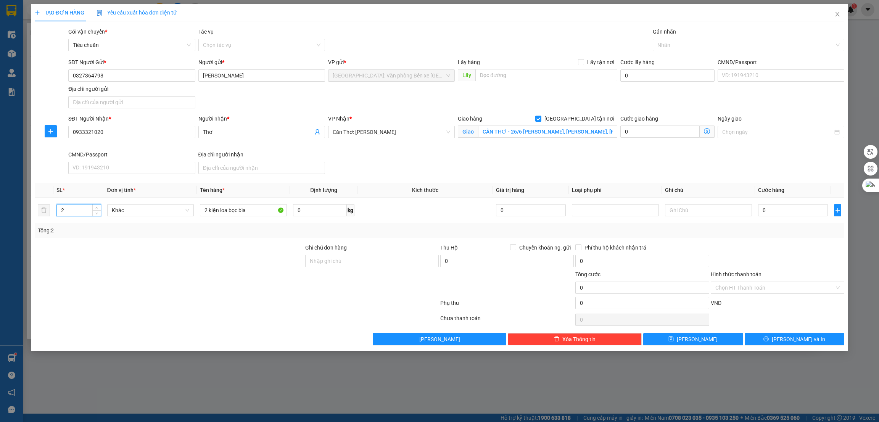
click at [195, 241] on div "Transit Pickup Surcharge Ids Transit Deliver Surcharge Ids Transit Deliver Surc…" at bounding box center [440, 186] width 810 height 318
click at [518, 248] on span "Chuyển khoản ng. gửi" at bounding box center [545, 247] width 58 height 8
click at [515, 248] on input "Chuyển khoản ng. gửi" at bounding box center [512, 246] width 5 height 5
checkbox input "true"
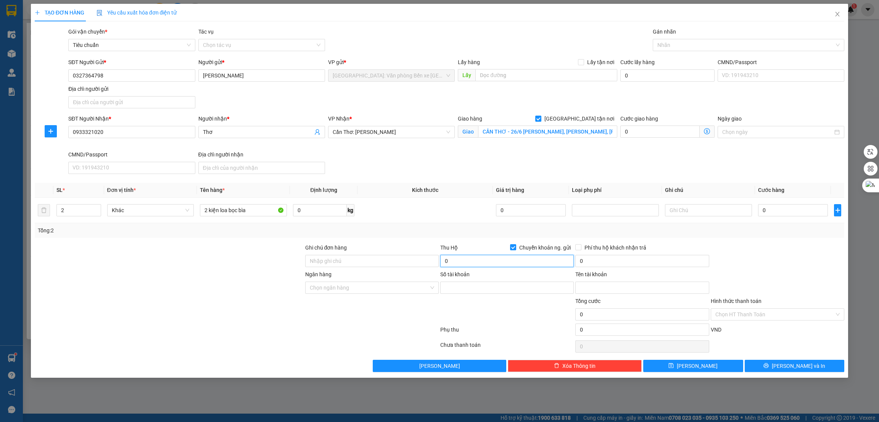
click at [464, 264] on input "0" at bounding box center [506, 261] width 133 height 12
type input "2.000.000"
click at [598, 262] on input "0" at bounding box center [641, 261] width 133 height 12
type input "10.000"
click at [359, 291] on input "Ngân hàng" at bounding box center [369, 287] width 119 height 11
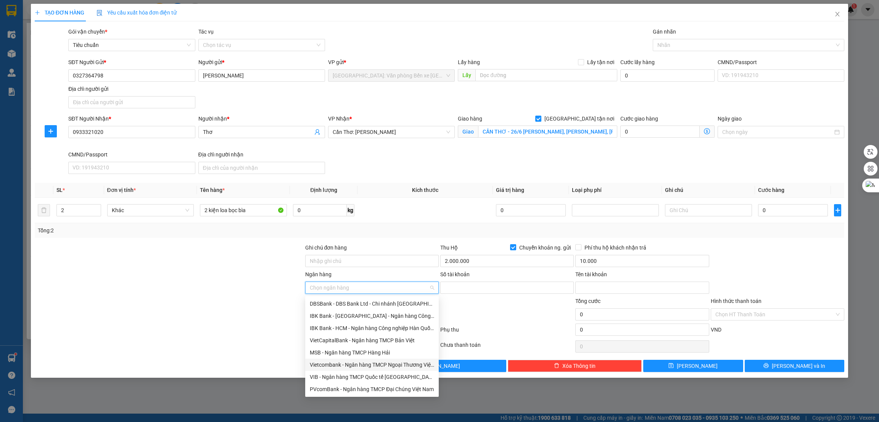
click at [347, 366] on div "Vietcombank - Ngân hàng TMCP Ngoại Thương Việt Nam" at bounding box center [372, 364] width 124 height 8
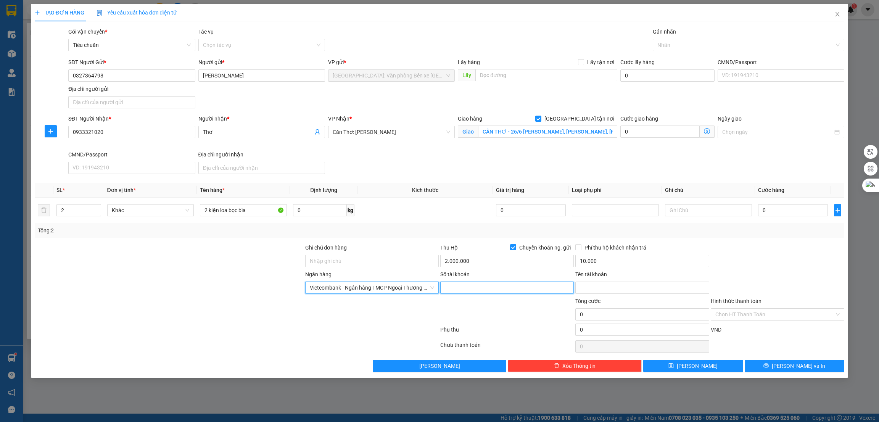
click at [483, 286] on input "Số tài khoản" at bounding box center [506, 287] width 133 height 12
type input "1032255935"
click at [601, 288] on input "Tên tài khoản" at bounding box center [641, 287] width 133 height 12
type input "[PERSON_NAME]"
click at [770, 263] on div at bounding box center [777, 256] width 135 height 27
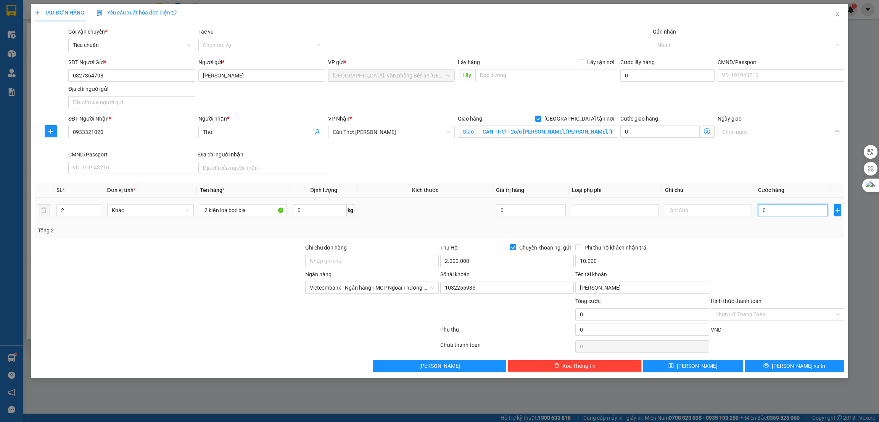
click at [775, 209] on input "0" at bounding box center [793, 210] width 70 height 12
type input "2"
type input "29"
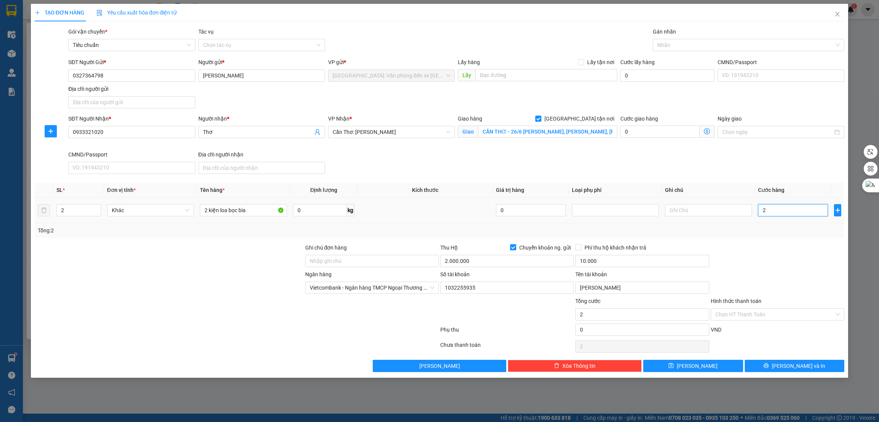
type input "29"
type input "295"
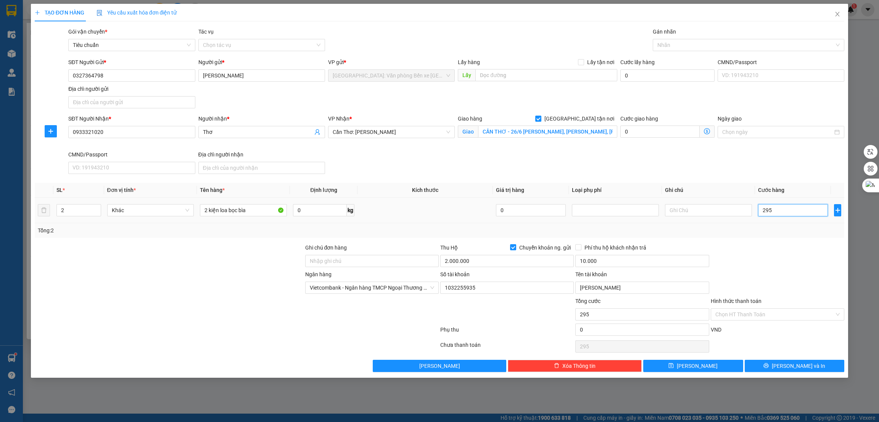
type input "2.950"
type input "29.500"
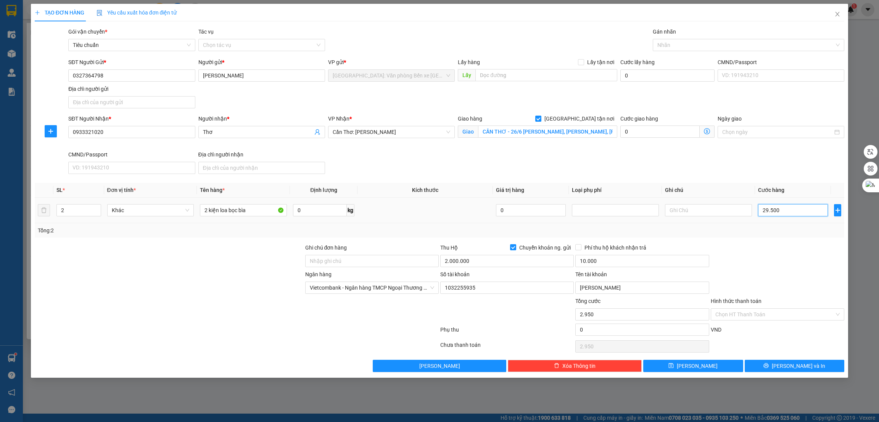
type input "29.500"
type input "295.000"
click at [690, 44] on div at bounding box center [744, 44] width 180 height 9
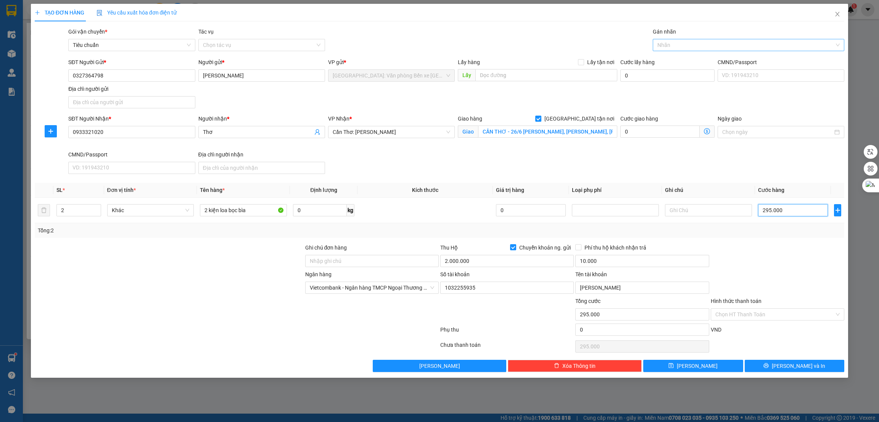
type input "295.000"
type input "giao"
click at [689, 57] on div "[GEOGRAPHIC_DATA] tận nơi" at bounding box center [748, 60] width 183 height 8
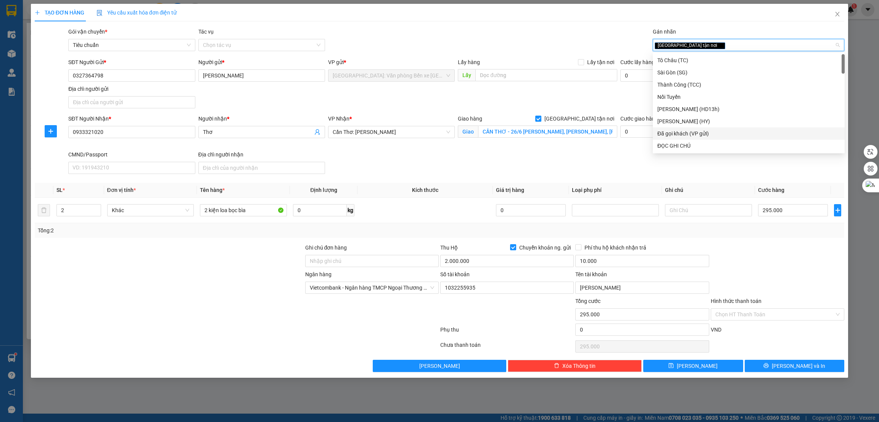
click at [216, 284] on div at bounding box center [169, 283] width 270 height 27
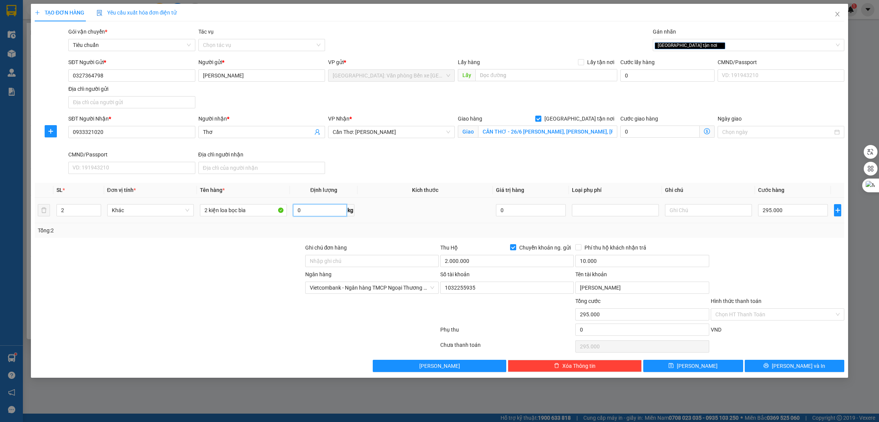
click at [313, 213] on input "0" at bounding box center [320, 210] width 54 height 12
type input "30"
click at [195, 273] on div at bounding box center [169, 283] width 270 height 27
click at [774, 371] on button "[PERSON_NAME] và In" at bounding box center [794, 366] width 100 height 12
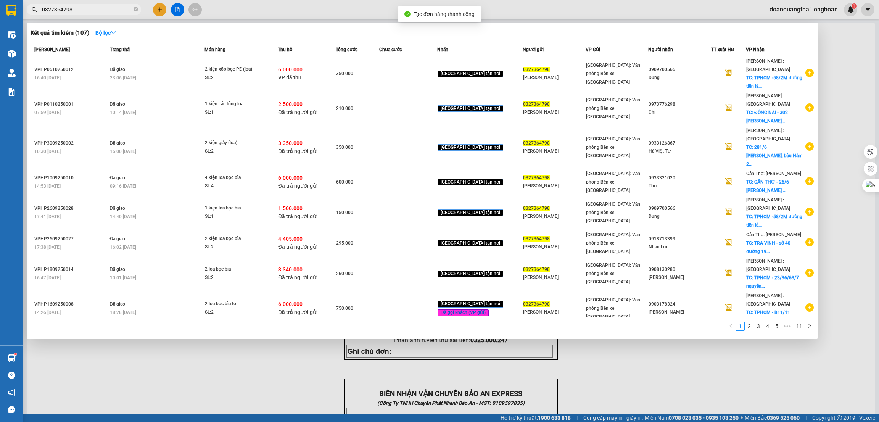
click at [631, 385] on div at bounding box center [439, 211] width 879 height 422
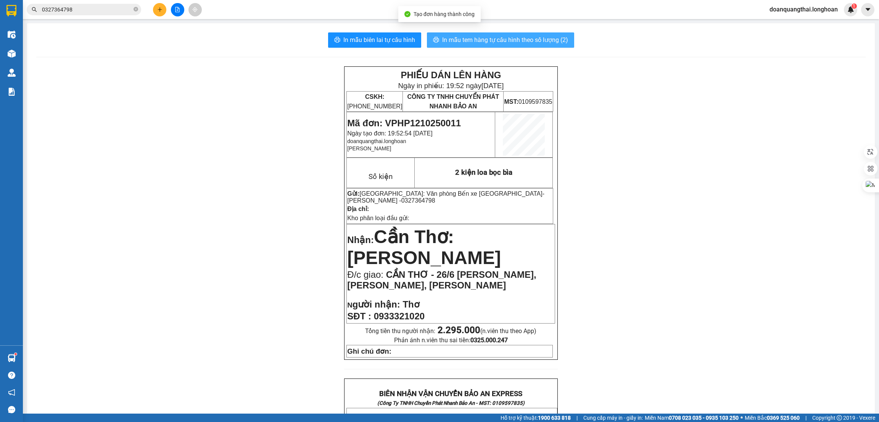
click at [498, 38] on span "In mẫu tem hàng tự cấu hình theo số lượng (2)" at bounding box center [505, 40] width 126 height 10
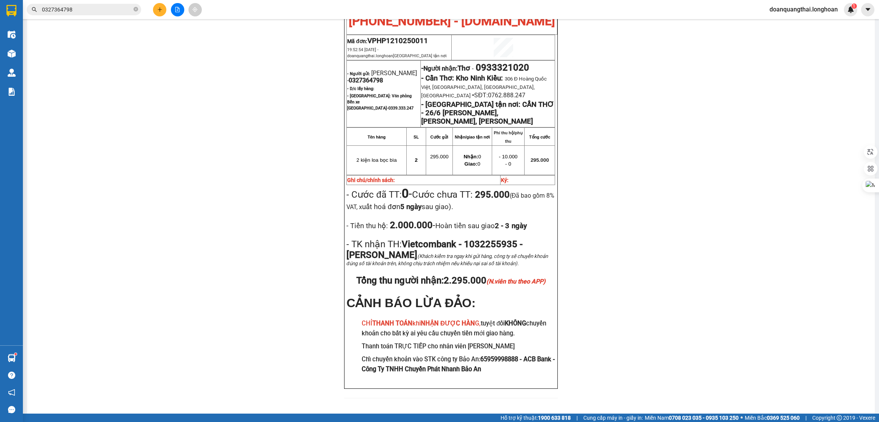
scroll to position [400, 0]
click at [80, 10] on input "0327364798" at bounding box center [87, 9] width 90 height 8
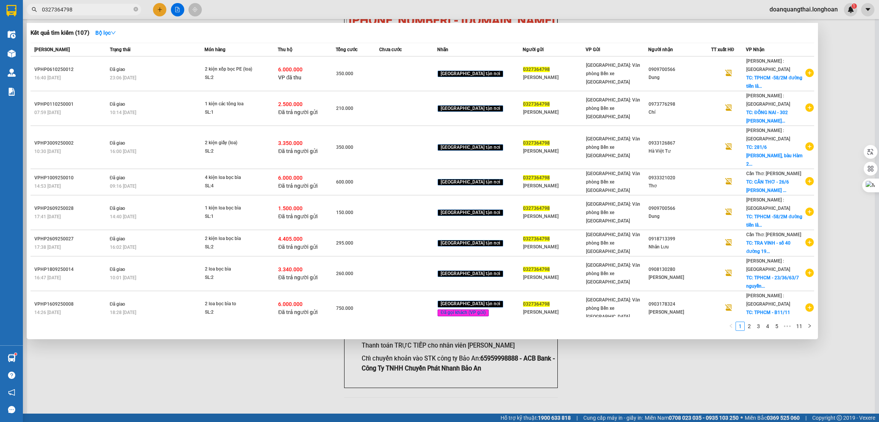
click at [80, 10] on input "0327364798" at bounding box center [87, 9] width 90 height 8
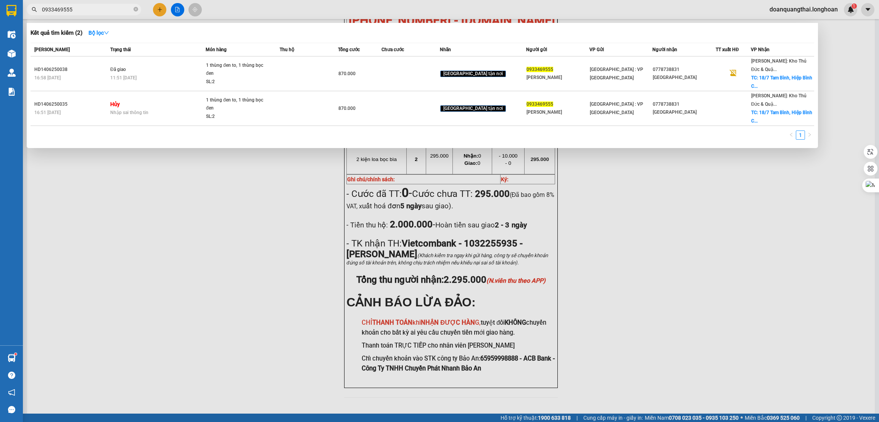
click at [68, 12] on input "0933469555" at bounding box center [87, 9] width 90 height 8
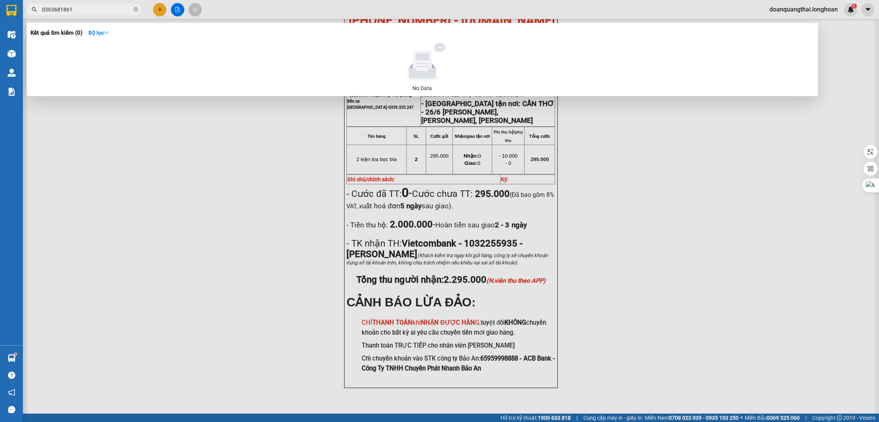
click at [90, 11] on input "0363681861" at bounding box center [87, 9] width 90 height 8
click at [60, 8] on input "0363681861" at bounding box center [87, 9] width 90 height 8
click at [87, 7] on input "03636181861" at bounding box center [87, 9] width 90 height 8
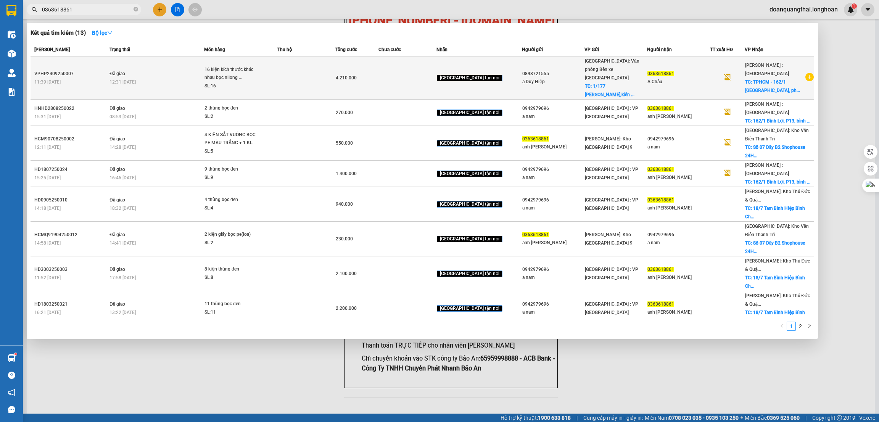
type input "0363618861"
click at [805, 73] on icon "plus-circle" at bounding box center [809, 77] width 8 height 8
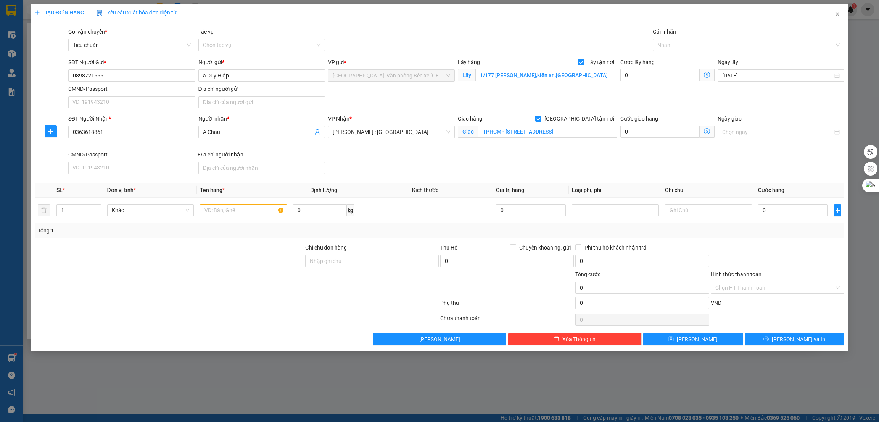
click at [598, 63] on span "Lấy tận nơi" at bounding box center [600, 62] width 33 height 8
click at [583, 63] on input "Lấy tận nơi" at bounding box center [580, 61] width 5 height 5
checkbox input "false"
click at [237, 214] on input "text" at bounding box center [243, 210] width 87 height 12
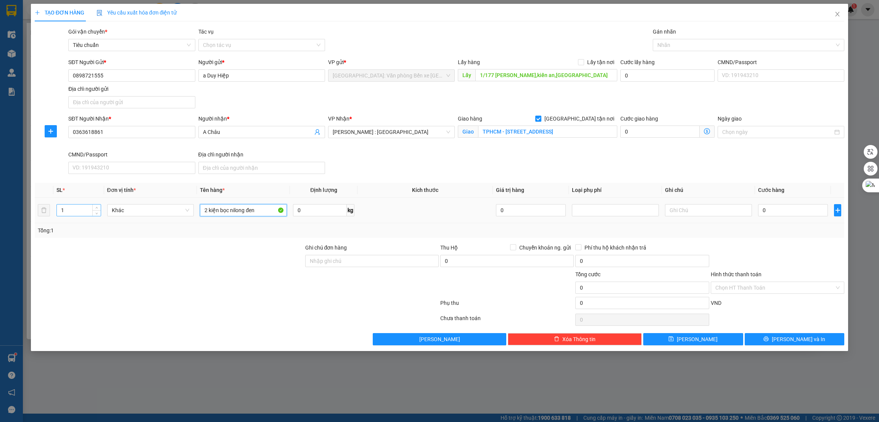
type input "2 kiện bọc nilong đen"
click at [68, 208] on input "1" at bounding box center [79, 209] width 44 height 11
click at [93, 206] on span "Increase Value" at bounding box center [96, 207] width 8 height 7
type input "2"
click at [139, 252] on div at bounding box center [169, 256] width 270 height 27
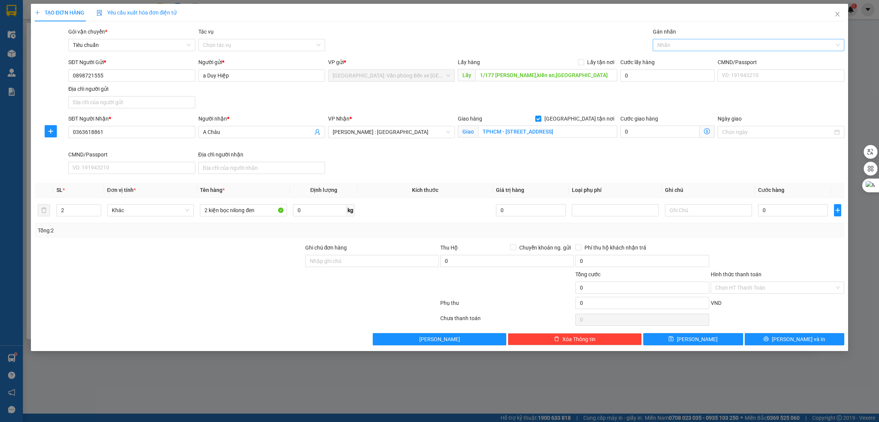
click at [678, 49] on div at bounding box center [744, 44] width 180 height 9
type input "g"
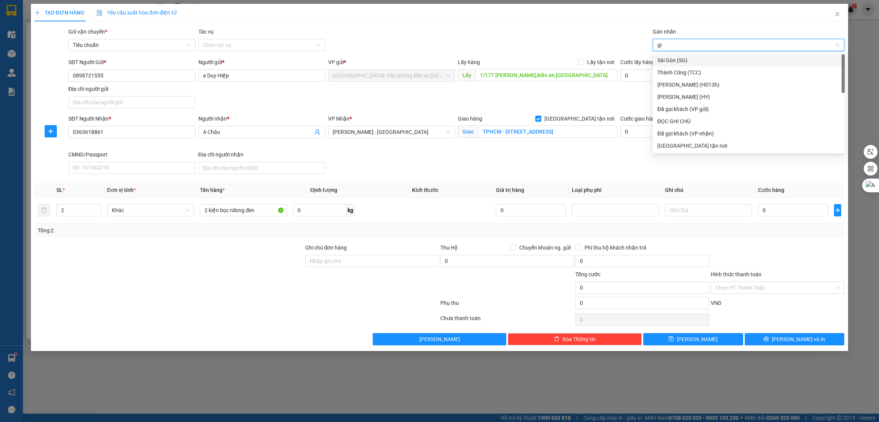
type input "giao"
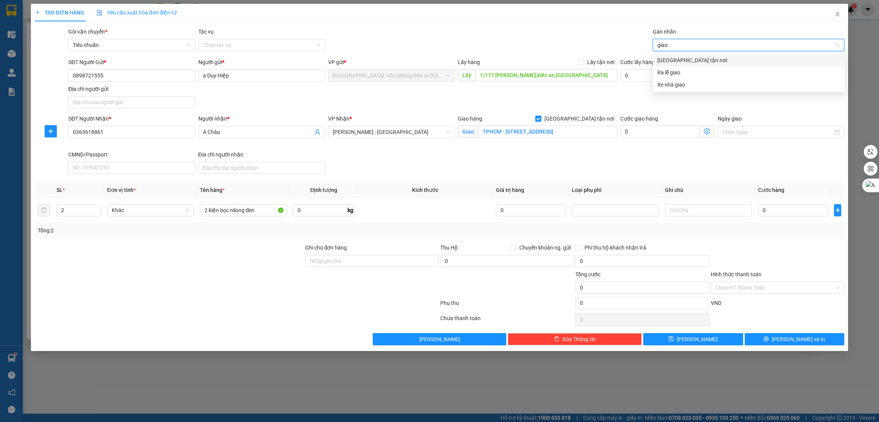
click at [678, 60] on div "[GEOGRAPHIC_DATA] tận nơi" at bounding box center [748, 60] width 183 height 8
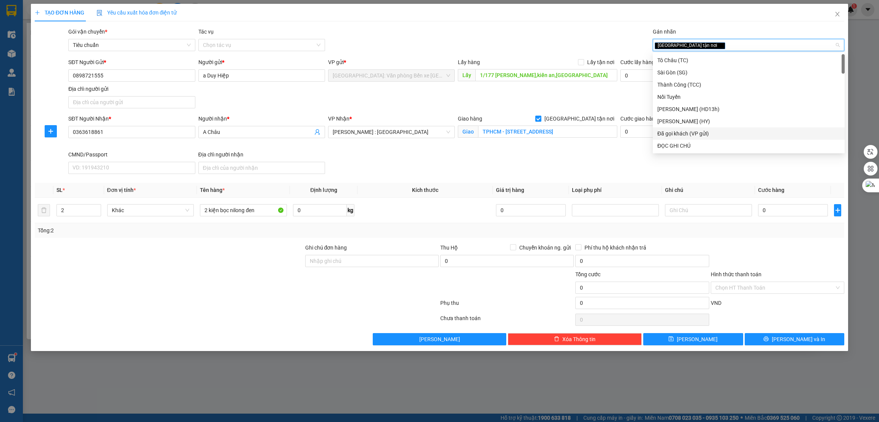
click at [241, 307] on div at bounding box center [236, 304] width 405 height 15
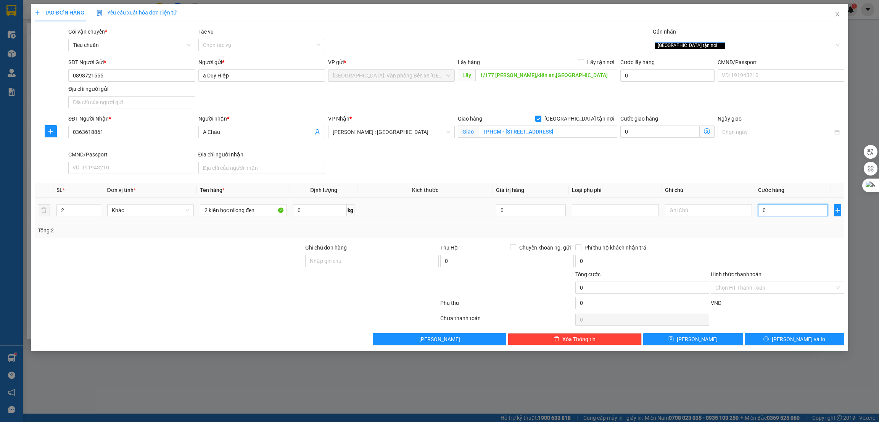
click at [783, 214] on input "0" at bounding box center [793, 210] width 70 height 12
type input "2"
type input "26"
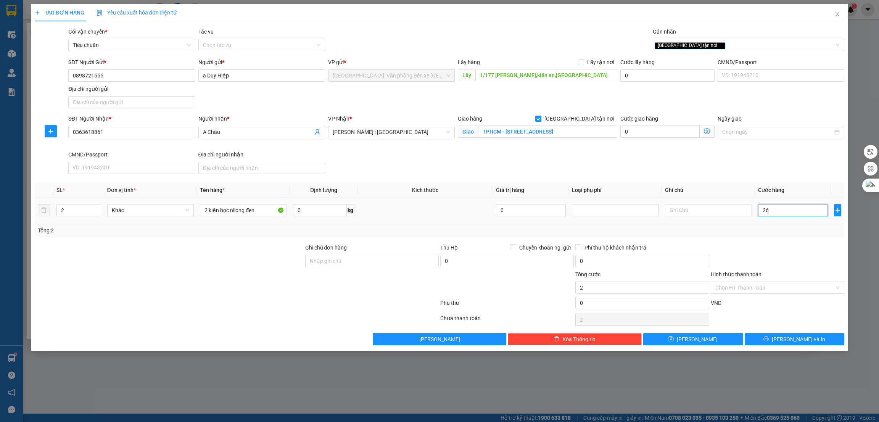
type input "26"
type input "260"
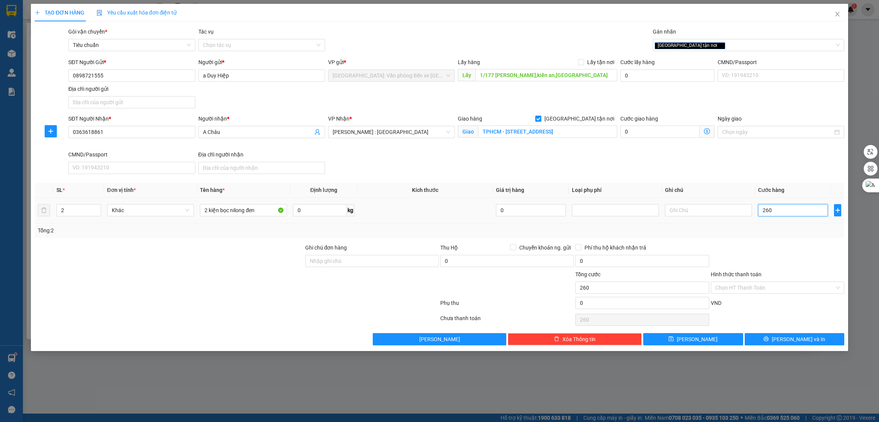
type input "2.600"
type input "26.000"
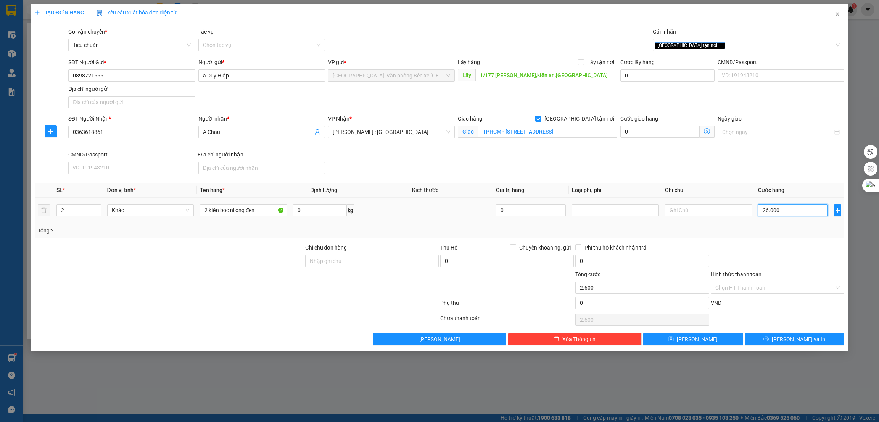
type input "26.000"
type input "260.000"
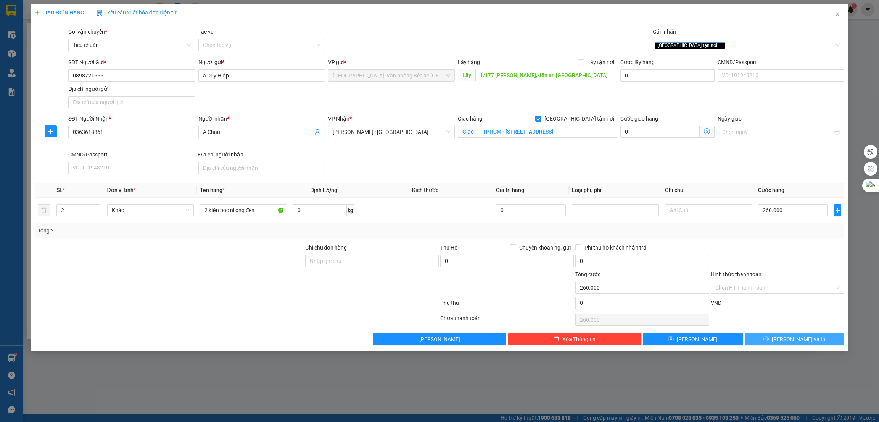
click at [803, 341] on span "Lưu và In" at bounding box center [797, 339] width 53 height 8
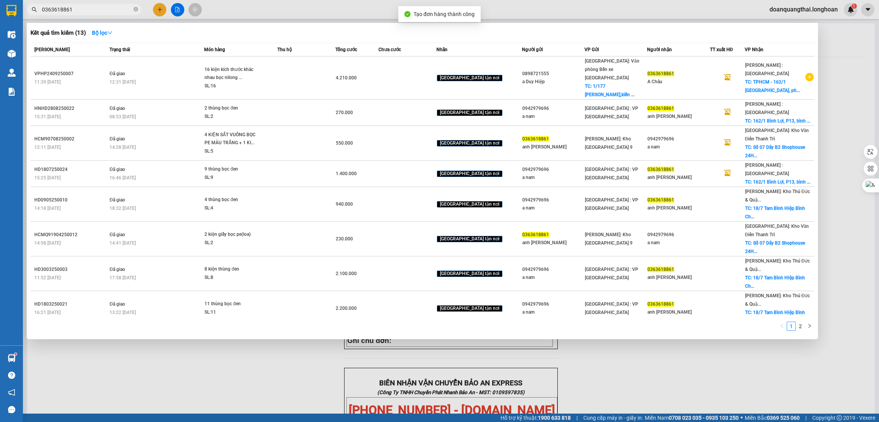
drag, startPoint x: 617, startPoint y: 339, endPoint x: 603, endPoint y: 364, distance: 28.5
click at [0, 10] on div "Kết quả tìm kiếm ( 13 ) Bộ lọc Mã ĐH Trạng thái Món hàng Thu hộ Tổng cước Chưa …" at bounding box center [0, 10] width 0 height 0
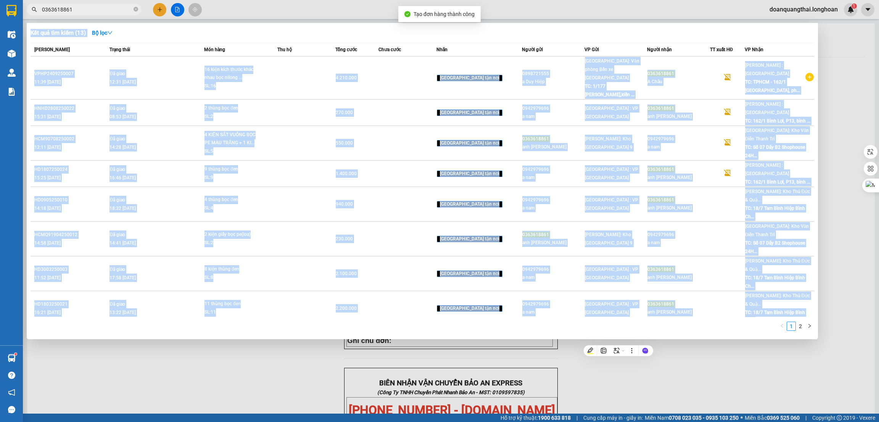
click at [598, 367] on div at bounding box center [439, 211] width 879 height 422
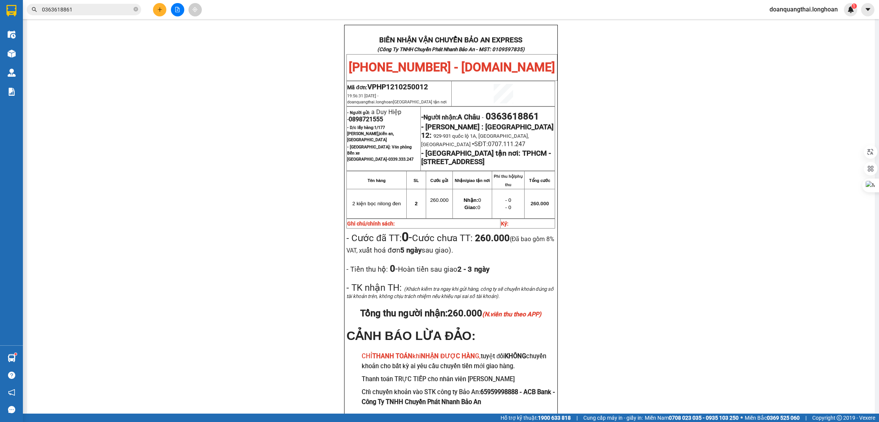
scroll to position [400, 0]
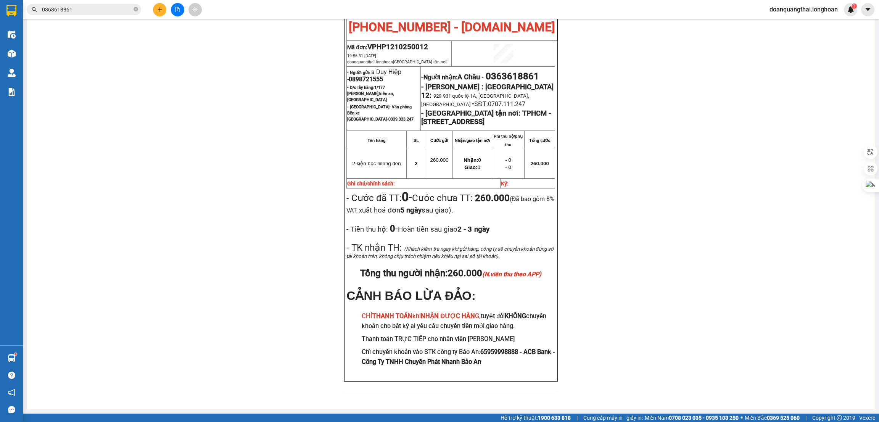
click at [366, 76] on span "0898721555" at bounding box center [366, 79] width 34 height 7
click at [623, 159] on div "PHIẾU DÁN LÊN HÀNG Ngày in phiếu: 19:56 ngày 12-10-2025 CSKH: 1900.06.88.33 CÔN…" at bounding box center [450, 41] width 829 height 717
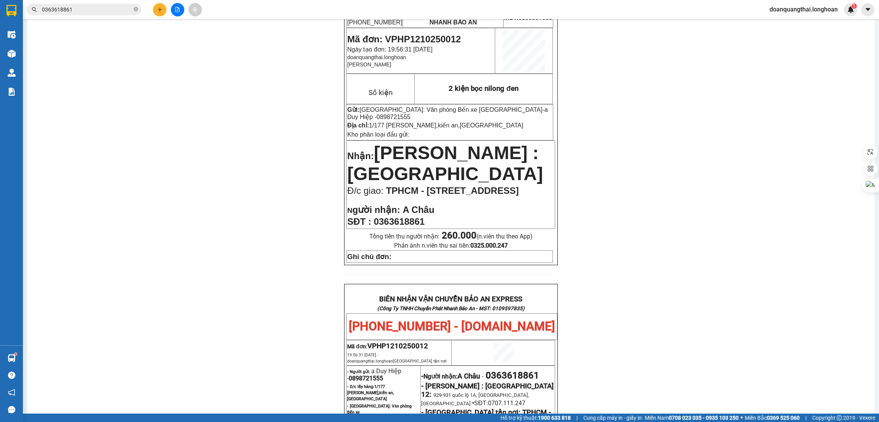
scroll to position [0, 0]
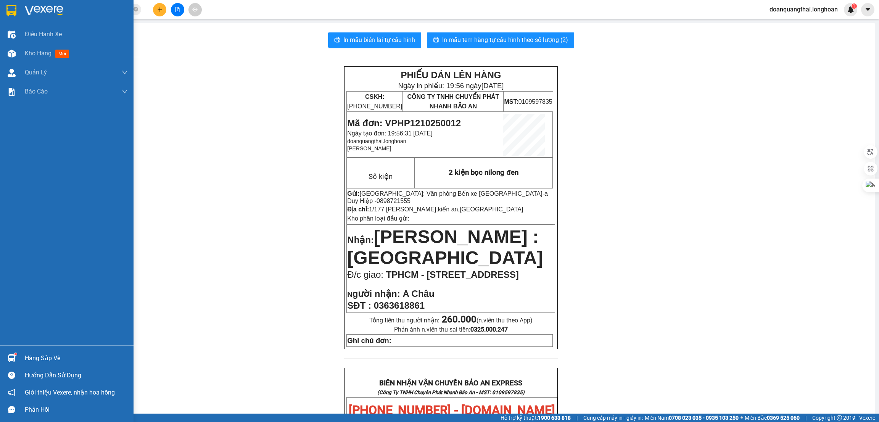
click at [15, 10] on img at bounding box center [11, 10] width 10 height 11
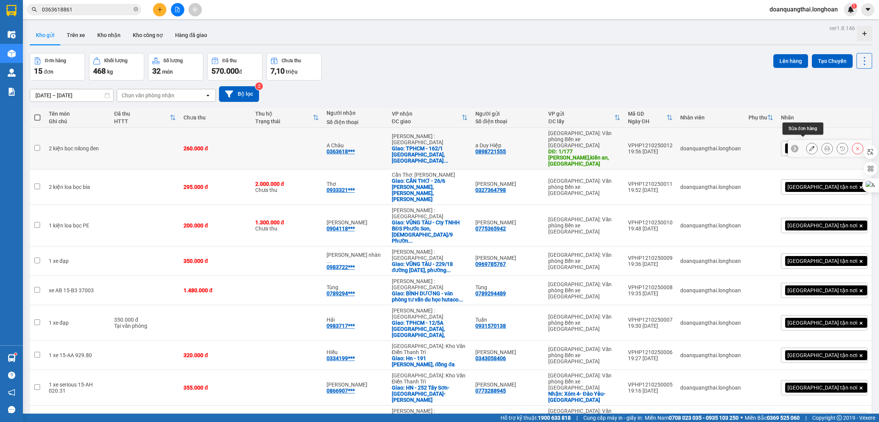
click at [809, 146] on icon at bounding box center [811, 148] width 5 height 5
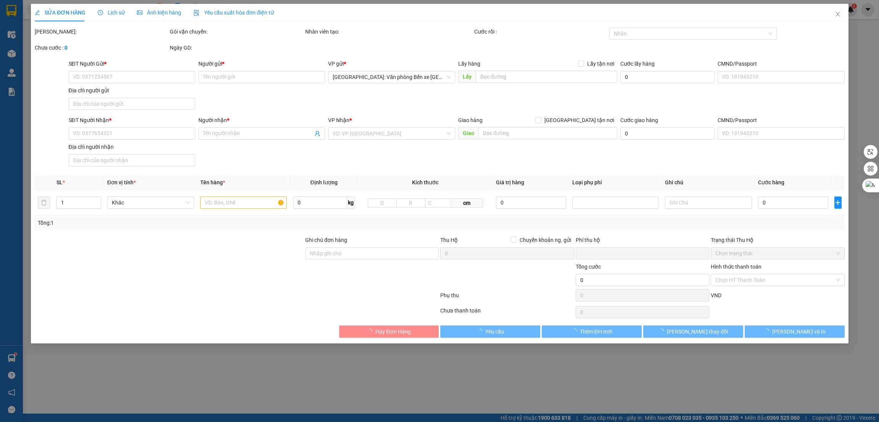
type input "0898721555"
type input "a Duy Hiệp"
type input "1/177 trần nhân tông,kiến an,hải phòng"
type input "0363618861"
type input "A Châu"
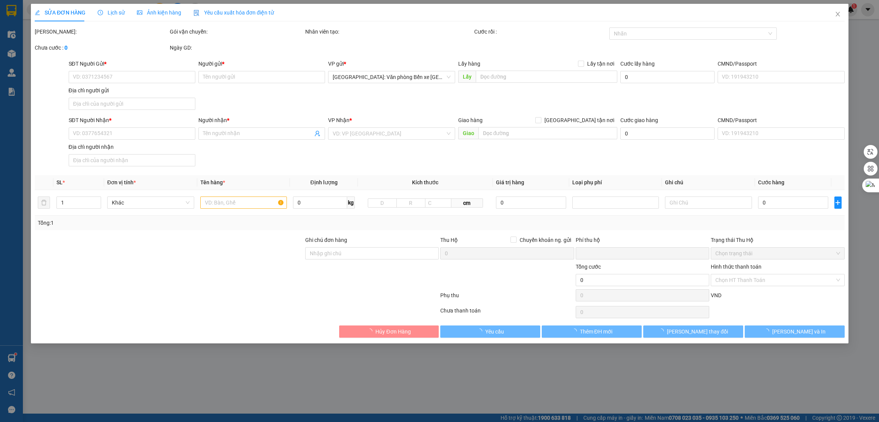
checkbox input "true"
type input "TPHCM - 162/1 Bình Lợi, phường 13 quận Bình Thạnh, TP HCM"
type input "0"
type input "260.000"
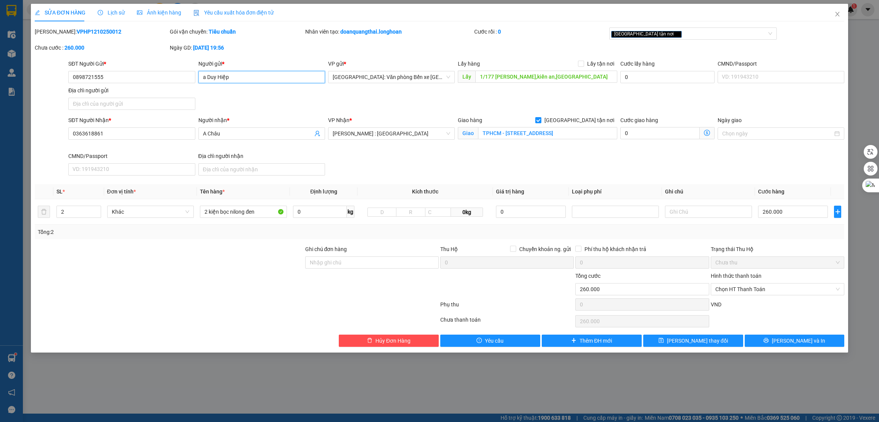
click at [244, 76] on input "a Duy Hiệp" at bounding box center [261, 77] width 127 height 12
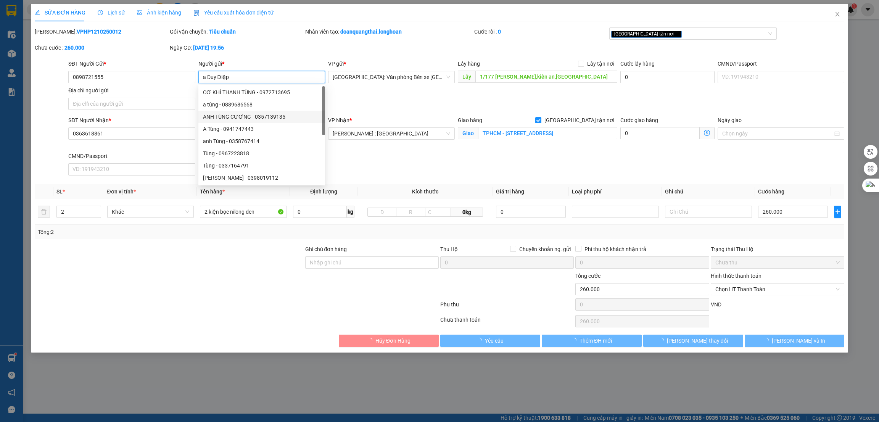
type input "a Duy Điệp"
click at [450, 106] on div "SĐT Người Gửi * 0898721555 Người gửi * a Duy Điệp VP gửi * Hải Phòng: Văn phòng…" at bounding box center [456, 85] width 779 height 53
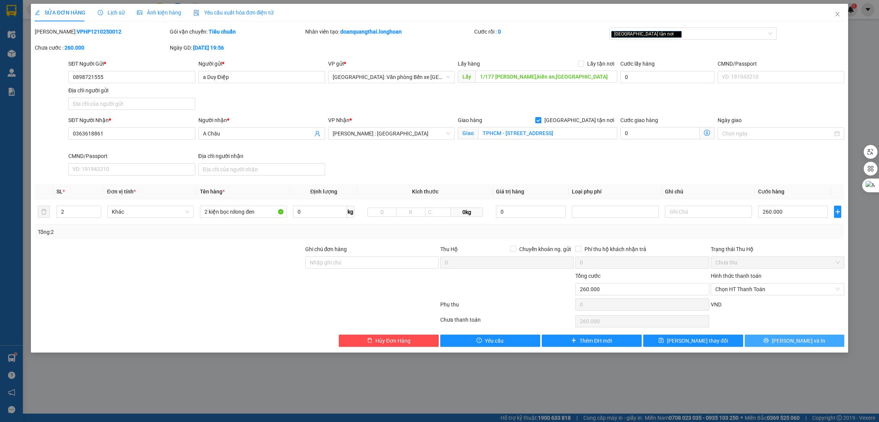
click at [770, 339] on button "Lưu và In" at bounding box center [794, 340] width 100 height 12
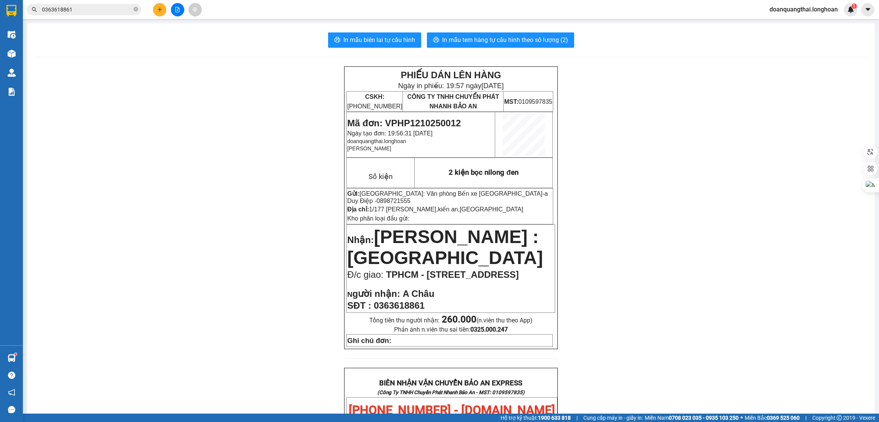
click at [410, 198] on span "0898721555" at bounding box center [393, 201] width 34 height 6
copy span "0898721555"
click at [502, 176] on span "2 kiện bọc nilong đen" at bounding box center [482, 172] width 69 height 8
click at [509, 41] on span "In mẫu tem hàng tự cấu hình theo số lượng (2)" at bounding box center [505, 40] width 126 height 10
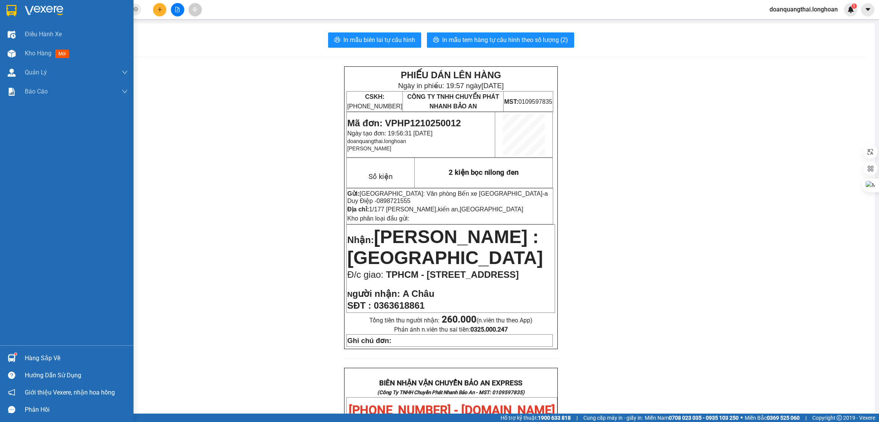
click at [24, 3] on div at bounding box center [66, 12] width 133 height 25
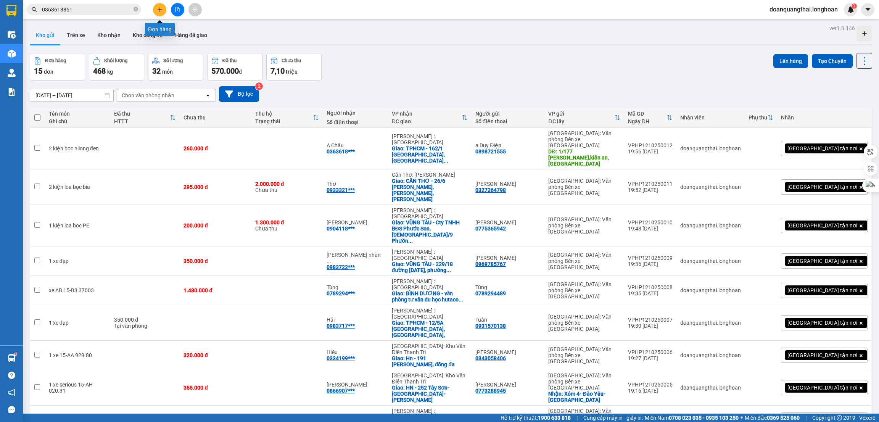
click at [156, 7] on button at bounding box center [159, 9] width 13 height 13
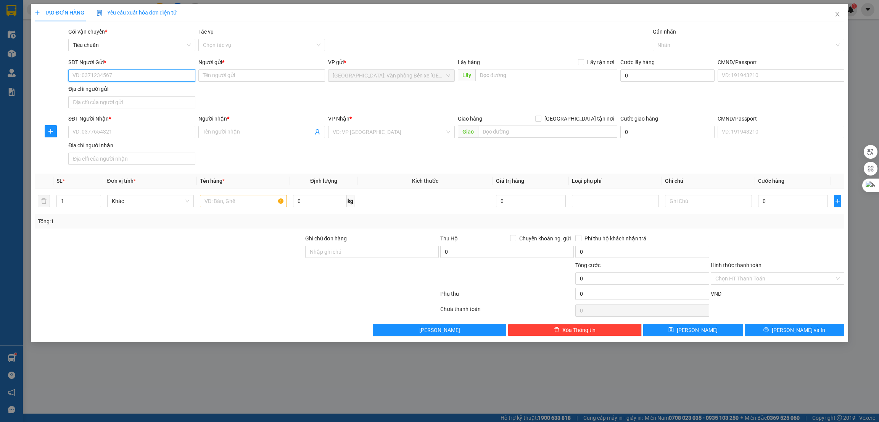
click at [141, 77] on input "SĐT Người Gửi *" at bounding box center [131, 75] width 127 height 12
paste input "0386026555"
type input "0386026555"
click at [125, 134] on input "SĐT Người Nhận *" at bounding box center [131, 132] width 127 height 12
paste input "0386026555"
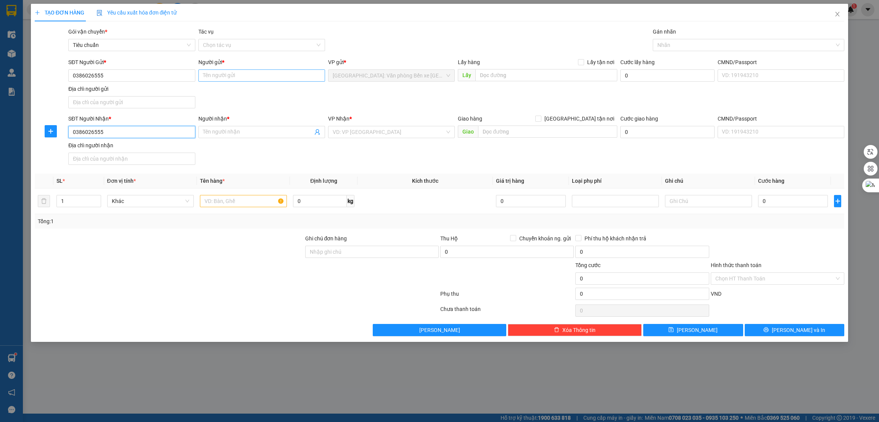
type input "0386026555"
click at [238, 77] on input "Người gửi *" at bounding box center [261, 75] width 127 height 12
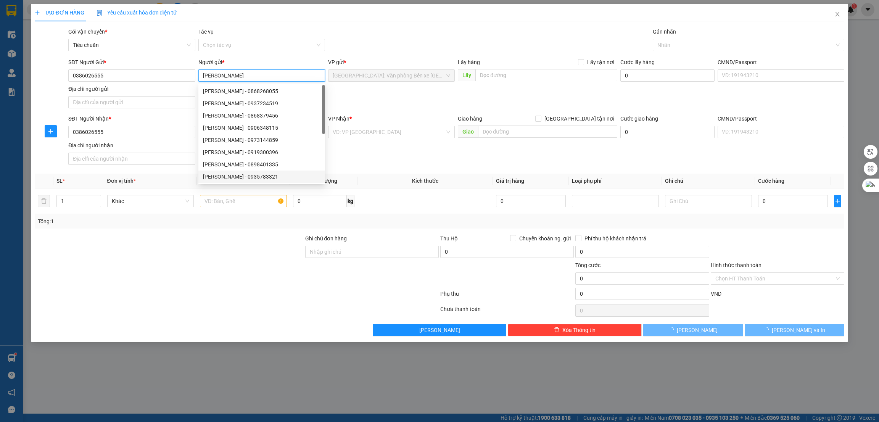
type input "[PERSON_NAME]"
click at [201, 268] on div at bounding box center [169, 274] width 270 height 27
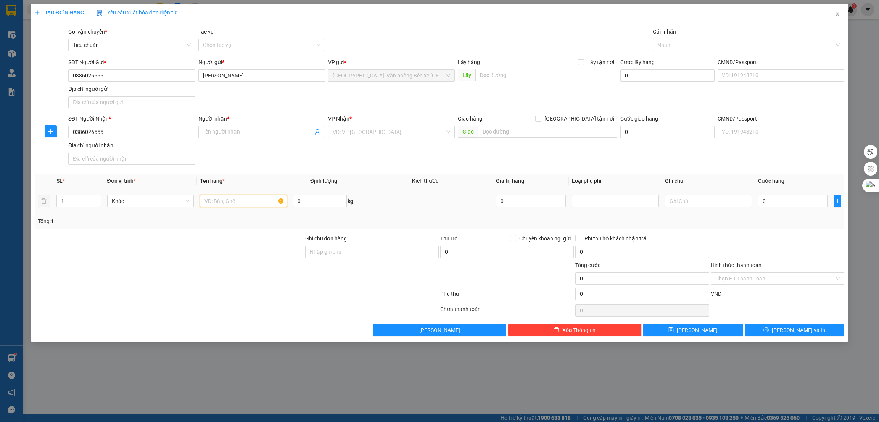
click at [222, 200] on input "text" at bounding box center [243, 201] width 87 height 12
type input "1 xe vision"
click at [346, 256] on input "Ghi chú đơn hàng" at bounding box center [371, 252] width 133 height 12
click at [193, 262] on div at bounding box center [169, 274] width 270 height 27
click at [374, 254] on input "1 chìa khóa trong hộc" at bounding box center [371, 252] width 133 height 12
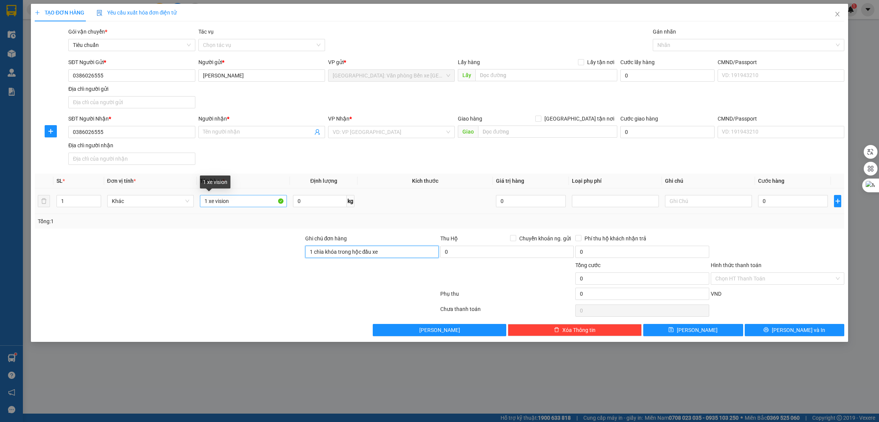
type input "1 chìa khóa trong hộc đầu xe"
click at [238, 197] on input "1 xe vision" at bounding box center [243, 201] width 87 height 12
type input "1 xe vision 14-AA 12433"
click at [519, 71] on input "text" at bounding box center [545, 75] width 141 height 12
paste input "sân vận động [GEOGRAPHIC_DATA]"
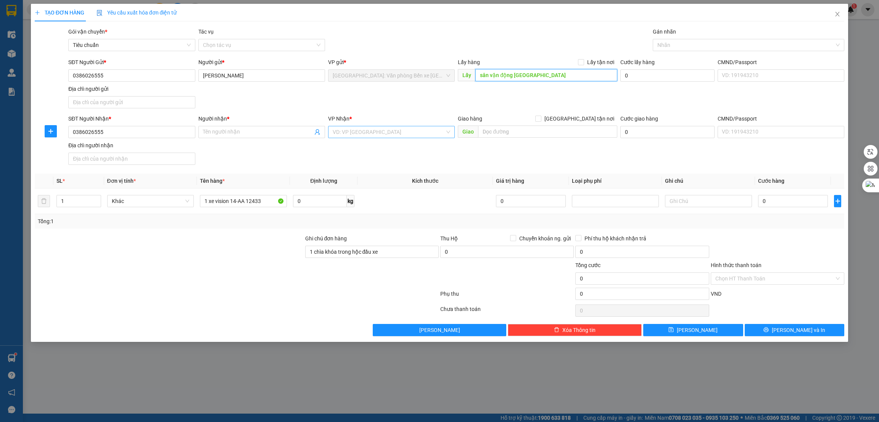
type input "sân vận động [GEOGRAPHIC_DATA]"
click at [341, 129] on input "search" at bounding box center [389, 131] width 112 height 11
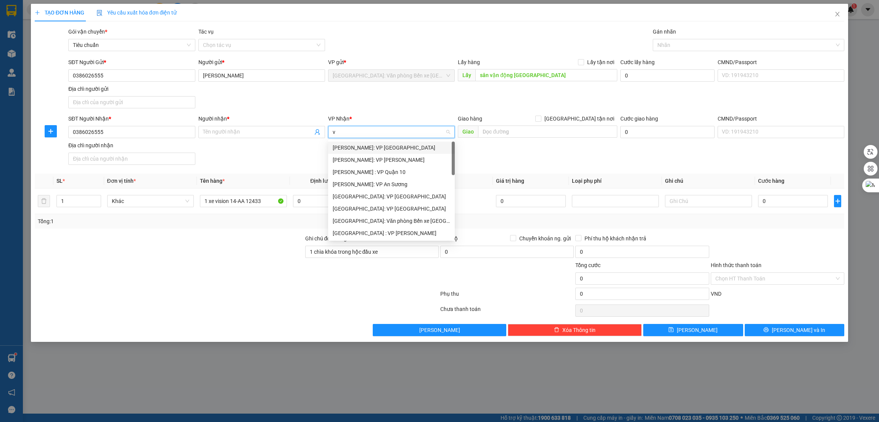
type input "vă"
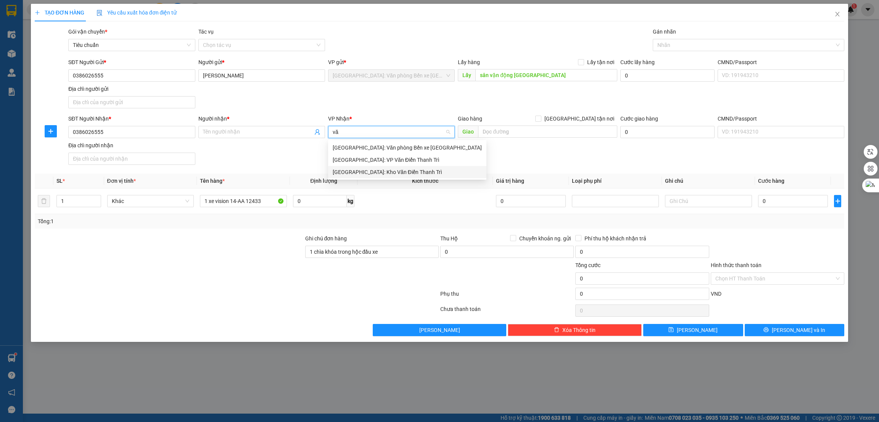
click at [361, 168] on div "[GEOGRAPHIC_DATA]: Kho Văn Điển Thanh Trì" at bounding box center [407, 172] width 149 height 8
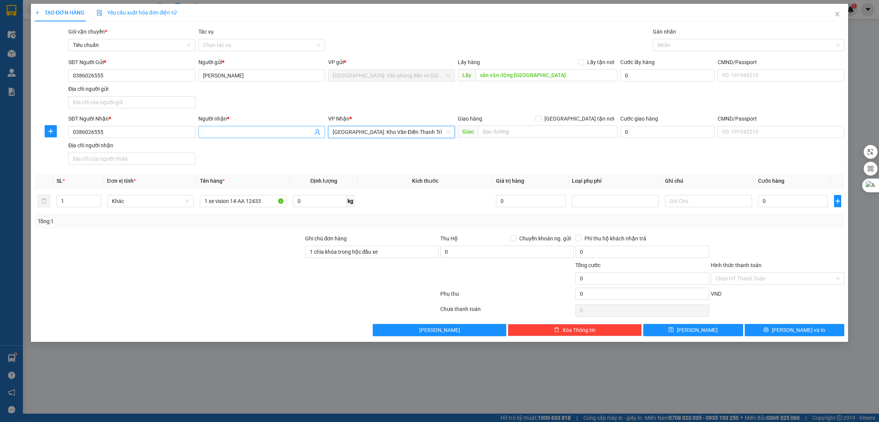
click at [230, 127] on span at bounding box center [261, 132] width 127 height 12
type input "V"
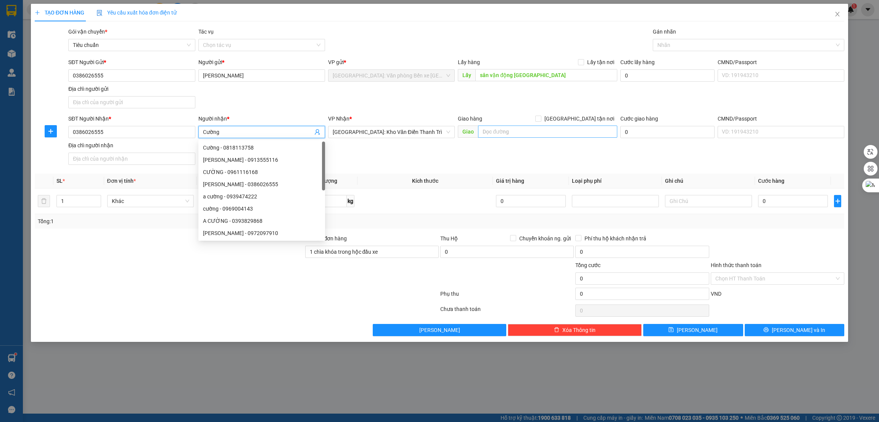
type input "Cường"
click at [574, 137] on input "text" at bounding box center [547, 131] width 139 height 12
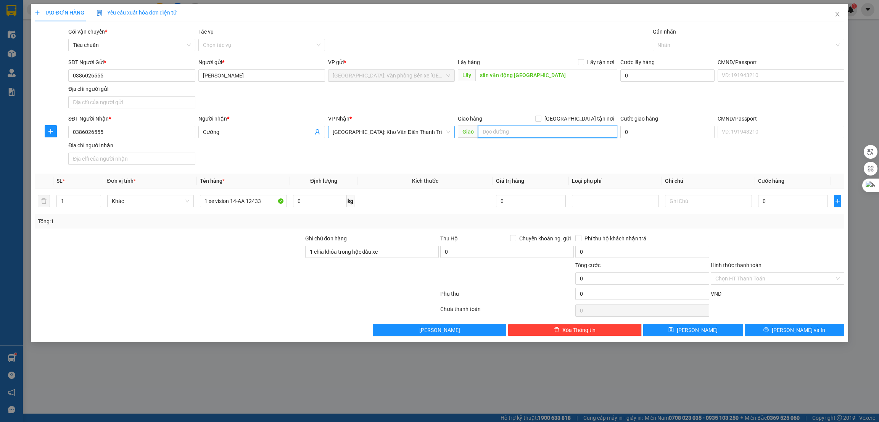
click at [418, 131] on span "[GEOGRAPHIC_DATA]: Kho Văn Điển Thanh Trì" at bounding box center [391, 131] width 117 height 11
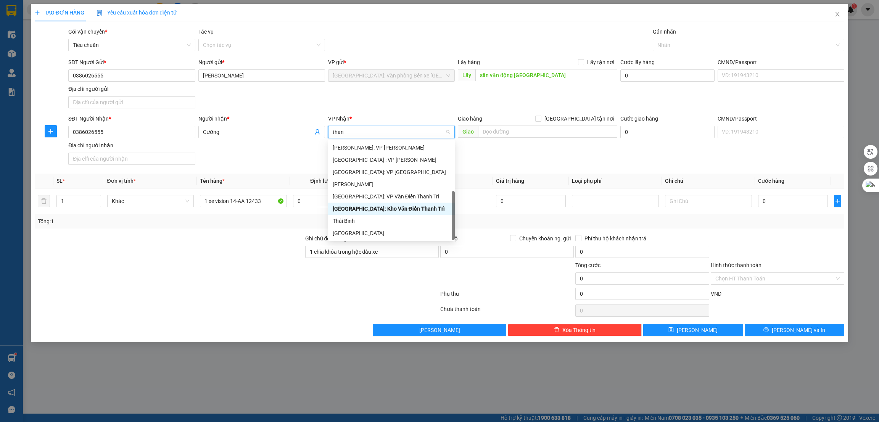
type input "thanh"
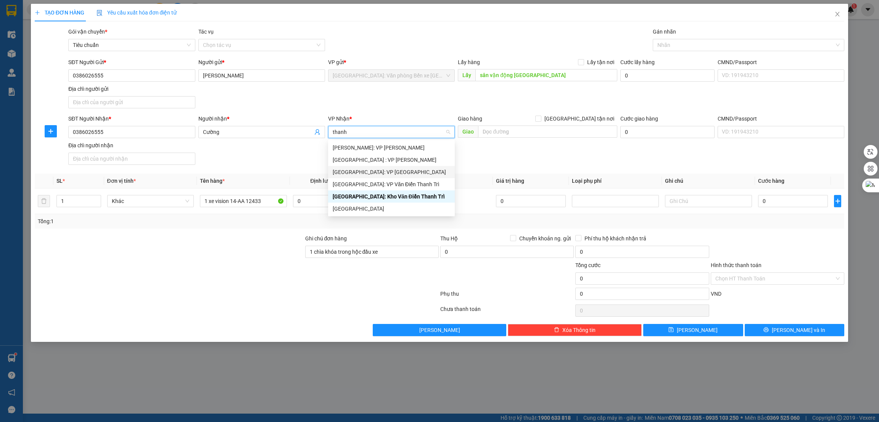
click at [401, 175] on div "[GEOGRAPHIC_DATA]: VP [GEOGRAPHIC_DATA]" at bounding box center [391, 172] width 117 height 8
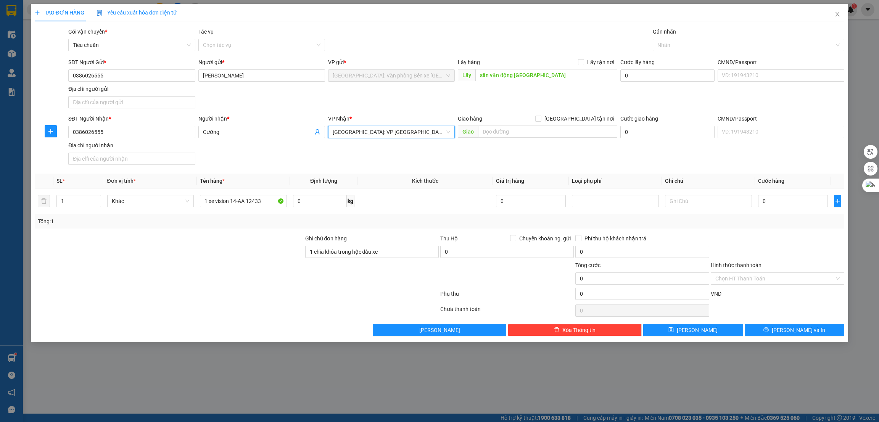
click at [527, 155] on div "SĐT Người Nhận * 0386026555 Người nhận * Cường VP Nhận * Hà Nội: VP Quận Thanh …" at bounding box center [456, 140] width 779 height 53
type input "3"
type input "32"
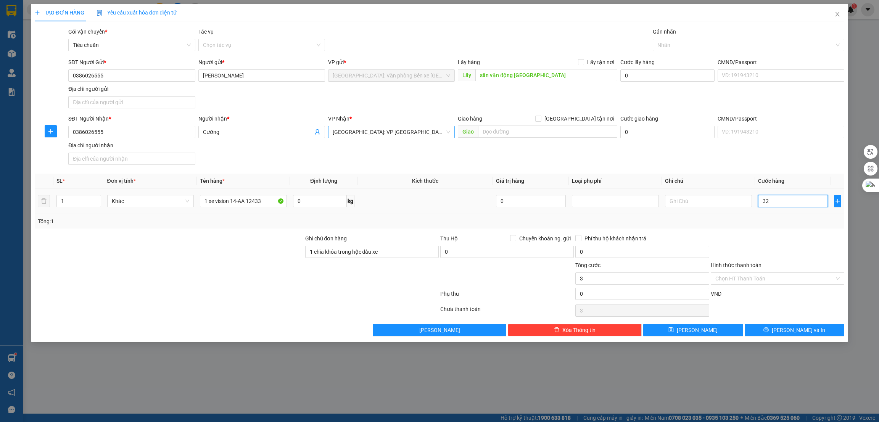
type input "32"
type input "320"
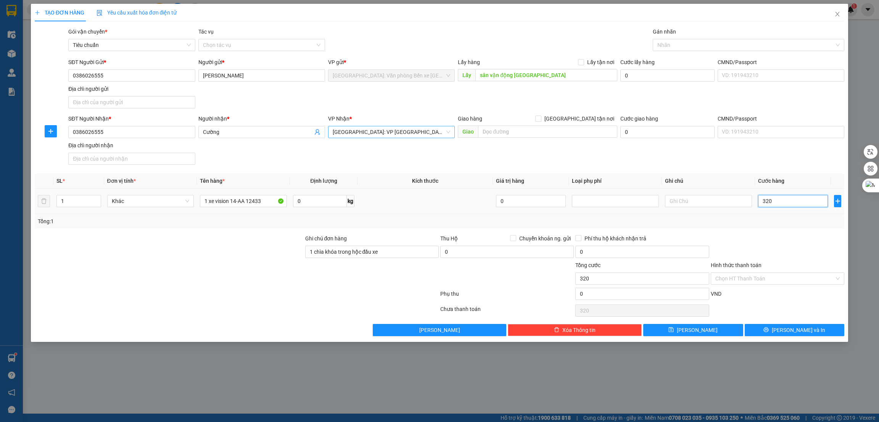
type input "3.200"
type input "32.000"
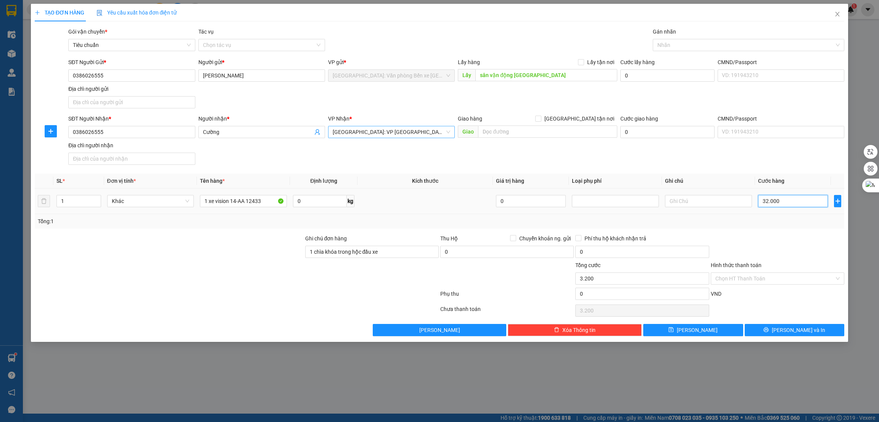
type input "32.000"
type input "320.000"
click at [774, 202] on input "320.000" at bounding box center [793, 201] width 70 height 12
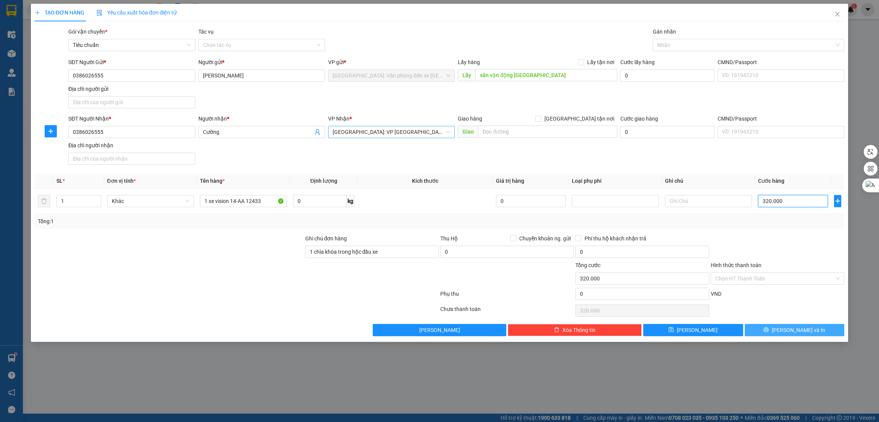
type input "320.000"
click at [769, 334] on button "Lưu và In" at bounding box center [794, 330] width 100 height 12
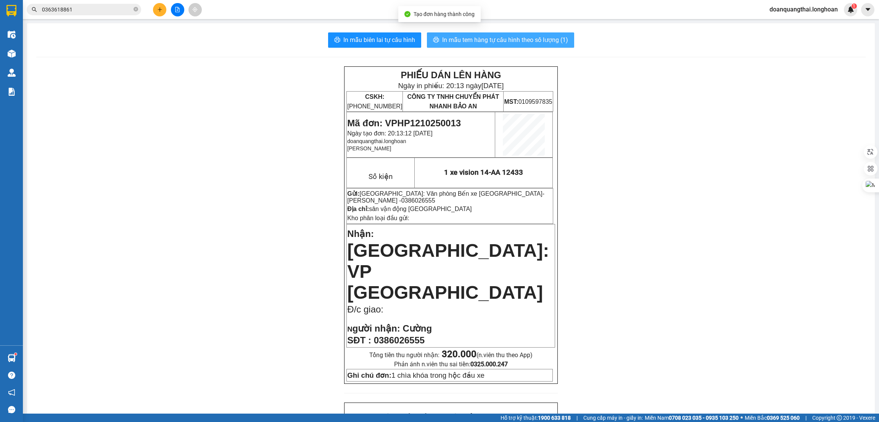
click at [486, 42] on span "In mẫu tem hàng tự cấu hình theo số lượng (1)" at bounding box center [505, 40] width 126 height 10
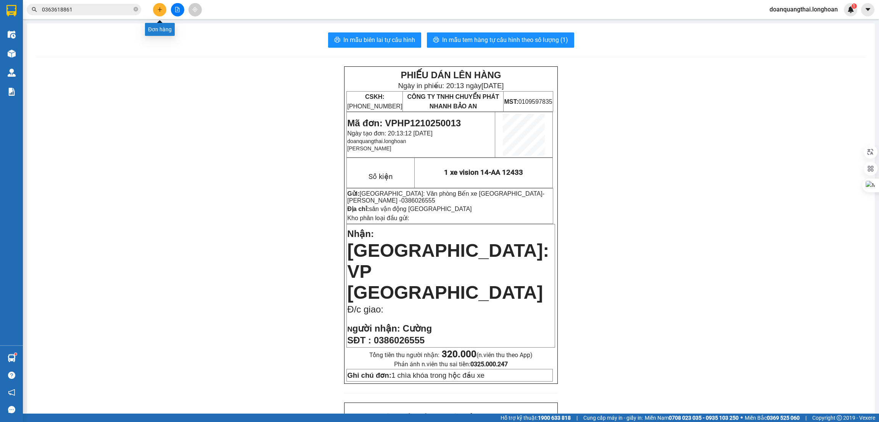
click at [164, 9] on button at bounding box center [159, 9] width 13 height 13
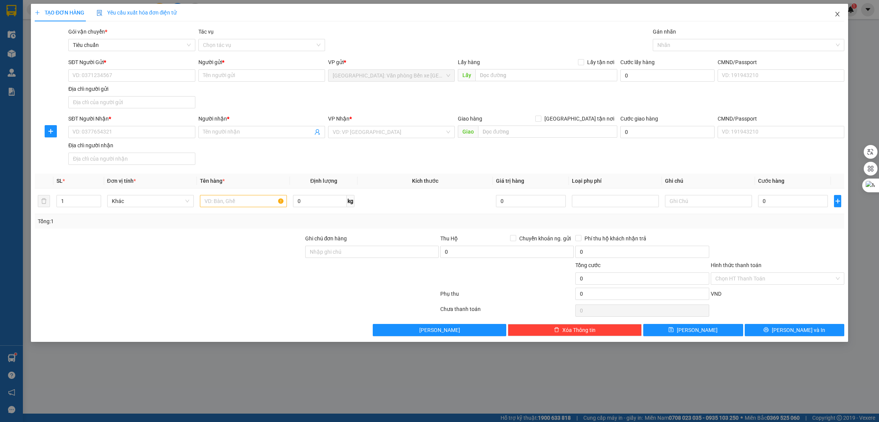
click at [835, 12] on icon "close" at bounding box center [837, 14] width 4 height 5
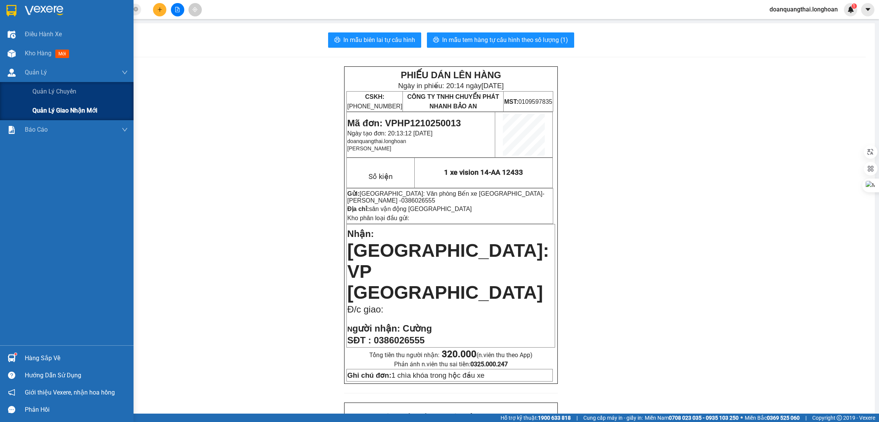
click at [40, 112] on span "Quản lý giao nhận mới" at bounding box center [64, 111] width 65 height 10
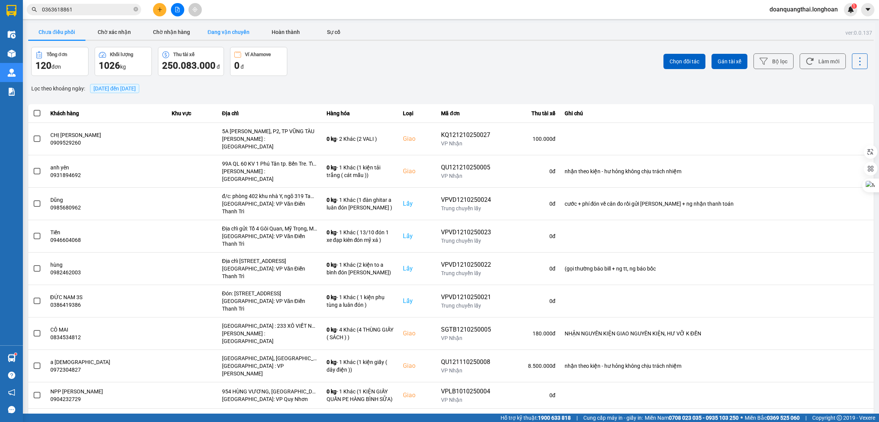
click at [230, 34] on button "Đang vận chuyển" at bounding box center [228, 31] width 57 height 15
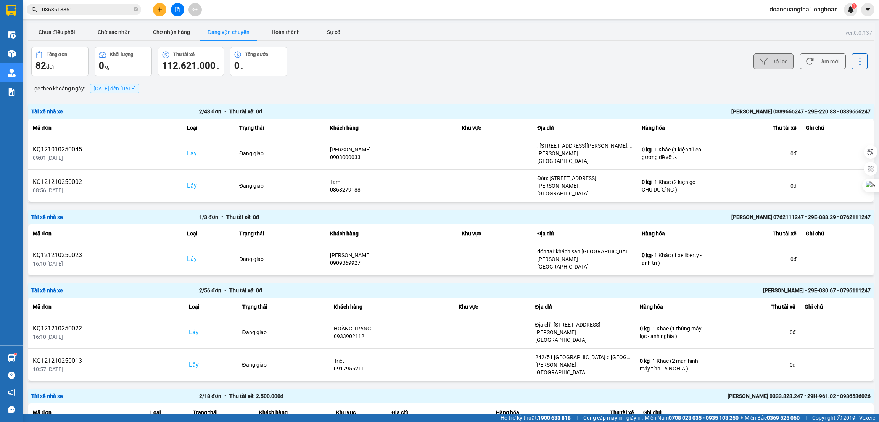
click at [769, 58] on button "Bộ lọc" at bounding box center [773, 61] width 40 height 16
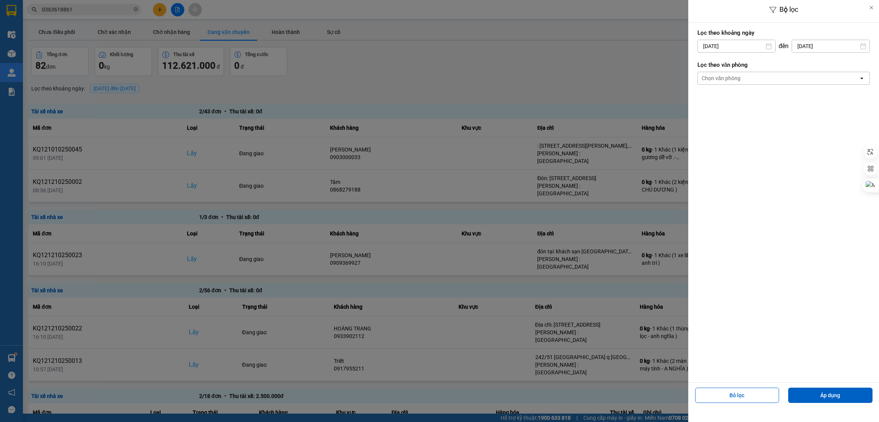
click at [740, 48] on input "[DATE]" at bounding box center [735, 46] width 77 height 12
click at [756, 103] on div "3" at bounding box center [762, 101] width 15 height 15
type input "03/10/2025"
click at [801, 81] on div "Chọn văn phòng" at bounding box center [777, 78] width 161 height 12
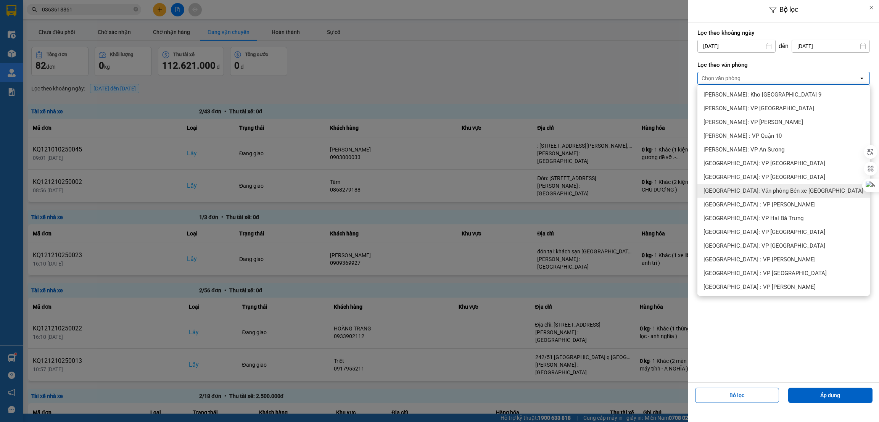
click at [794, 190] on span "[GEOGRAPHIC_DATA]: Văn phòng Bến xe [GEOGRAPHIC_DATA]" at bounding box center [783, 191] width 160 height 8
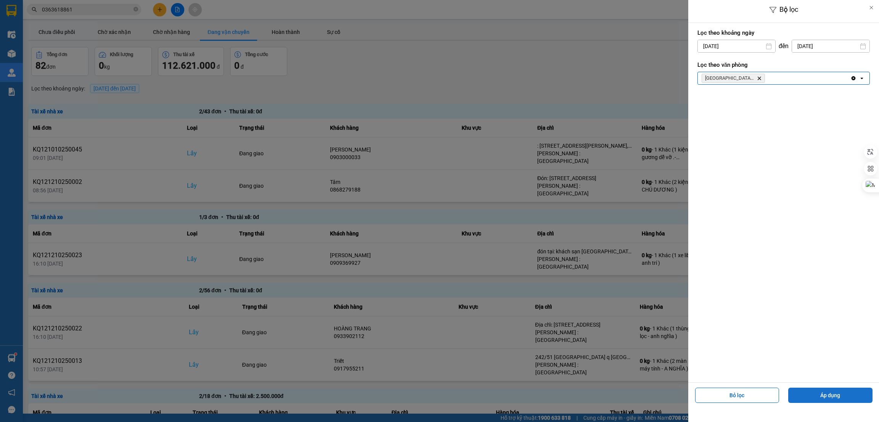
click at [826, 397] on button "Áp dụng" at bounding box center [830, 394] width 84 height 15
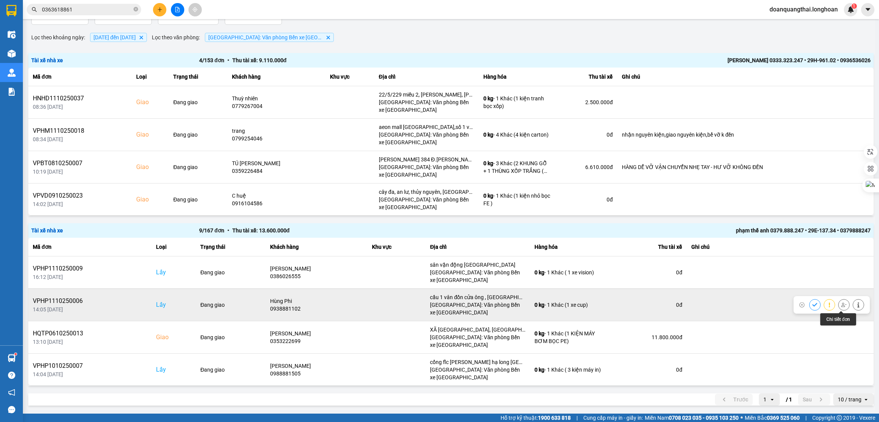
click at [855, 305] on icon at bounding box center [857, 304] width 5 height 5
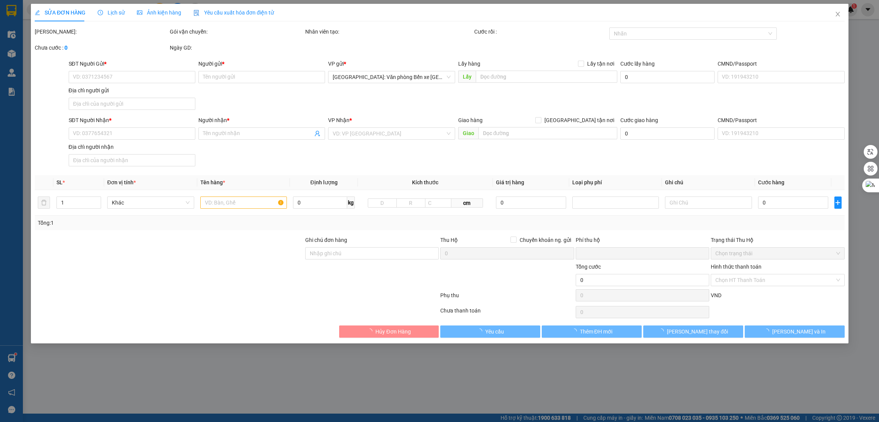
type input "0938881102"
type input "Hùng Phi"
checkbox input "true"
type input "cầu 1 vân đồn cửa ông , quảng ninh"
type input "0917780637"
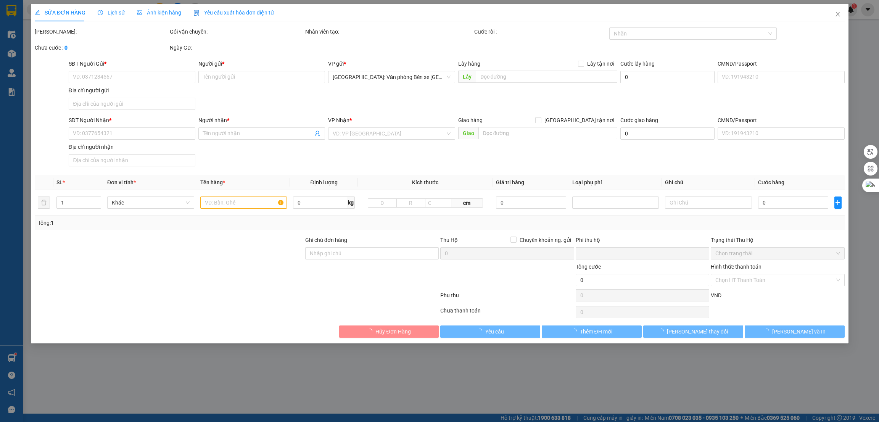
type input "Hưng"
type input "PHAN THIẾT - QL 1A"
type input "870.000"
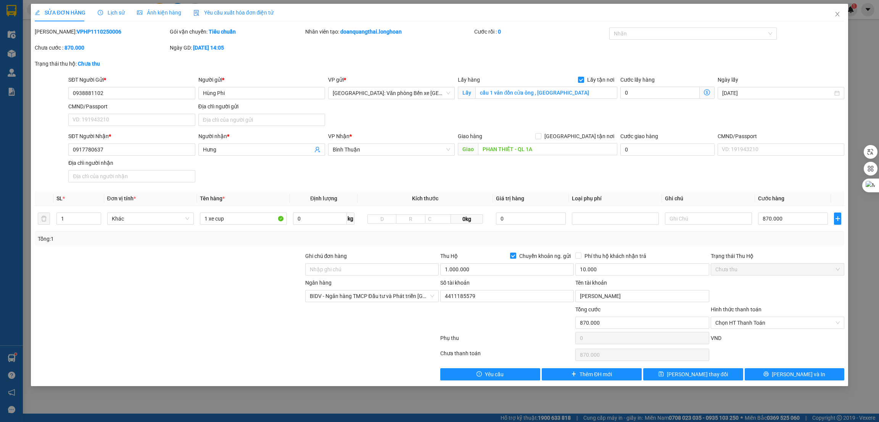
click at [591, 80] on span "Lấy tận nơi" at bounding box center [600, 80] width 33 height 8
click at [583, 80] on input "Lấy tận nơi" at bounding box center [580, 79] width 5 height 5
checkbox input "false"
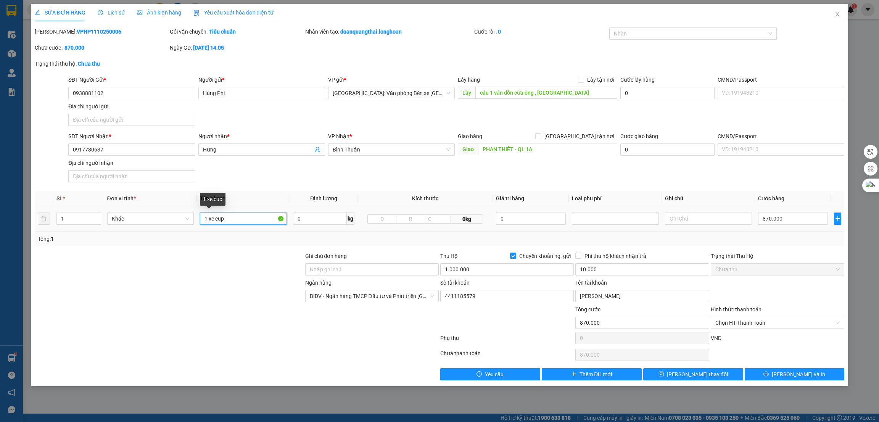
click at [253, 221] on input "1 xe cup" at bounding box center [243, 218] width 87 height 12
type input "1 xe cup không biển"
click at [774, 376] on button "Lưu và In" at bounding box center [794, 374] width 100 height 12
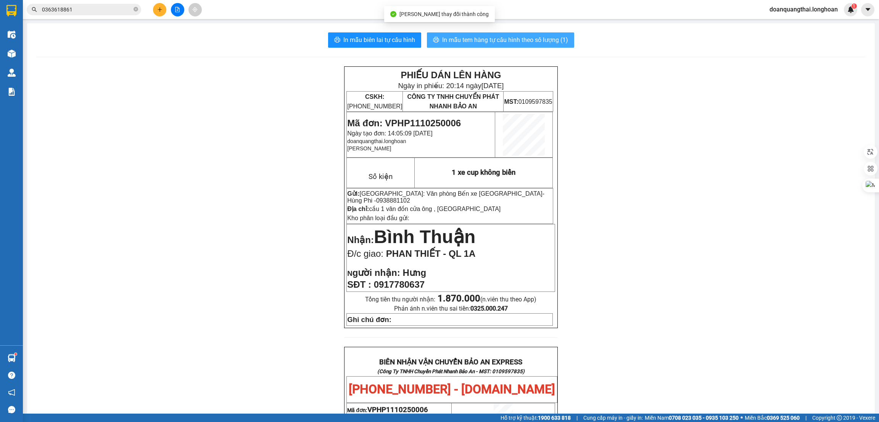
click at [468, 39] on span "In mẫu tem hàng tự cấu hình theo số lượng (1)" at bounding box center [505, 40] width 126 height 10
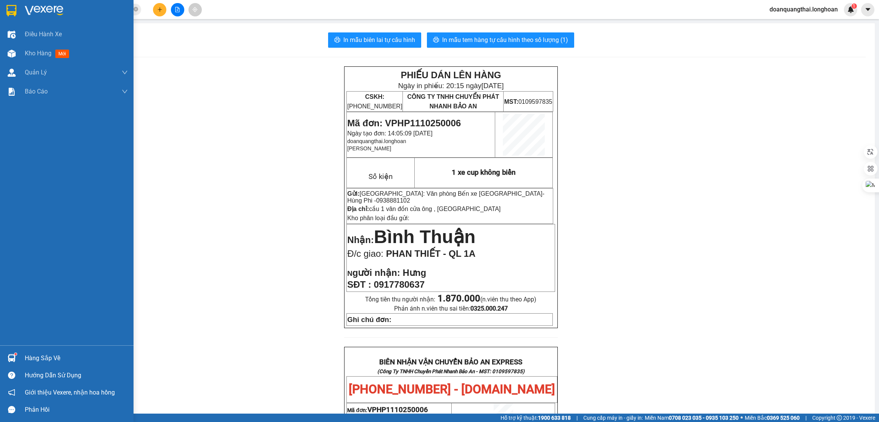
click at [10, 10] on img at bounding box center [11, 10] width 10 height 11
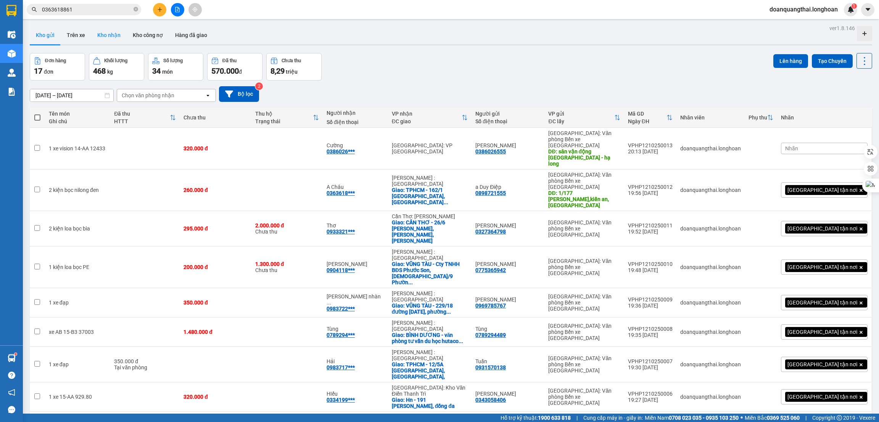
click at [103, 32] on button "Kho nhận" at bounding box center [108, 35] width 35 height 18
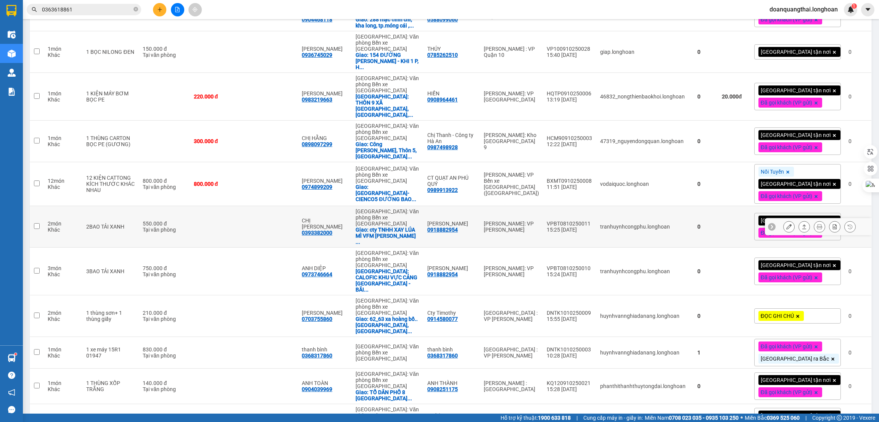
scroll to position [229, 0]
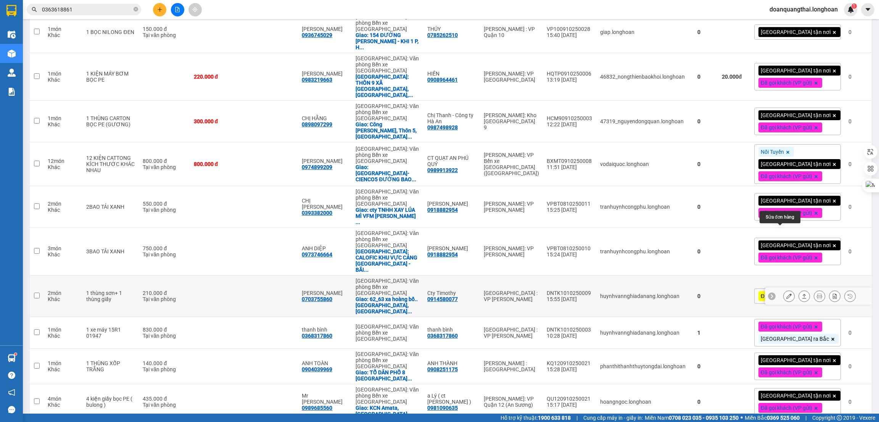
click at [786, 293] on icon at bounding box center [788, 295] width 5 height 5
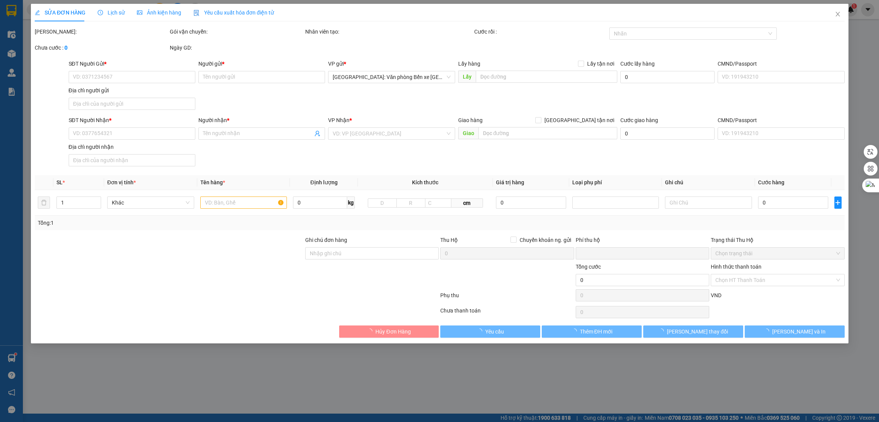
type input "0914580077"
type input "Cty Timothy"
type input "0703755860"
type input "[PERSON_NAME]"
checkbox input "true"
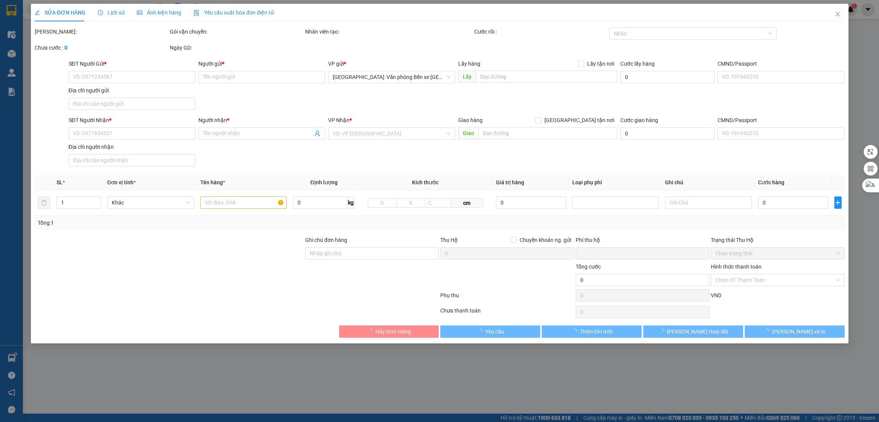
type input "62_63 xa hoàng bồ..tp hạ long,QUẢNG NINH"
type input "ĐÃ THANH TOÁN"
type input "0"
type input "210.000"
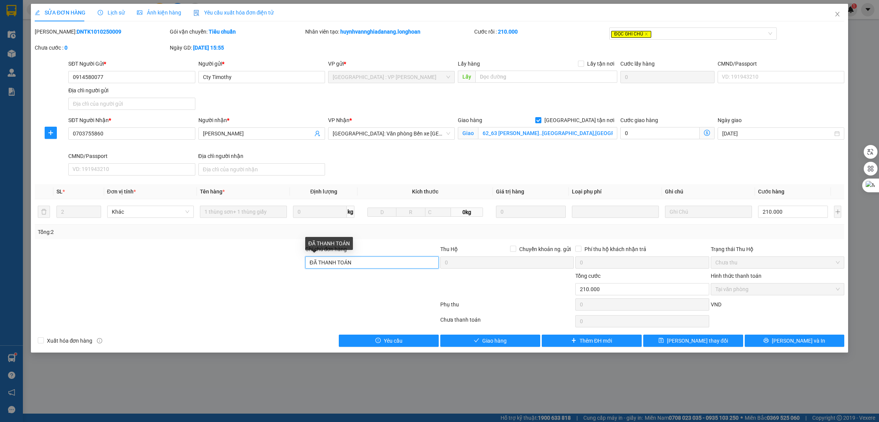
click at [360, 267] on input "ĐÃ THANH TOÁN" at bounding box center [371, 262] width 133 height 12
type input "k"
type input "khách đổi địa chỉ nhận"
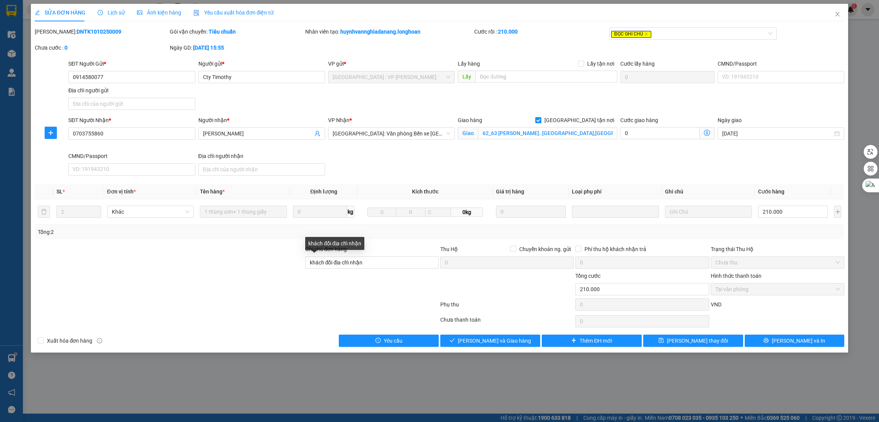
click at [291, 281] on div at bounding box center [169, 285] width 270 height 27
click at [507, 135] on input "MẠO KHÊ - điện máy xanh mạo khê," at bounding box center [547, 133] width 139 height 12
click at [518, 133] on input "MẠO KHÊ - điện máy xanh mạo khê," at bounding box center [547, 133] width 139 height 12
click at [573, 133] on input "MẠO KHÊ - điện máy xanh mạo khê," at bounding box center [547, 133] width 139 height 12
paste input "Khu Vĩnh Tuy 1, Phường Mạo Khê"
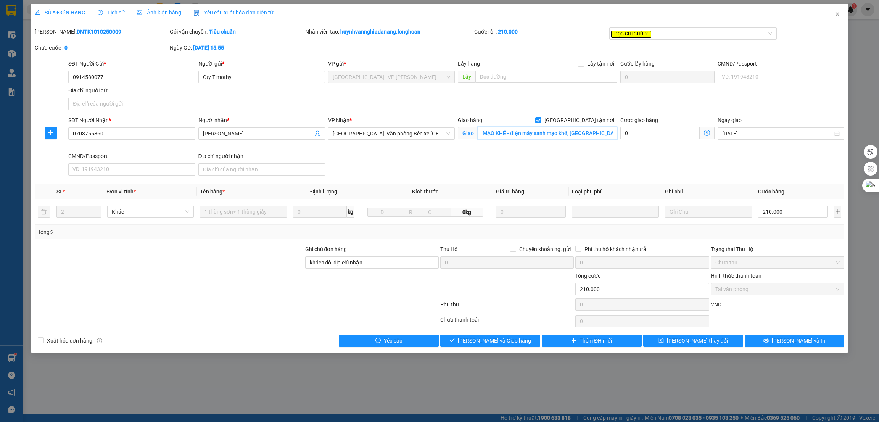
scroll to position [0, 41]
click at [374, 136] on span "[GEOGRAPHIC_DATA]: Văn phòng Bến xe [GEOGRAPHIC_DATA]" at bounding box center [391, 133] width 117 height 11
type input "MẠO KHÊ - điện máy xanh mạo khê, [GEOGRAPHIC_DATA], [GEOGRAPHIC_DATA]"
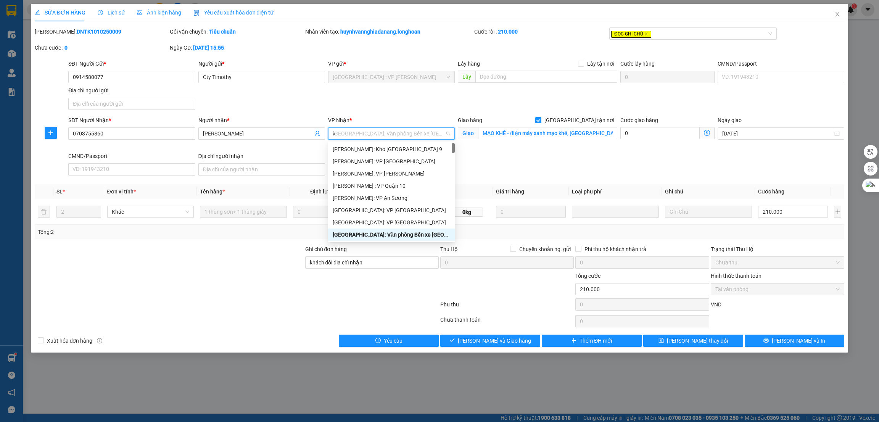
type input "vă"
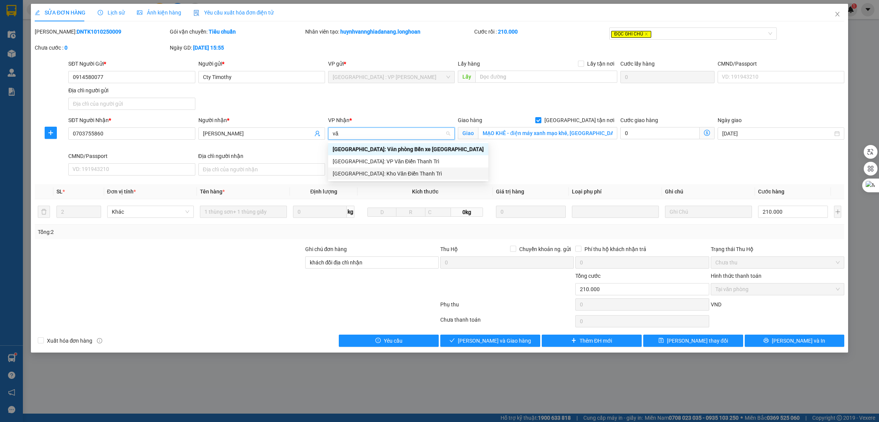
click at [371, 169] on div "[GEOGRAPHIC_DATA]: Kho Văn Điển Thanh Trì" at bounding box center [408, 173] width 151 height 8
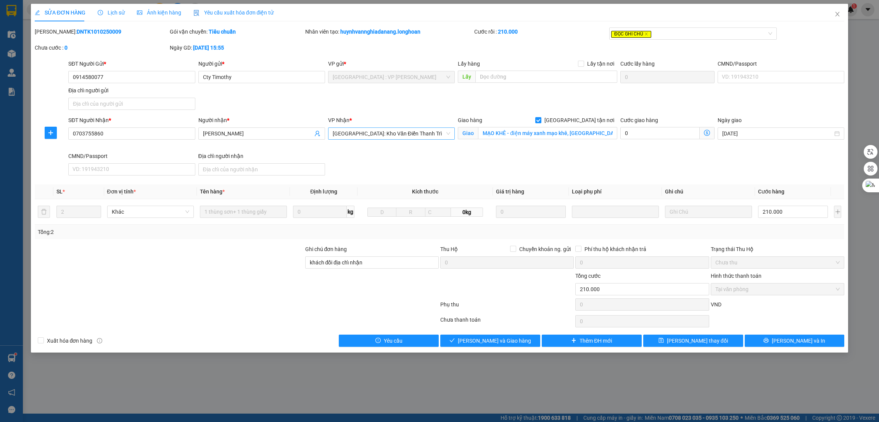
click at [441, 170] on div "SĐT Người Nhận * 0703755860 Người nhận * Anh Hiền VP Nhận * Hà Nội: Kho Văn Điể…" at bounding box center [456, 147] width 779 height 63
click at [768, 340] on icon "printer" at bounding box center [765, 339] width 5 height 5
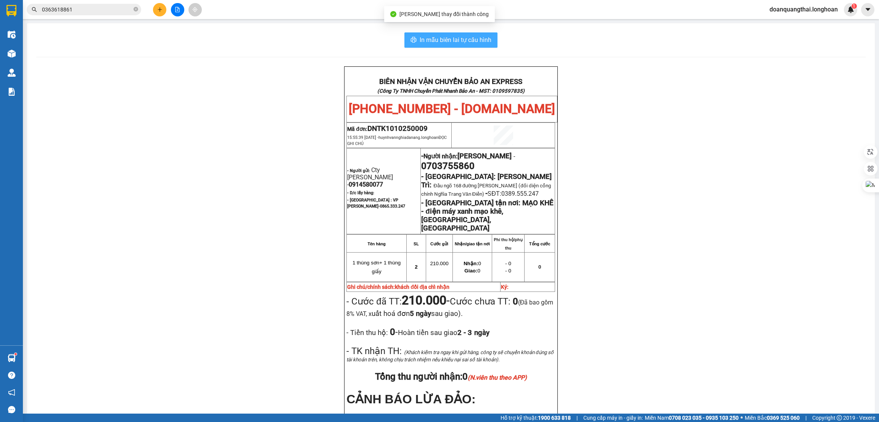
click at [446, 42] on span "In mẫu biên lai tự cấu hình" at bounding box center [455, 40] width 72 height 10
click at [469, 41] on span "In mẫu biên lai tự cấu hình" at bounding box center [455, 40] width 72 height 10
click at [652, 151] on div "BIÊN NHẬN VẬN CHUYỂN BẢO AN EXPRESS (Công Ty TNHH Chuyển Phát Nhanh Bảo An - MS…" at bounding box center [450, 284] width 829 height 437
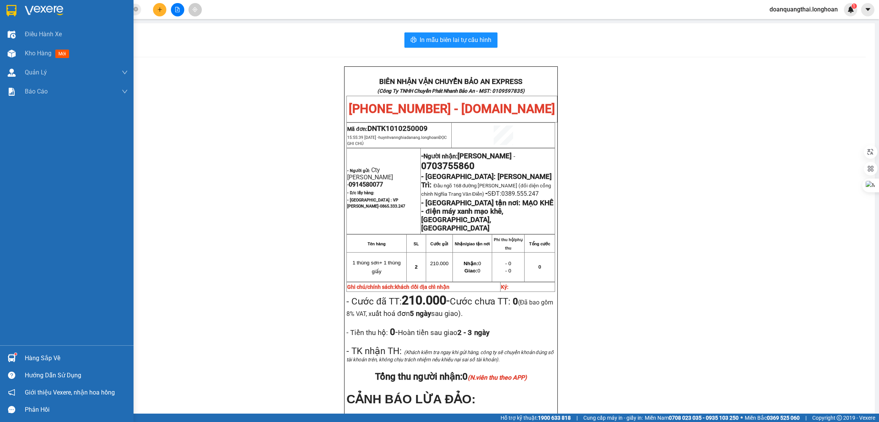
click at [19, 10] on div at bounding box center [66, 12] width 133 height 25
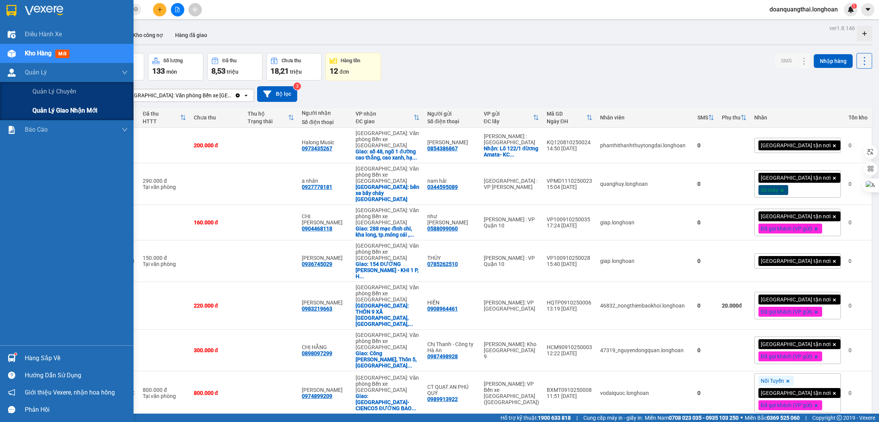
click at [48, 106] on span "Quản lý giao nhận mới" at bounding box center [64, 111] width 65 height 10
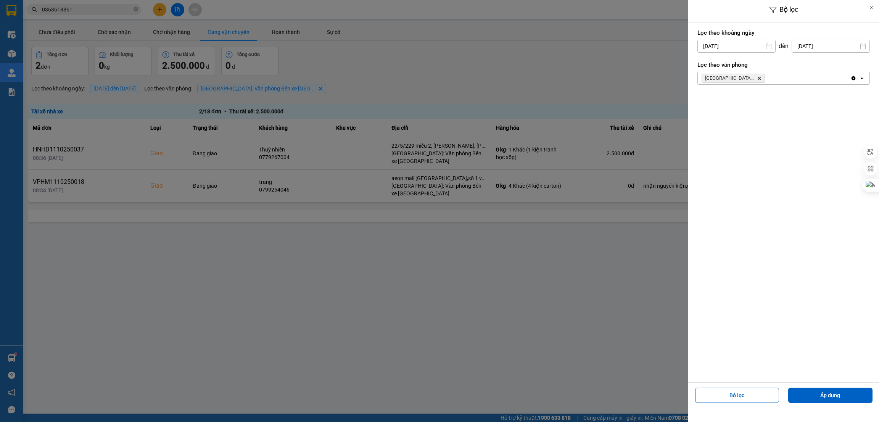
click at [745, 47] on input "[DATE]" at bounding box center [735, 46] width 77 height 12
click at [736, 121] on div "8" at bounding box center [732, 118] width 11 height 9
type input "[DATE]"
click at [844, 394] on button "Áp dụng" at bounding box center [830, 394] width 84 height 15
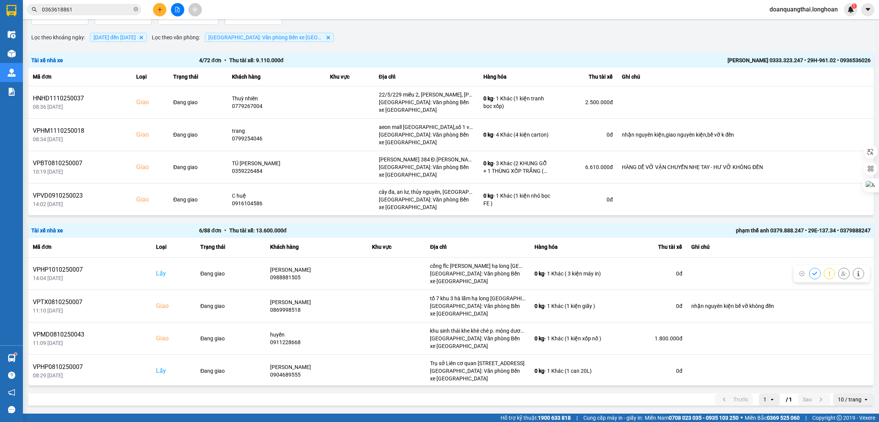
scroll to position [66, 0]
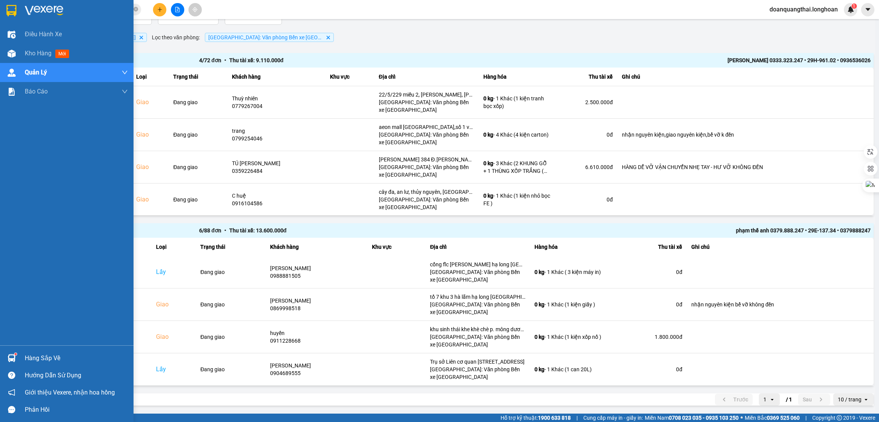
click at [18, 14] on div at bounding box center [66, 12] width 133 height 25
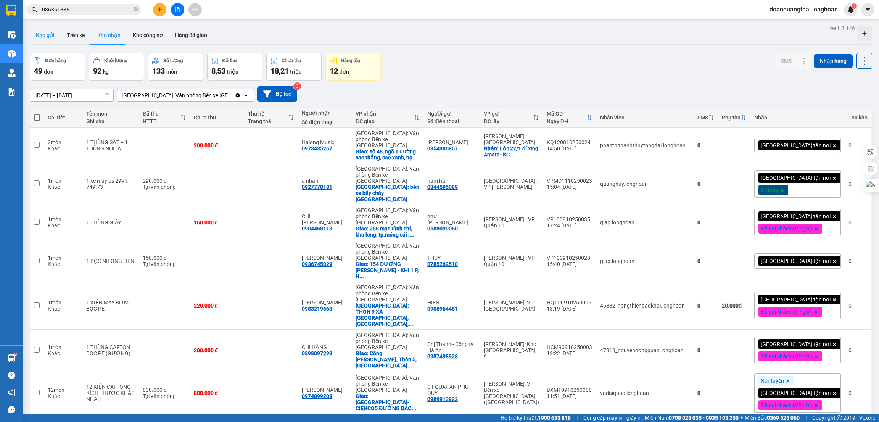
click at [52, 33] on button "Kho gửi" at bounding box center [45, 35] width 31 height 18
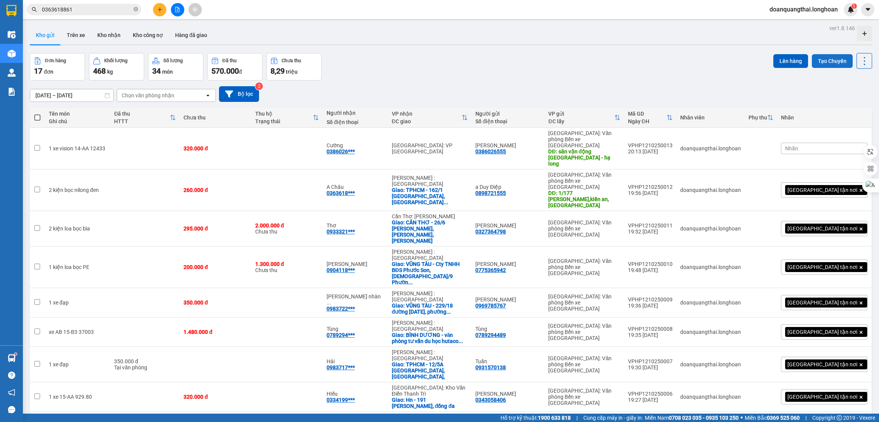
click at [823, 59] on button "Tạo Chuyến" at bounding box center [831, 61] width 41 height 14
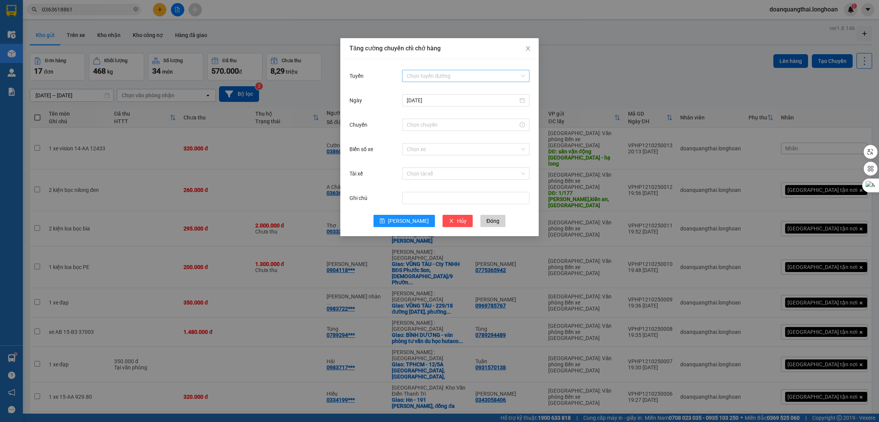
click at [421, 76] on input "Tuyến" at bounding box center [462, 75] width 113 height 11
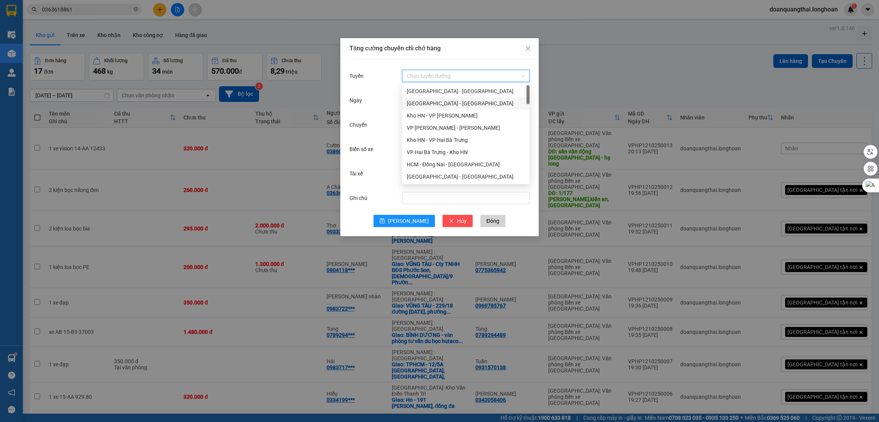
click at [434, 100] on div "[GEOGRAPHIC_DATA] - [GEOGRAPHIC_DATA]" at bounding box center [465, 103] width 118 height 8
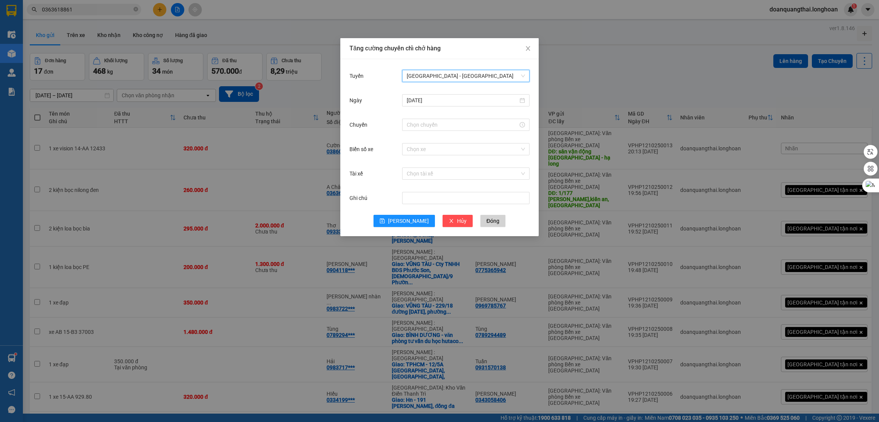
click at [440, 78] on span "[GEOGRAPHIC_DATA] - [GEOGRAPHIC_DATA]" at bounding box center [465, 75] width 118 height 11
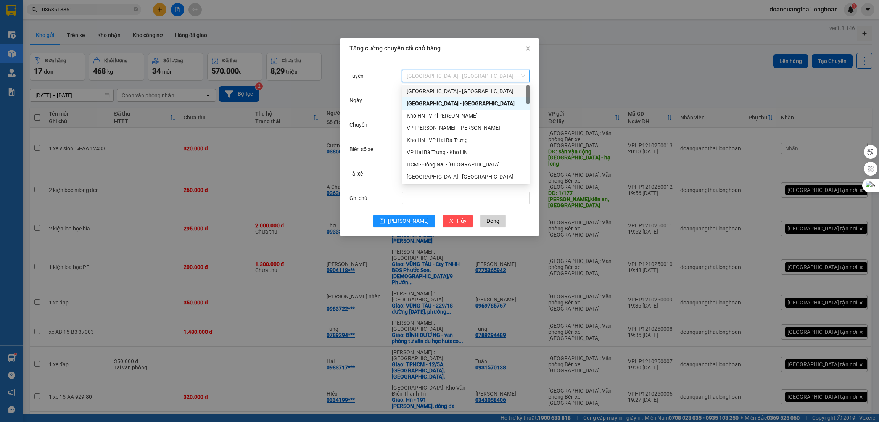
click at [439, 88] on div "[GEOGRAPHIC_DATA] - [GEOGRAPHIC_DATA]" at bounding box center [465, 91] width 118 height 8
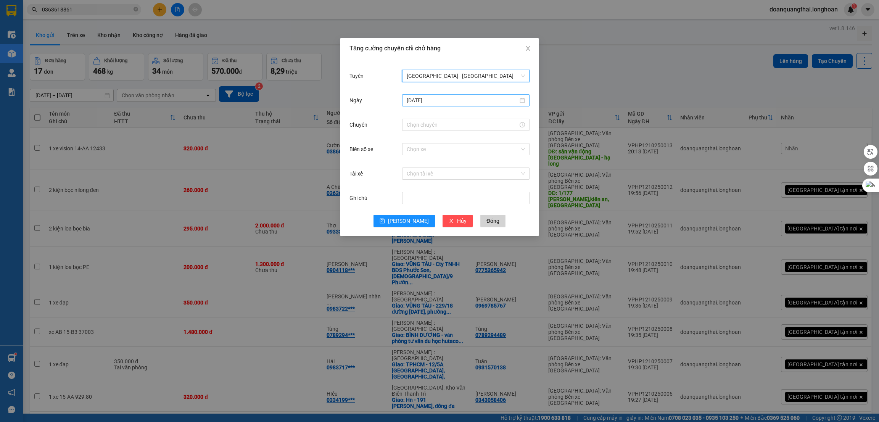
click at [437, 101] on input "[DATE]" at bounding box center [461, 100] width 111 height 8
click at [477, 83] on div "[GEOGRAPHIC_DATA] - [GEOGRAPHIC_DATA]" at bounding box center [465, 75] width 127 height 15
click at [437, 123] on input "Chuyến" at bounding box center [461, 124] width 111 height 8
click at [411, 158] on div "23" at bounding box center [412, 156] width 21 height 11
type input "23:00"
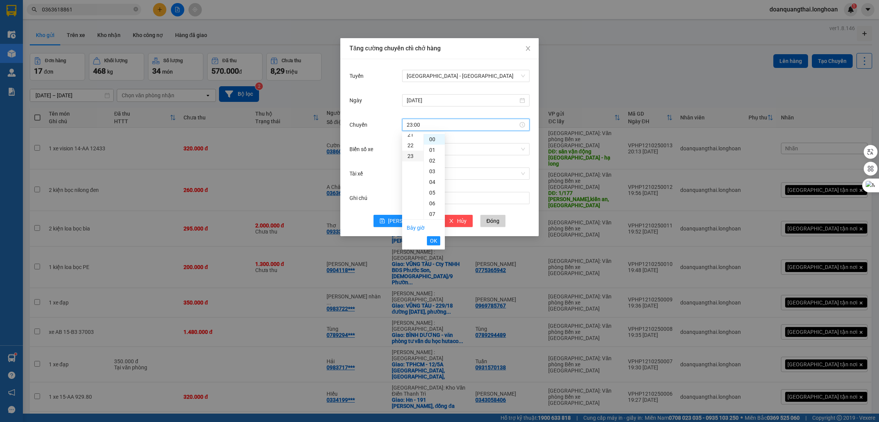
scroll to position [245, 0]
click at [431, 239] on span "OK" at bounding box center [433, 240] width 7 height 8
click at [402, 222] on button "[PERSON_NAME]" at bounding box center [403, 221] width 61 height 12
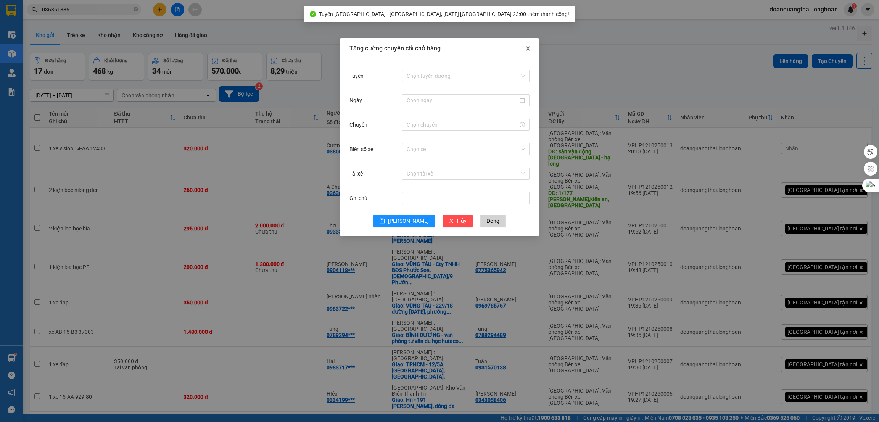
click at [530, 51] on icon "close" at bounding box center [528, 48] width 6 height 6
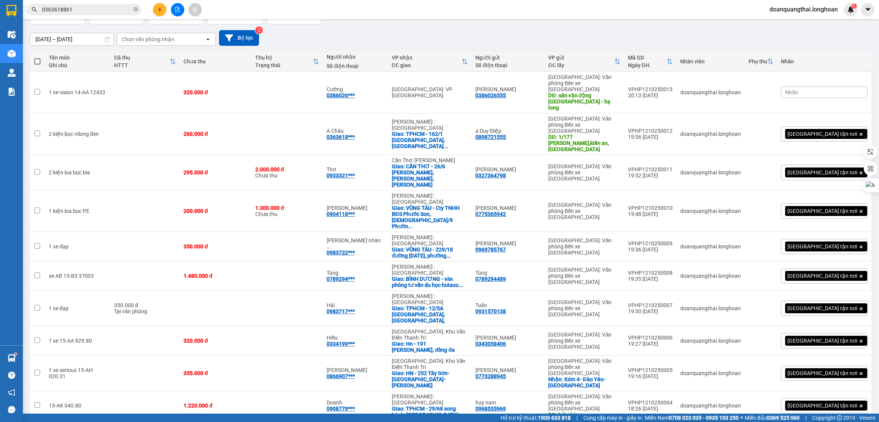
scroll to position [0, 0]
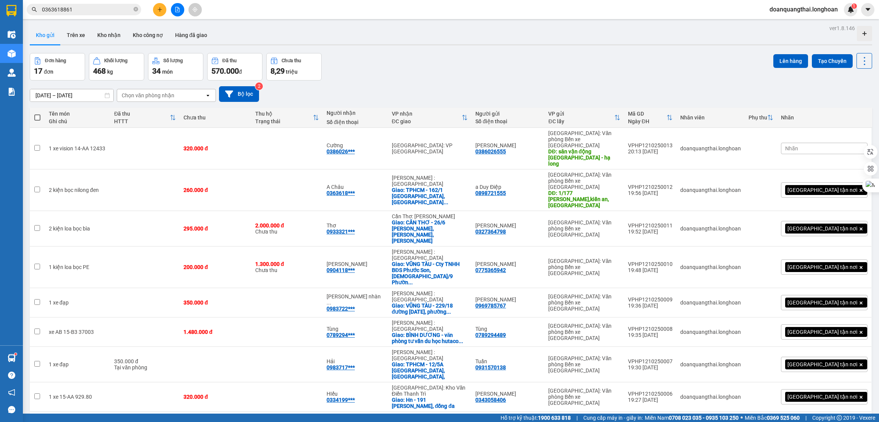
click at [36, 116] on span at bounding box center [37, 117] width 6 height 6
click at [37, 114] on input "checkbox" at bounding box center [37, 114] width 0 height 0
checkbox input "true"
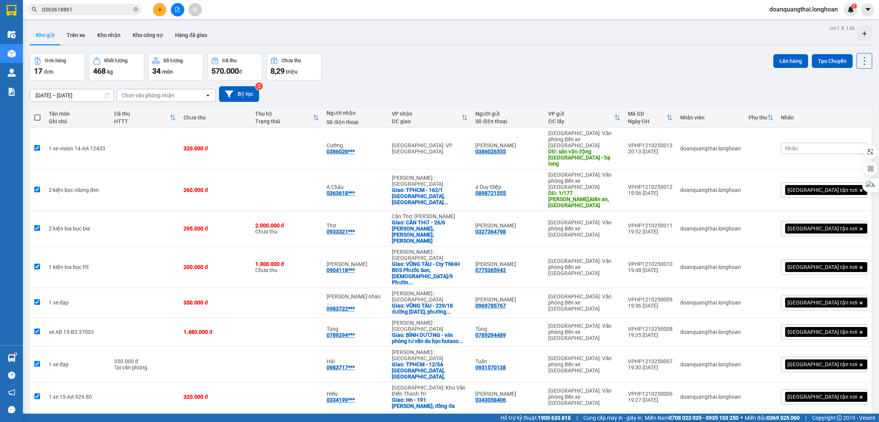
checkbox input "true"
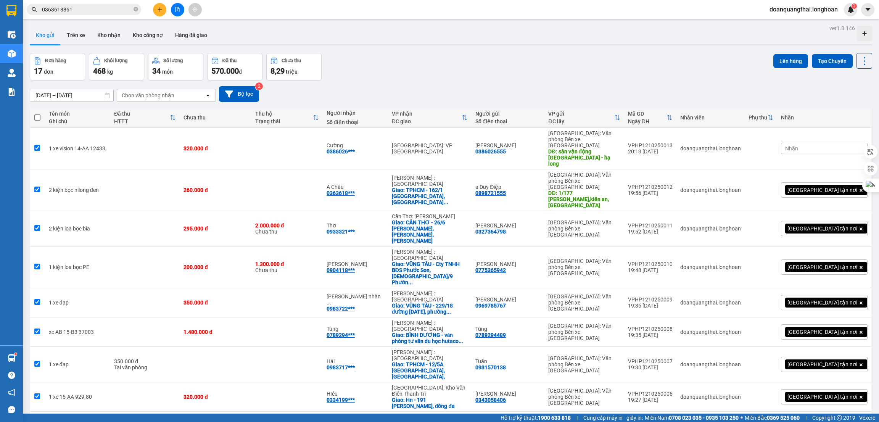
checkbox input "true"
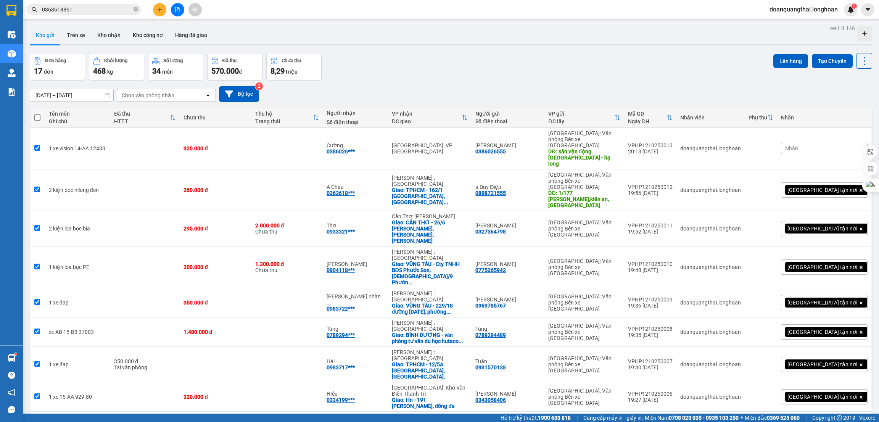
checkbox input "true"
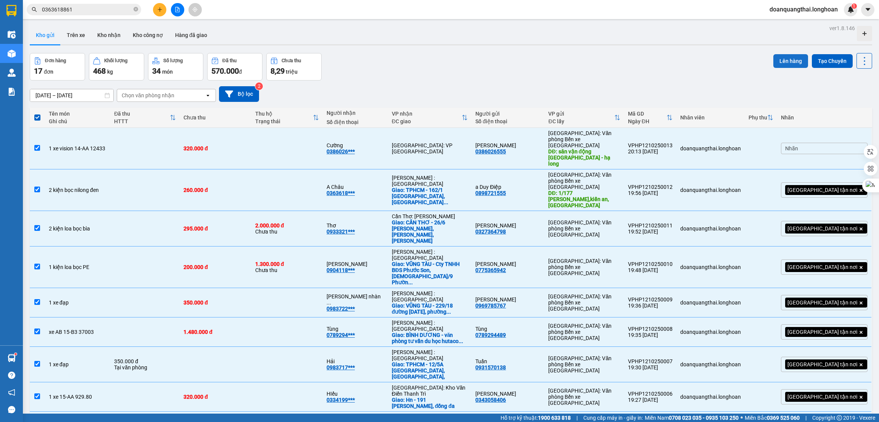
click at [777, 61] on button "Lên hàng" at bounding box center [790, 61] width 35 height 14
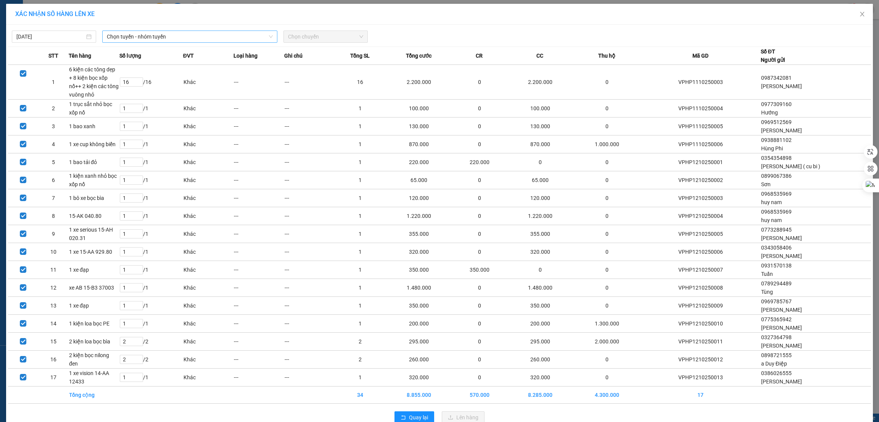
click at [163, 39] on span "Chọn tuyến - nhóm tuyến" at bounding box center [190, 36] width 166 height 11
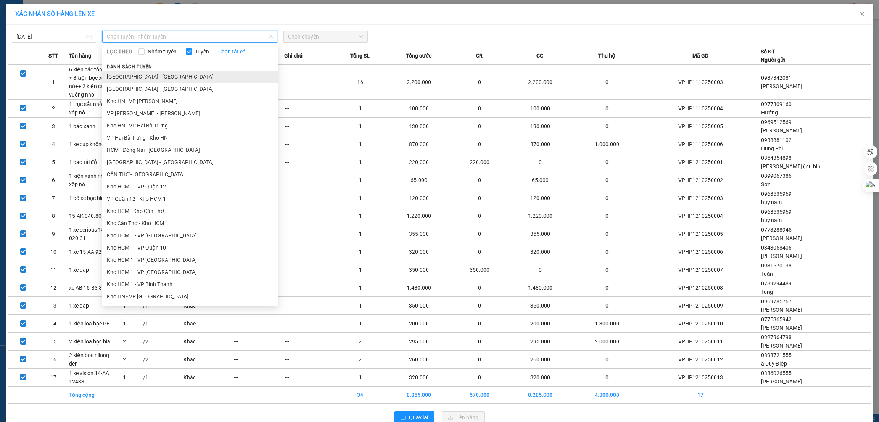
click at [145, 77] on li "[GEOGRAPHIC_DATA] - [GEOGRAPHIC_DATA]" at bounding box center [189, 77] width 175 height 12
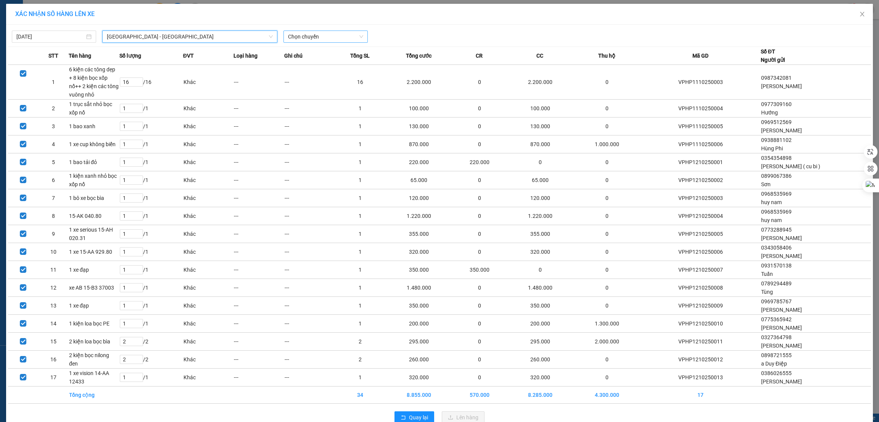
click at [300, 37] on span "Chọn chuyến" at bounding box center [325, 36] width 75 height 11
click at [317, 67] on div "23:00 (TC)" at bounding box center [313, 64] width 59 height 8
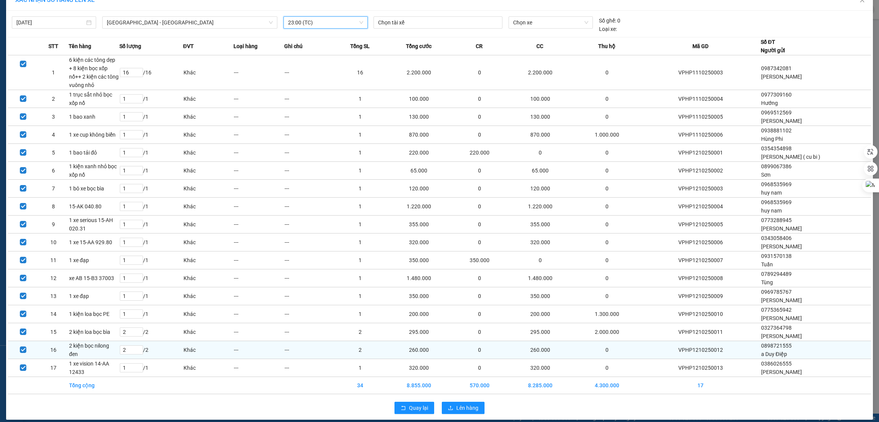
scroll to position [22, 0]
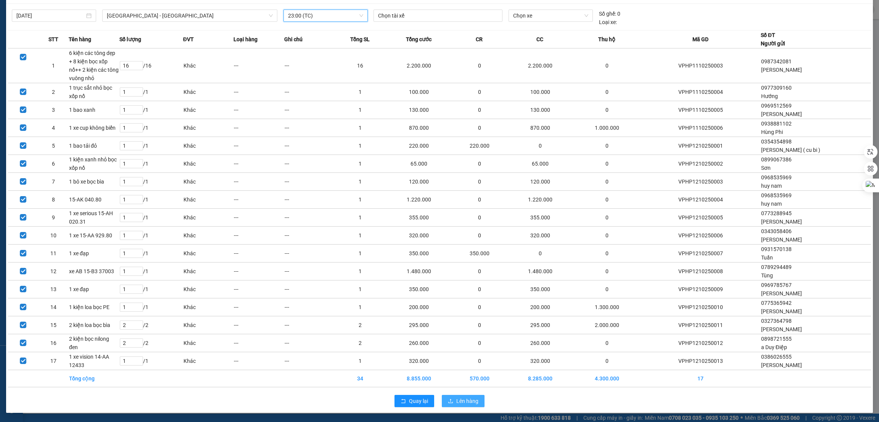
click at [460, 400] on span "Lên hàng" at bounding box center [467, 401] width 22 height 8
